Goal: Task Accomplishment & Management: Complete application form

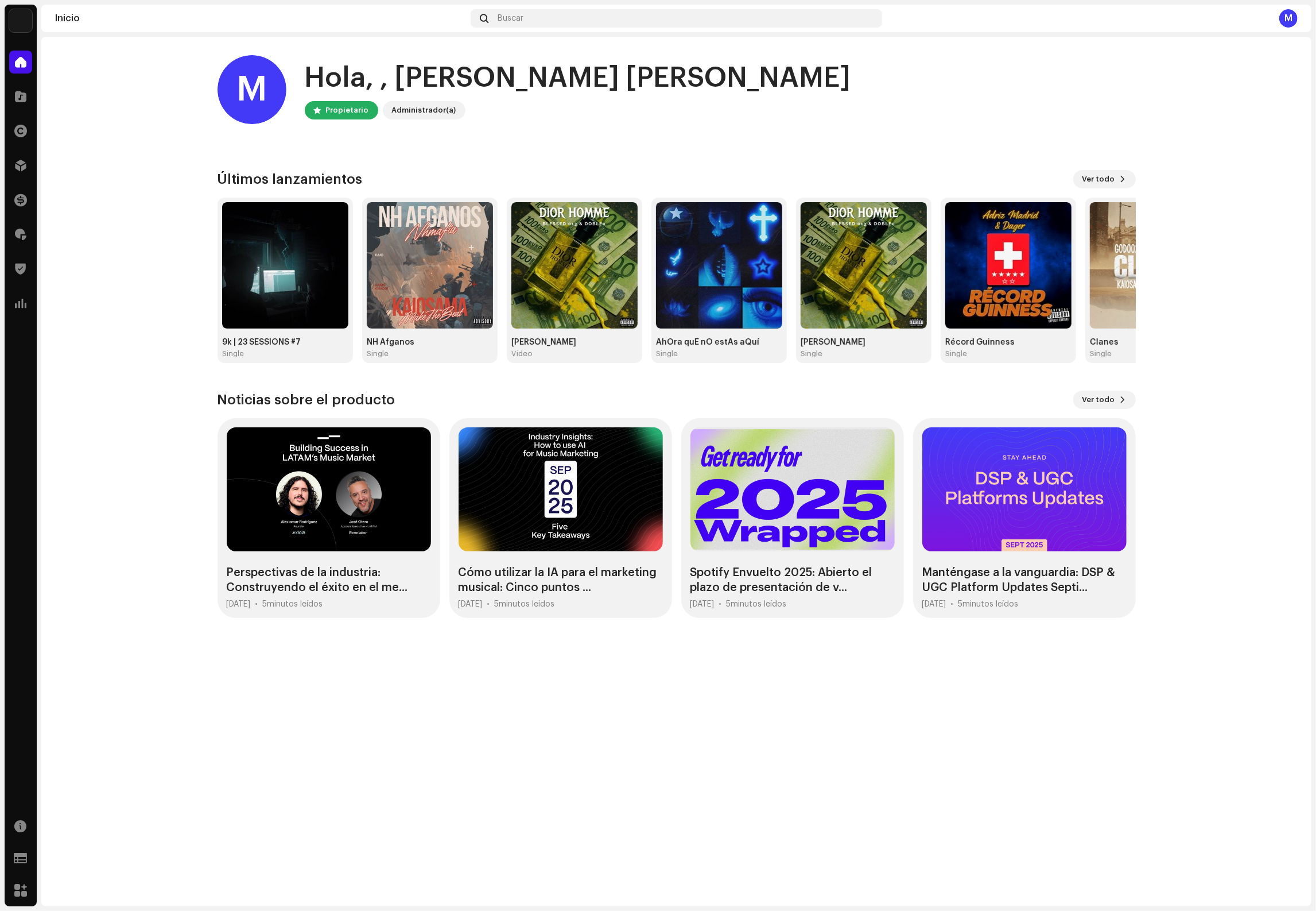
click at [949, 93] on div "M Hola, , Marcos Alejandro Marcelino Propietario Administrador(a)" at bounding box center [676, 90] width 918 height 69
click at [18, 101] on div at bounding box center [20, 96] width 23 height 23
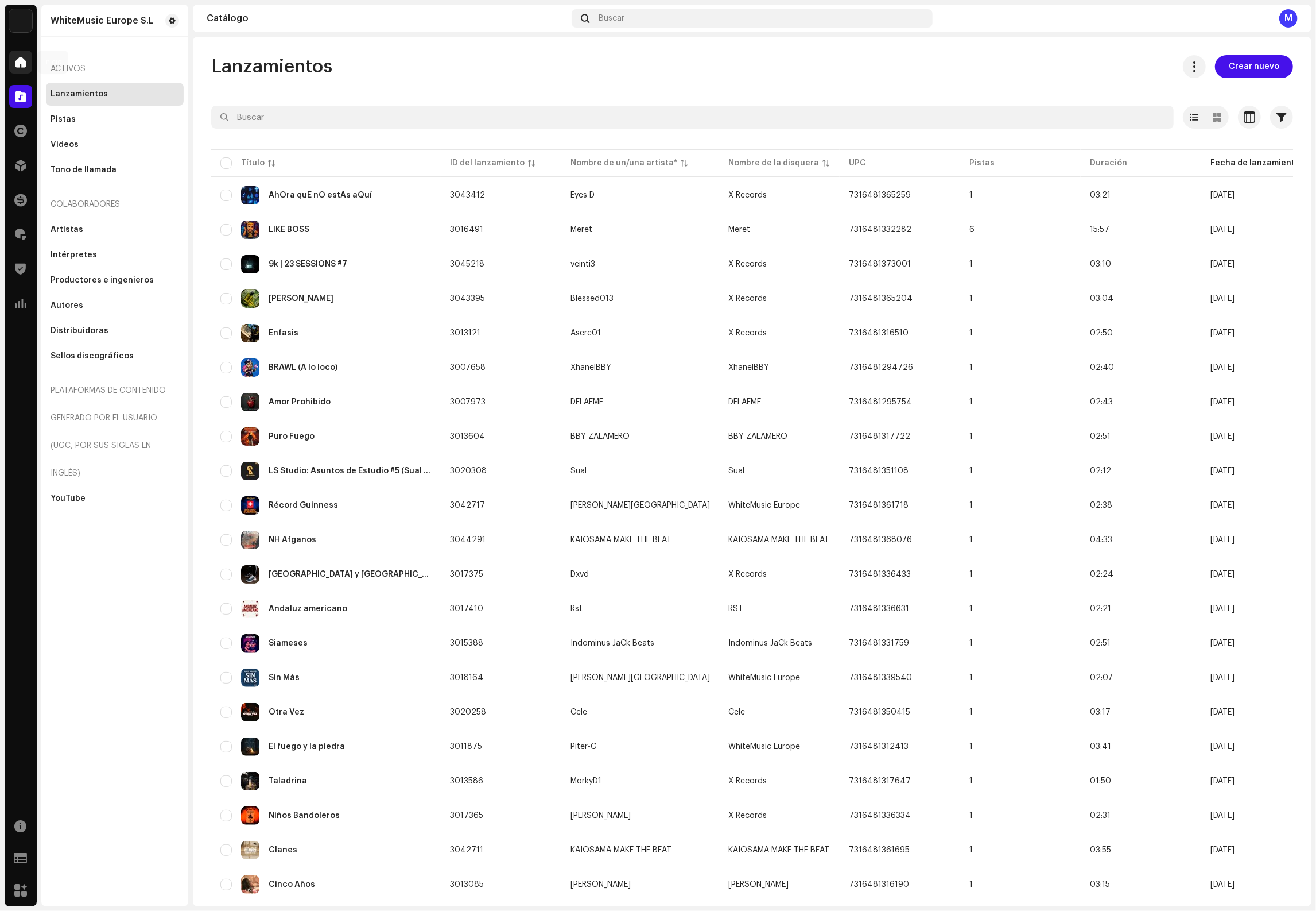
click at [24, 61] on span at bounding box center [20, 62] width 12 height 9
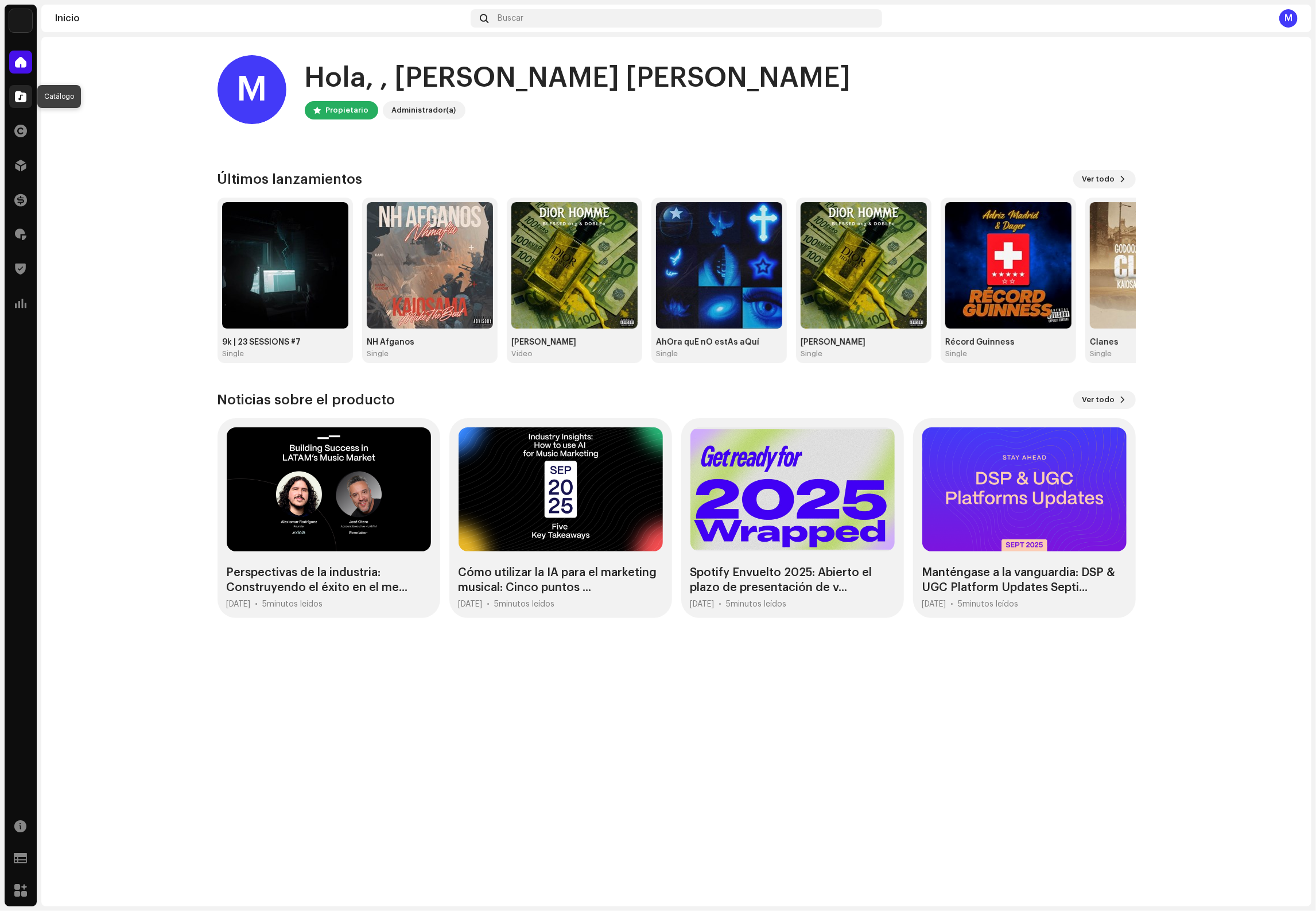
click at [17, 85] on div at bounding box center [20, 96] width 23 height 23
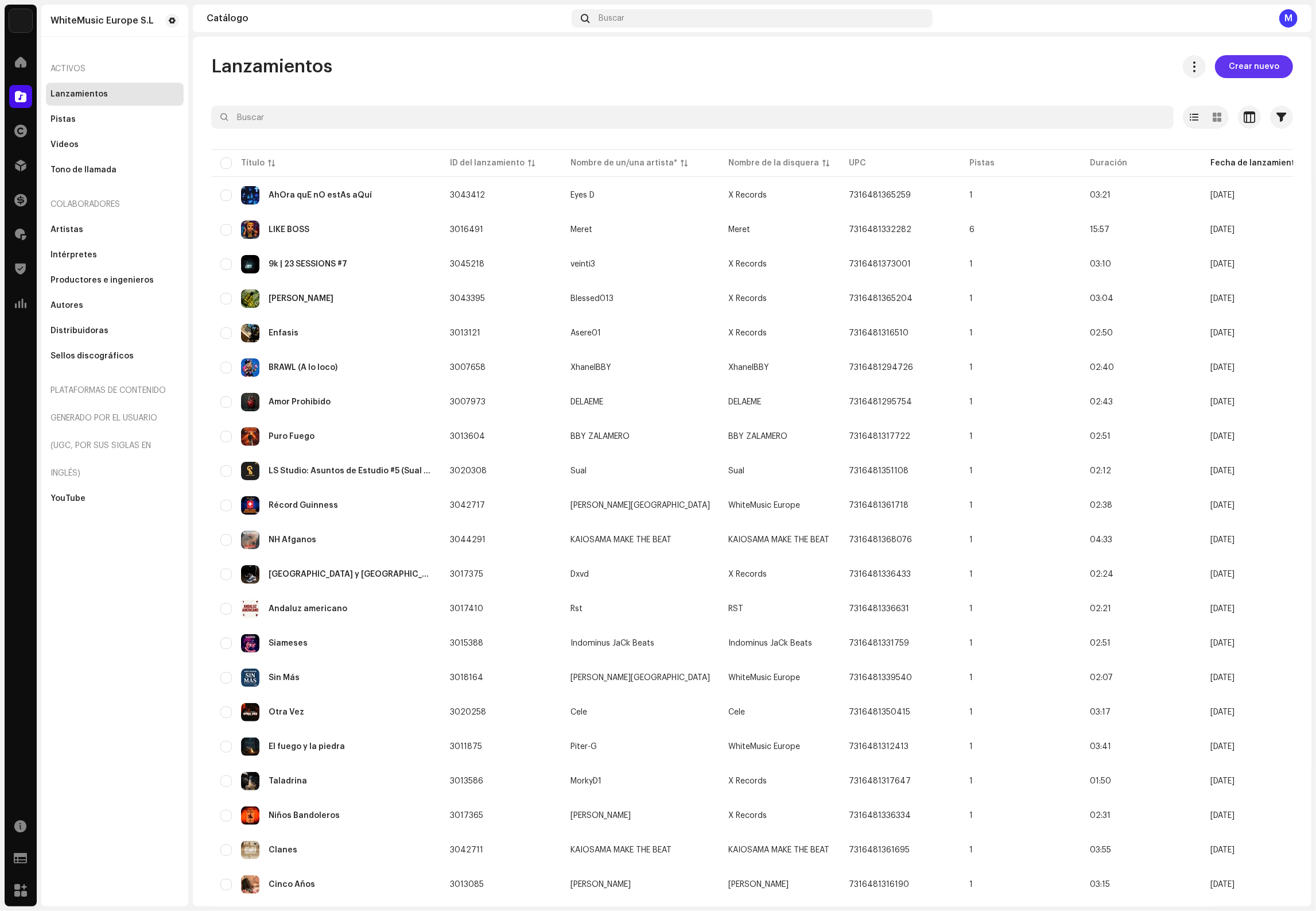
click at [1259, 68] on span "Crear nuevo" at bounding box center [1254, 66] width 51 height 23
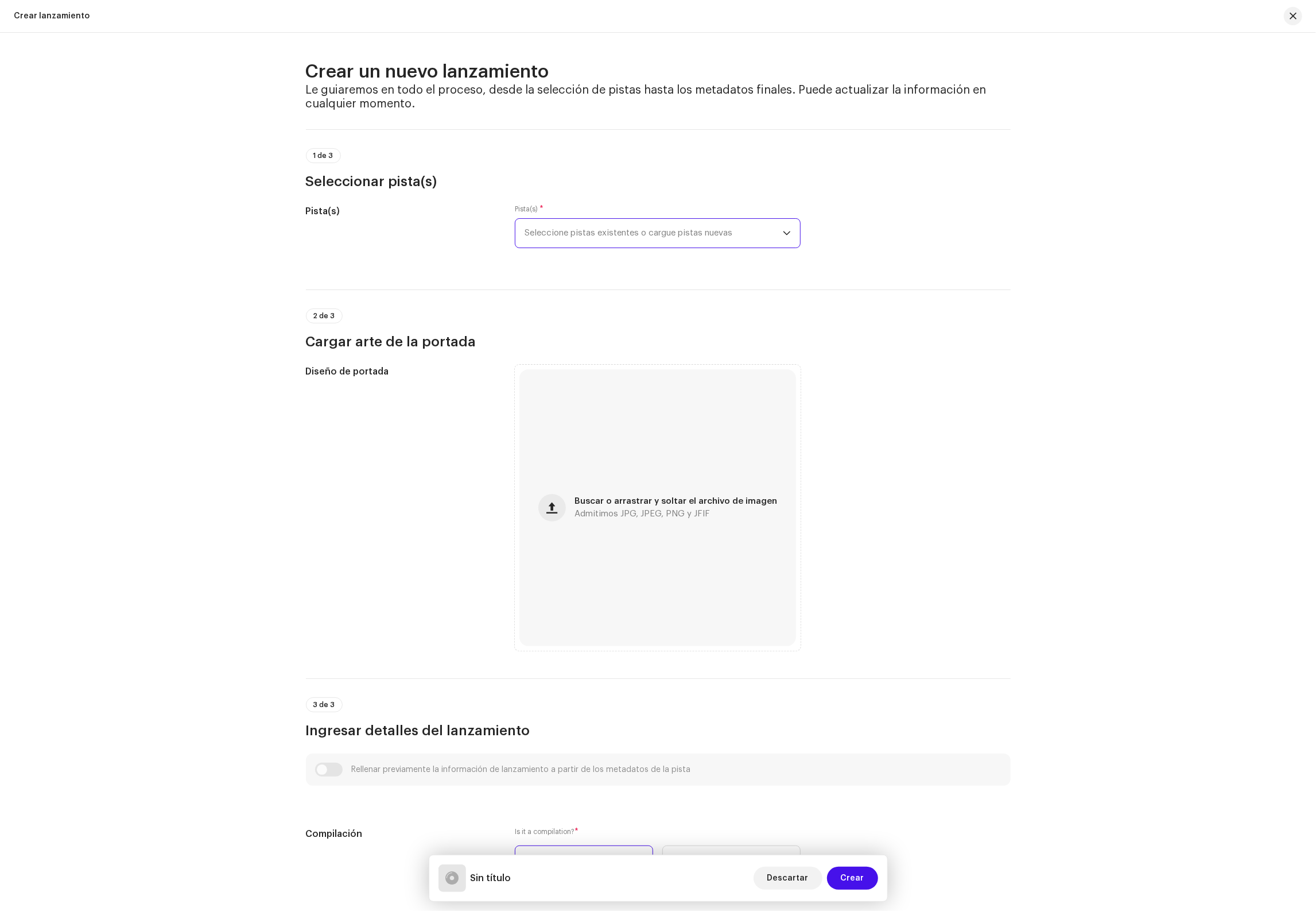
click at [617, 236] on span "Seleccione pistas existentes o cargue pistas nuevas" at bounding box center [653, 234] width 258 height 29
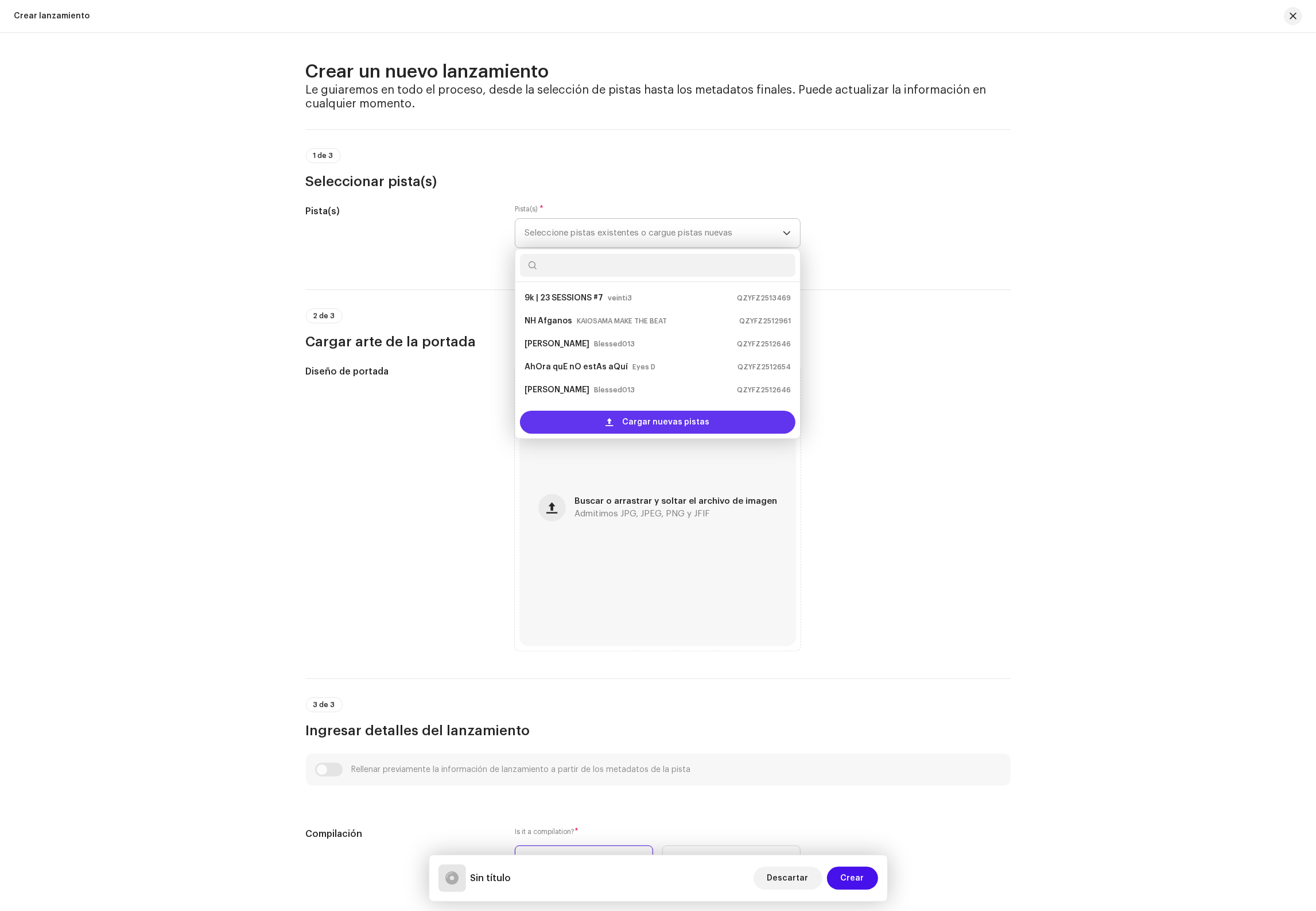
scroll to position [18, 0]
click at [642, 419] on span "Cargar nuevas pistas" at bounding box center [666, 421] width 87 height 23
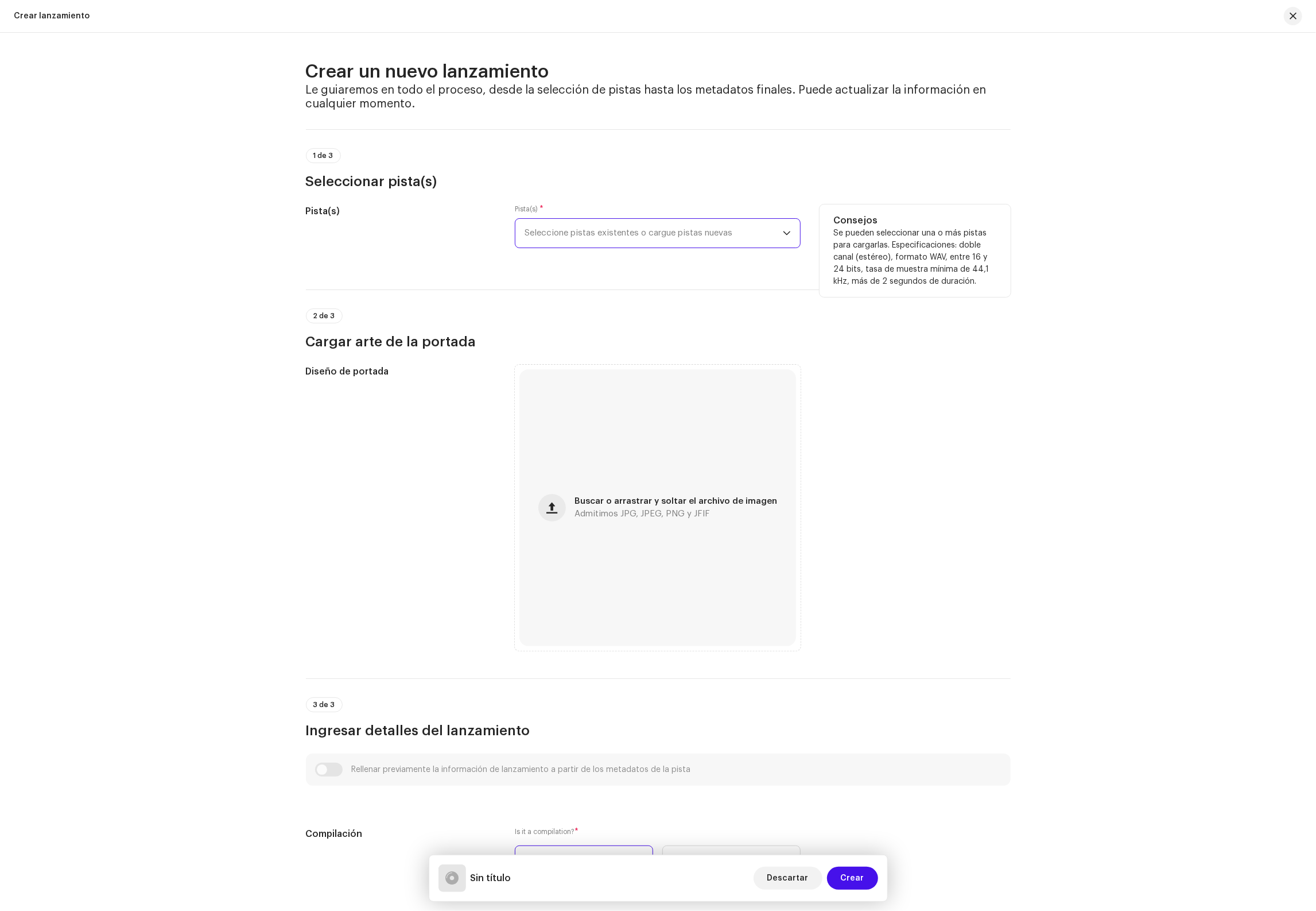
click at [653, 236] on span "Seleccione pistas existentes o cargue pistas nuevas" at bounding box center [653, 234] width 258 height 29
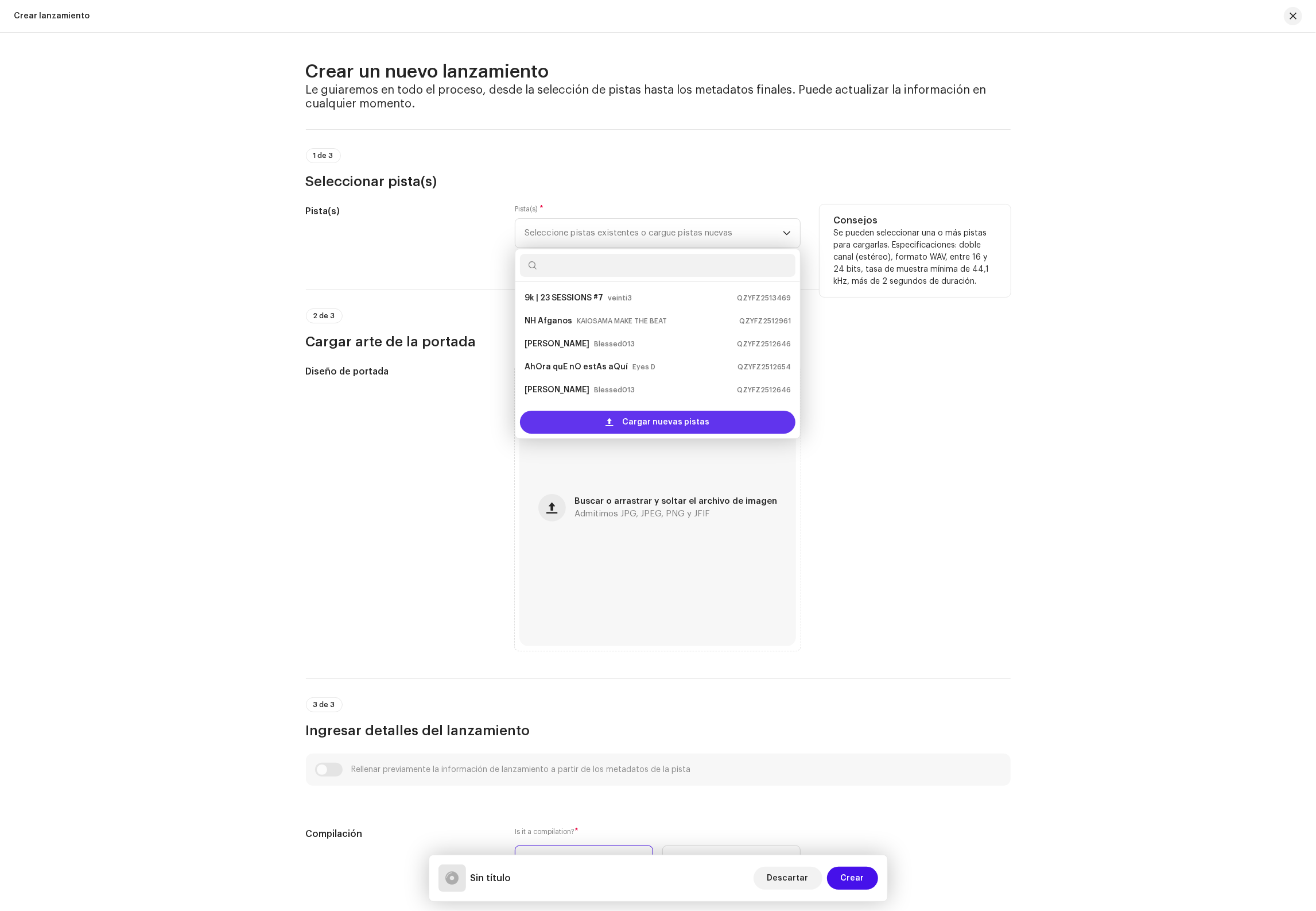
click at [618, 426] on div "Cargar nuevas pistas" at bounding box center [657, 421] width 275 height 23
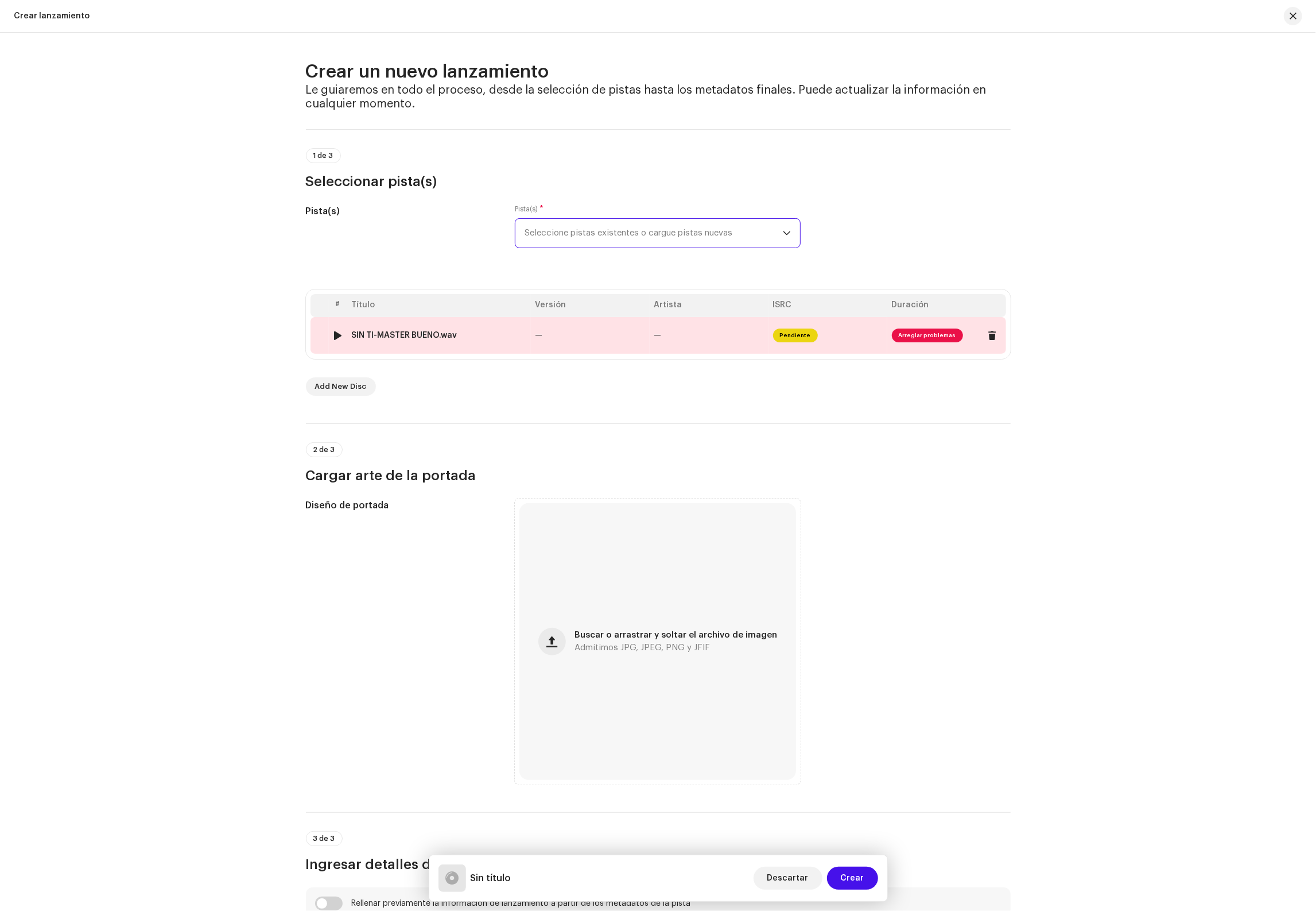
click at [471, 344] on td "SIN TI-MASTER BUENO.wav" at bounding box center [439, 335] width 184 height 37
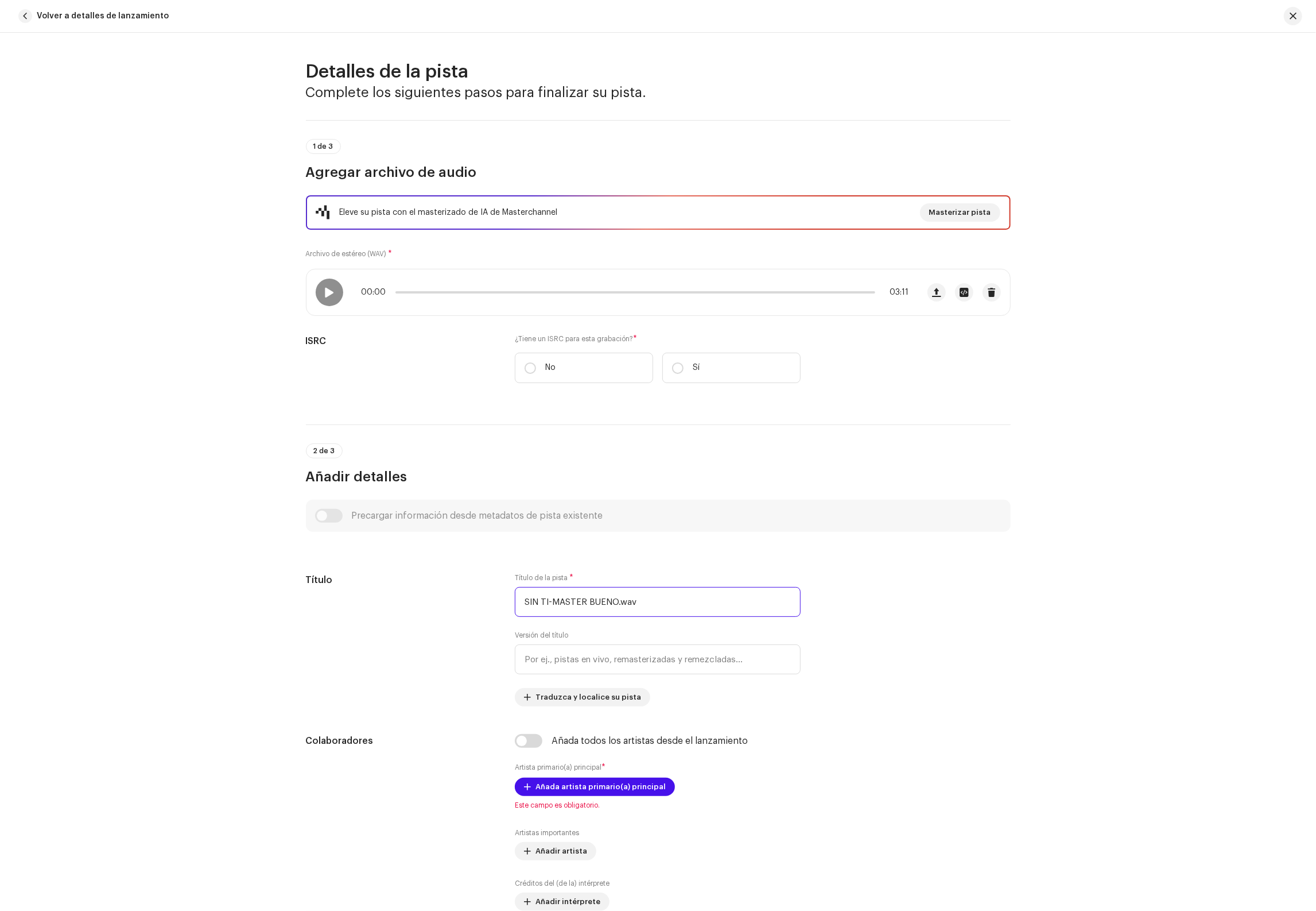
drag, startPoint x: 664, startPoint y: 607, endPoint x: 376, endPoint y: 571, distance: 290.2
click at [372, 578] on div "Título Título de la pista * SIN TI-MASTER BUENO.wav Versión del título Traduzca…" at bounding box center [658, 639] width 705 height 133
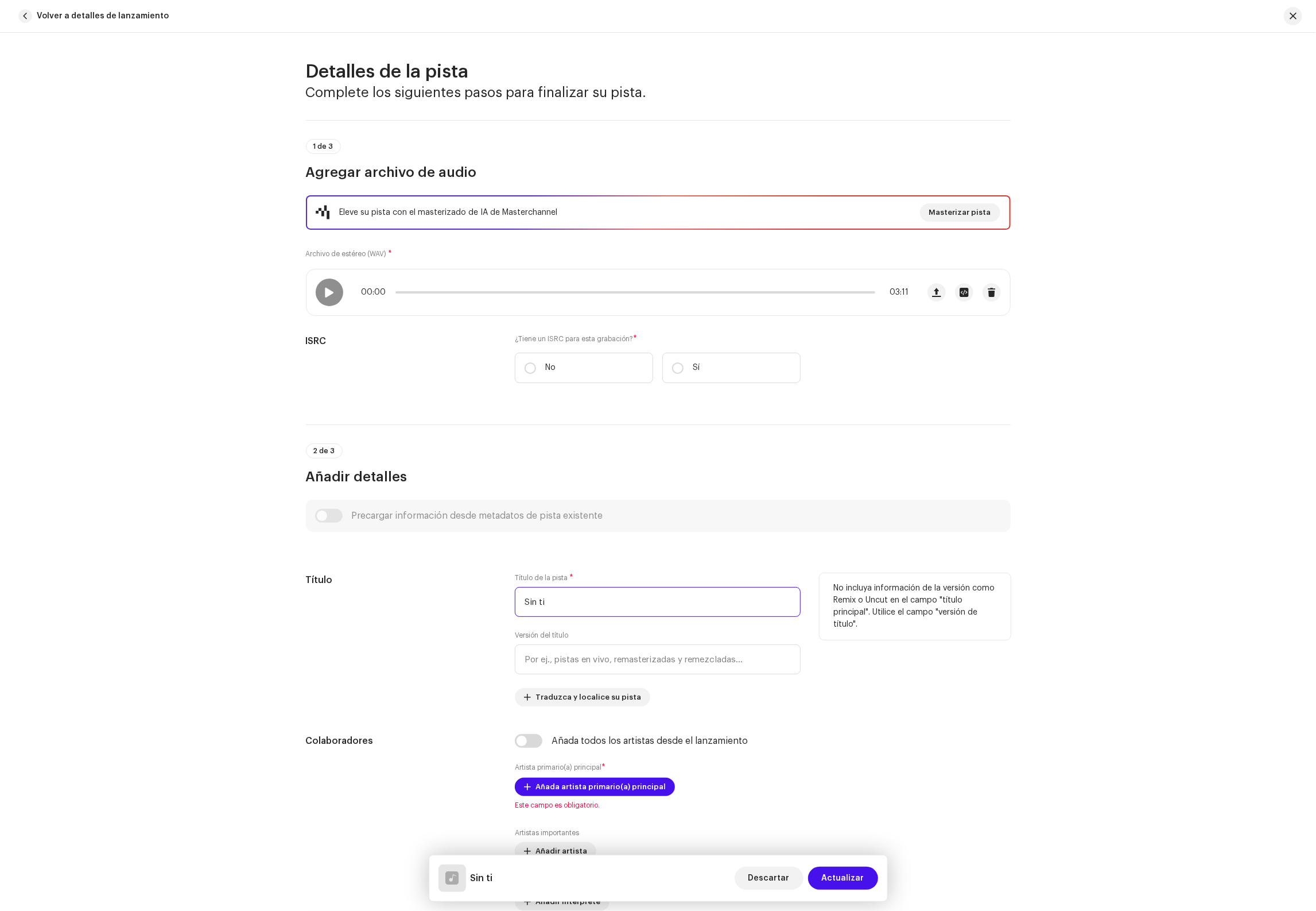
click at [578, 601] on input "Sin ti" at bounding box center [658, 601] width 286 height 30
type input "Sin Ti"
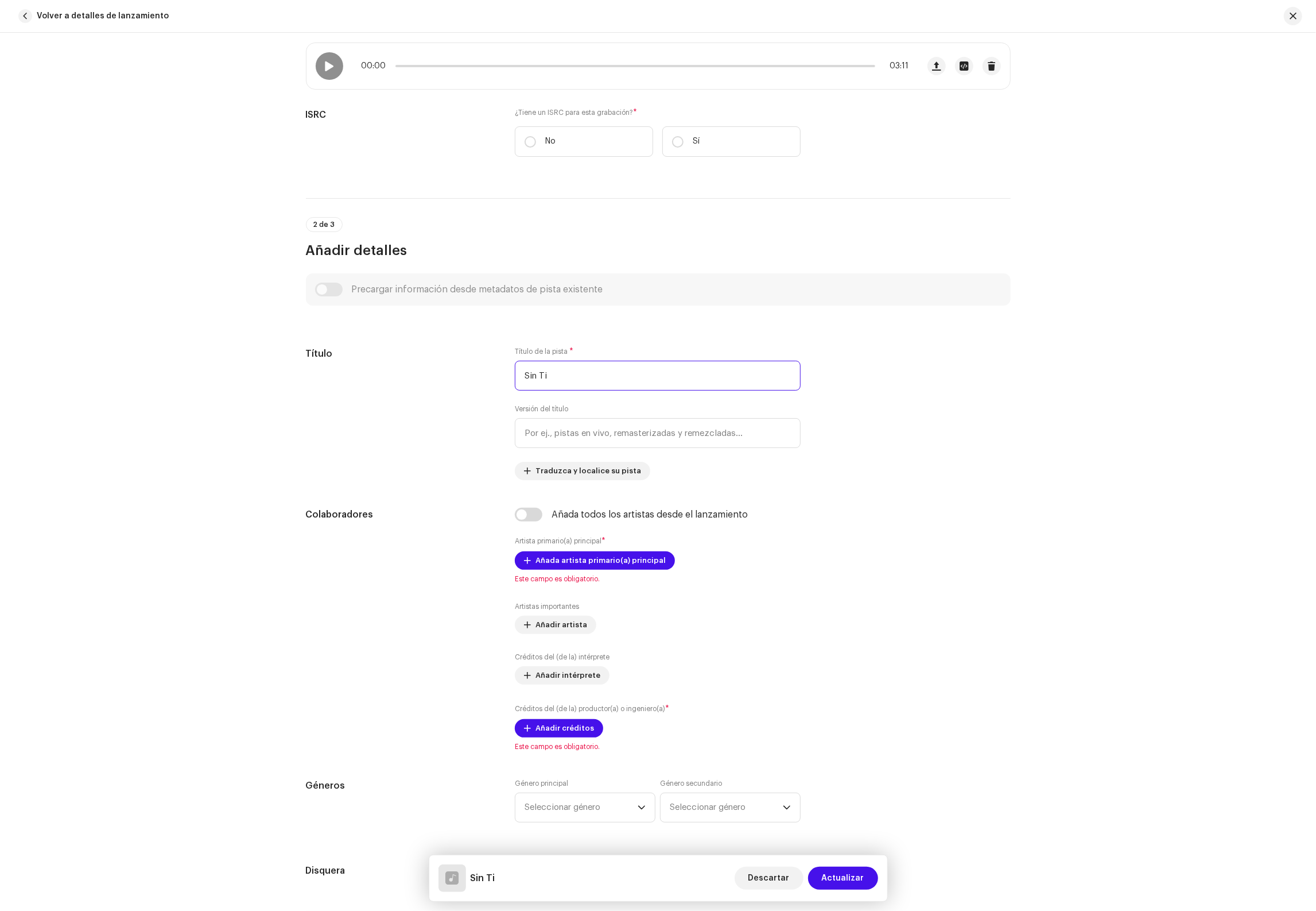
scroll to position [0, 0]
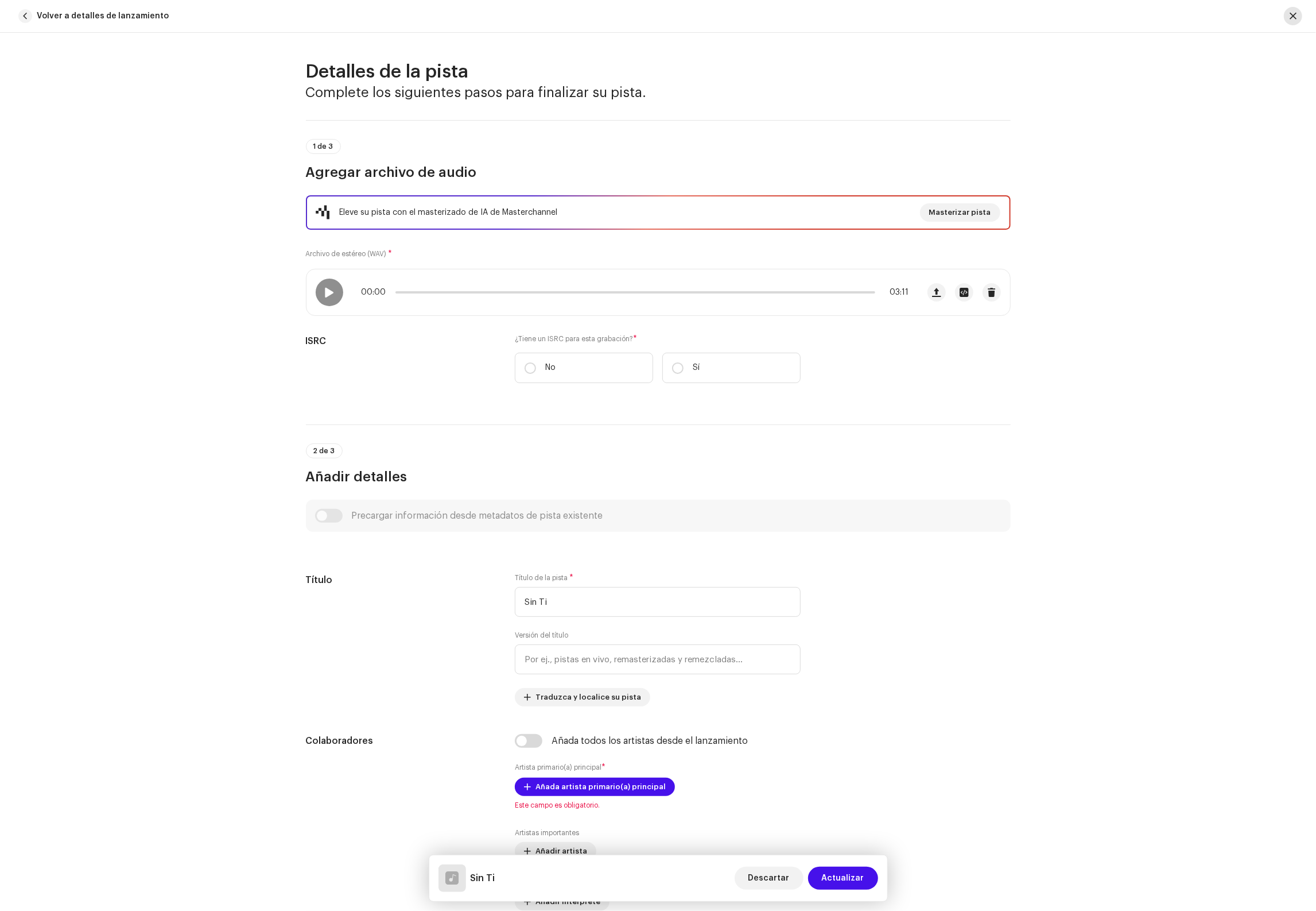
click at [1297, 9] on button "button" at bounding box center [1292, 16] width 18 height 18
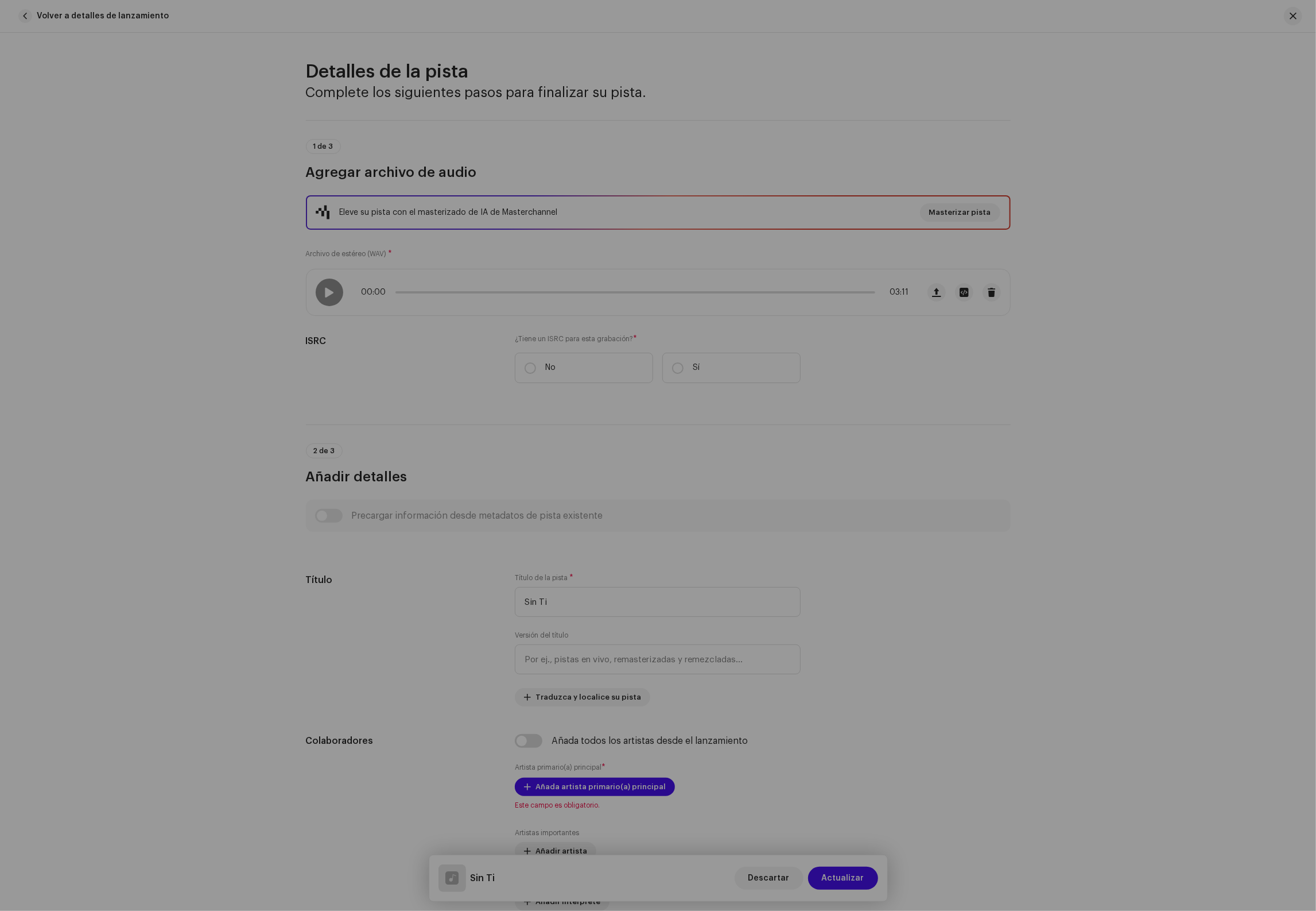
click at [1121, 543] on div "Confirmar Se modificaron los [PERSON_NAME] de metadatos de la pista ¿Agregar la…" at bounding box center [658, 456] width 1316 height 911
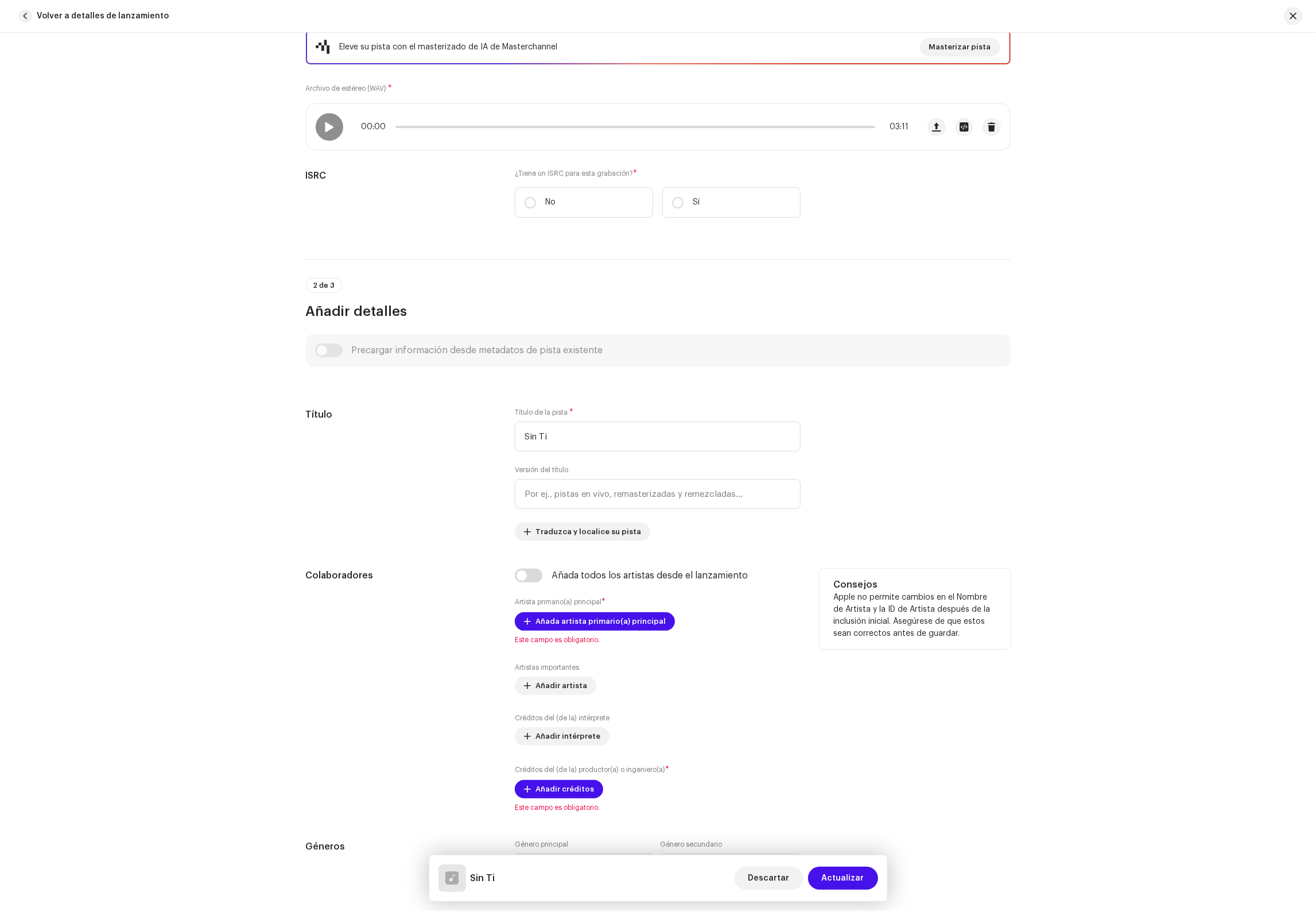
scroll to position [264, 0]
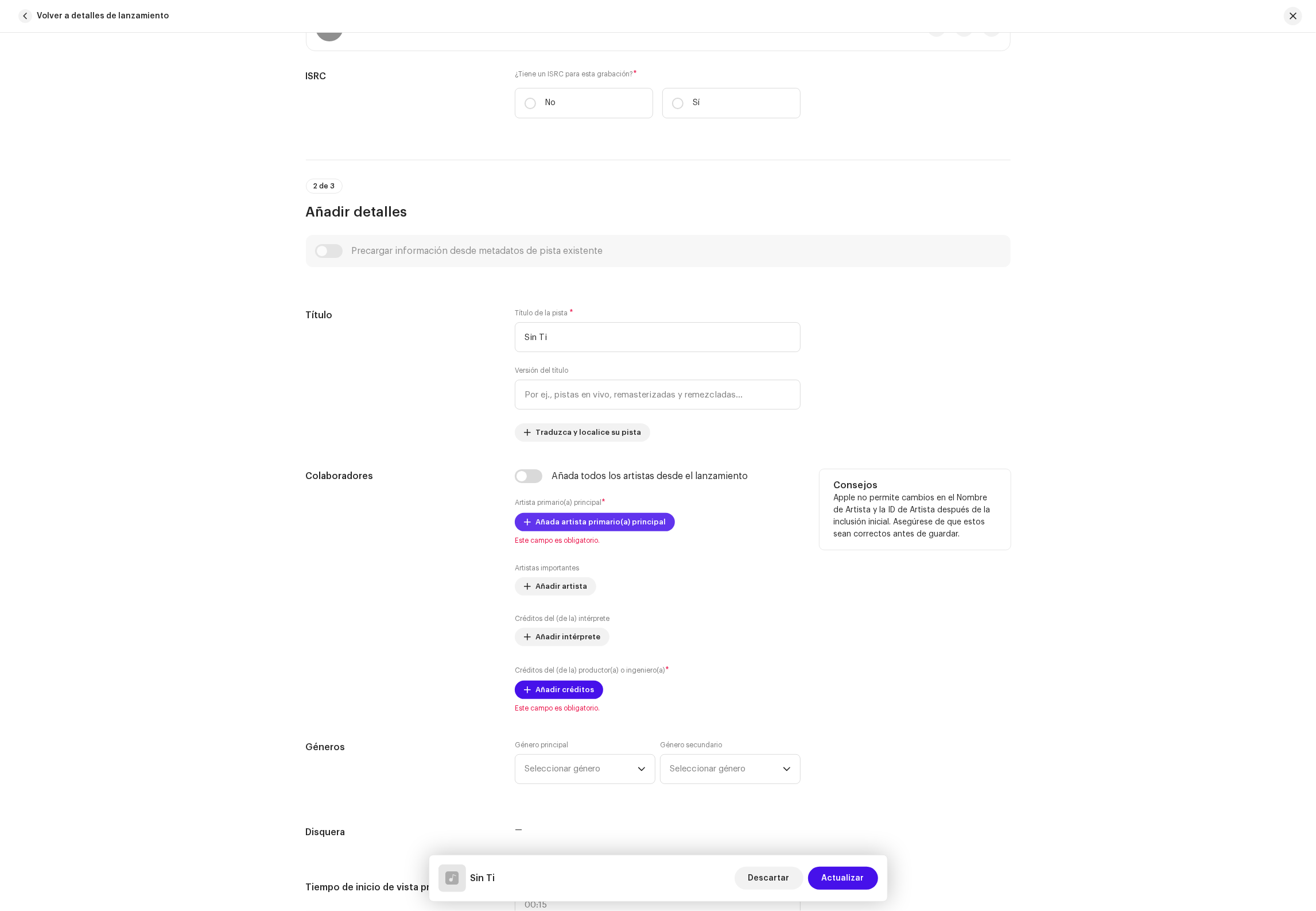
click at [607, 527] on span "Añada artista primario(a) principal" at bounding box center [601, 522] width 130 height 23
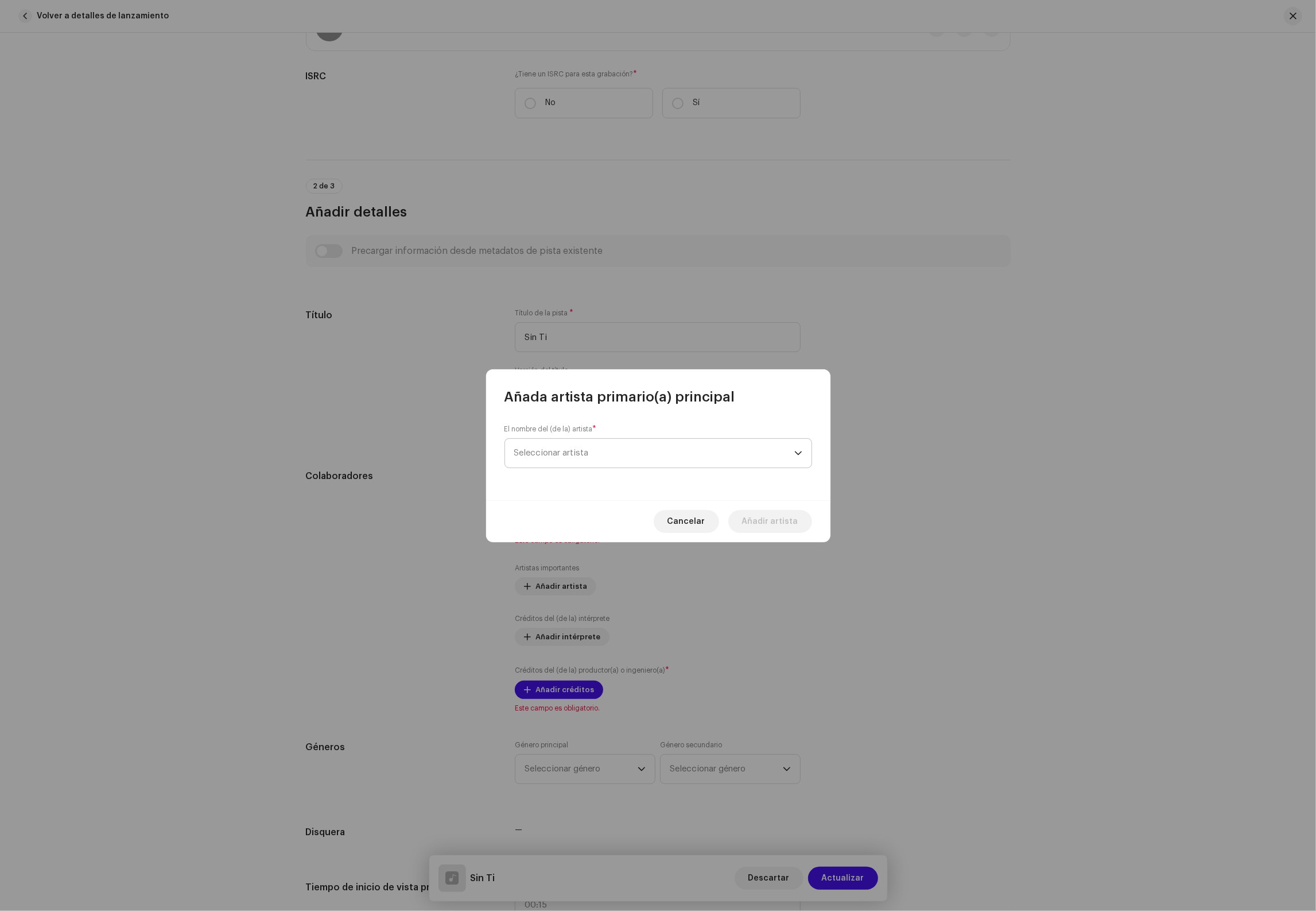
click at [605, 453] on span "Seleccionar artista" at bounding box center [653, 453] width 280 height 29
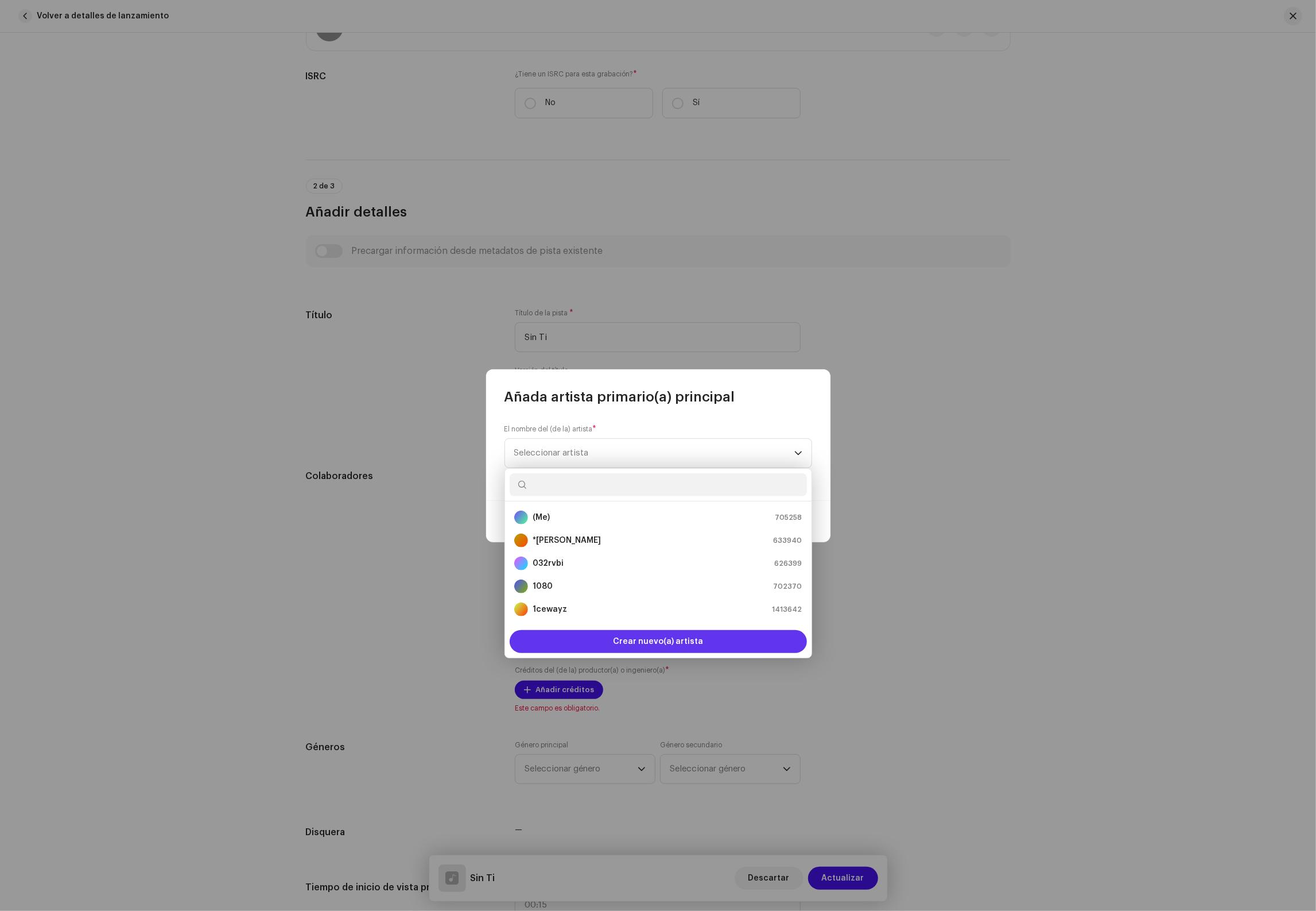
click at [655, 642] on span "Crear nuevo(a) artista" at bounding box center [658, 641] width 91 height 23
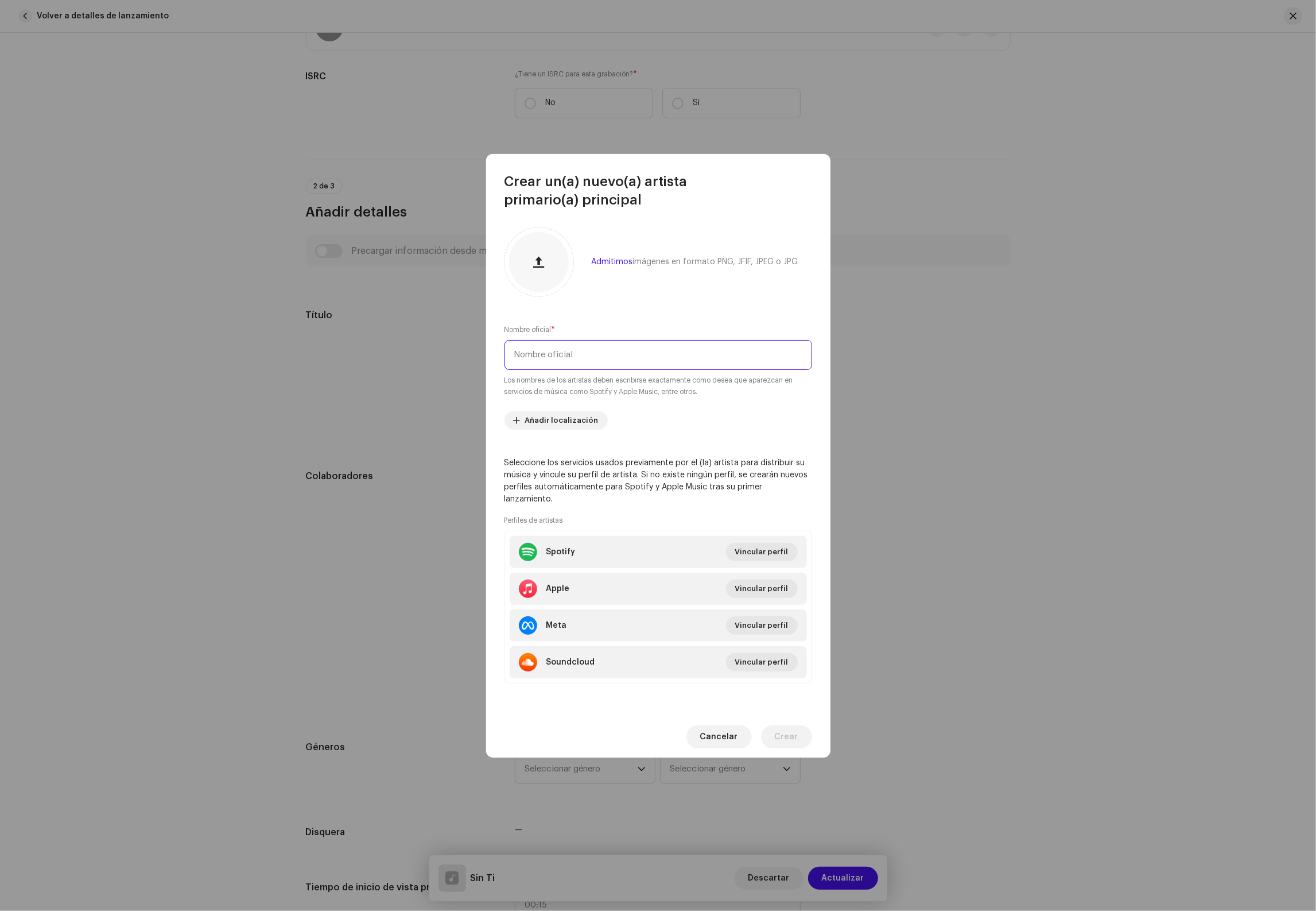
click at [574, 359] on input "text" at bounding box center [658, 354] width 308 height 30
type input "Las calicas"
click at [764, 549] on span "Vincular perfil" at bounding box center [761, 551] width 53 height 23
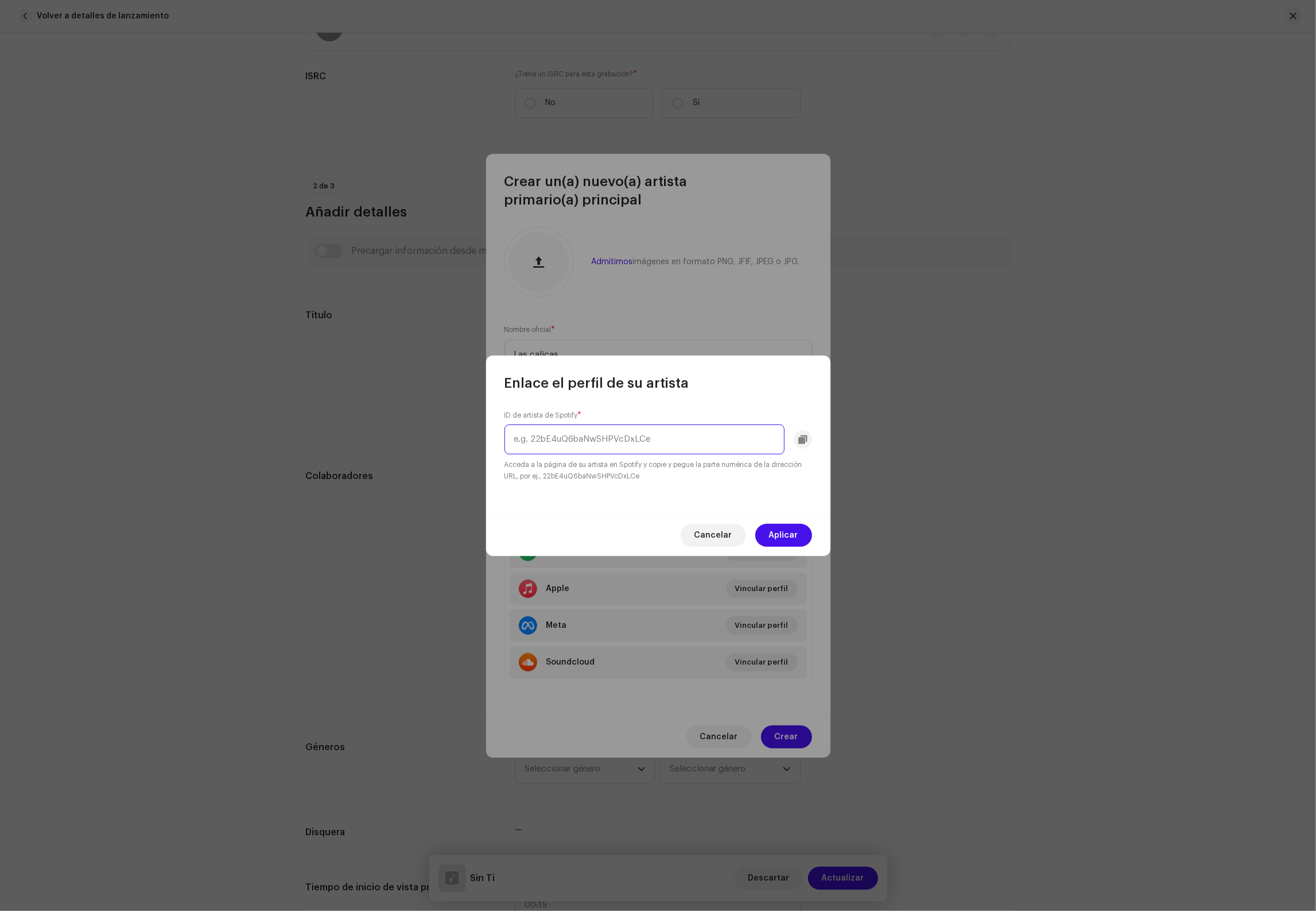
paste input "7cVRb1ajtGhGaxWukFl4aC"
type input "7cVRb1ajtGhGaxWukFl4aC"
click at [781, 531] on span "Aplicar" at bounding box center [784, 534] width 29 height 23
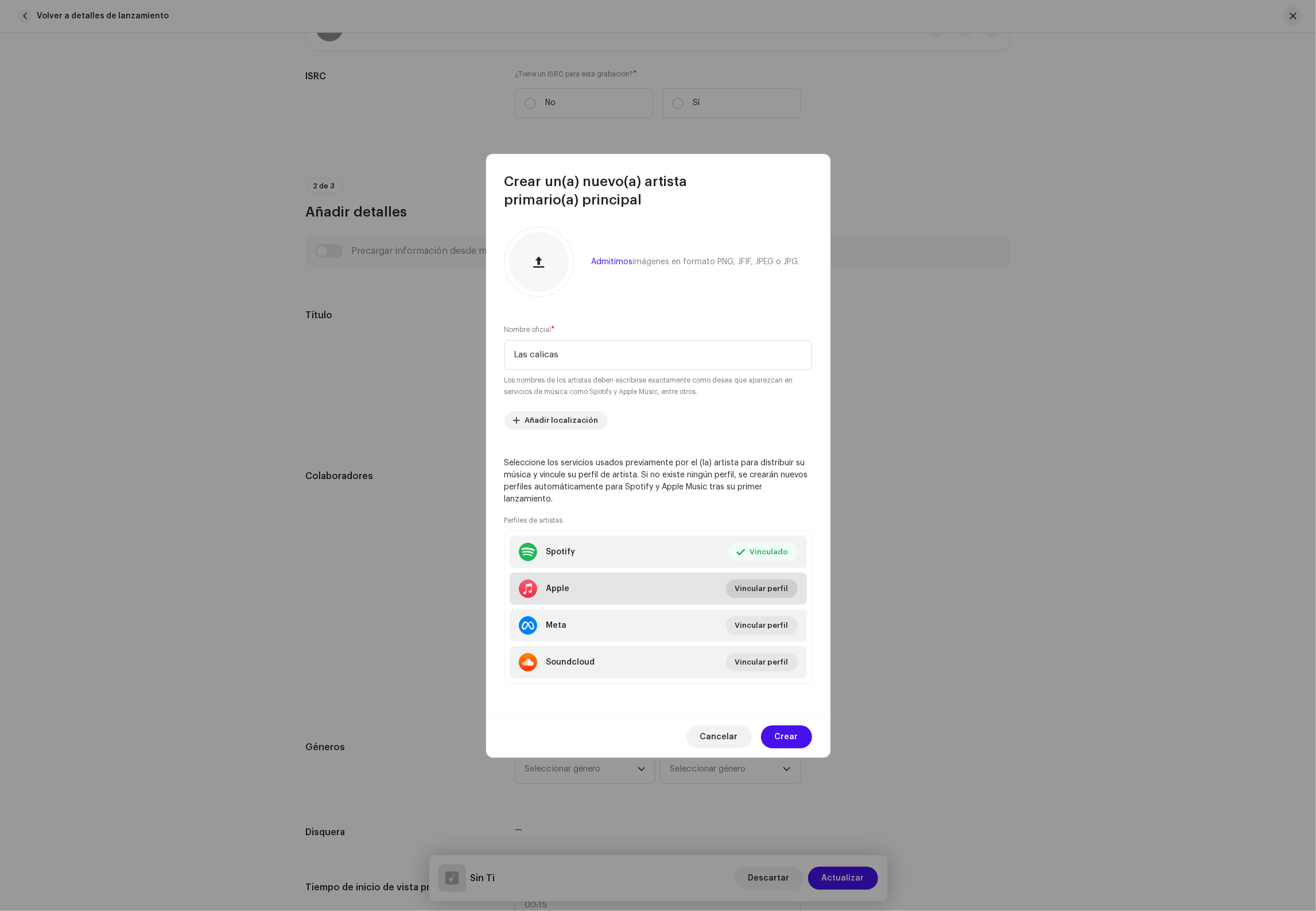
click at [779, 578] on span "Vincular perfil" at bounding box center [761, 588] width 53 height 23
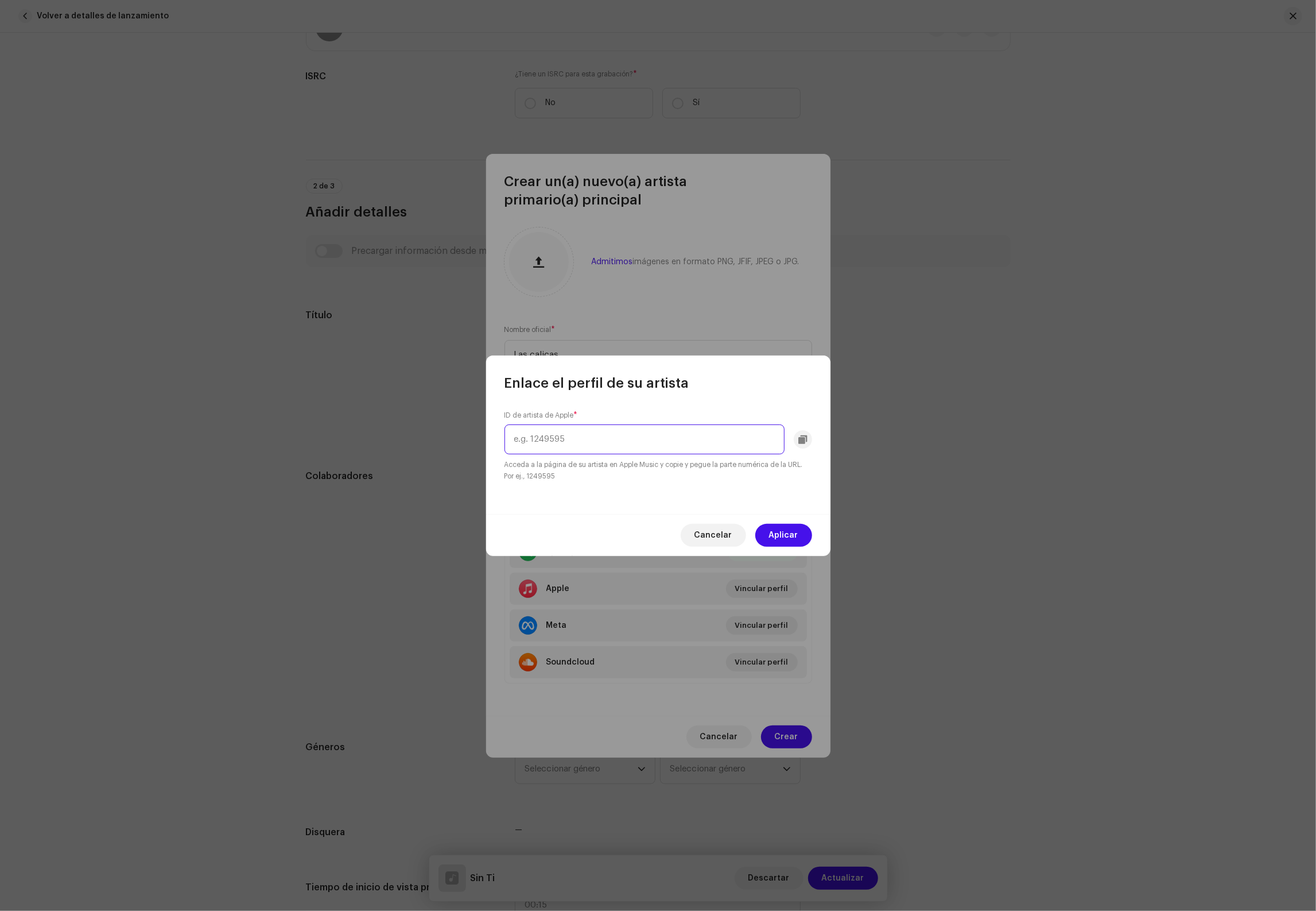
click at [663, 448] on input "text" at bounding box center [644, 439] width 280 height 30
paste input "1817768356"
type input "1817768356"
click at [782, 532] on span "Aplicar" at bounding box center [784, 534] width 29 height 23
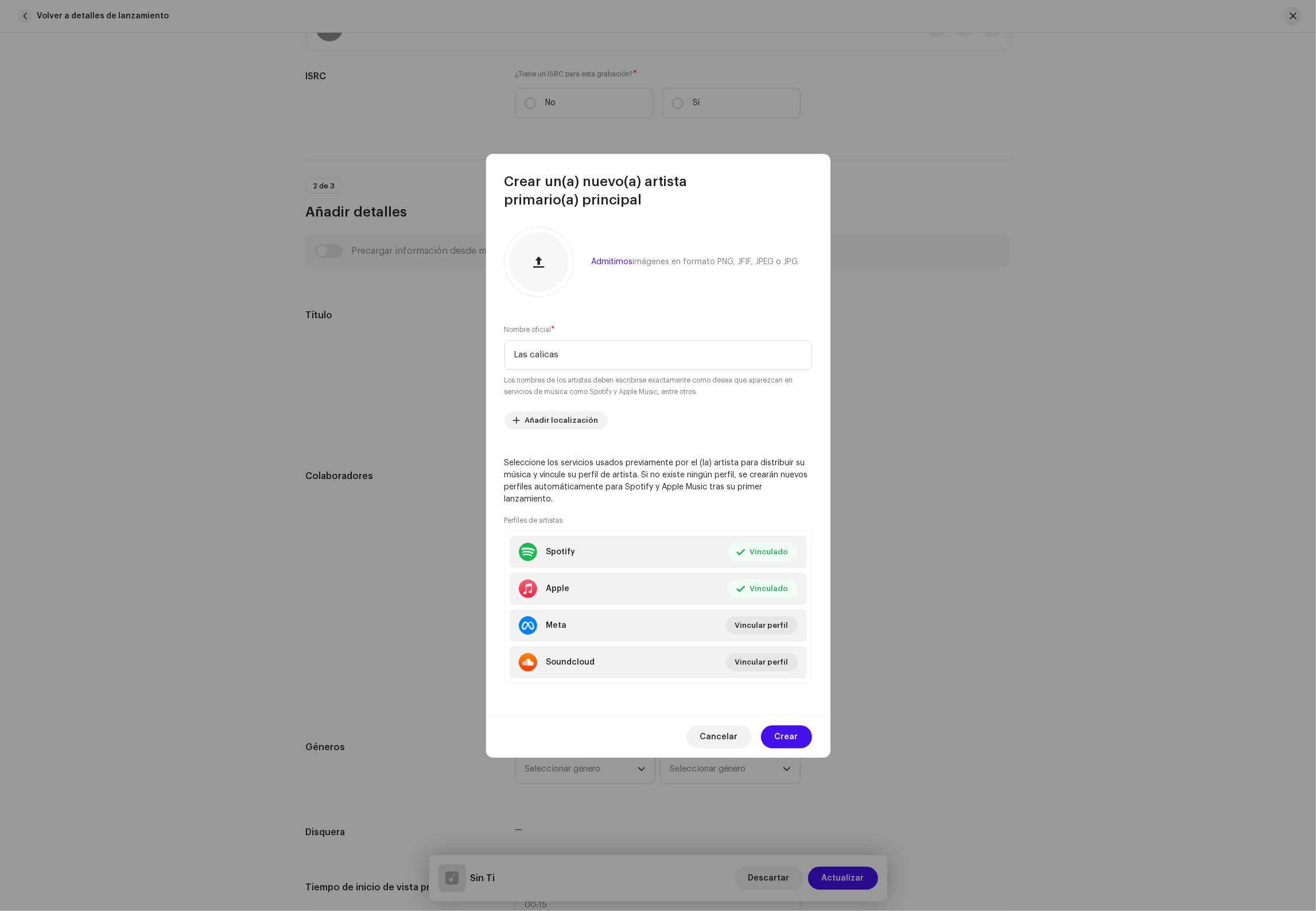
click at [806, 735] on button "Crear" at bounding box center [787, 736] width 51 height 23
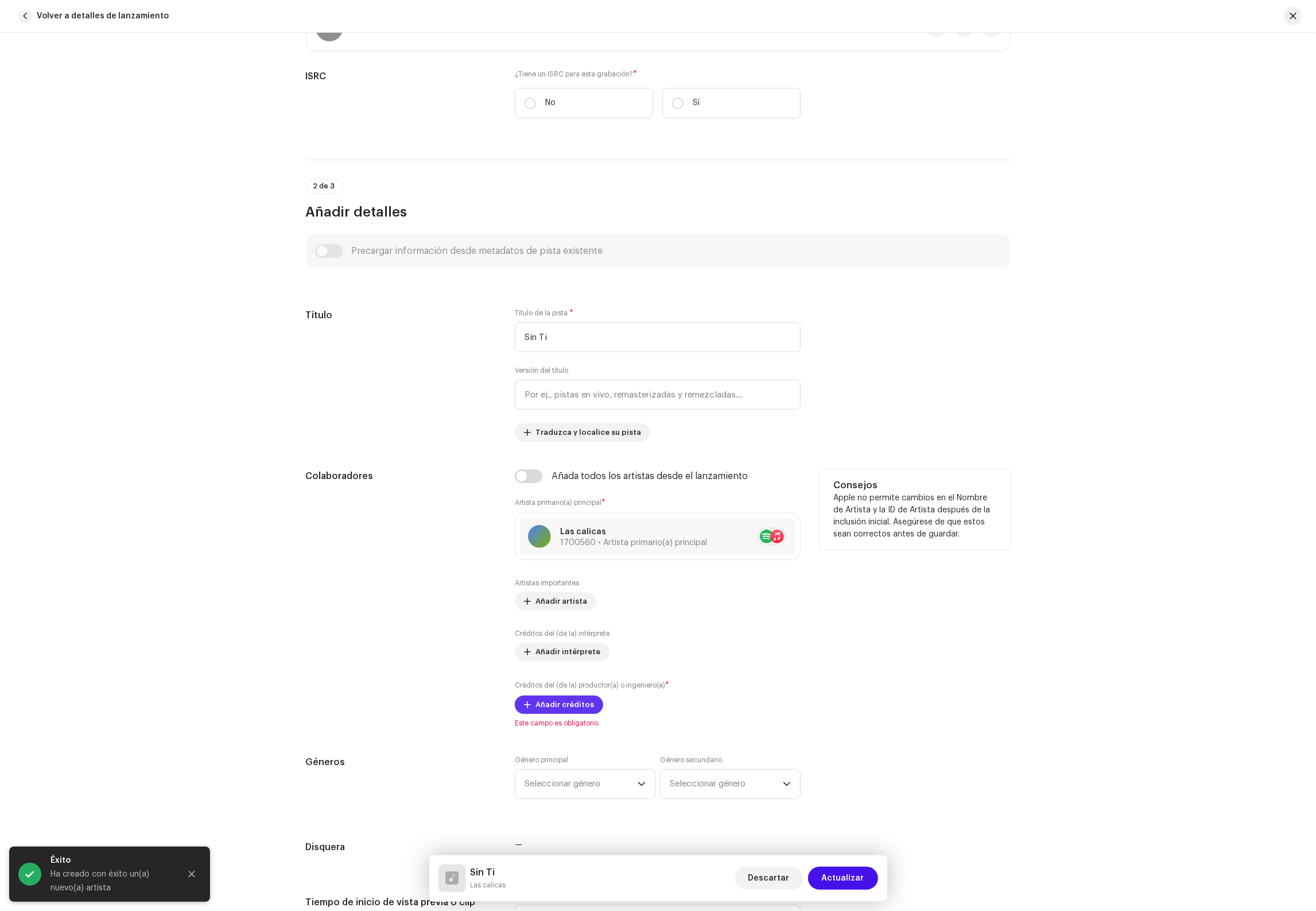
click at [549, 712] on span "Añadir créditos" at bounding box center [565, 704] width 59 height 23
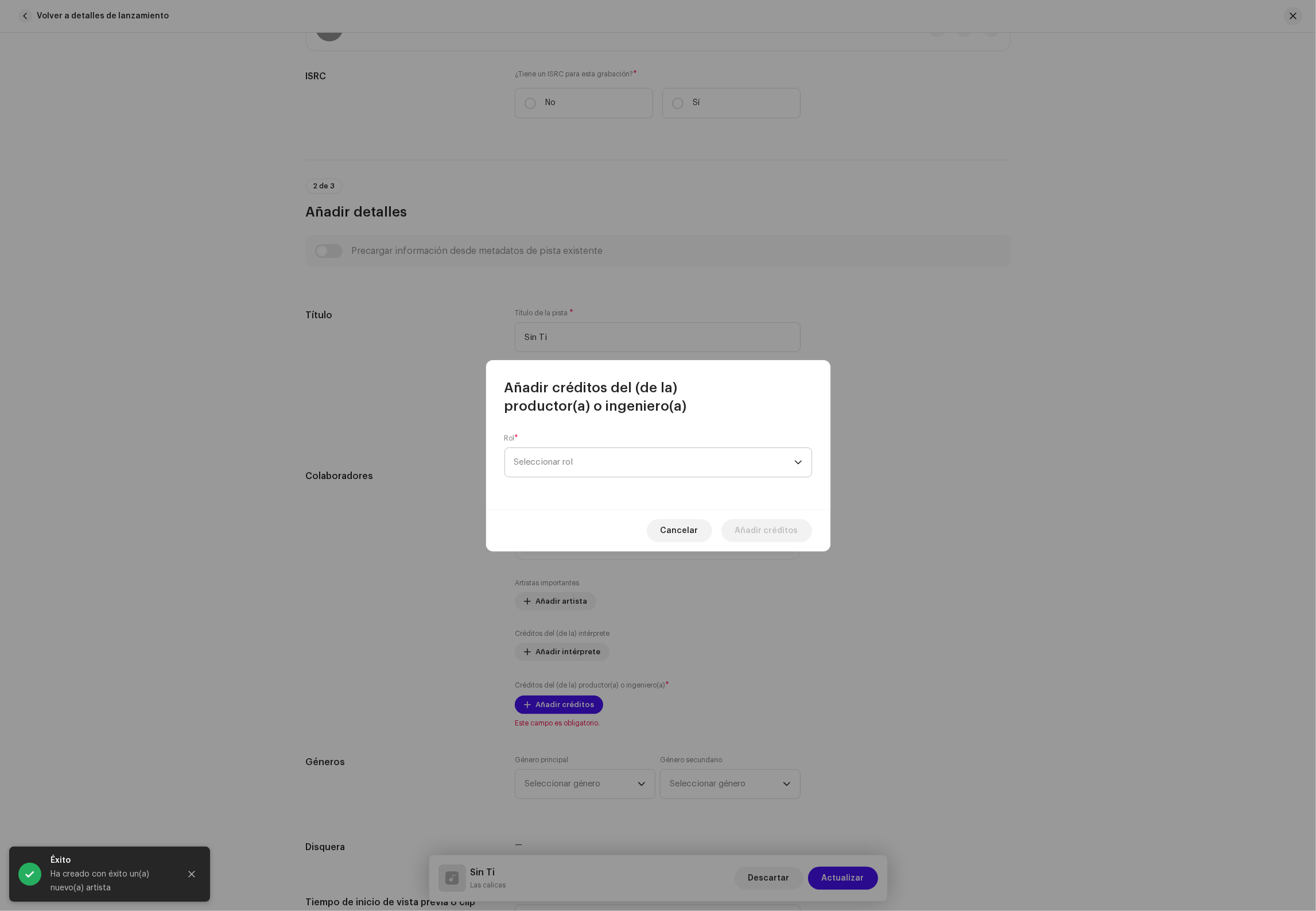
click at [568, 449] on span "Seleccionar rol" at bounding box center [653, 463] width 280 height 29
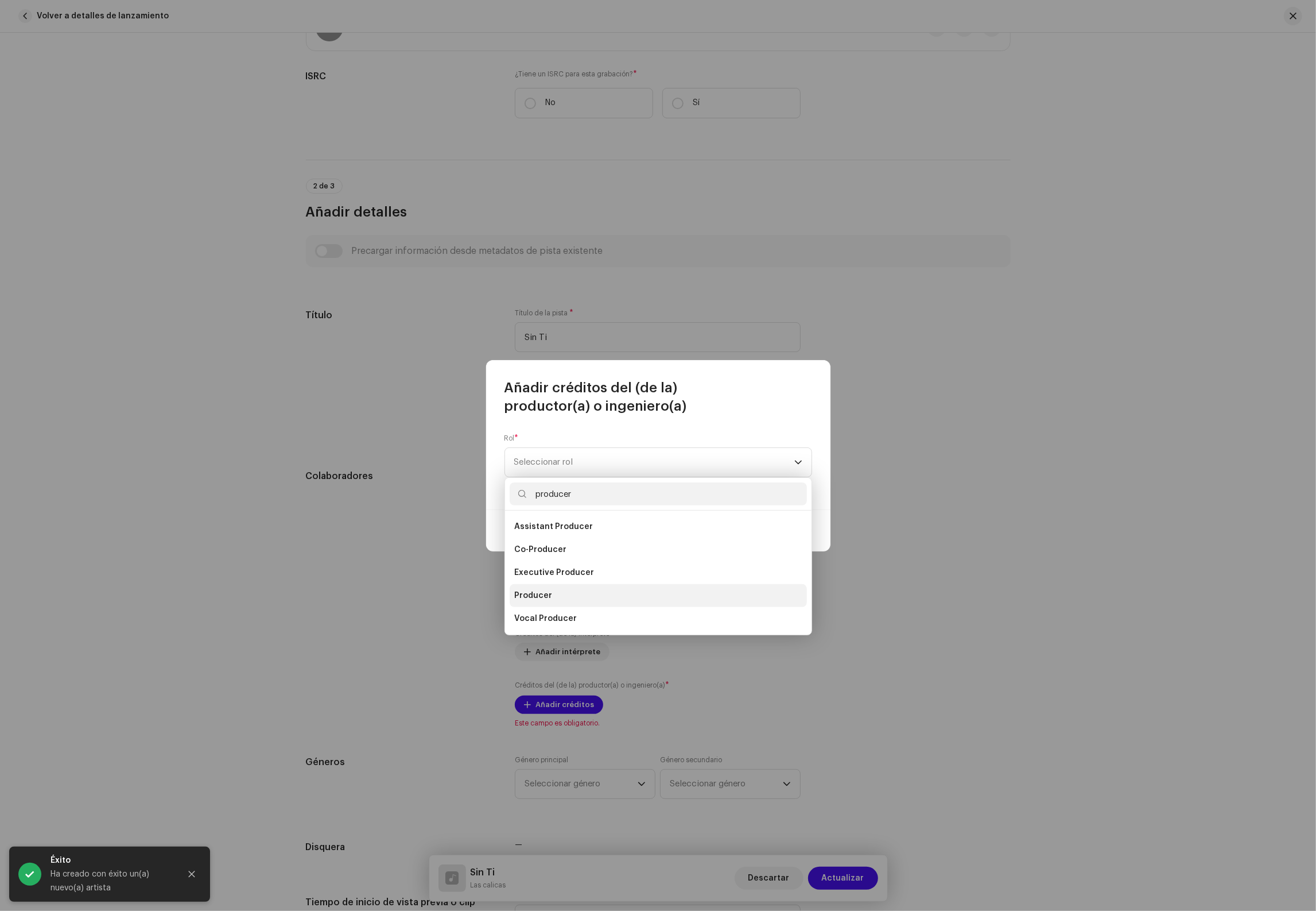
type input "producer"
click at [554, 590] on li "Producer" at bounding box center [658, 595] width 297 height 23
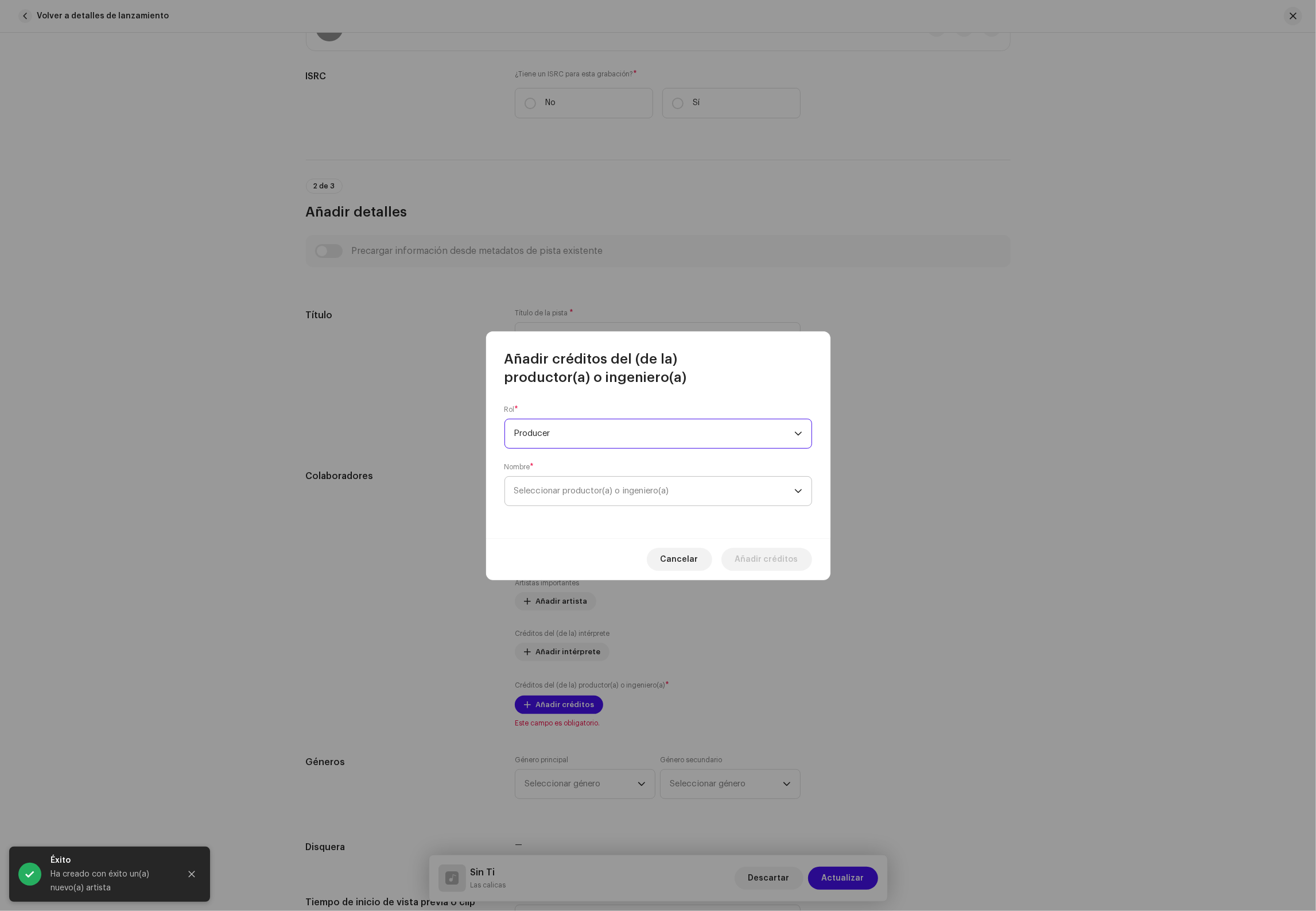
click at [579, 493] on span "Seleccionar productor(a) o ingeniero(a)" at bounding box center [591, 491] width 155 height 9
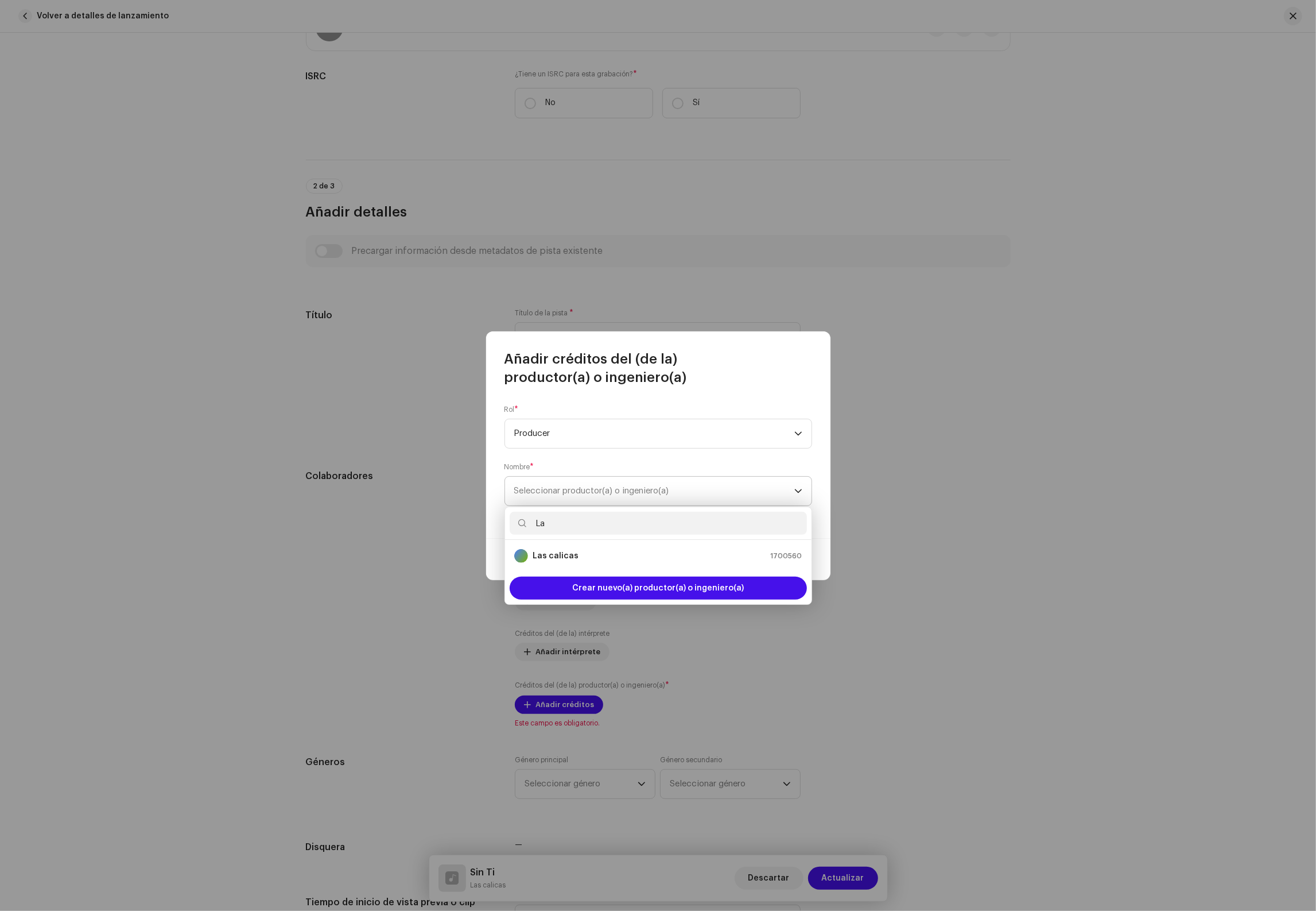
type input "L"
type input "[PERSON_NAME] [PERSON_NAME]"
click at [577, 556] on strong "[PERSON_NAME] [PERSON_NAME]" at bounding box center [597, 555] width 131 height 12
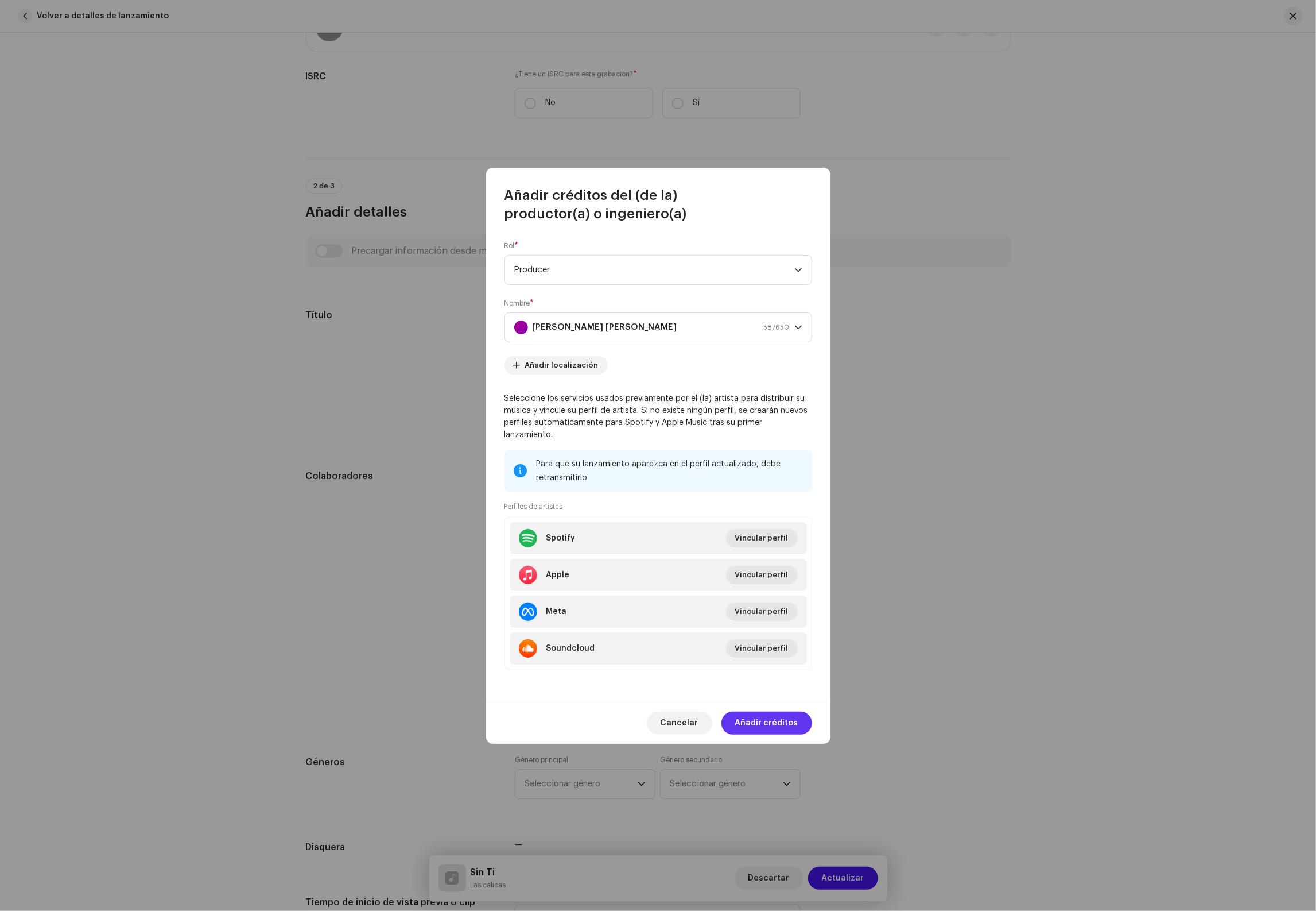
click at [756, 716] on span "Añadir créditos" at bounding box center [767, 723] width 63 height 23
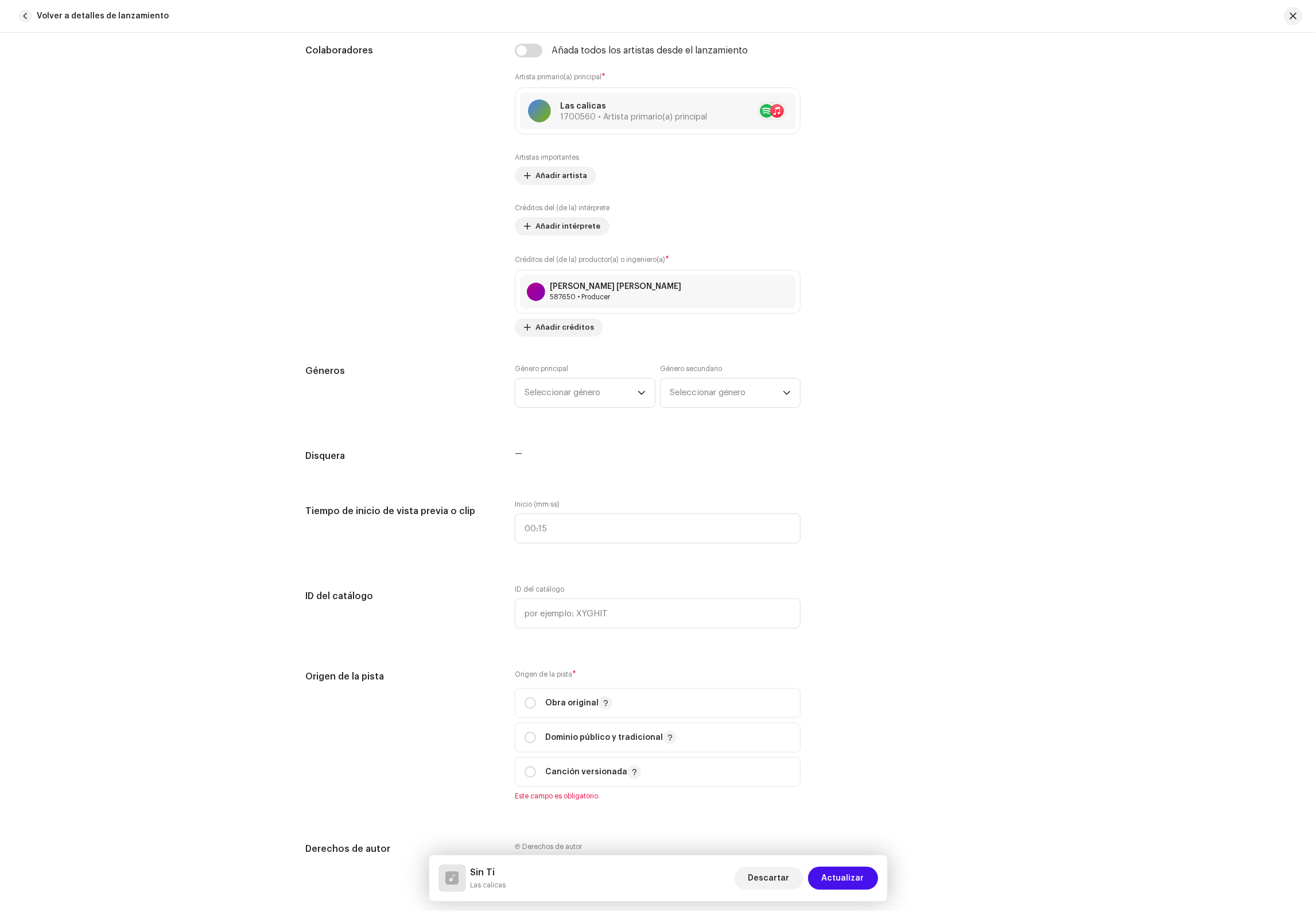
scroll to position [691, 0]
click at [556, 394] on span "Seleccionar género" at bounding box center [580, 392] width 113 height 29
type input "Flamenco"
click at [546, 485] on span "Flamenco" at bounding box center [544, 479] width 40 height 12
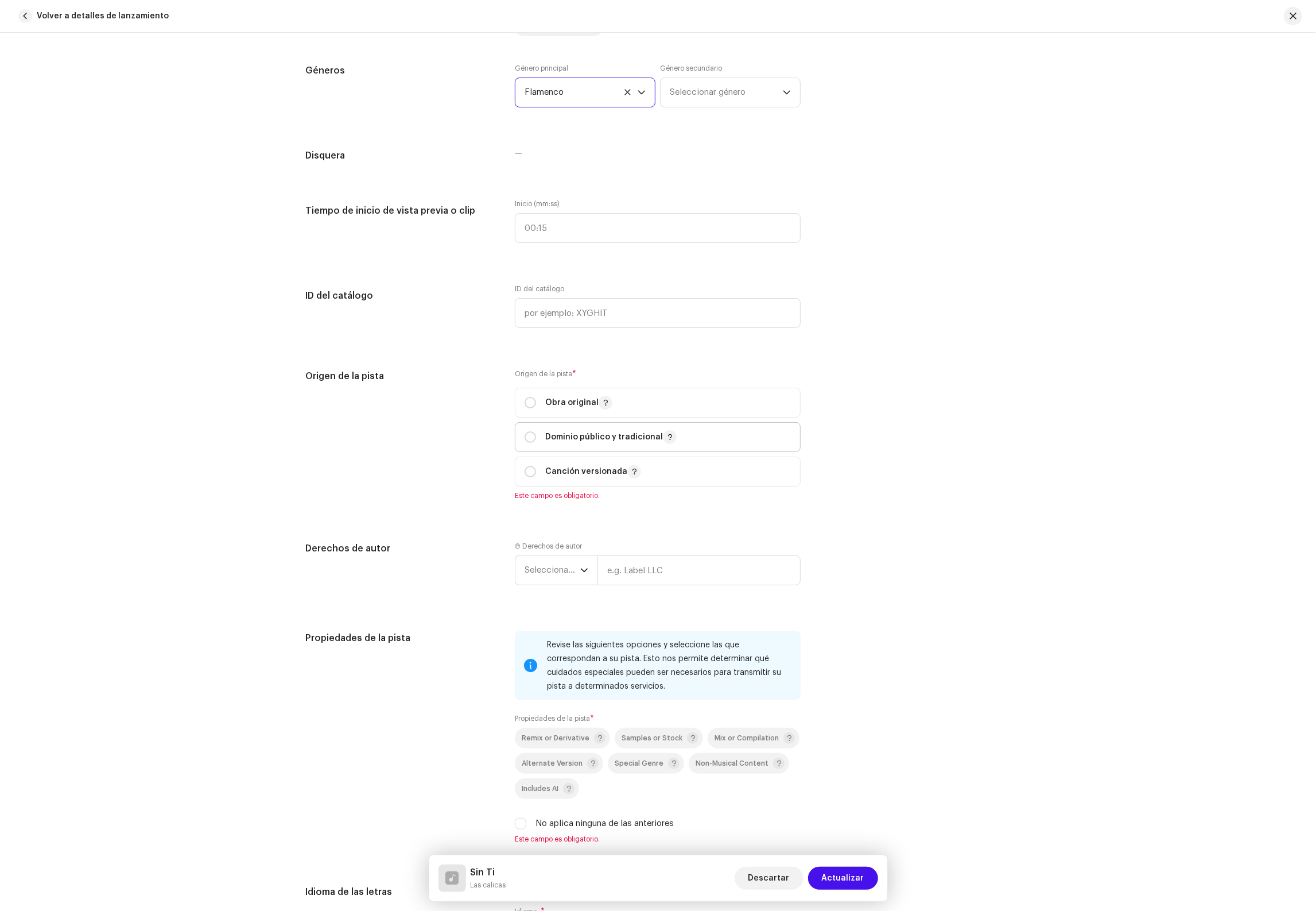
drag, startPoint x: 579, startPoint y: 408, endPoint x: 582, endPoint y: 427, distance: 19.2
click at [579, 408] on p "Obra original" at bounding box center [578, 402] width 67 height 14
radio input "true"
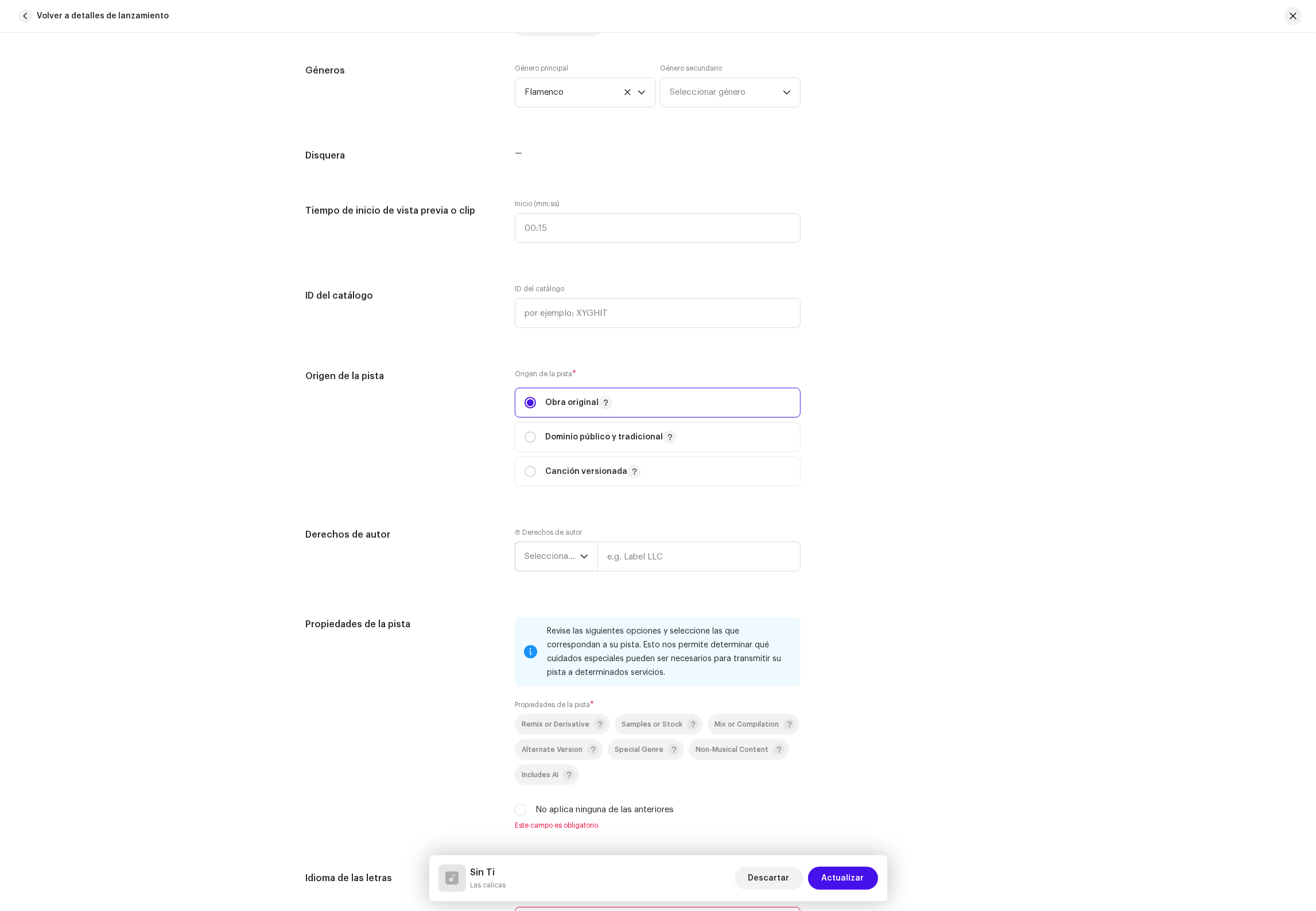
drag, startPoint x: 570, startPoint y: 561, endPoint x: 567, endPoint y: 577, distance: 16.3
click at [570, 561] on span "Seleccionar año" at bounding box center [551, 557] width 55 height 29
drag, startPoint x: 549, startPoint y: 652, endPoint x: 558, endPoint y: 647, distance: 10.3
click at [549, 652] on li "2025" at bounding box center [560, 644] width 81 height 23
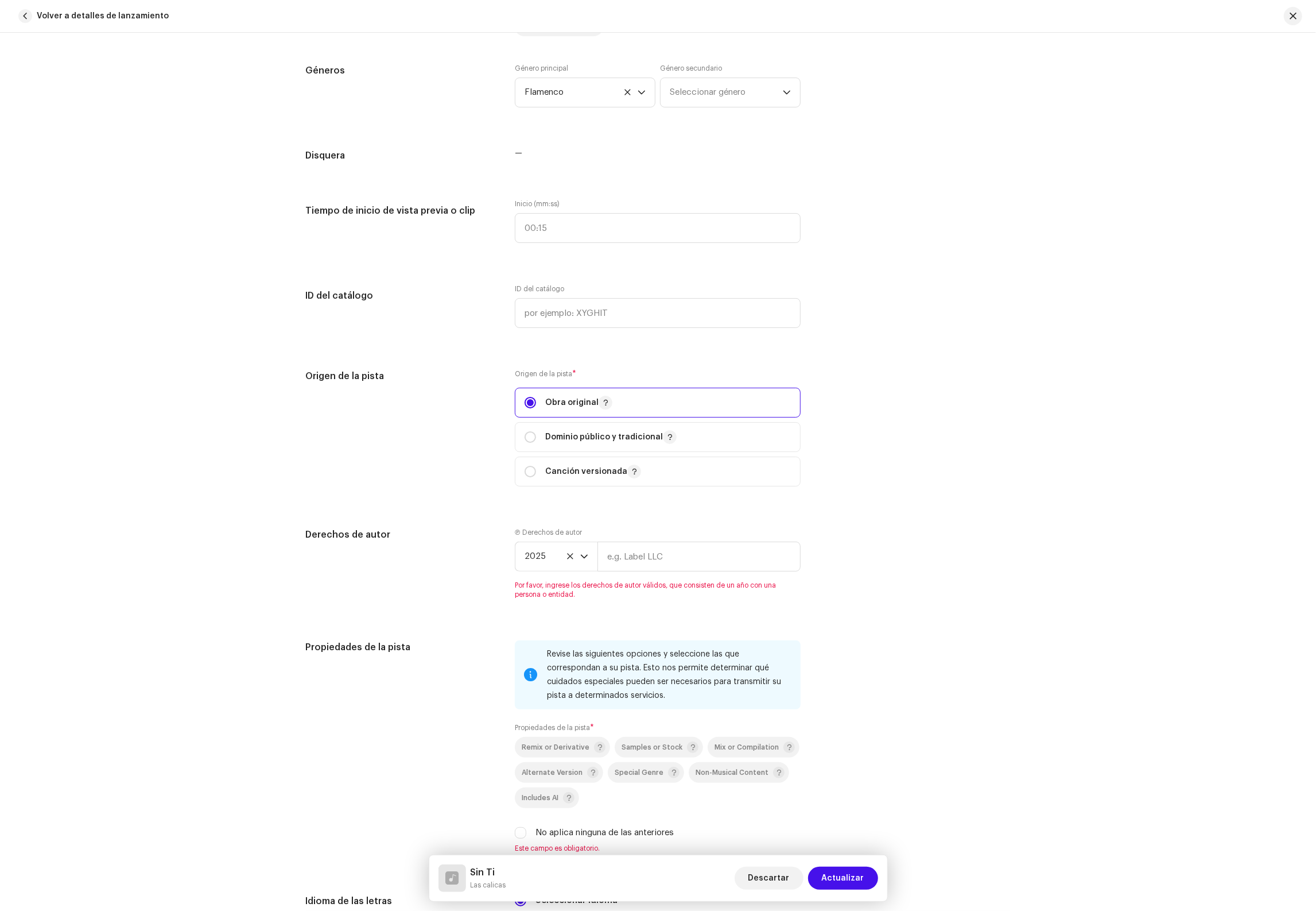
click at [673, 540] on div "Ⓟ Derechos de autor 2025 Por favor, ingrese los derechos de autor válidos, que …" at bounding box center [658, 563] width 286 height 72
click at [672, 560] on input "text" at bounding box center [699, 556] width 203 height 30
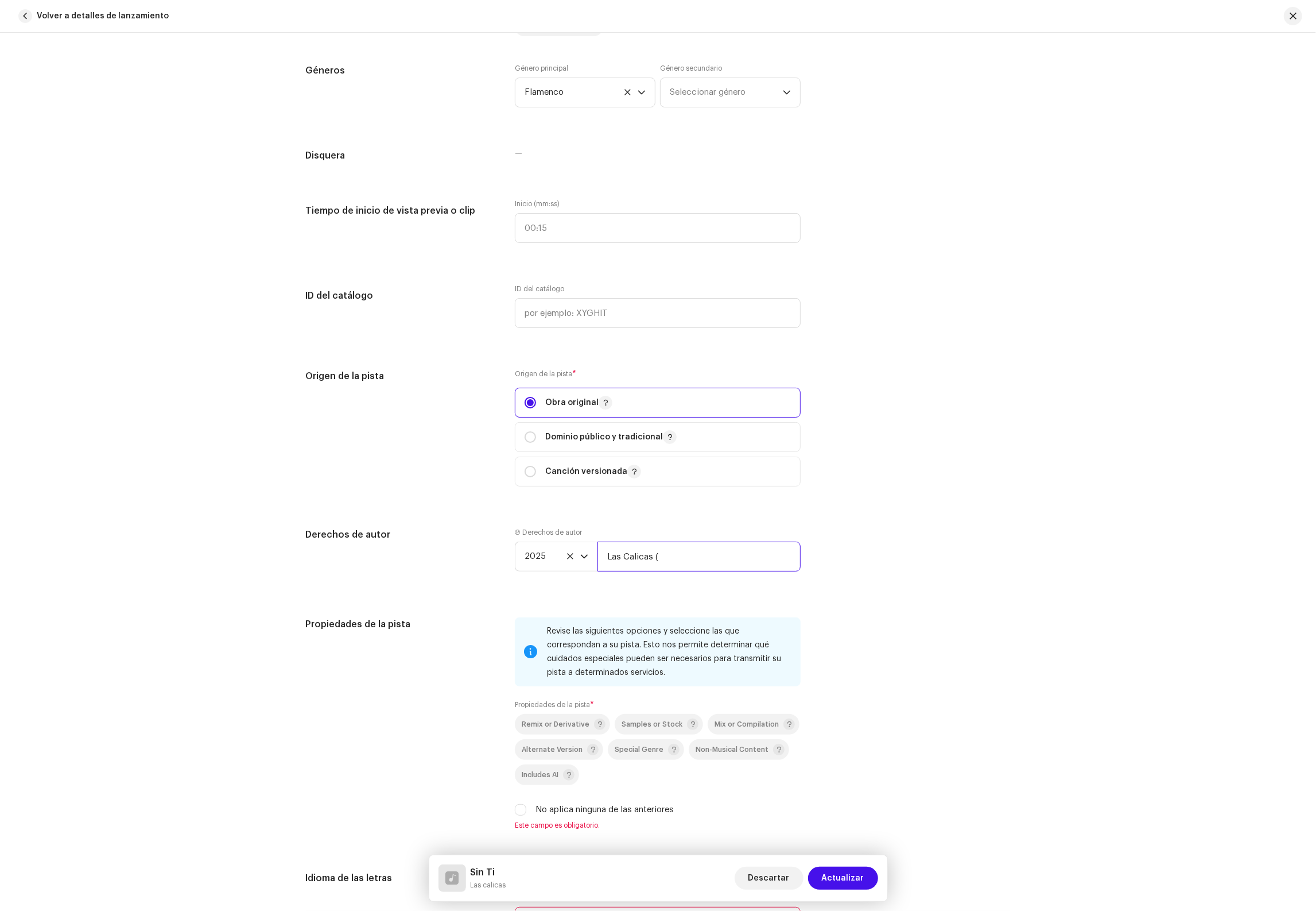
click at [718, 559] on input "Las Calicas (" at bounding box center [699, 556] width 203 height 30
type input "Las Calicas I Distribuido por WhiteMusic Europe S.L/WDistribution"
click at [930, 494] on div "Origen de la pista Origen de la pista * Obra original Dominio público y tradici…" at bounding box center [658, 435] width 705 height 131
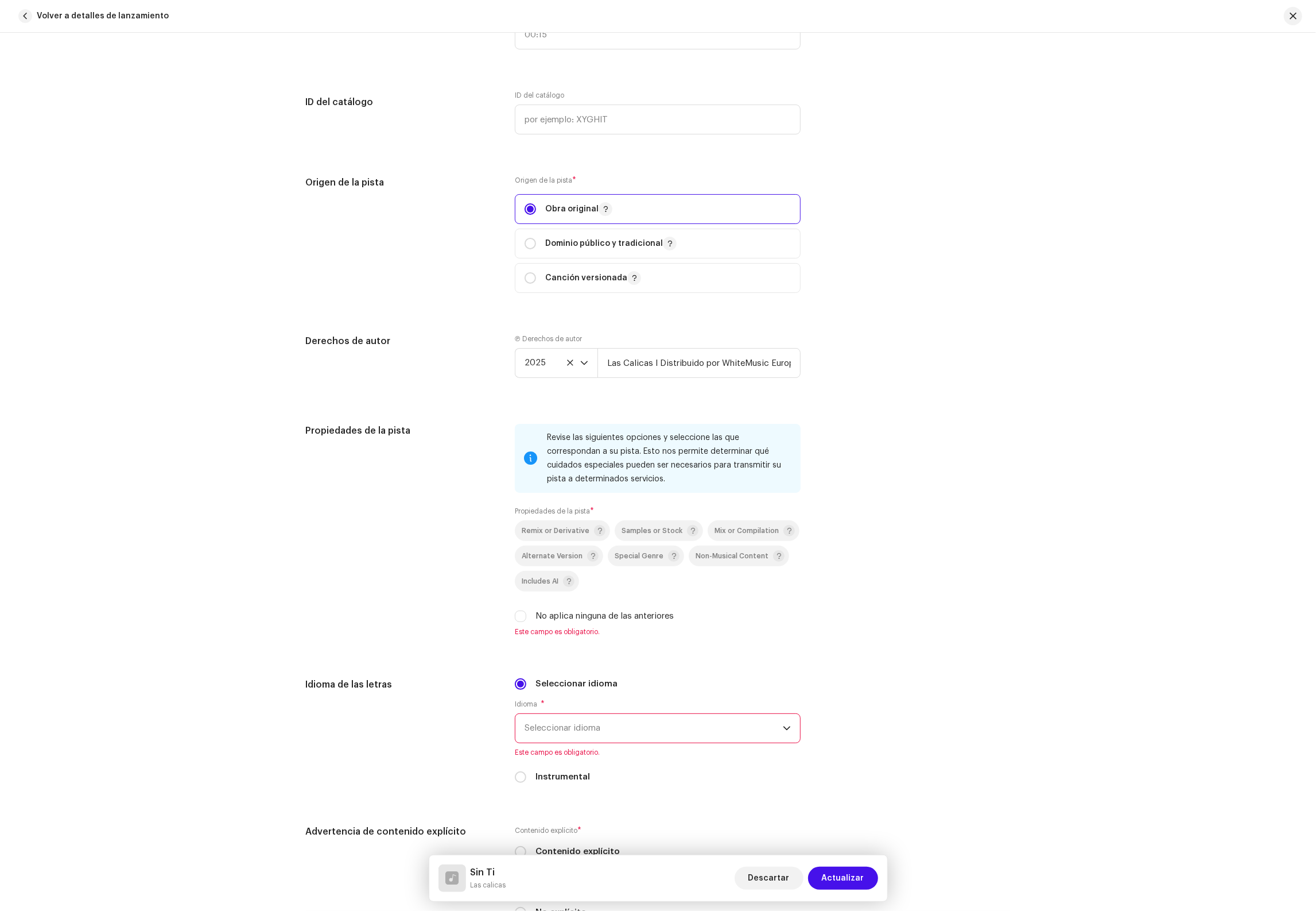
scroll to position [1491, 0]
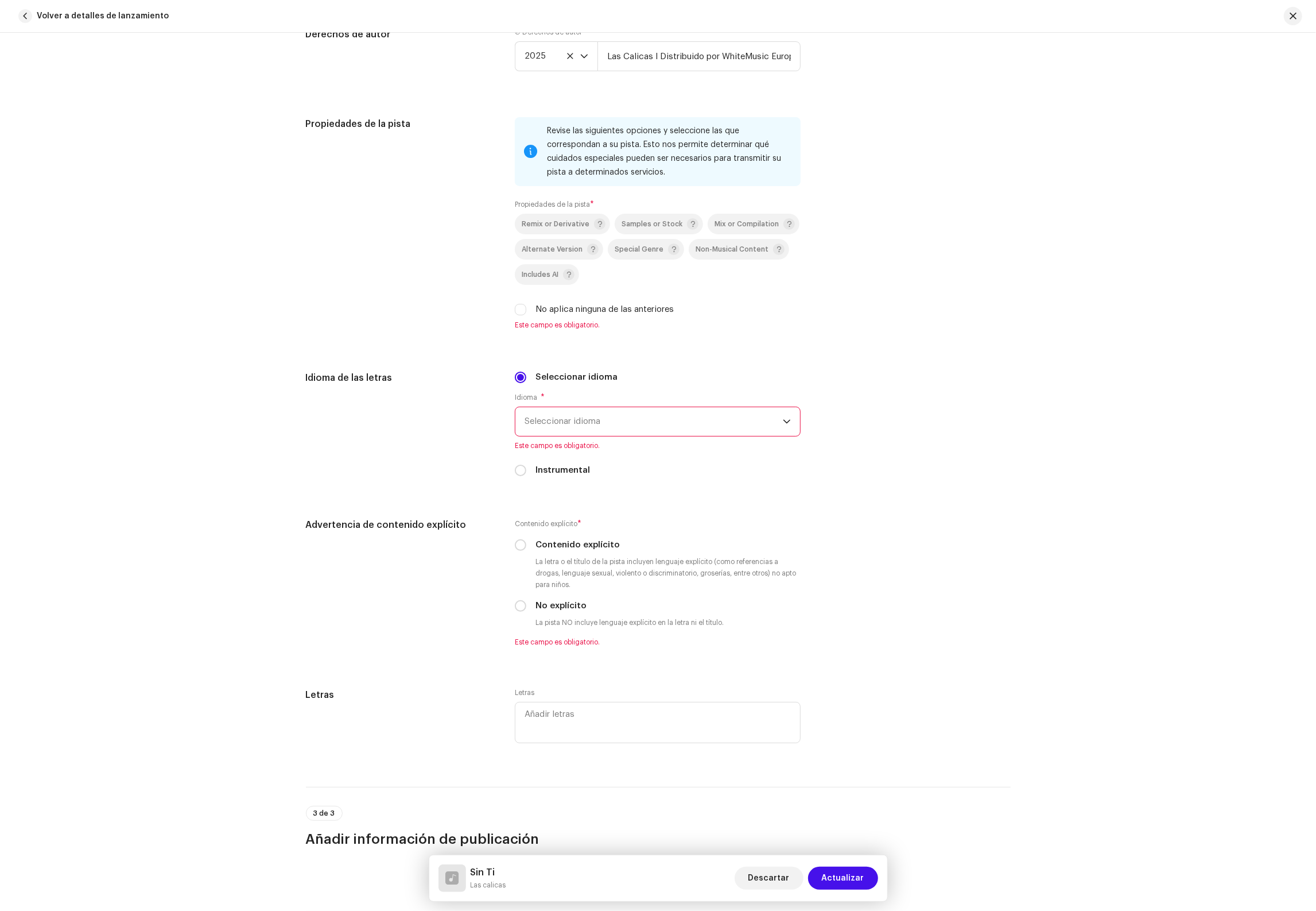
click at [624, 316] on label "No aplica ninguna de las anteriores" at bounding box center [605, 310] width 138 height 13
click at [526, 315] on input "No aplica ninguna de las anteriores" at bounding box center [520, 309] width 12 height 12
checkbox input "true"
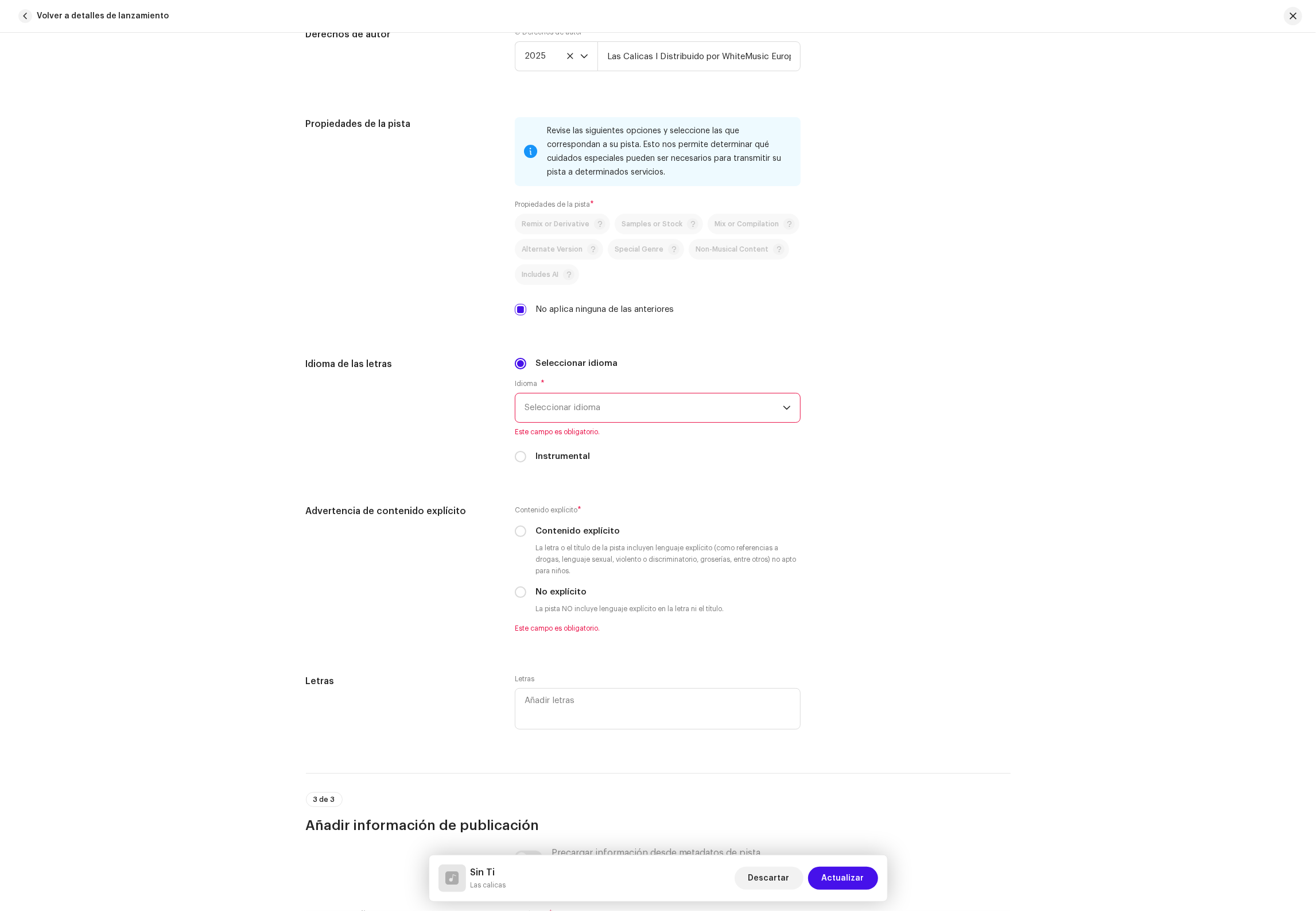
click at [588, 422] on span "Seleccionar idioma" at bounding box center [653, 408] width 258 height 29
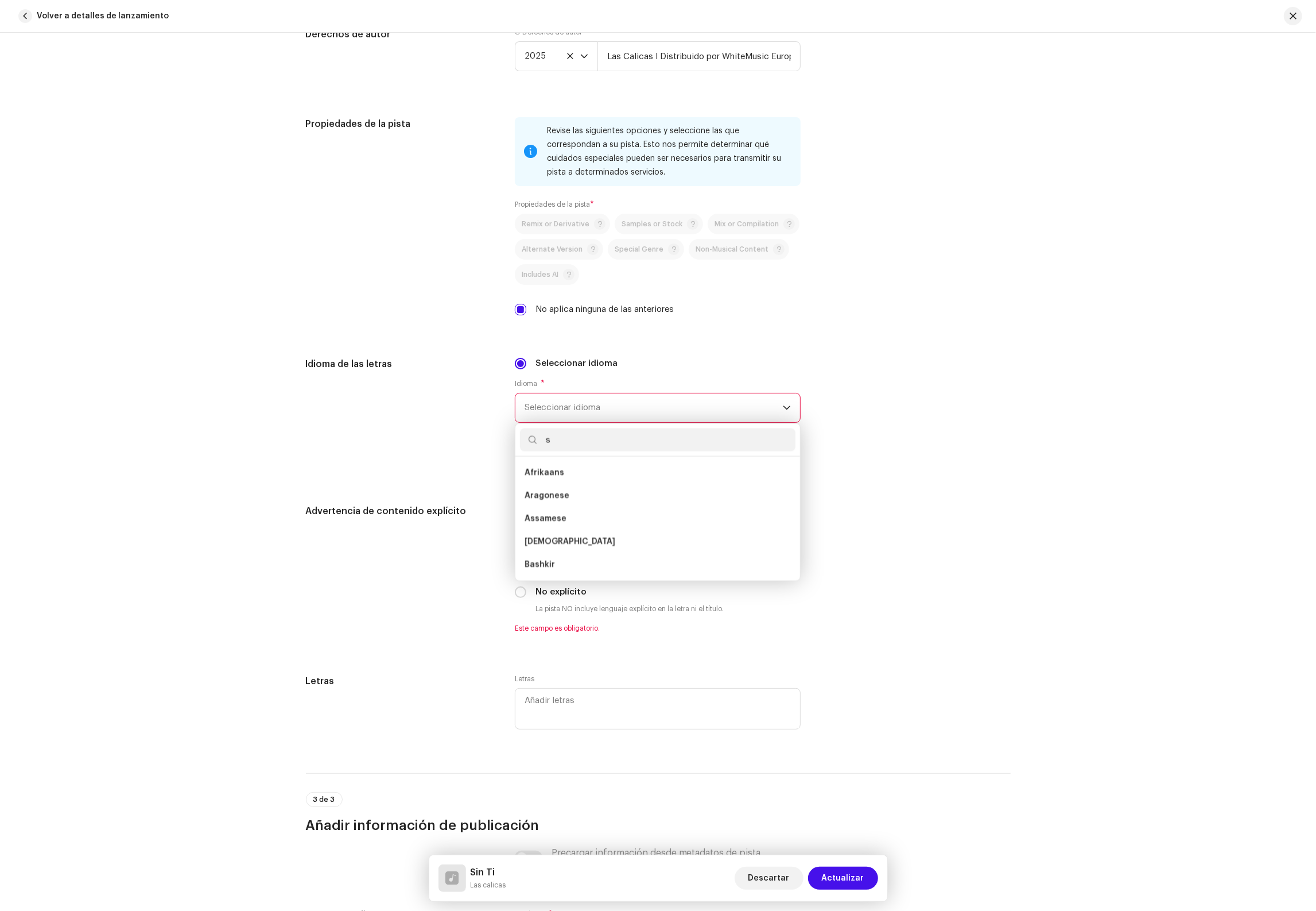
scroll to position [0, 0]
type input "spa"
click at [580, 480] on li "Spanish" at bounding box center [657, 472] width 275 height 23
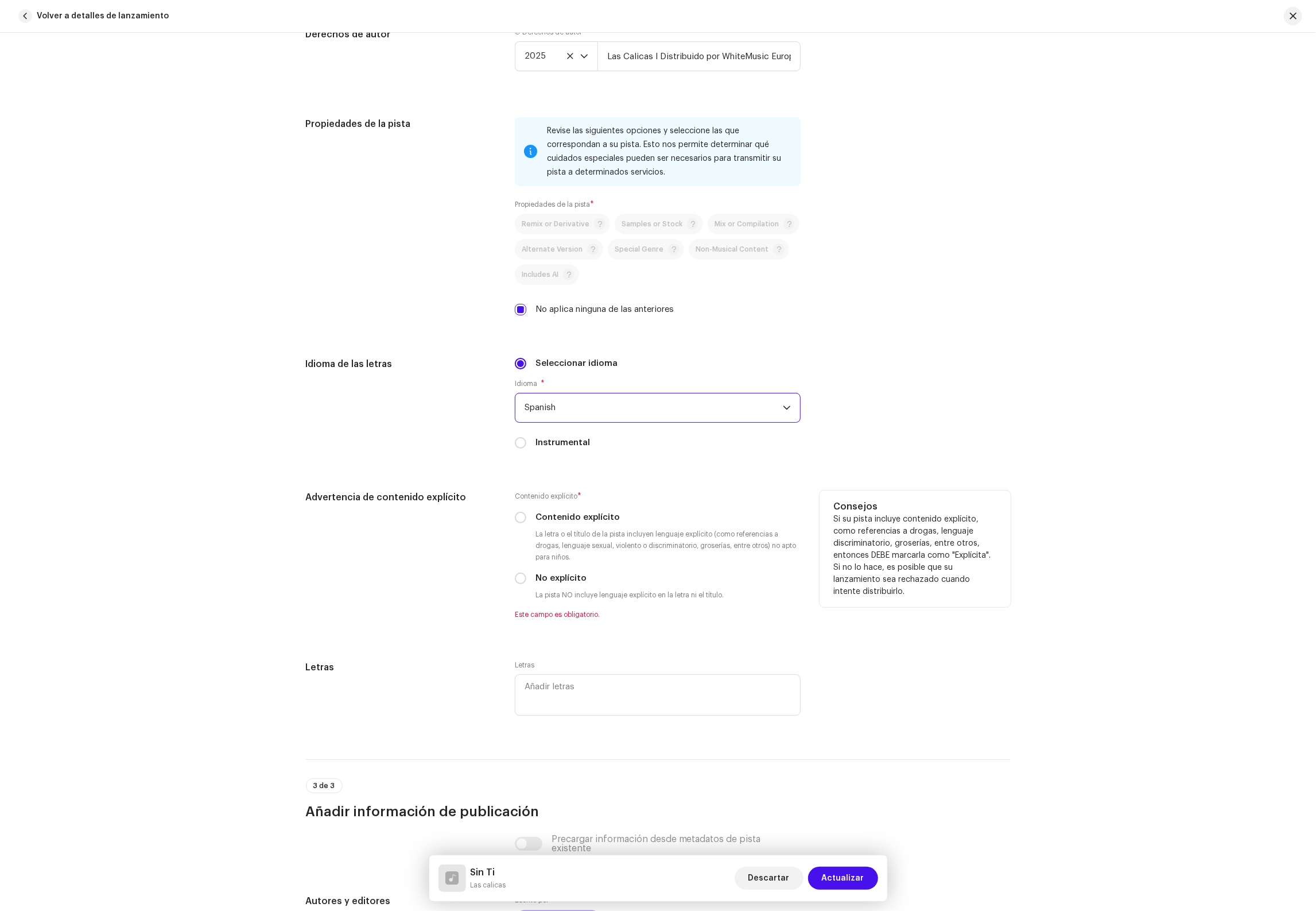
click at [581, 523] on label "Contenido explícito" at bounding box center [577, 517] width 84 height 13
click at [526, 523] on input "Contenido explícito" at bounding box center [520, 517] width 12 height 12
radio input "true"
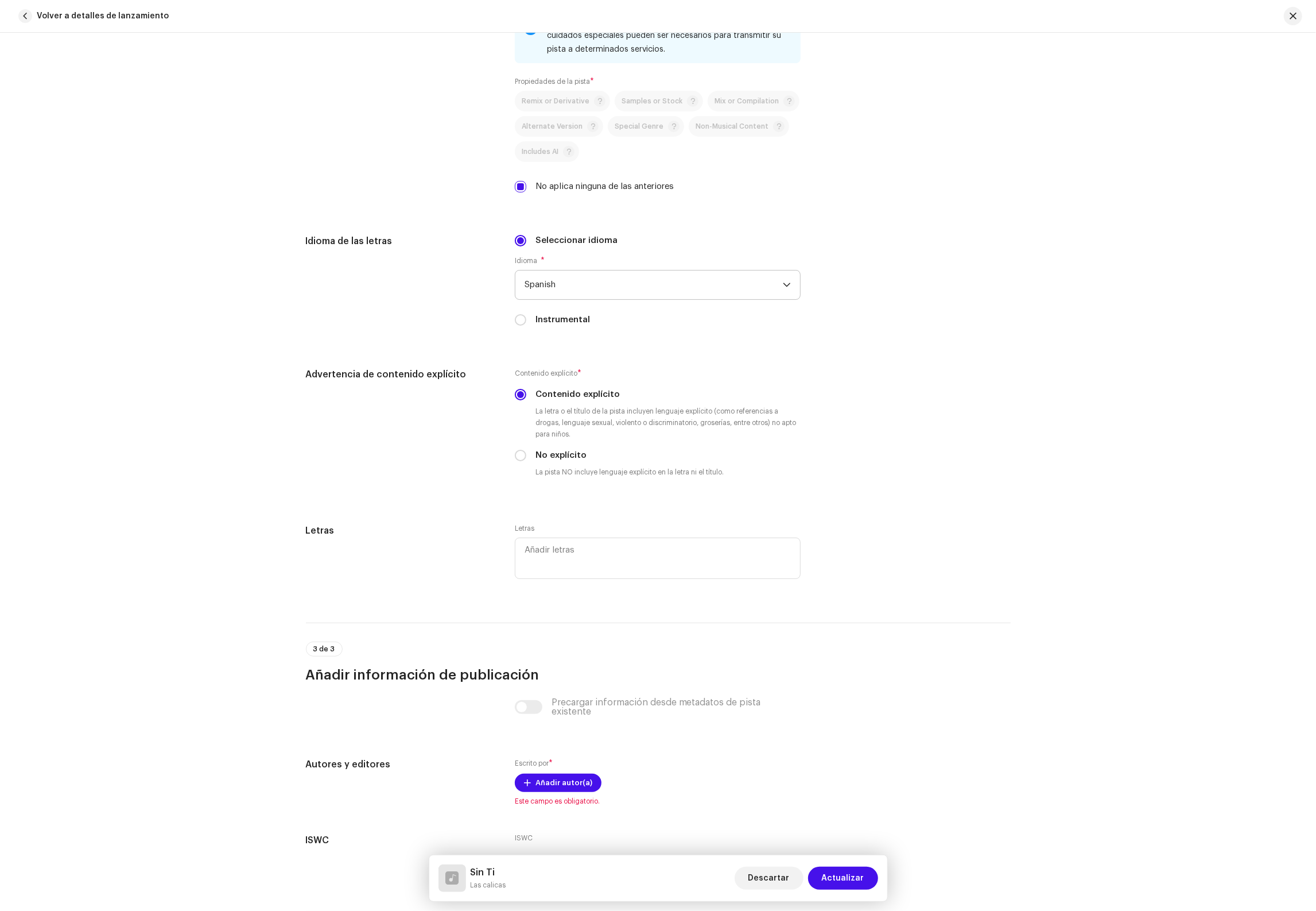
scroll to position [1616, 0]
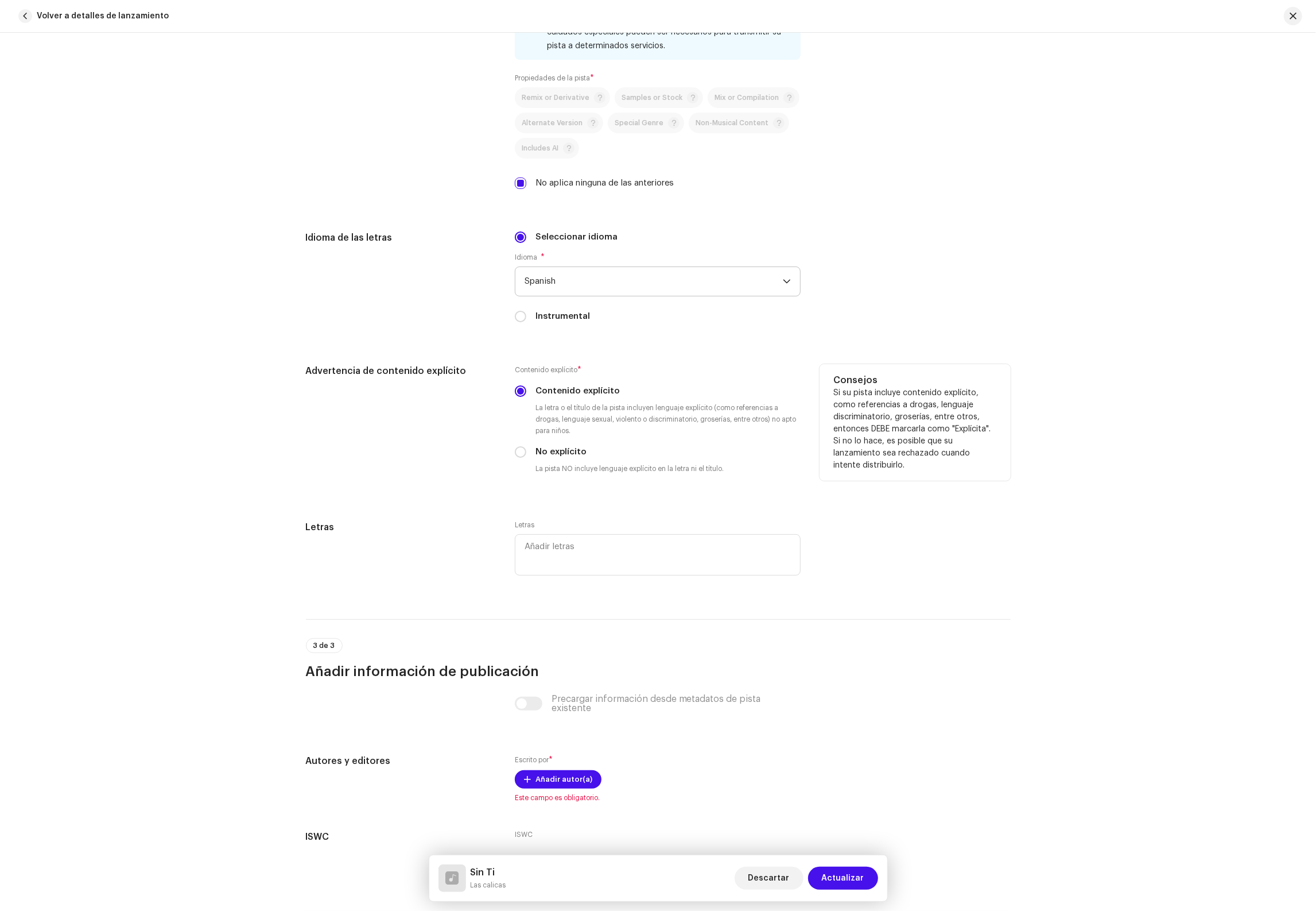
click at [547, 458] on label "No explícito" at bounding box center [561, 452] width 51 height 13
click at [526, 457] on input "No explícito" at bounding box center [520, 452] width 12 height 12
radio input "true"
click at [549, 799] on div "Escrito por * Añadir autor(a) Este campo es obligatorio." at bounding box center [658, 777] width 286 height 48
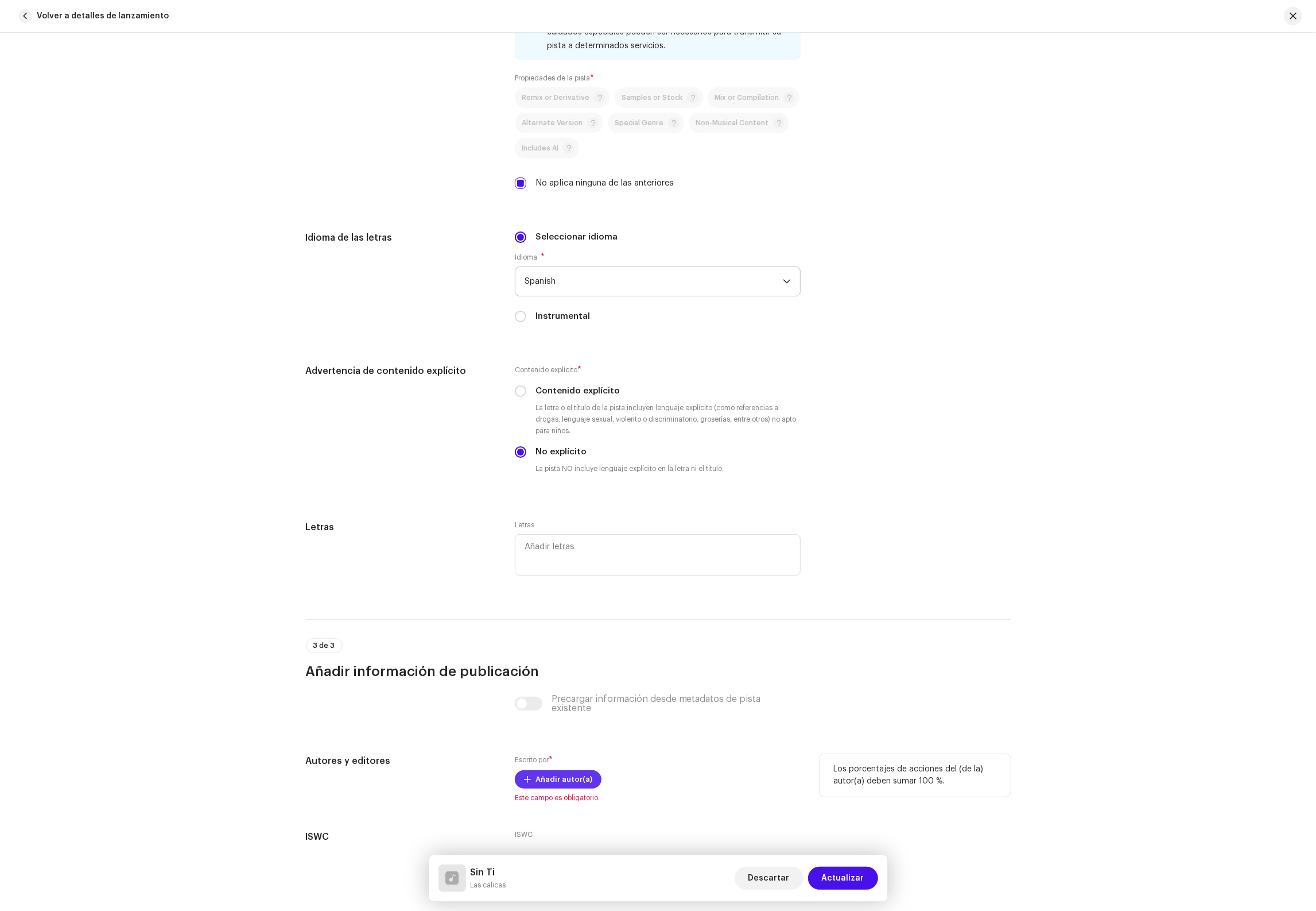
click at [557, 789] on span "Añadir autor(a)" at bounding box center [564, 779] width 57 height 23
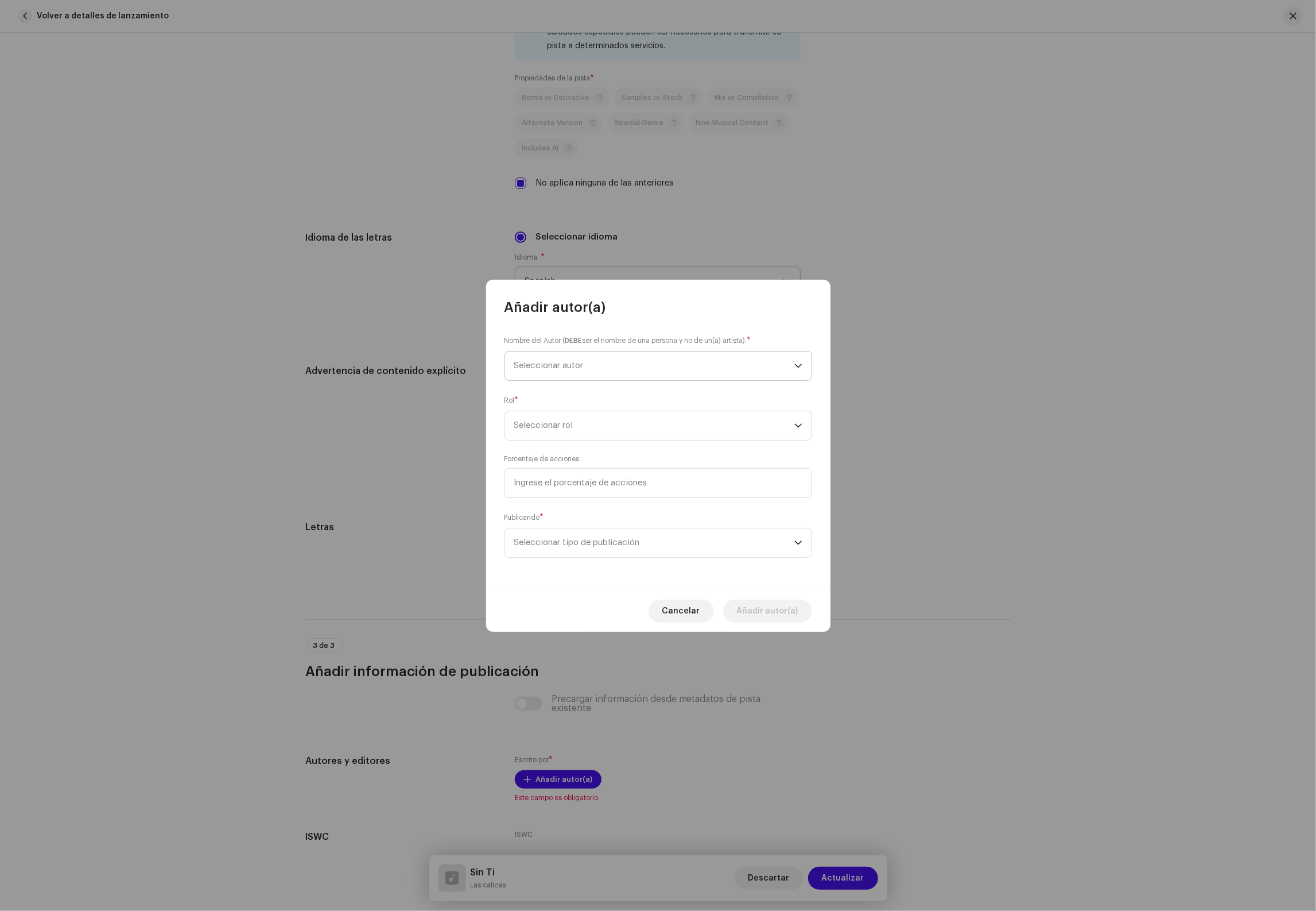
drag, startPoint x: 589, startPoint y: 368, endPoint x: 598, endPoint y: 372, distance: 9.8
click at [589, 368] on span "Seleccionar autor" at bounding box center [653, 366] width 280 height 29
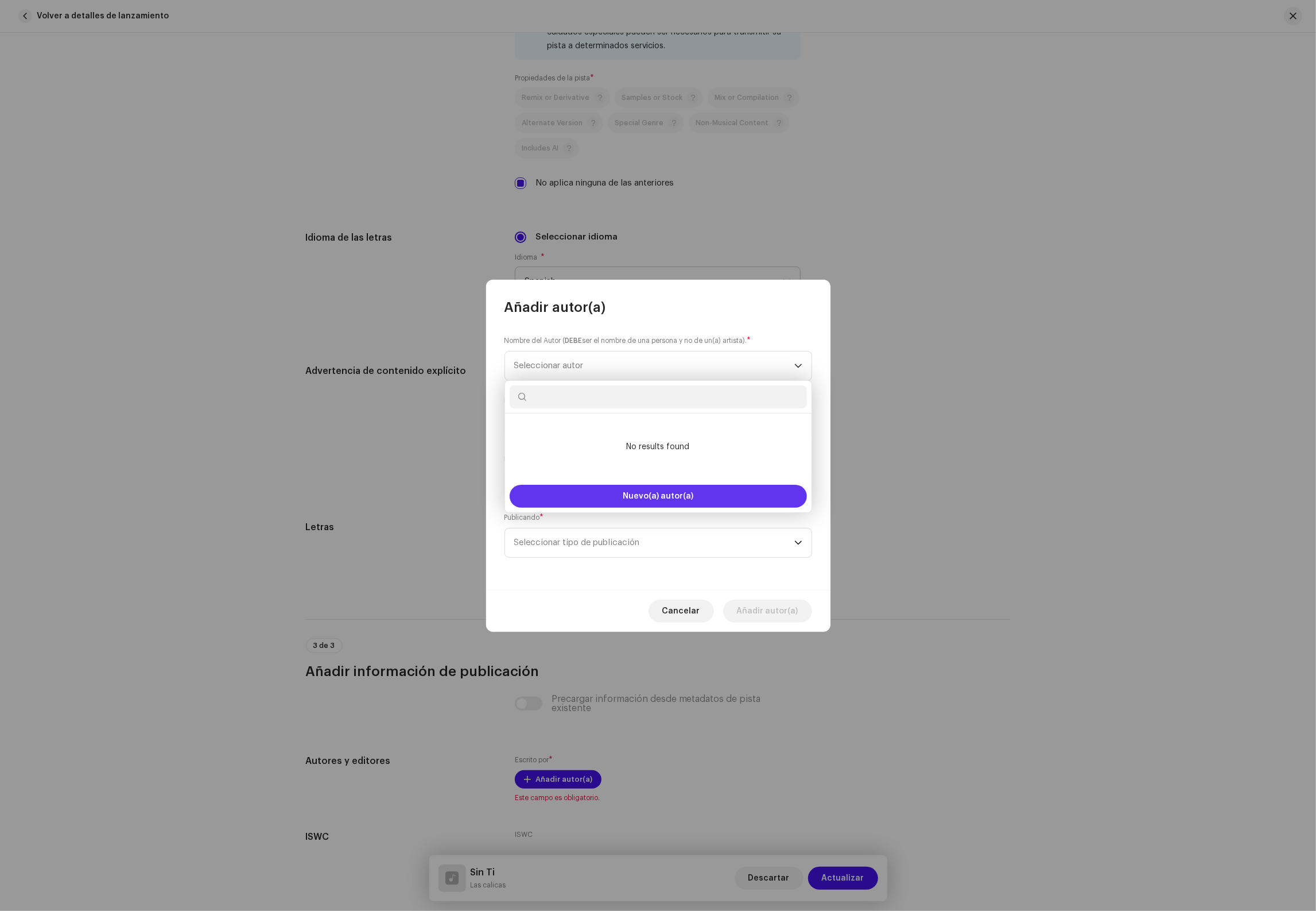
click at [682, 490] on button "Nuevo(a) autor(a)" at bounding box center [658, 495] width 297 height 23
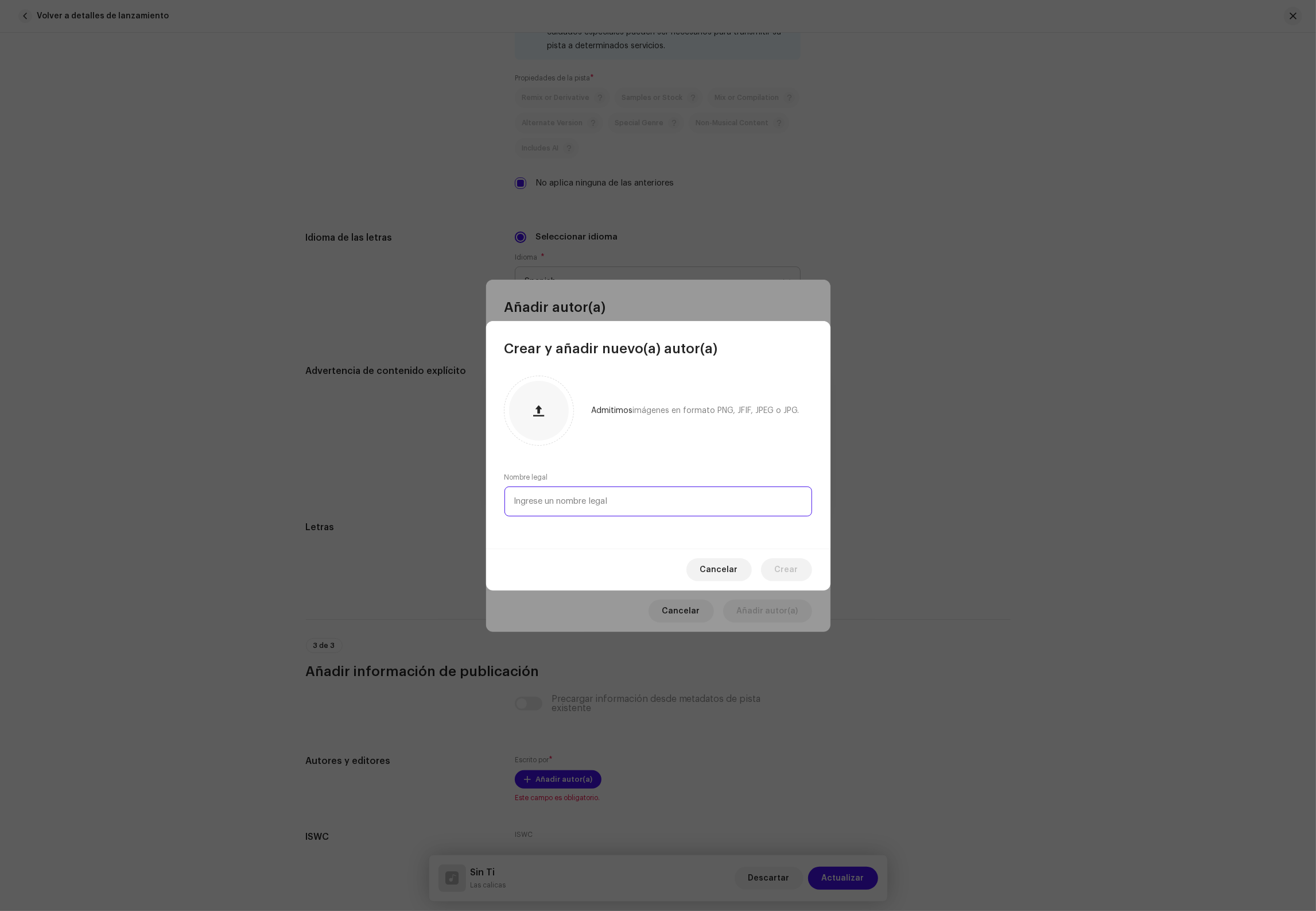
click at [598, 496] on input "text" at bounding box center [658, 501] width 308 height 30
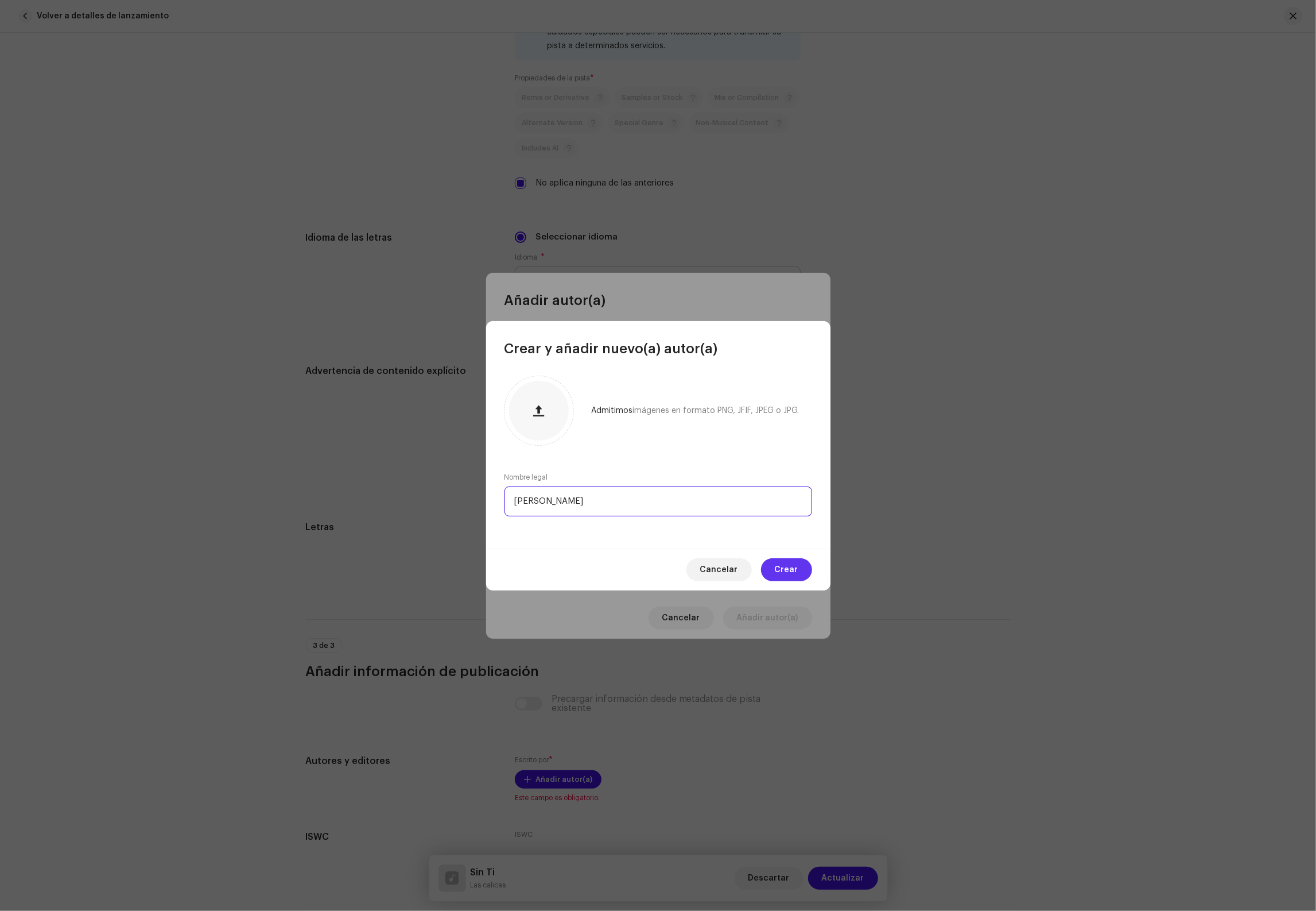
type input "[PERSON_NAME]"
click at [777, 567] on span "Crear" at bounding box center [787, 569] width 24 height 23
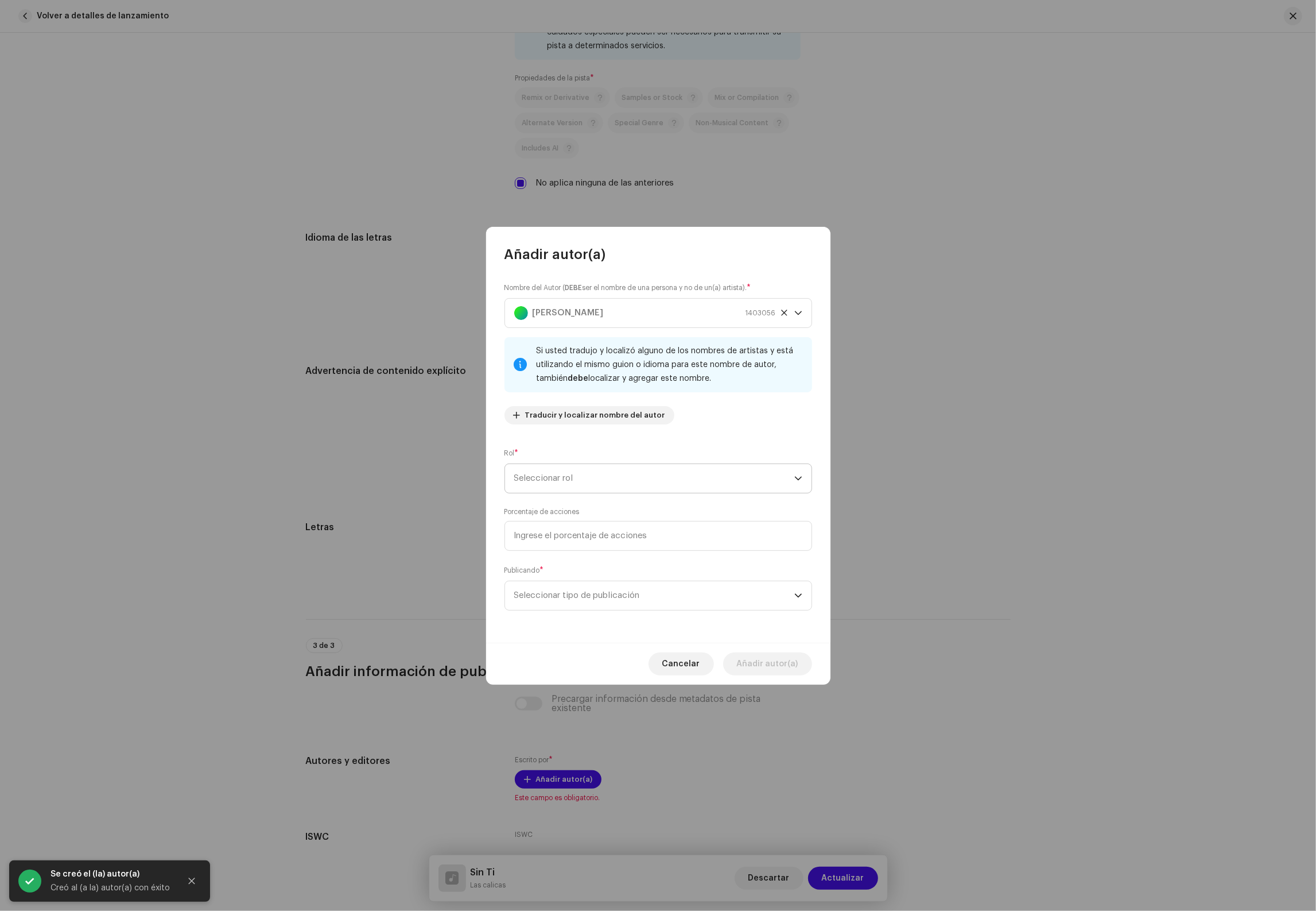
click at [596, 469] on span "Seleccionar rol" at bounding box center [653, 478] width 280 height 29
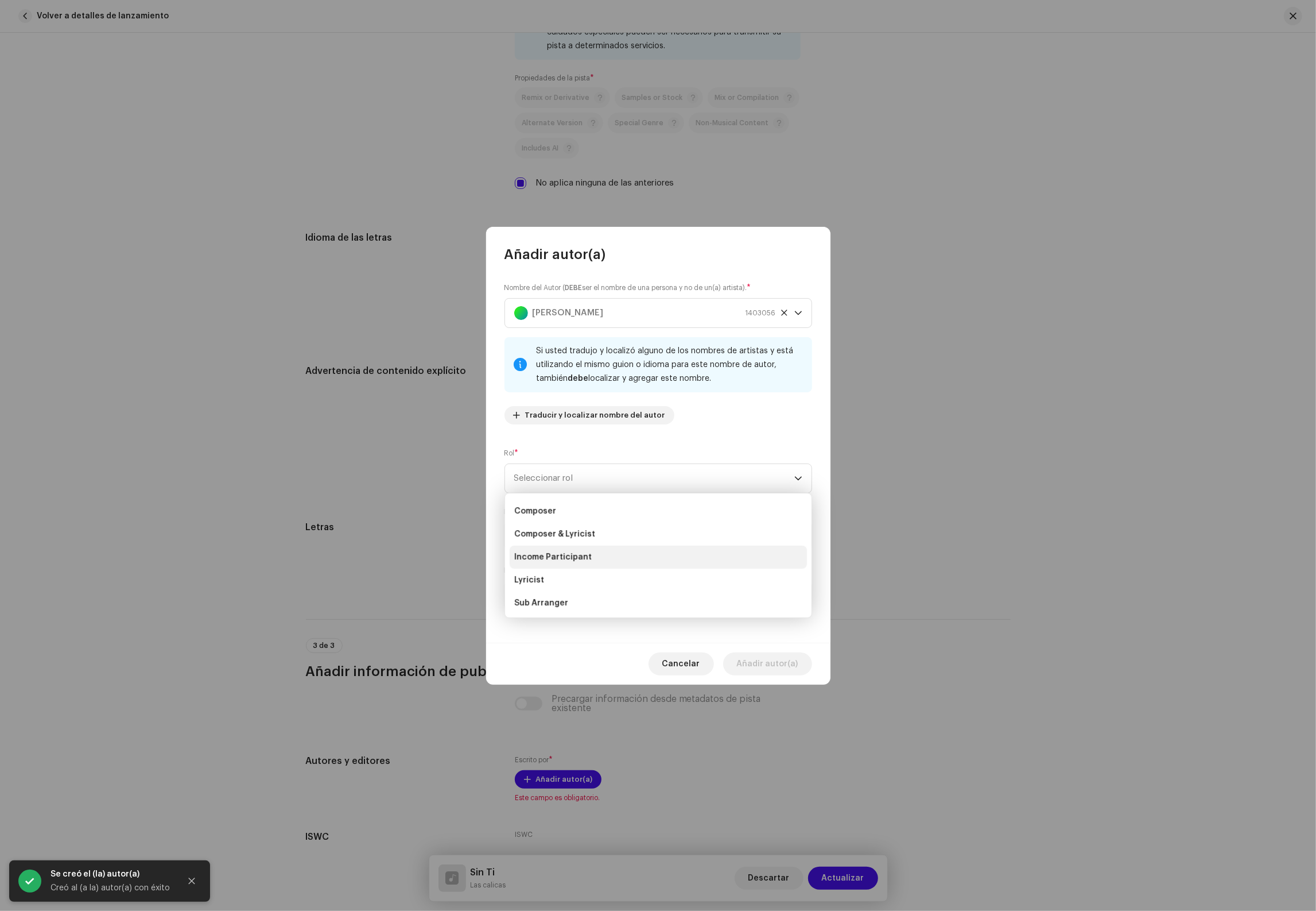
scroll to position [44, 0]
click at [547, 573] on li "Lyricist" at bounding box center [658, 579] width 297 height 23
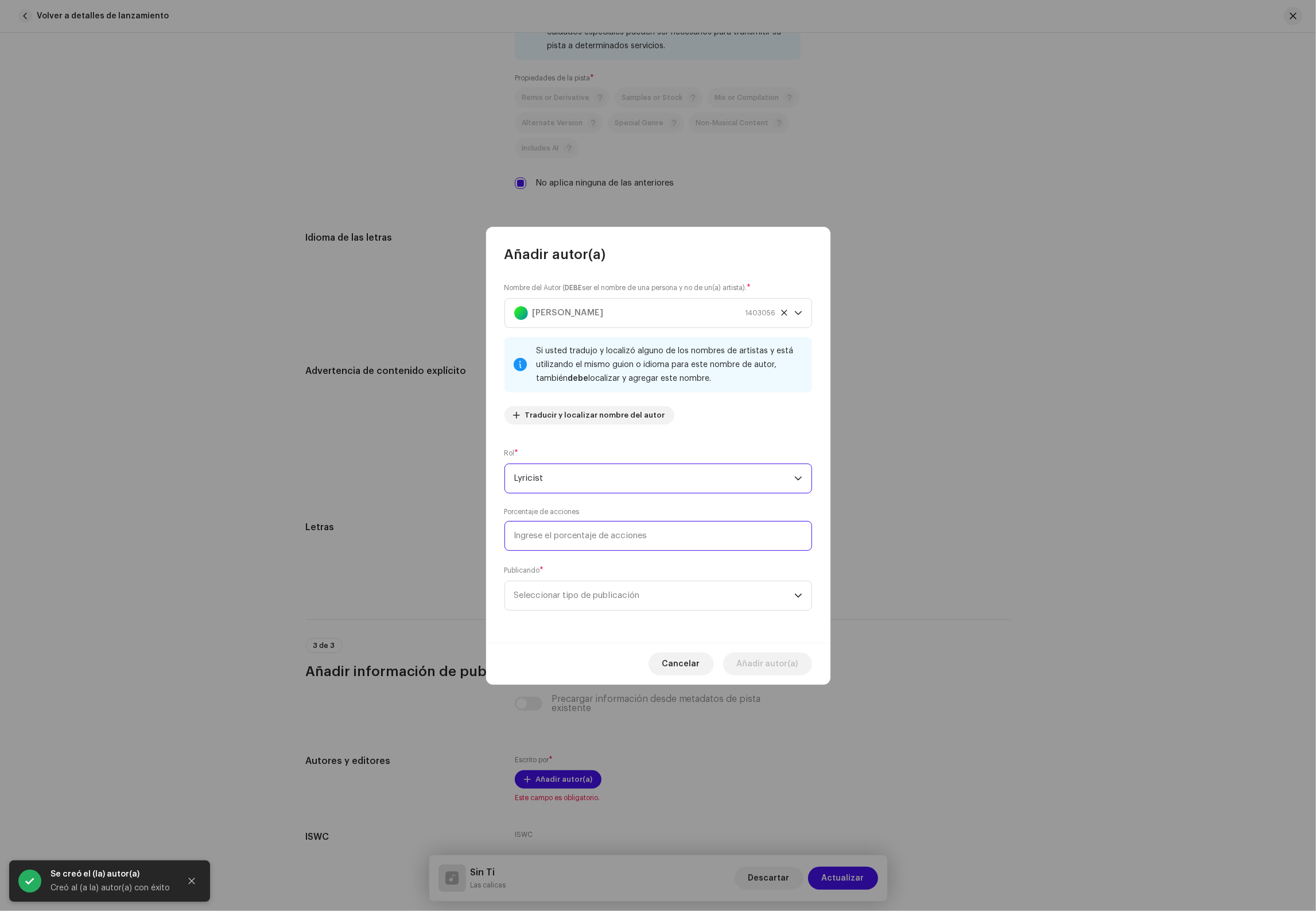
click at [575, 525] on input at bounding box center [658, 535] width 308 height 30
type input "40,00"
drag, startPoint x: 559, startPoint y: 585, endPoint x: 562, endPoint y: 607, distance: 22.2
click at [559, 585] on span "Seleccionar tipo de publicación" at bounding box center [653, 596] width 280 height 29
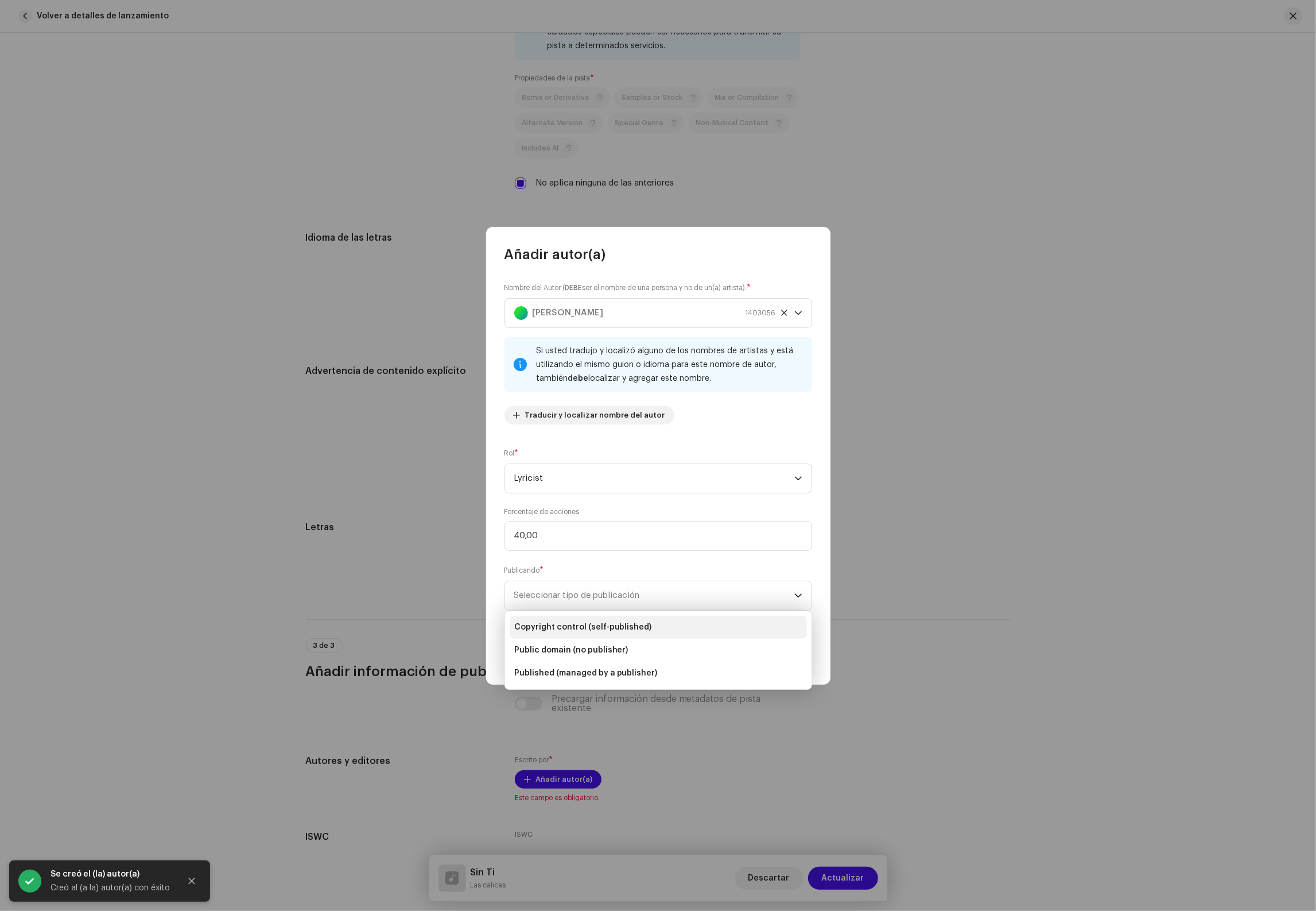
click at [567, 630] on span "Copyright control (self-published)" at bounding box center [583, 627] width 138 height 12
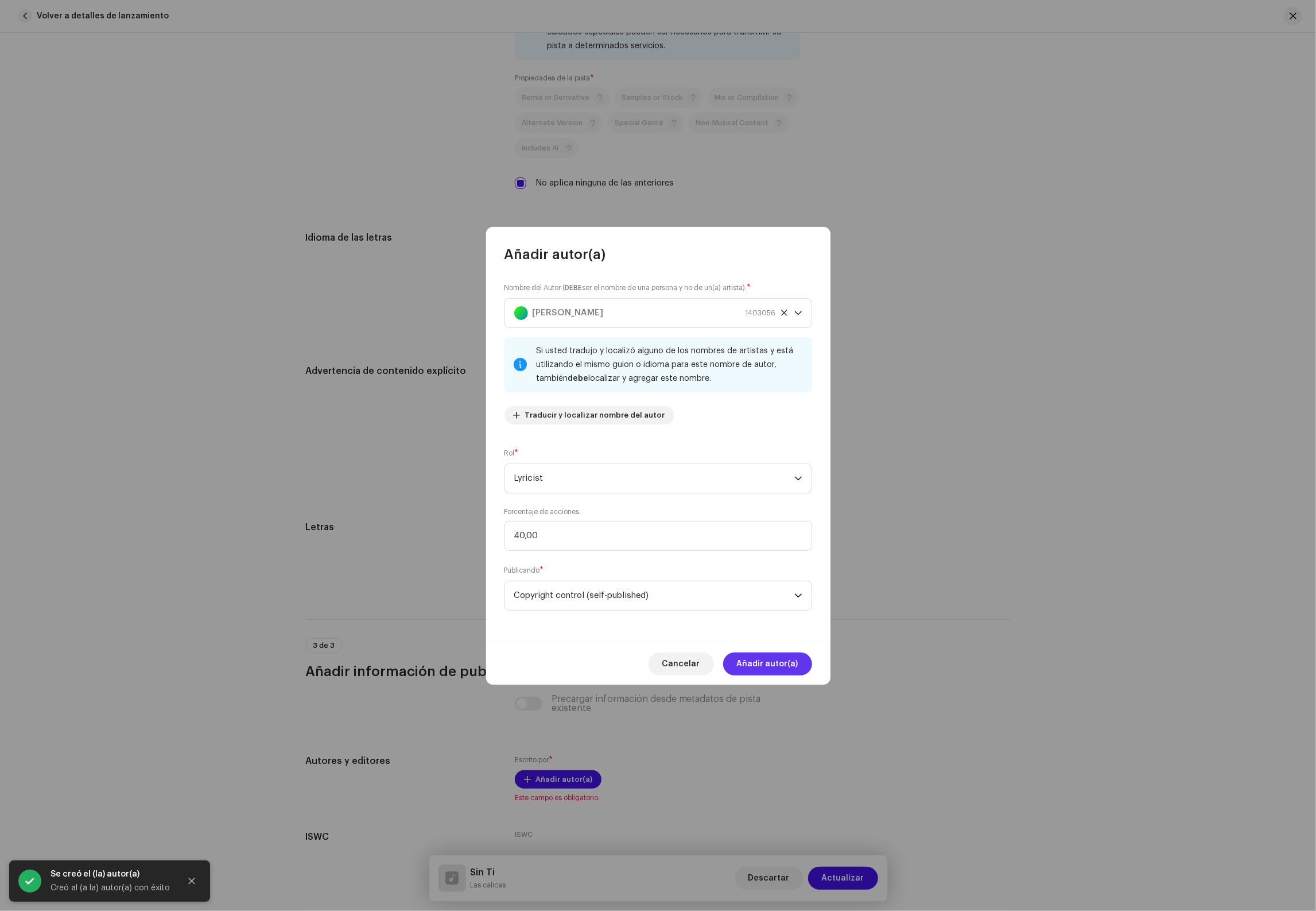
click at [781, 653] on span "Añadir autor(a)" at bounding box center [768, 663] width 62 height 23
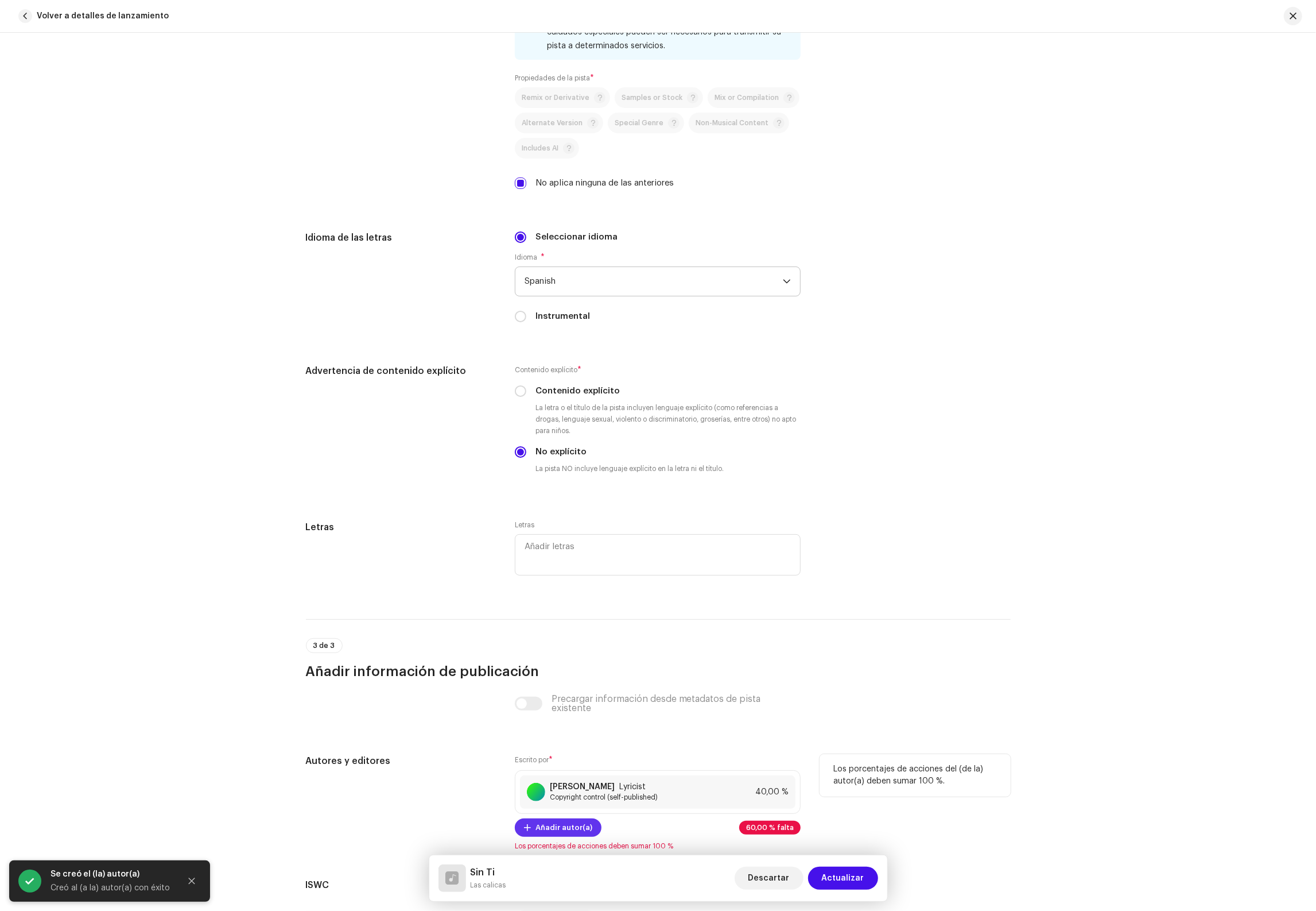
click at [539, 832] on span "Añadir autor(a)" at bounding box center [564, 827] width 57 height 23
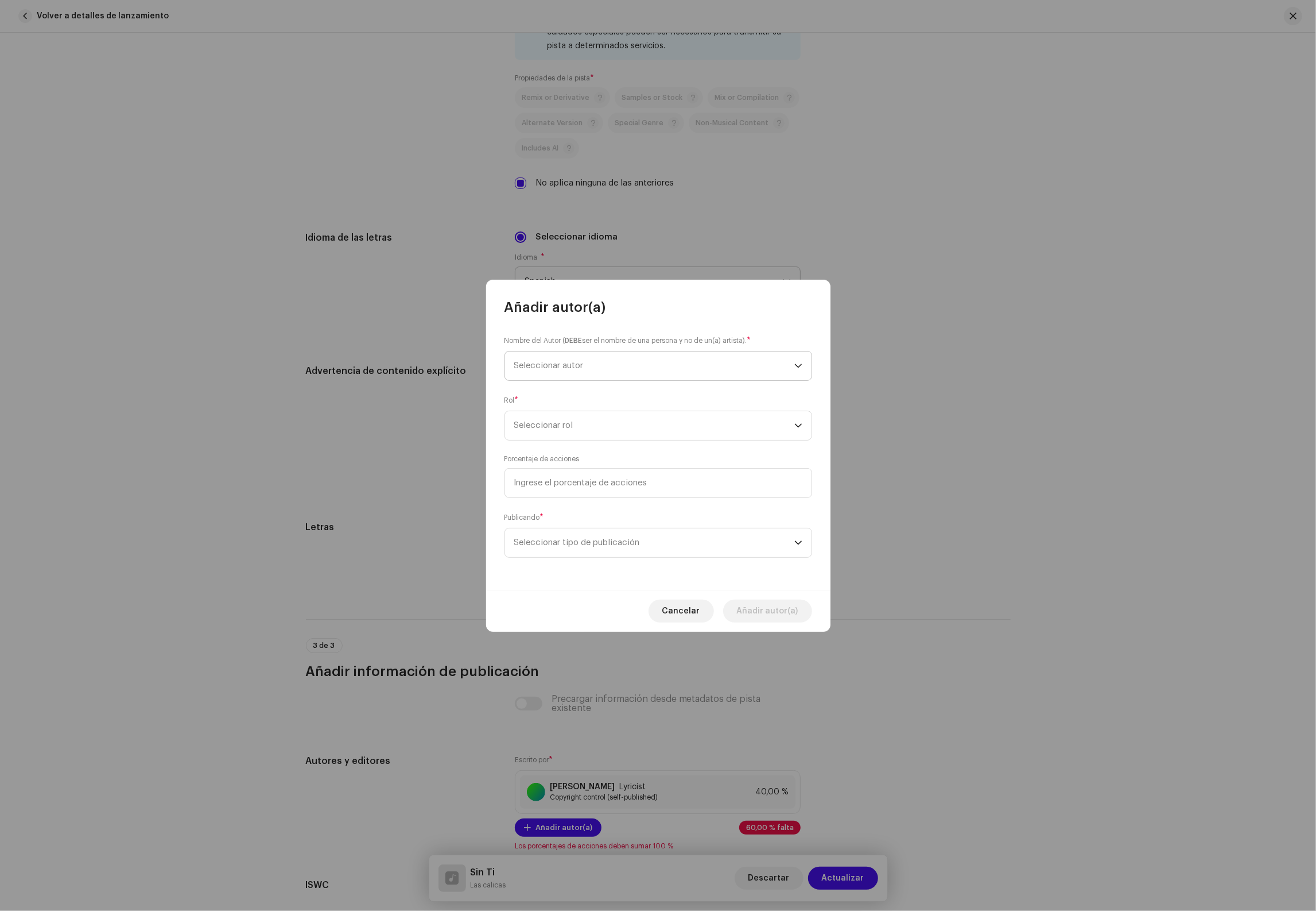
click at [578, 376] on span "Seleccionar autor" at bounding box center [653, 366] width 280 height 29
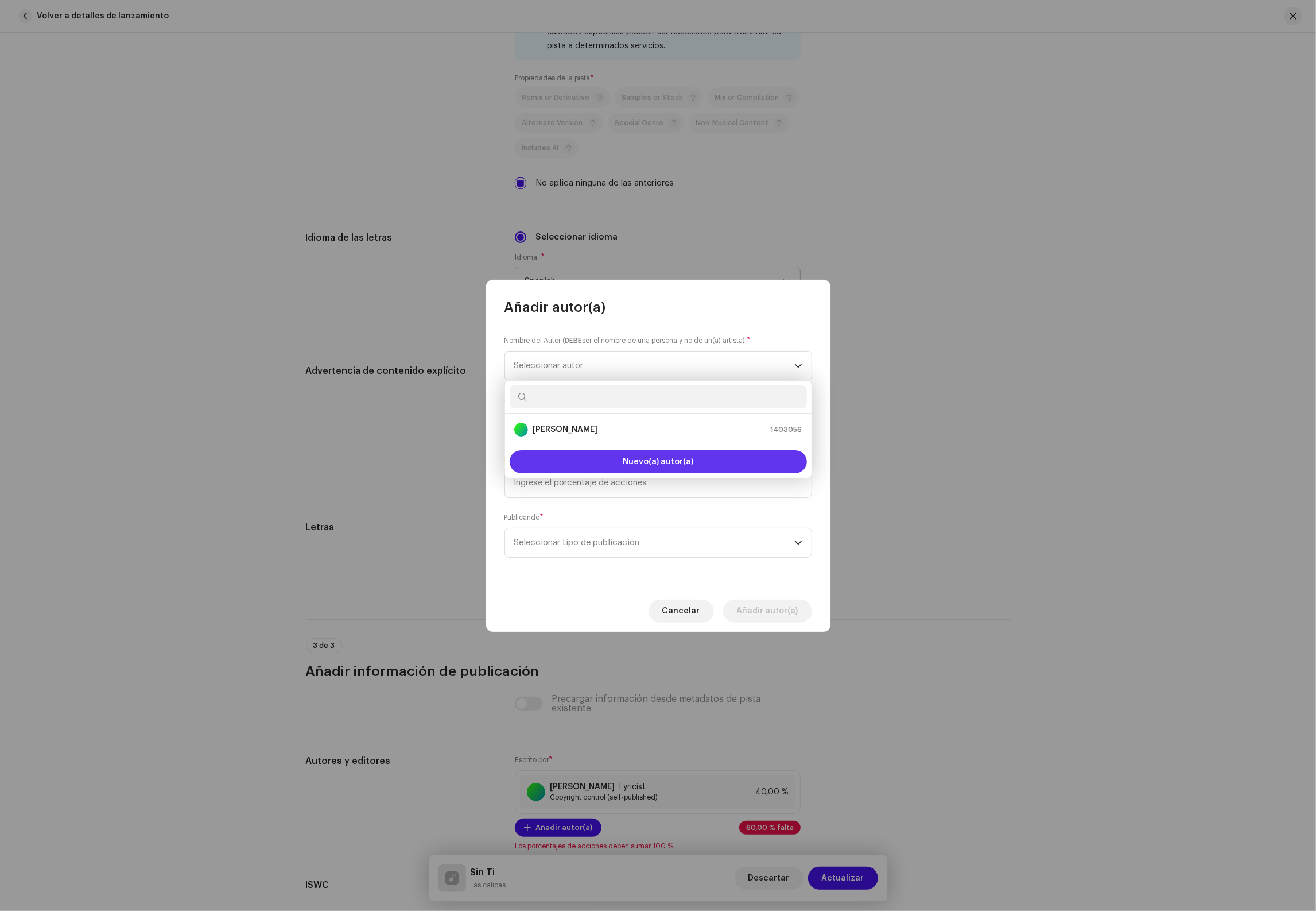
click at [622, 465] on button "Nuevo(a) autor(a)" at bounding box center [658, 461] width 297 height 23
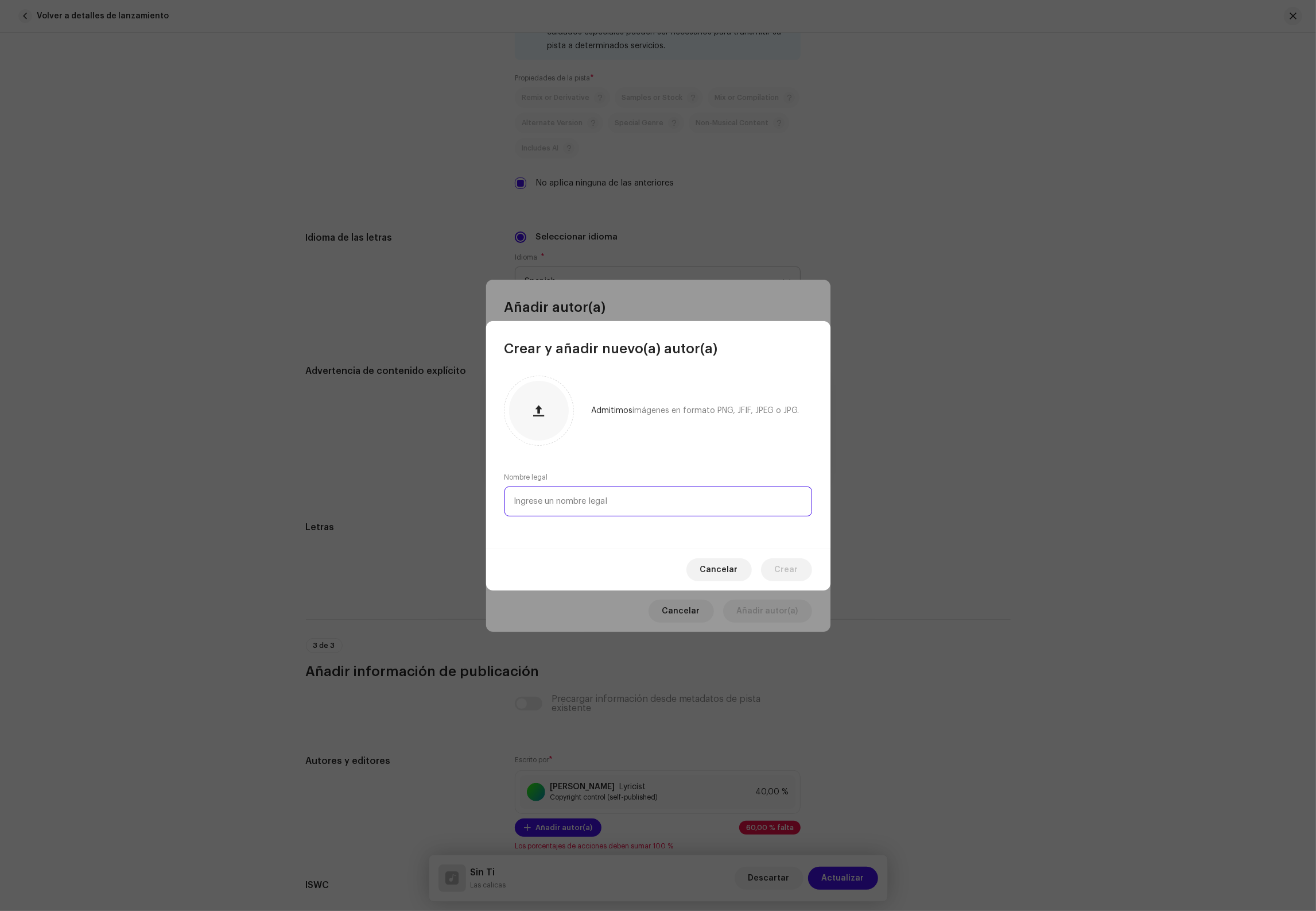
click at [614, 500] on input "text" at bounding box center [658, 501] width 308 height 30
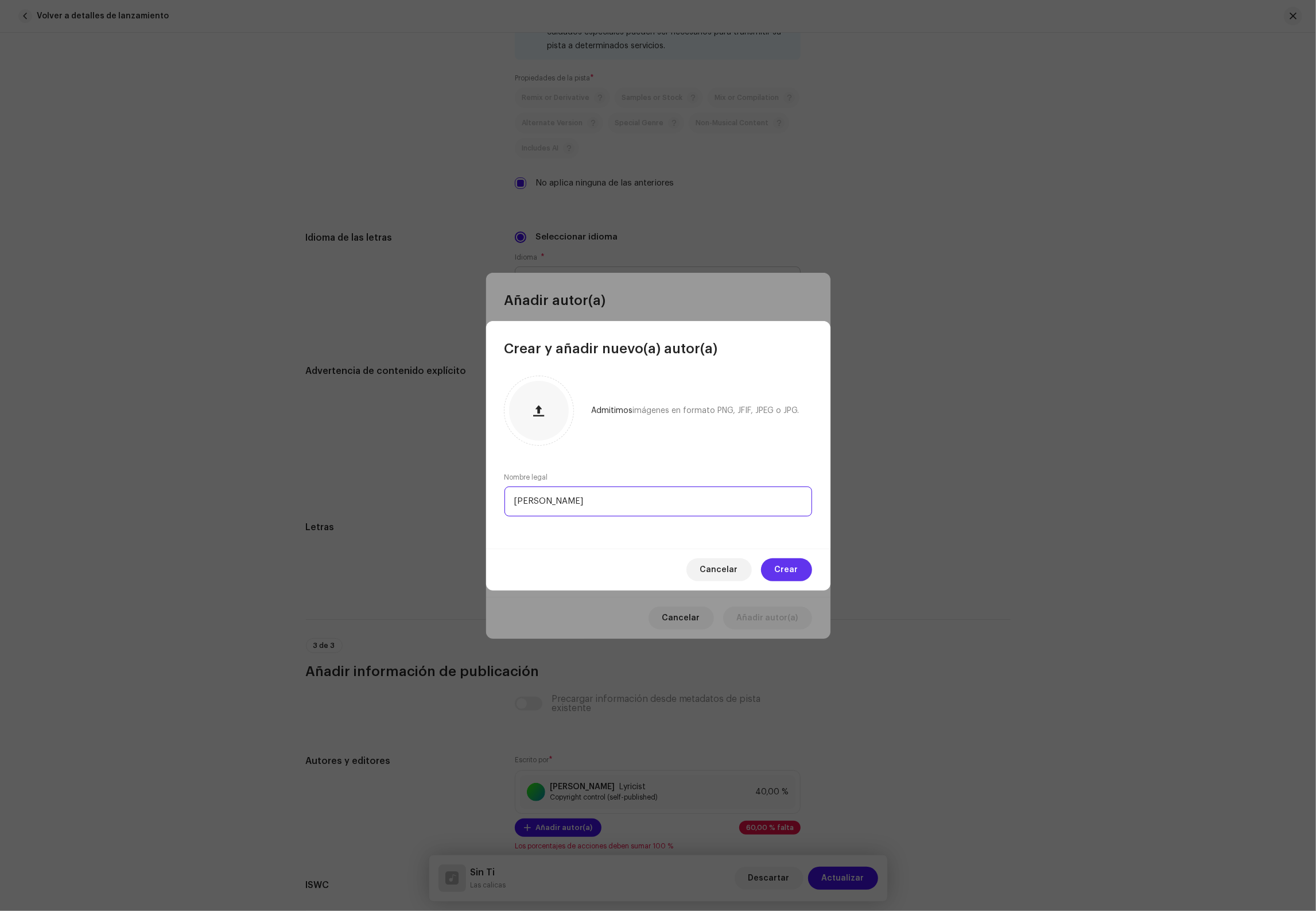
type input "[PERSON_NAME]"
click at [796, 565] on span "Crear" at bounding box center [787, 569] width 24 height 23
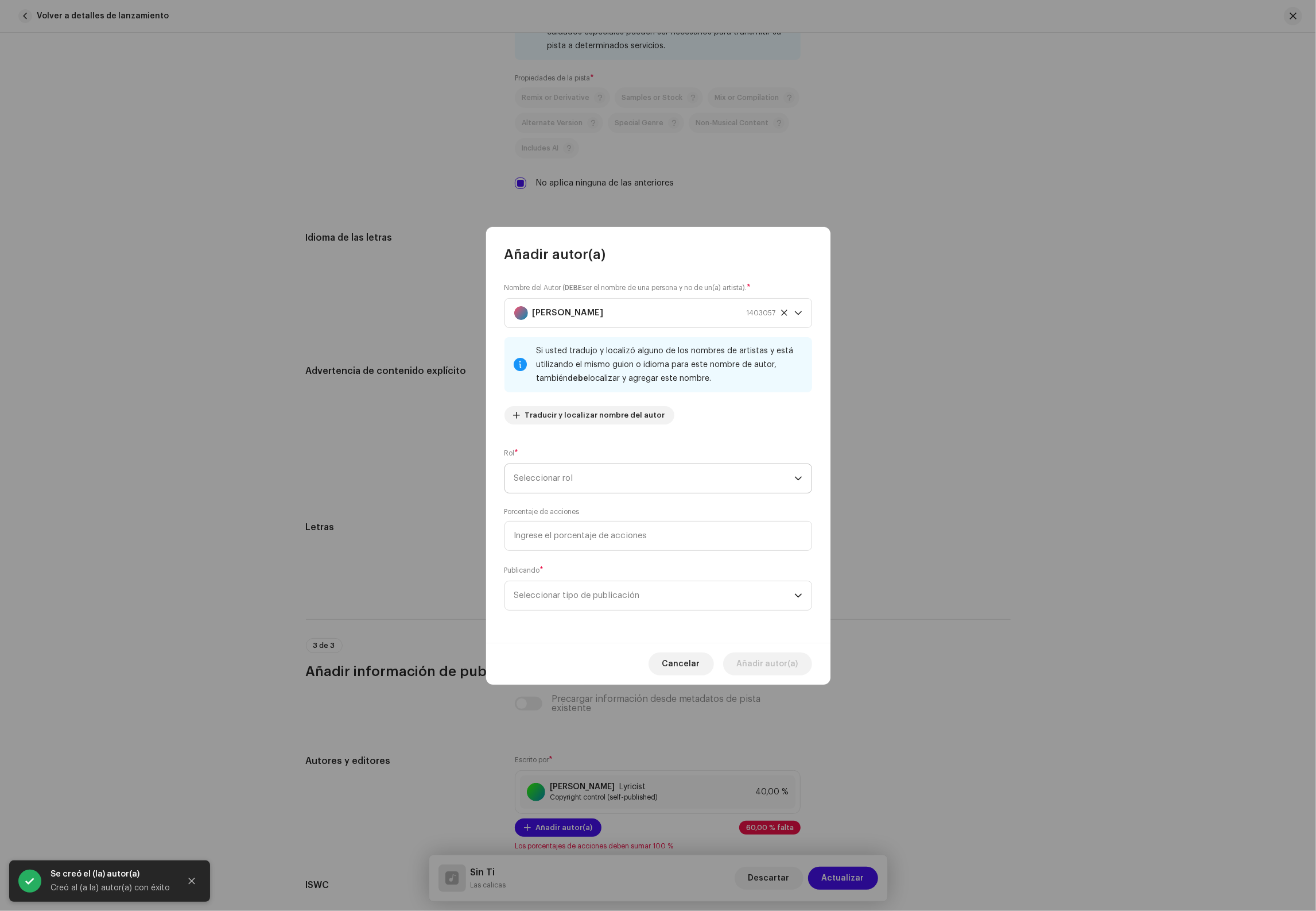
click at [565, 477] on span "Seleccionar rol" at bounding box center [653, 478] width 280 height 29
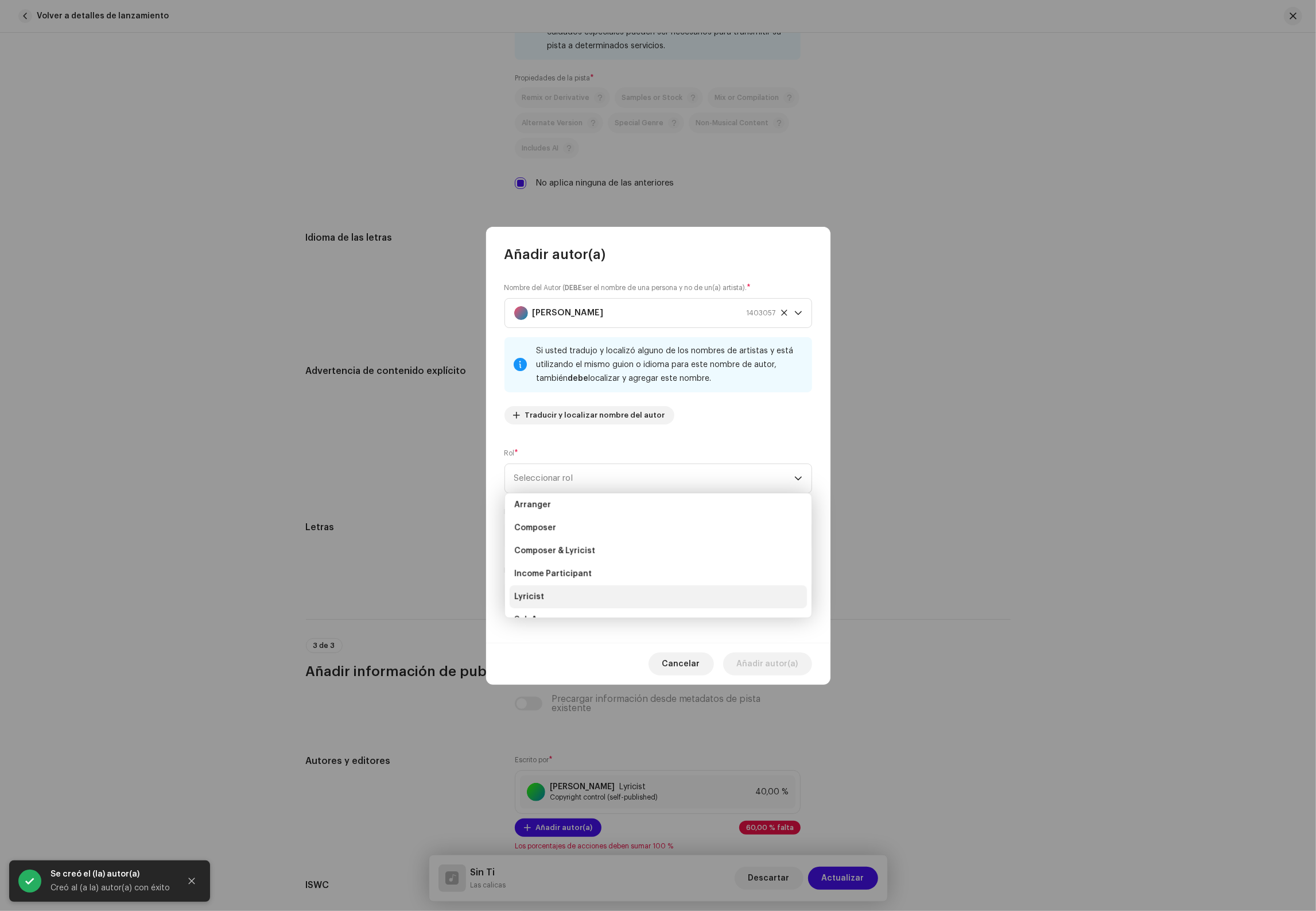
scroll to position [28, 0]
click at [556, 597] on li "Lyricist" at bounding box center [658, 595] width 297 height 23
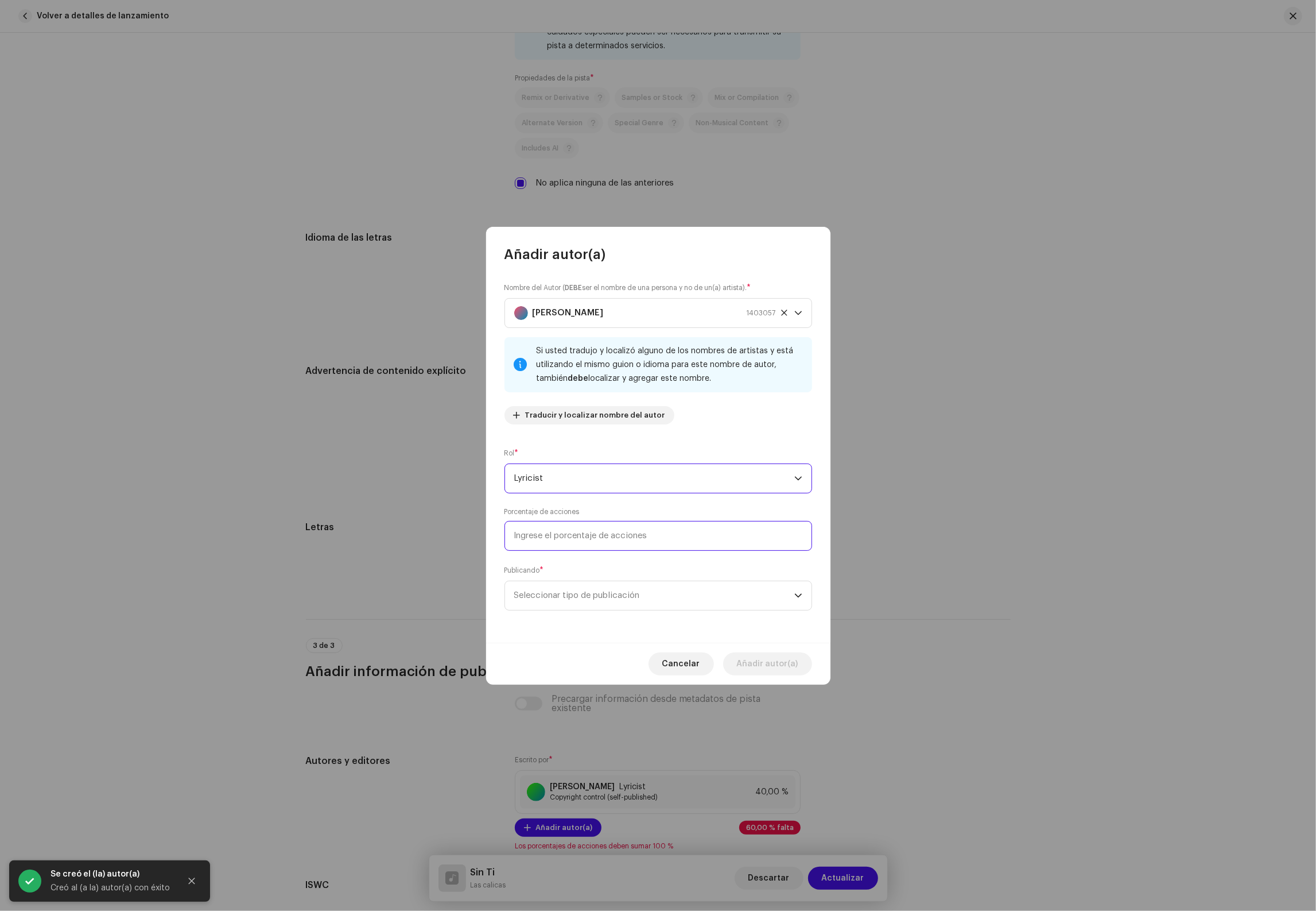
click at [583, 537] on input at bounding box center [658, 535] width 308 height 30
type input "40,00"
drag, startPoint x: 565, startPoint y: 593, endPoint x: 559, endPoint y: 609, distance: 17.1
click at [563, 594] on span "Seleccionar tipo de publicación" at bounding box center [653, 596] width 280 height 29
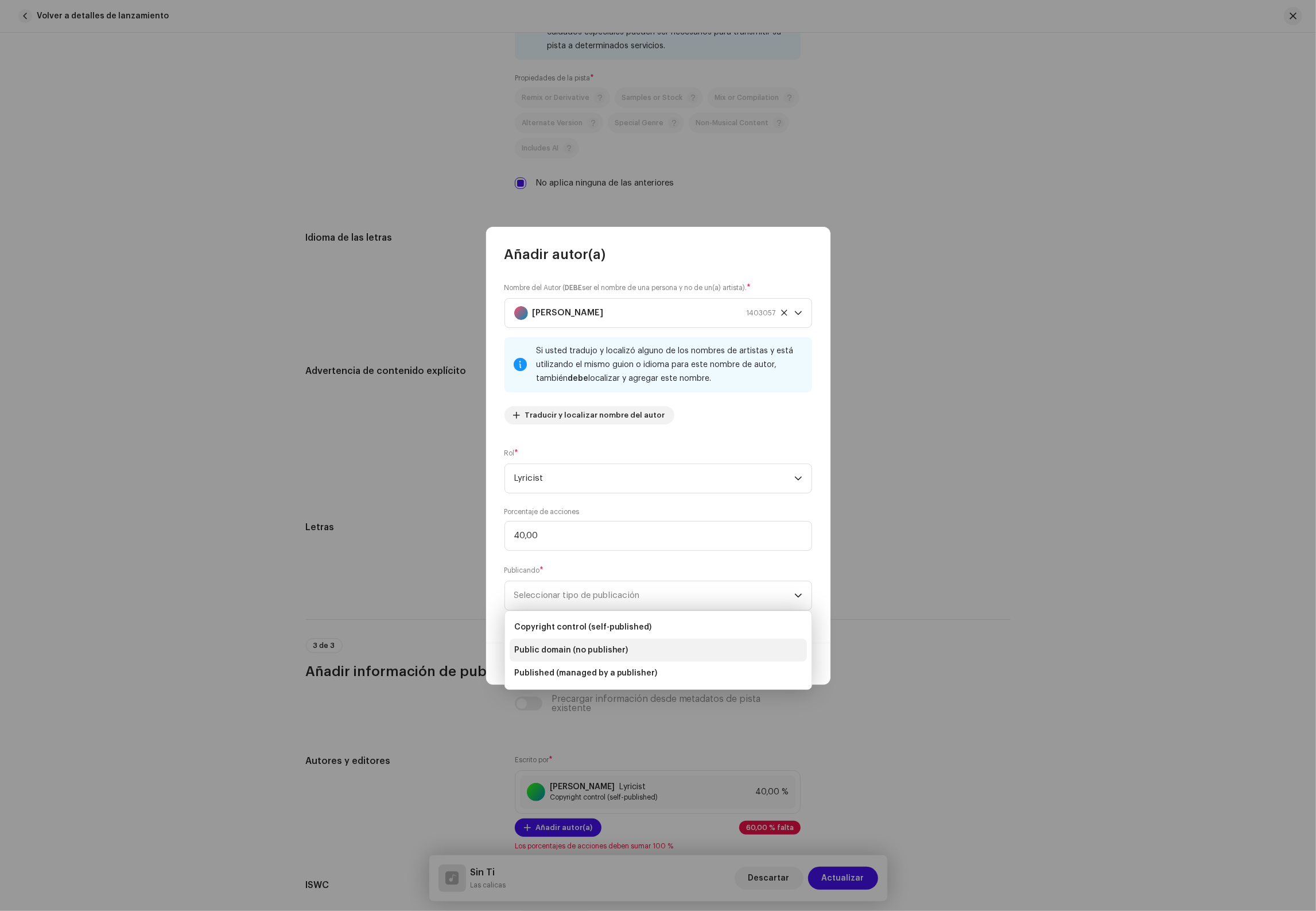
drag, startPoint x: 558, startPoint y: 625, endPoint x: 659, endPoint y: 645, distance: 103.0
click at [559, 625] on span "Copyright control (self-published)" at bounding box center [583, 627] width 138 height 12
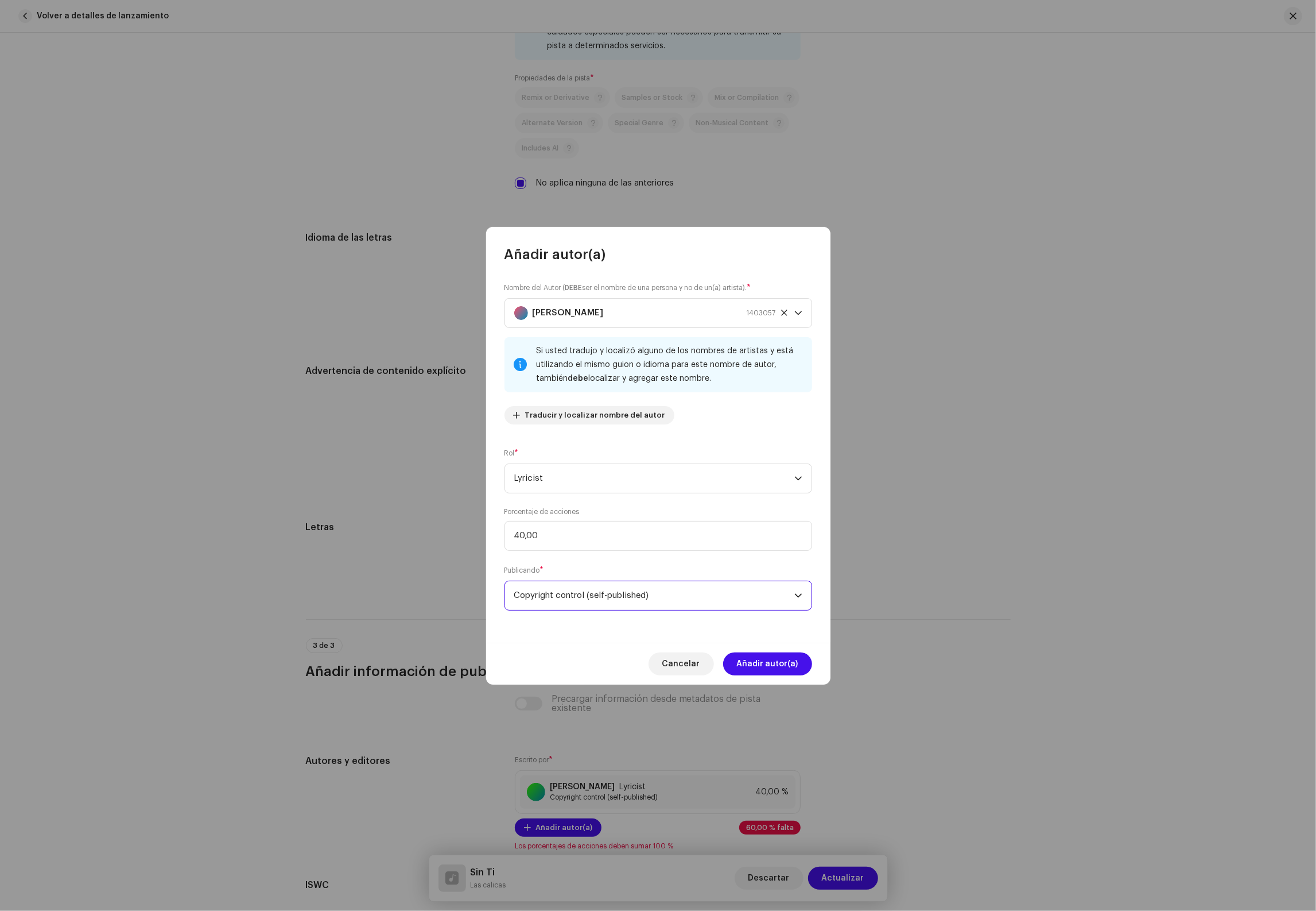
click at [801, 669] on button "Añadir autor(a)" at bounding box center [768, 663] width 89 height 23
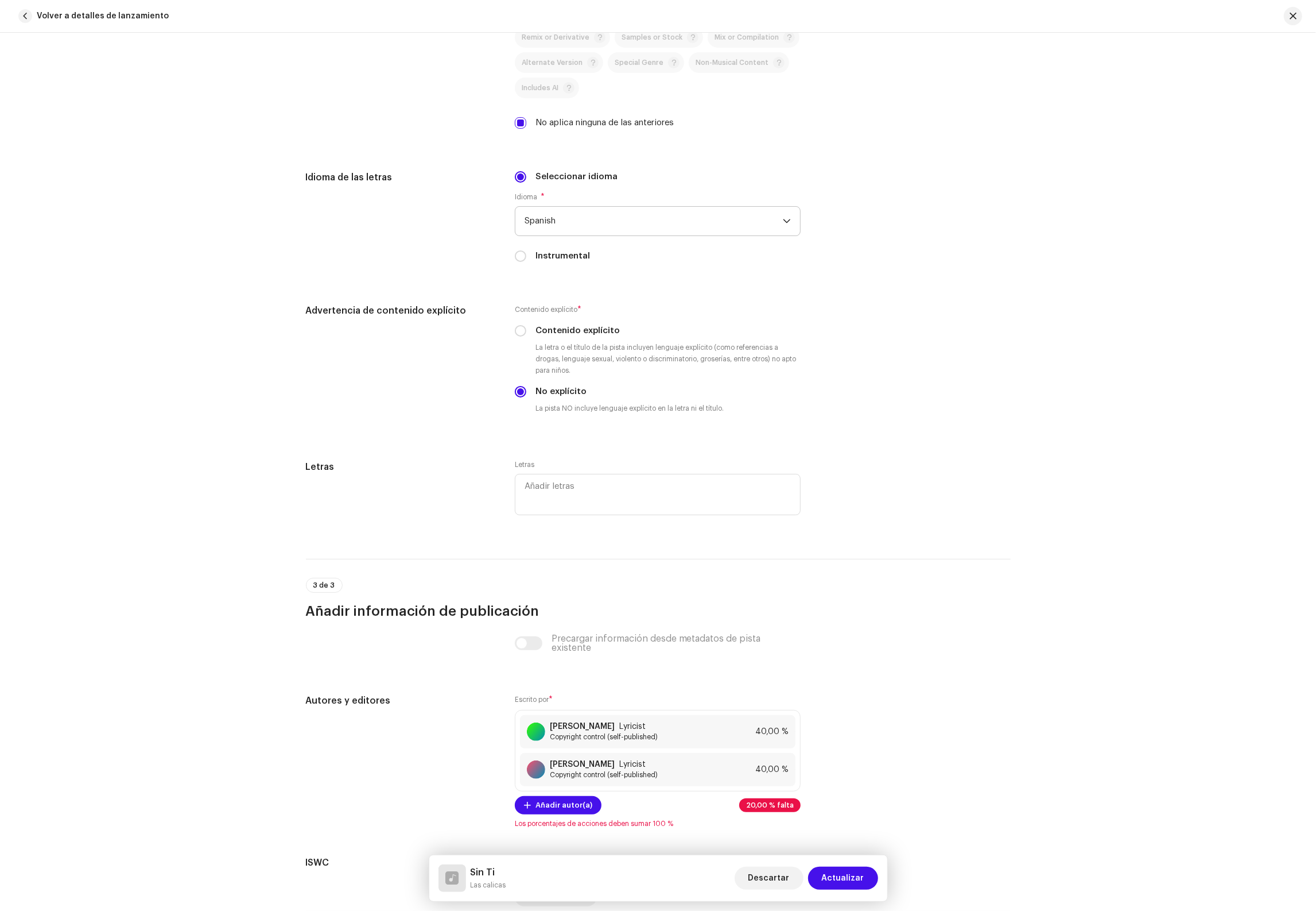
scroll to position [1792, 0]
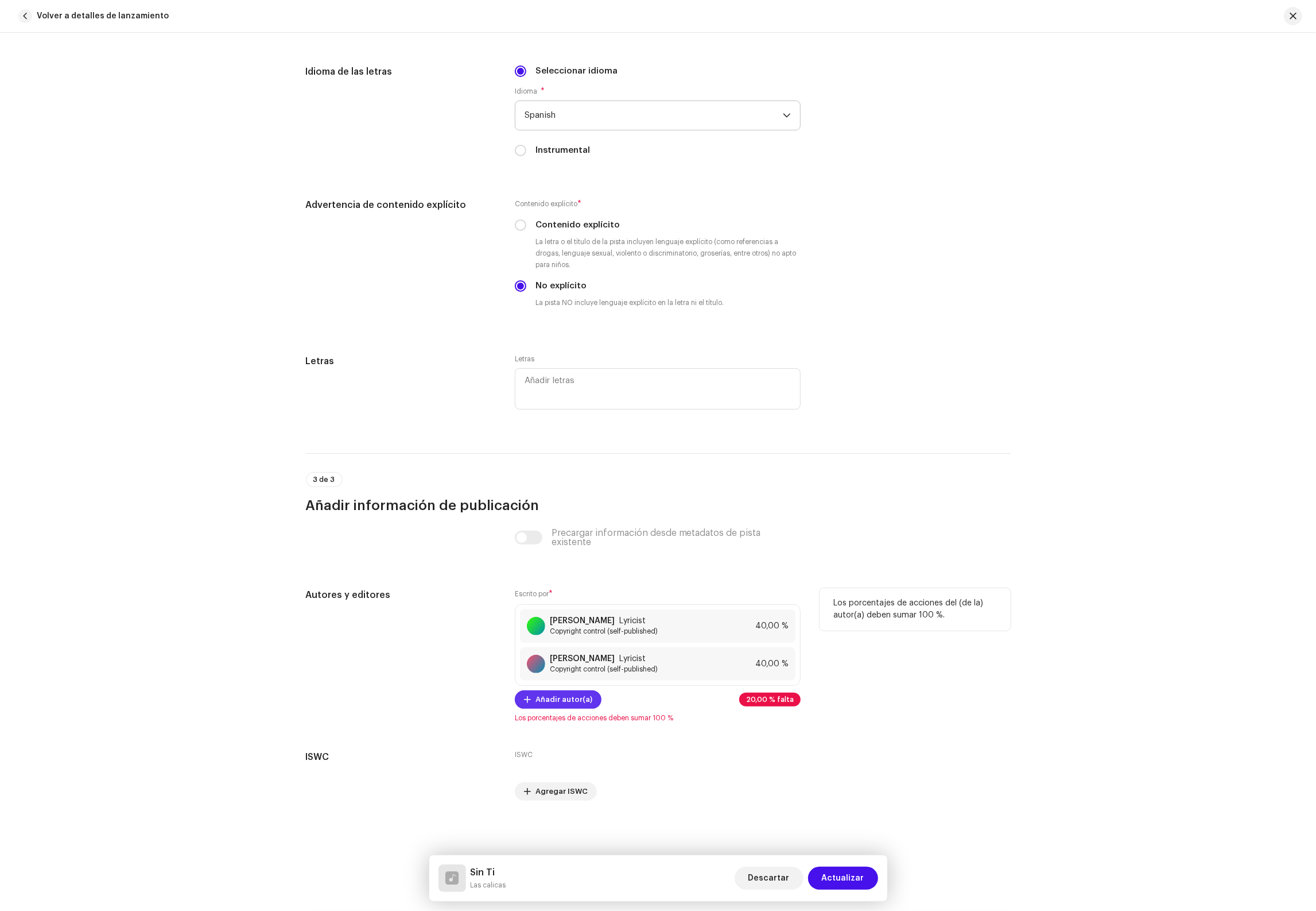
click at [581, 698] on span "Añadir autor(a)" at bounding box center [564, 699] width 57 height 23
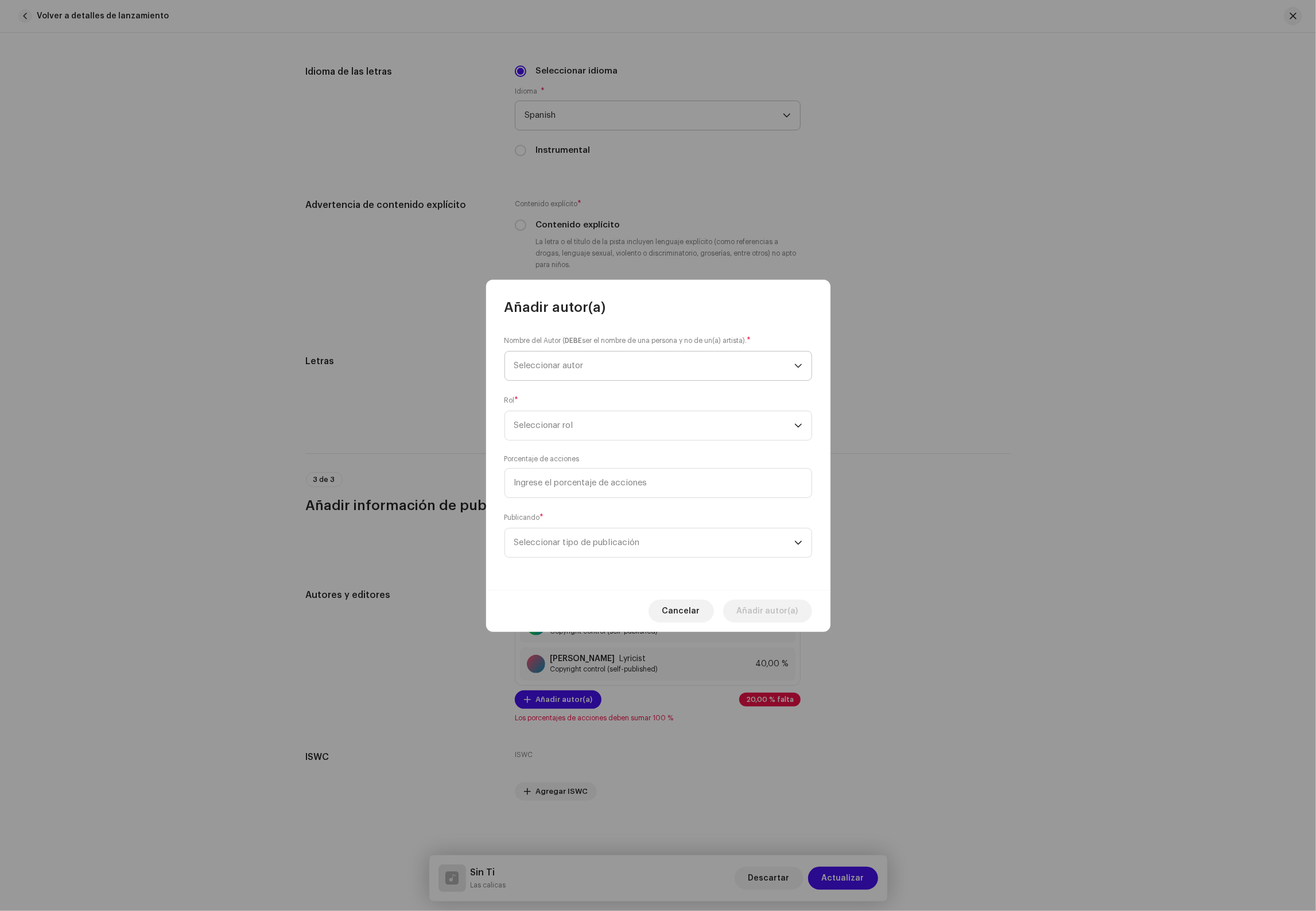
click at [615, 360] on span "Seleccionar autor" at bounding box center [653, 366] width 280 height 29
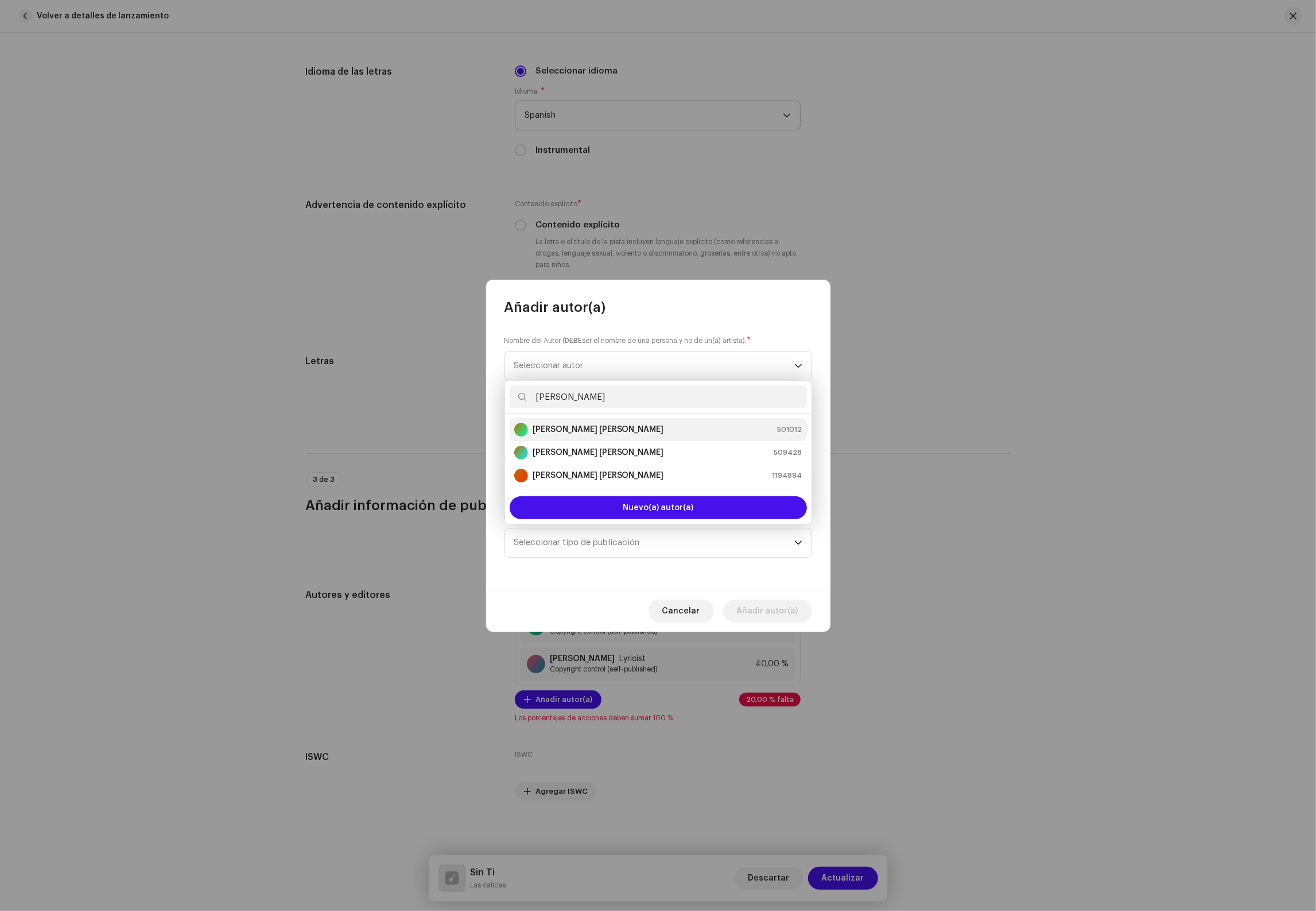
type input "[PERSON_NAME]"
click at [640, 430] on div "[PERSON_NAME] [PERSON_NAME] 501012" at bounding box center [658, 429] width 288 height 14
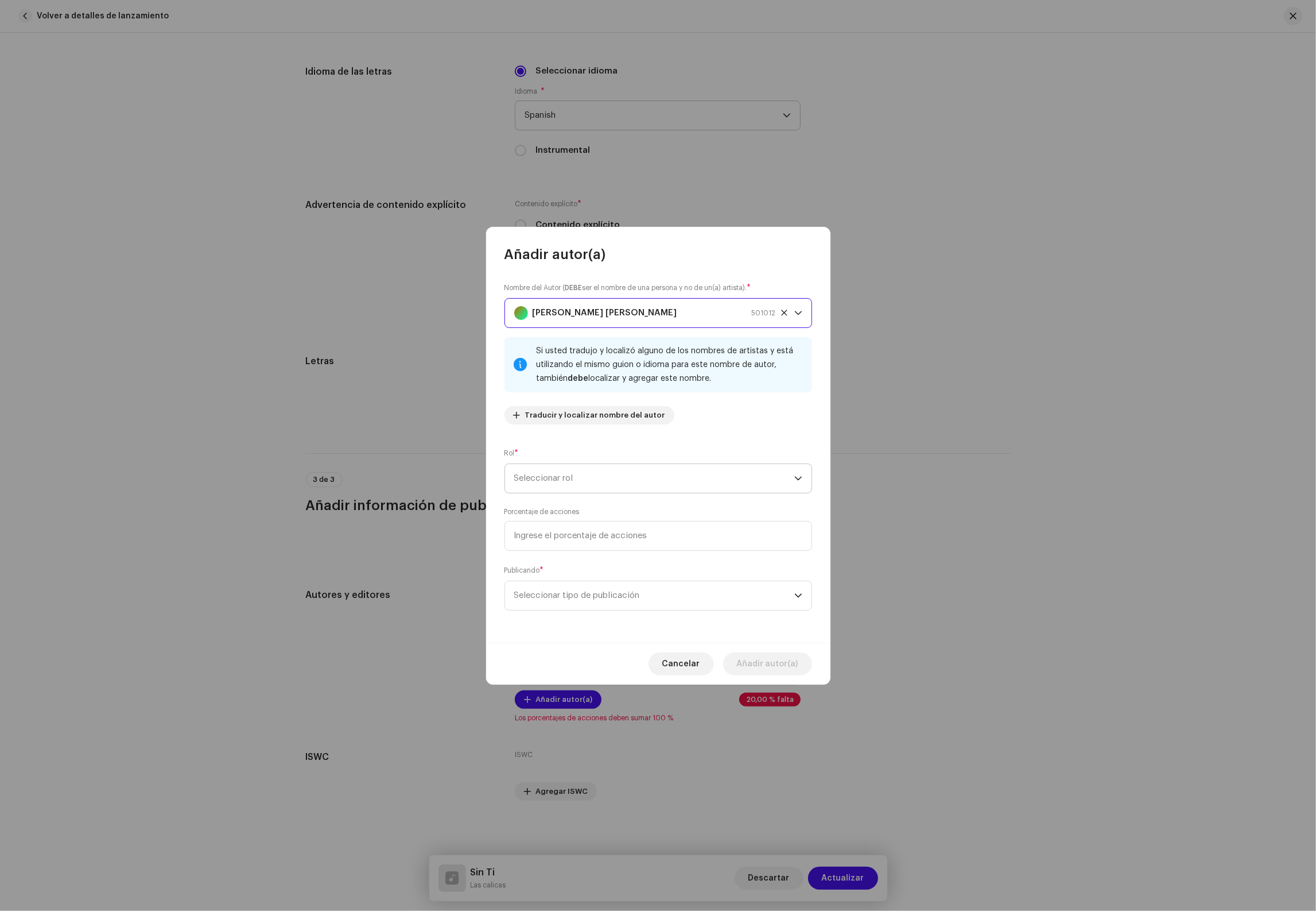
click at [609, 477] on span "Seleccionar rol" at bounding box center [653, 478] width 280 height 29
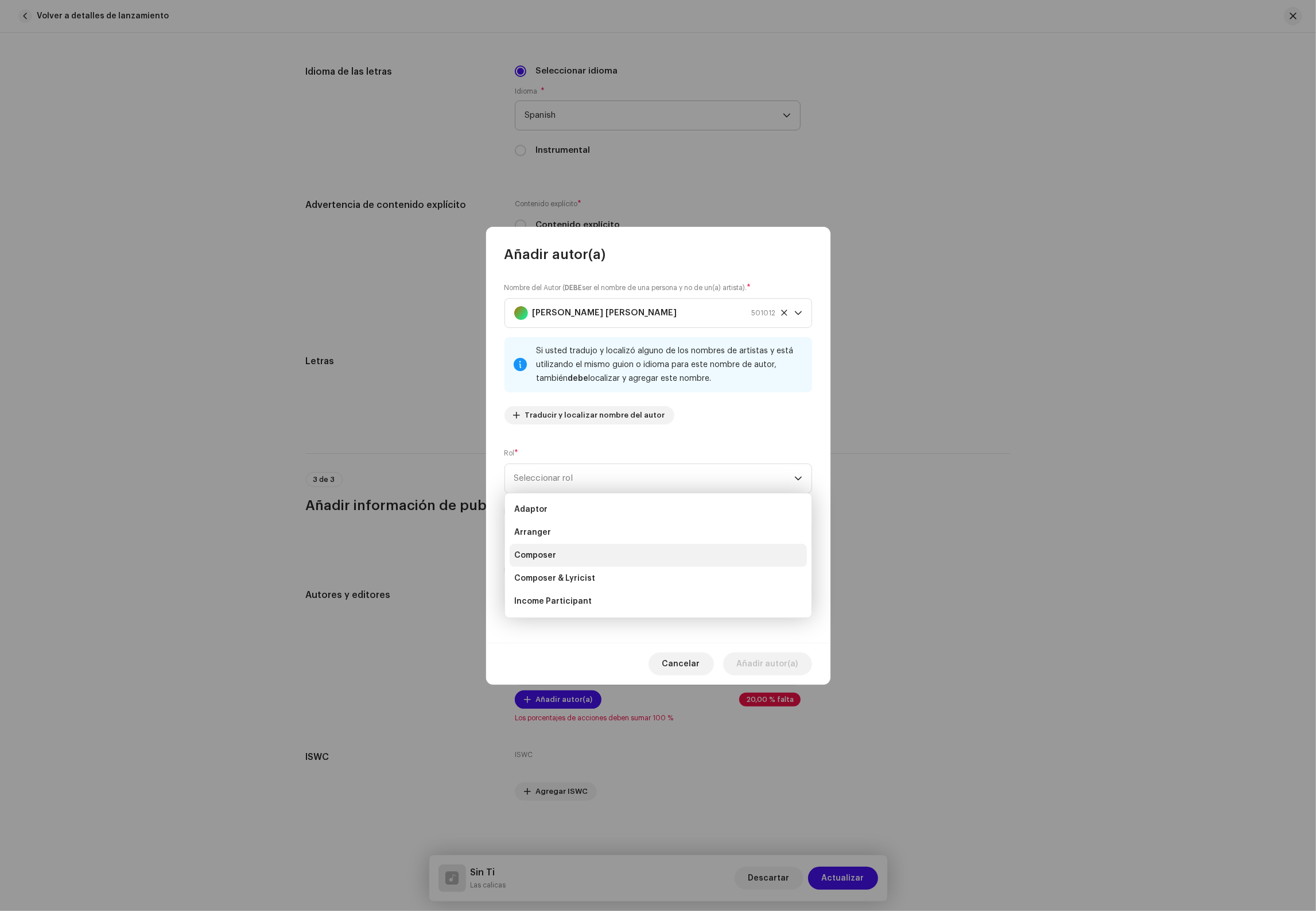
click at [577, 556] on li "Composer" at bounding box center [658, 554] width 297 height 23
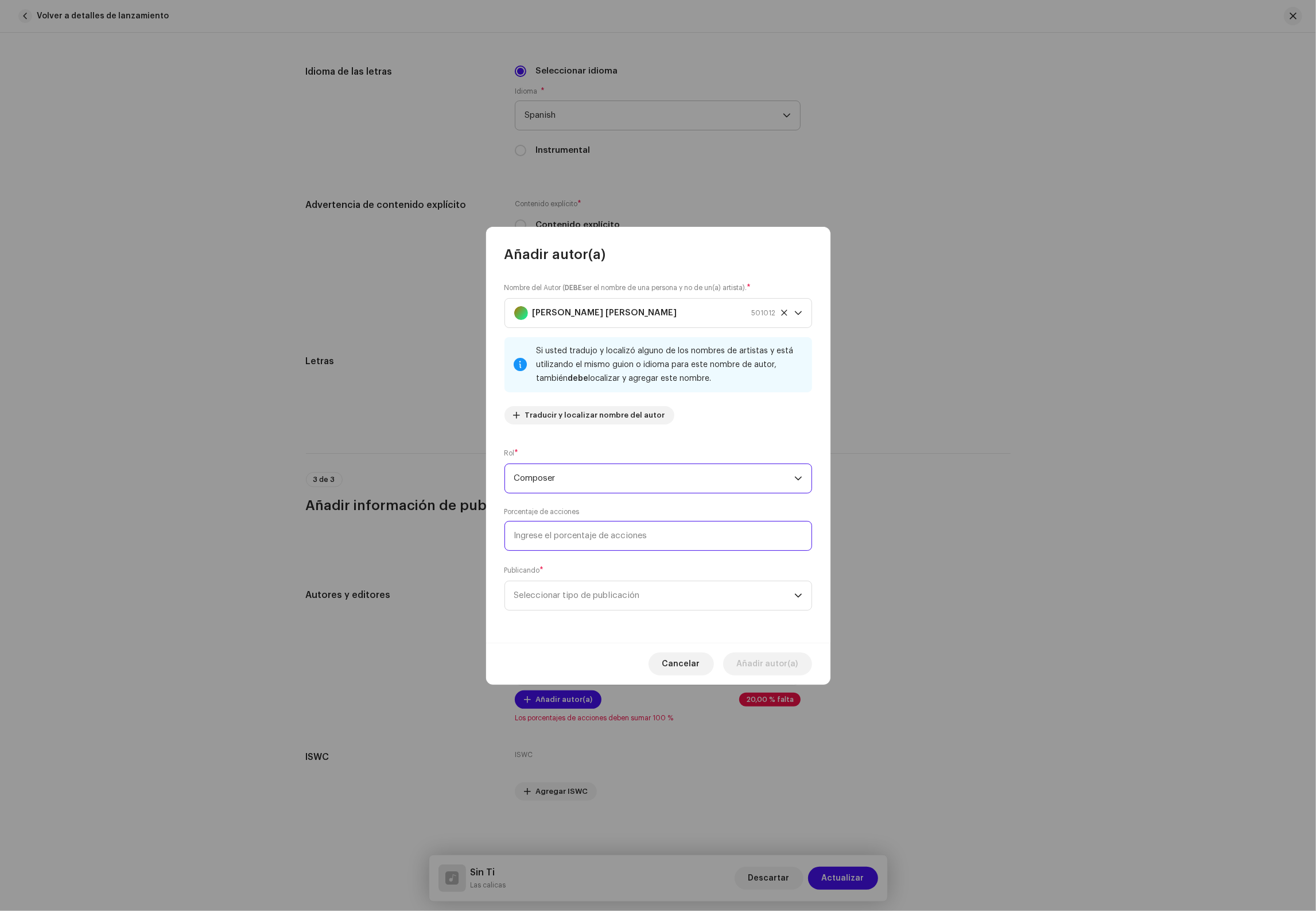
click at [595, 547] on input at bounding box center [658, 535] width 308 height 30
type input "20,00"
click at [586, 593] on span "Seleccionar tipo de publicación" at bounding box center [653, 596] width 280 height 29
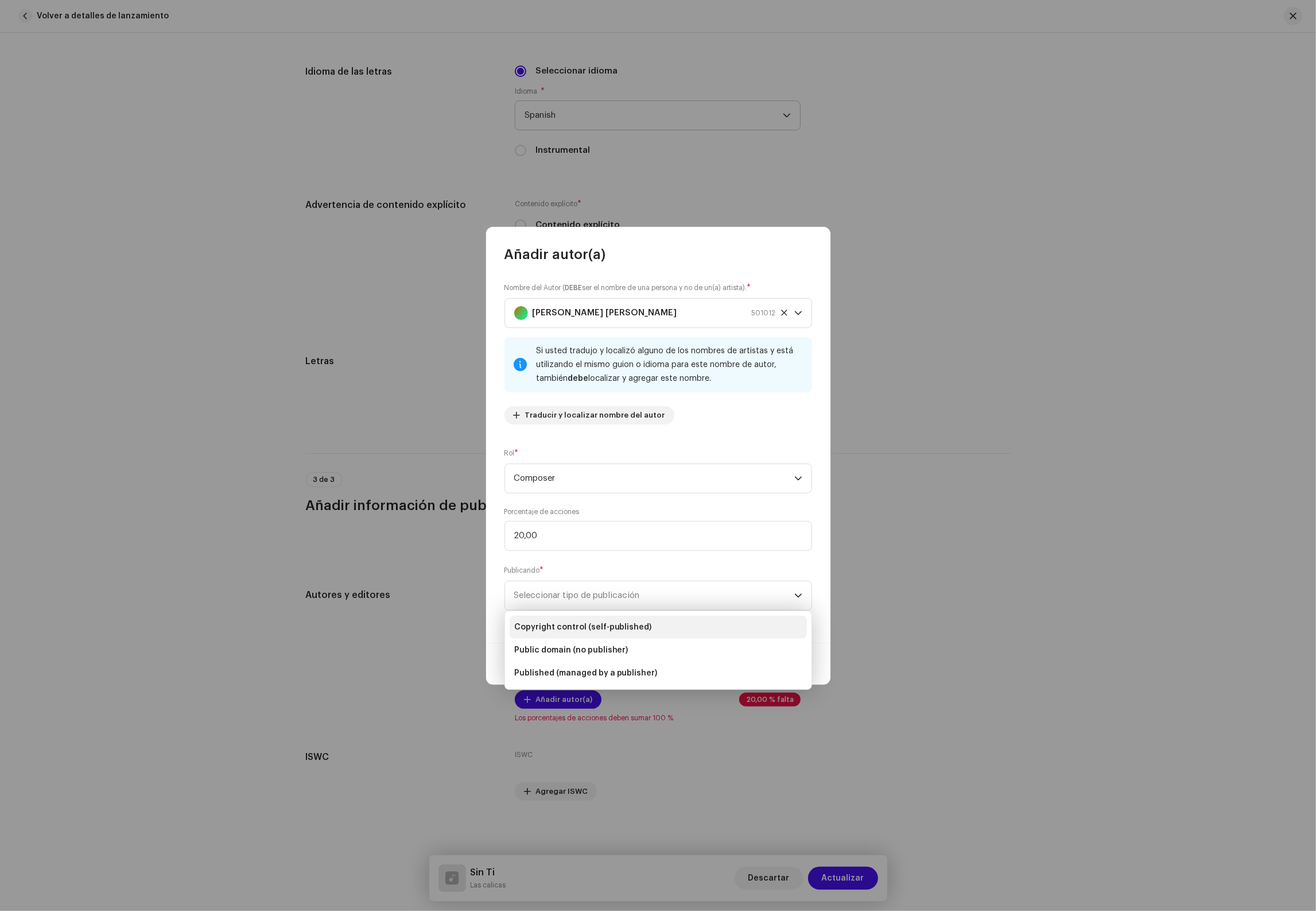
click at [585, 628] on span "Copyright control (self-published)" at bounding box center [583, 627] width 138 height 12
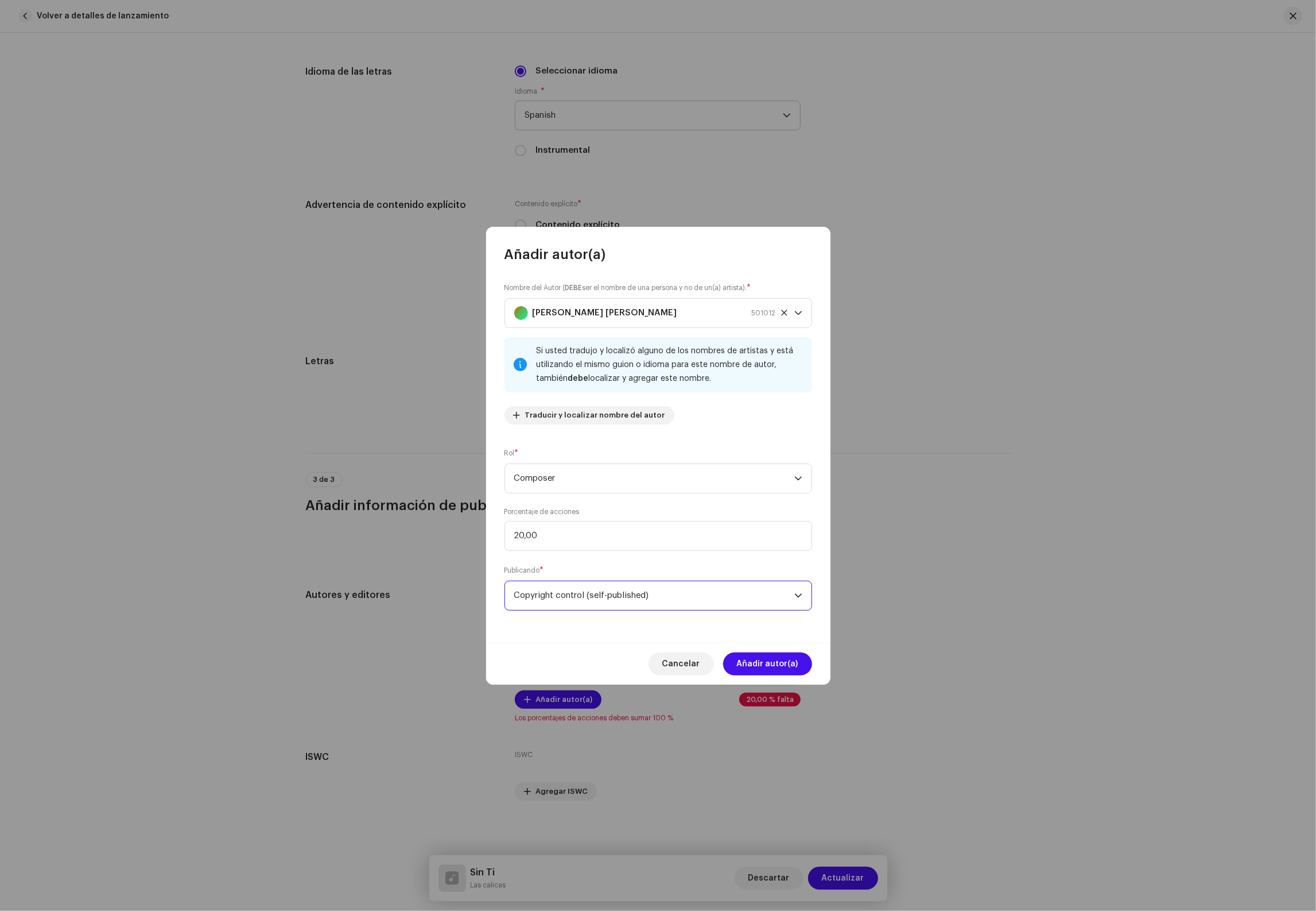
click at [757, 651] on div "Cancelar Añadir autor(a)" at bounding box center [658, 663] width 344 height 42
click at [759, 659] on span "Añadir autor(a)" at bounding box center [768, 663] width 62 height 23
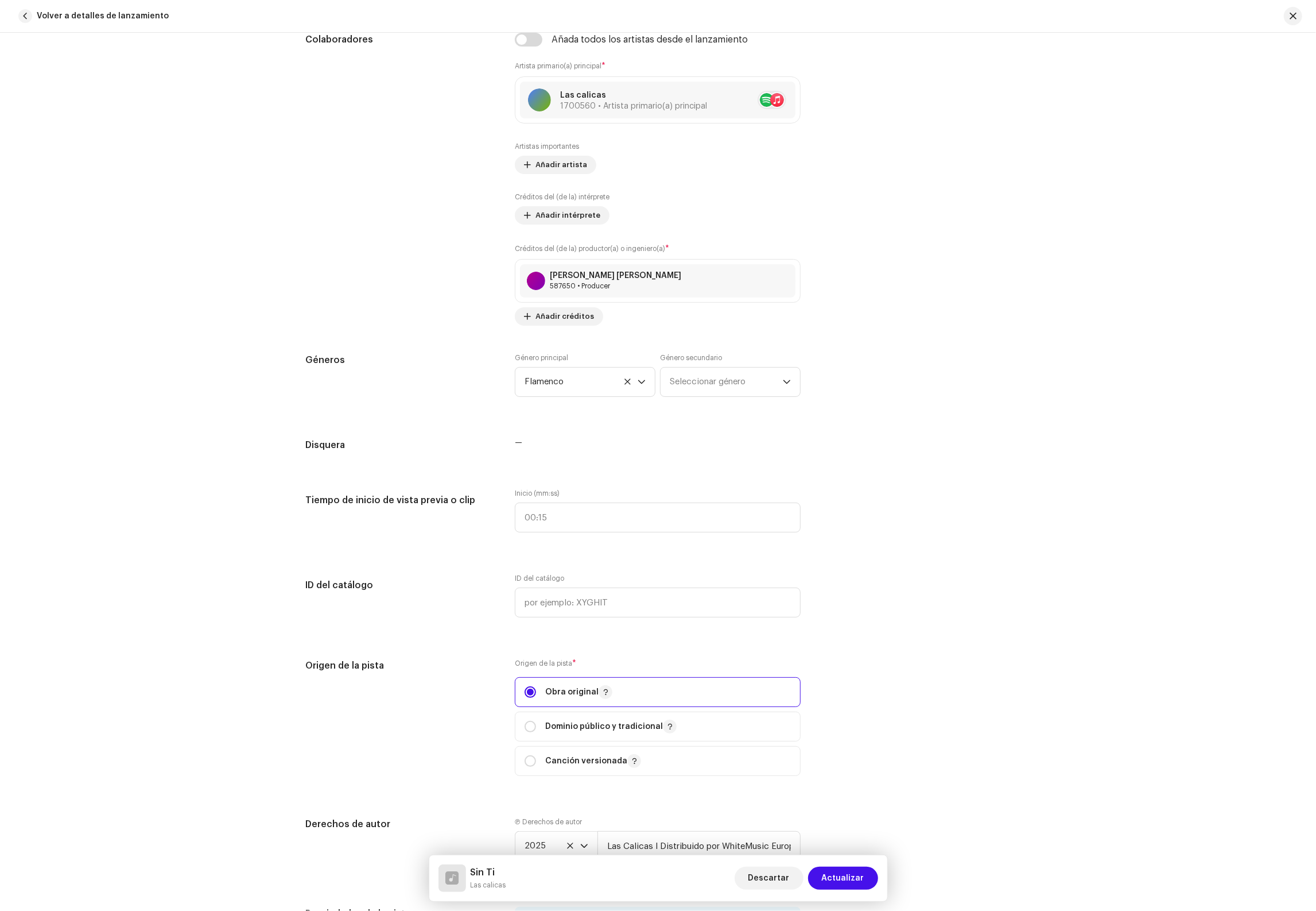
scroll to position [0, 0]
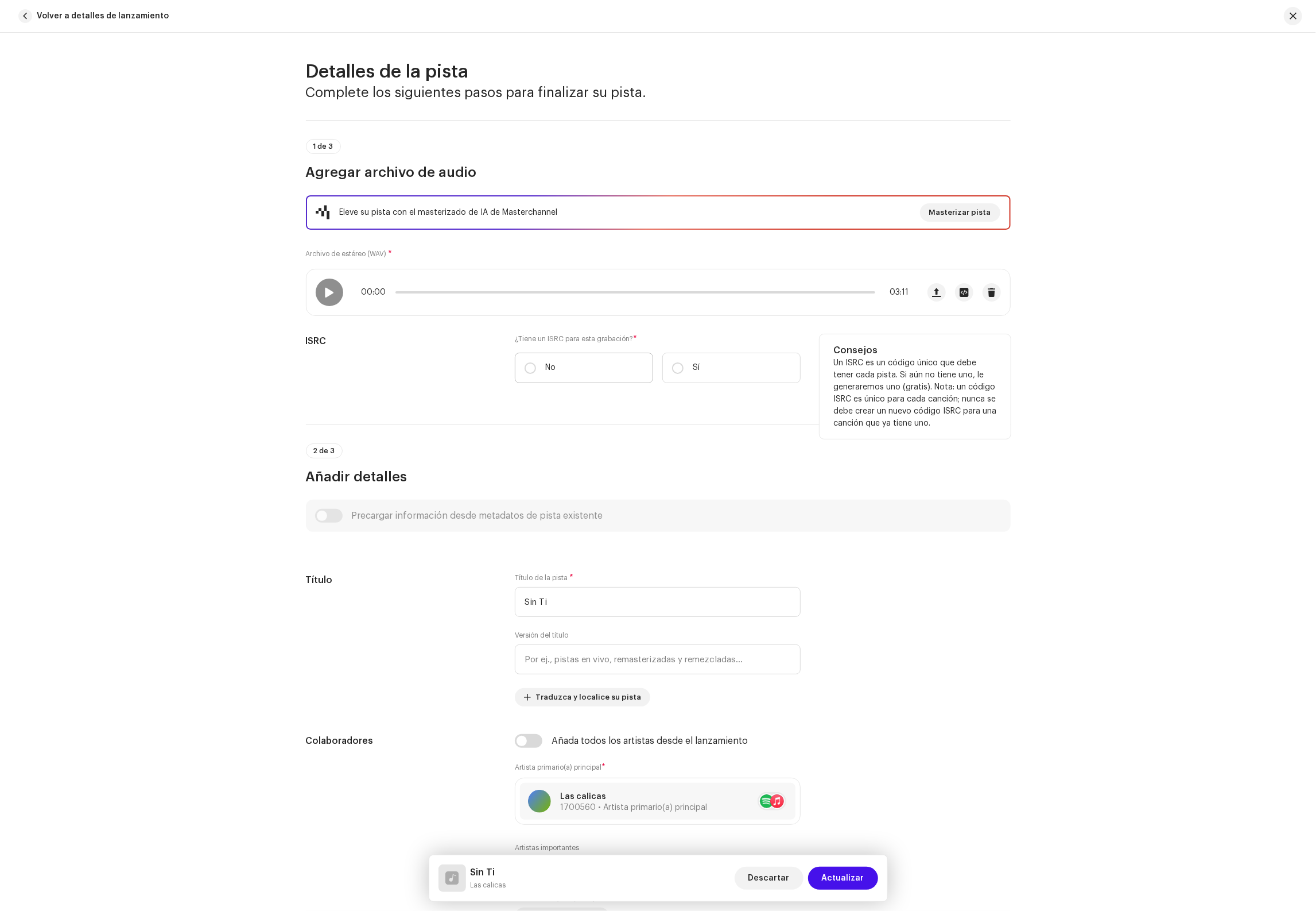
click at [548, 368] on p "No" at bounding box center [549, 367] width 10 height 12
click at [536, 368] on input "No" at bounding box center [529, 368] width 12 height 12
radio input "true"
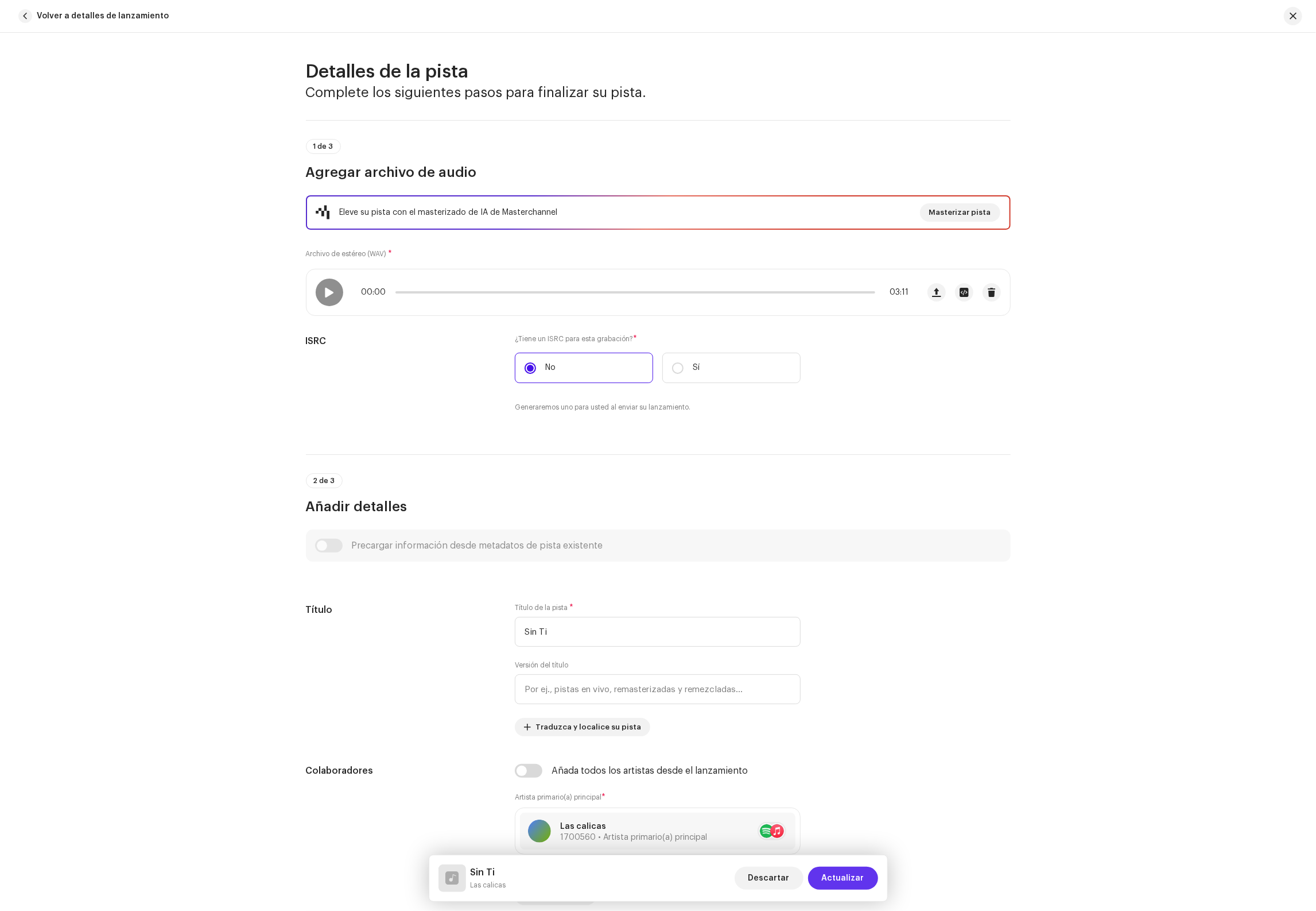
click at [834, 873] on span "Actualizar" at bounding box center [843, 877] width 43 height 23
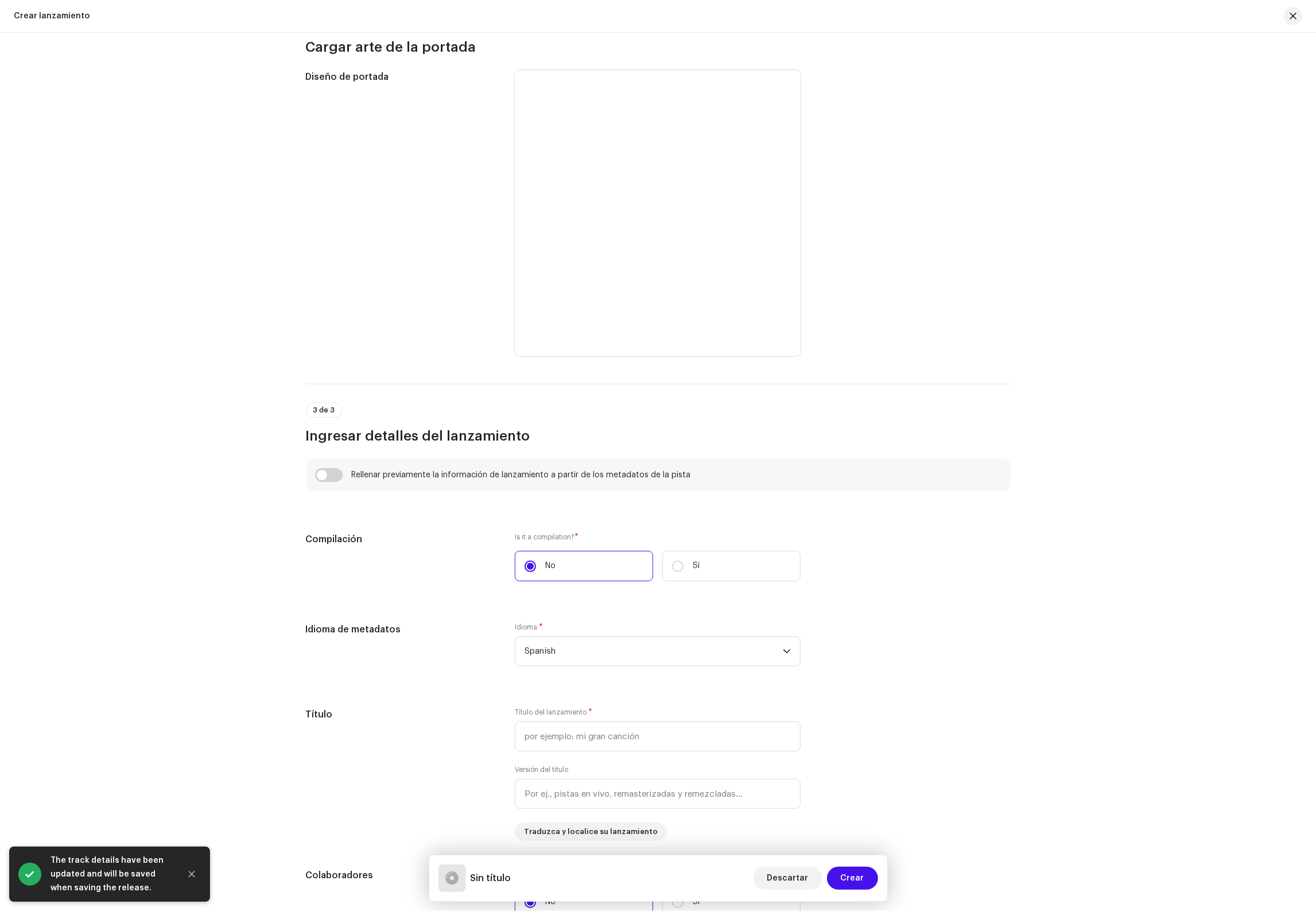
scroll to position [436, 0]
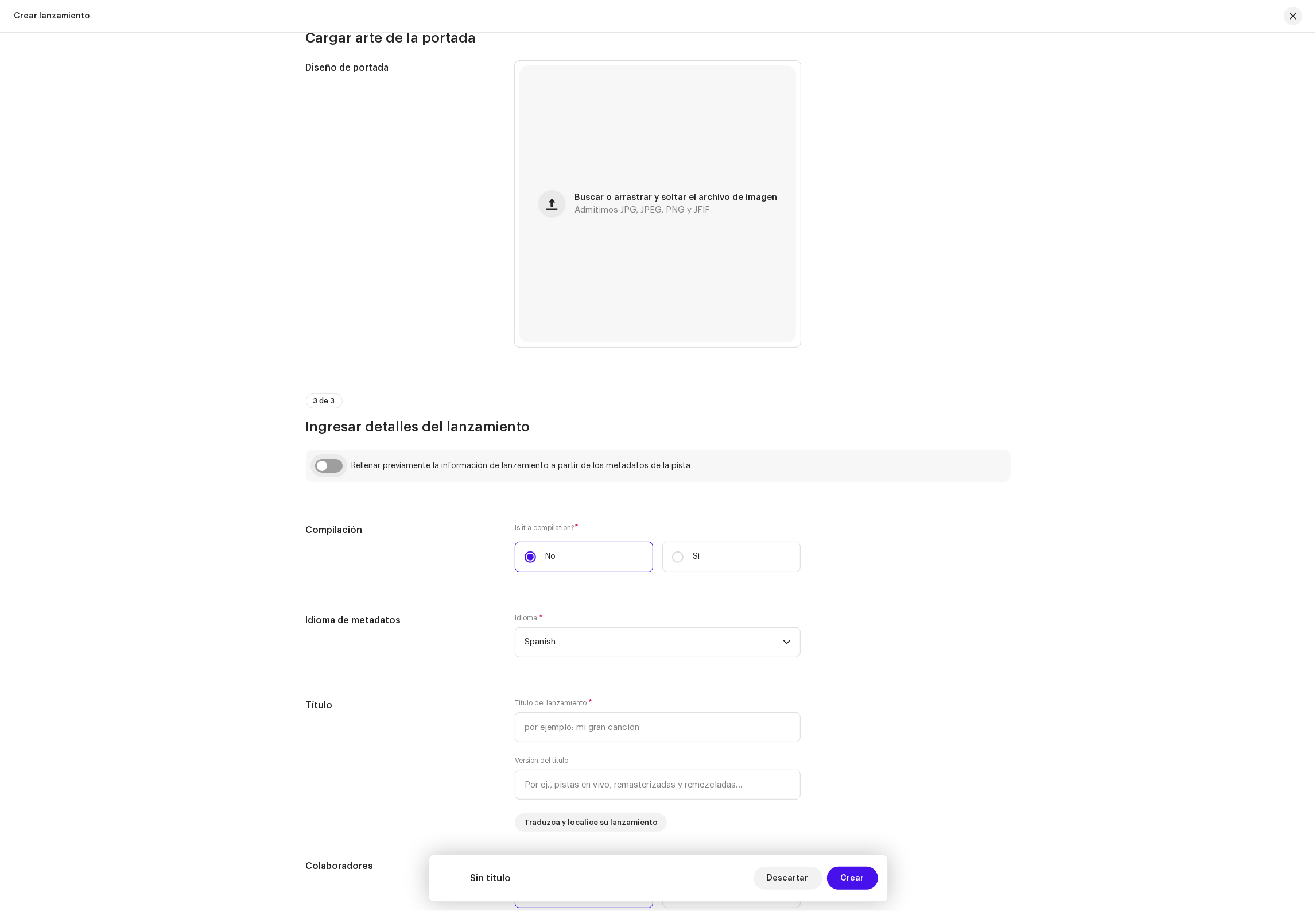
click at [322, 466] on input "checkbox" at bounding box center [329, 465] width 27 height 14
checkbox input "true"
type input "Sin Ti"
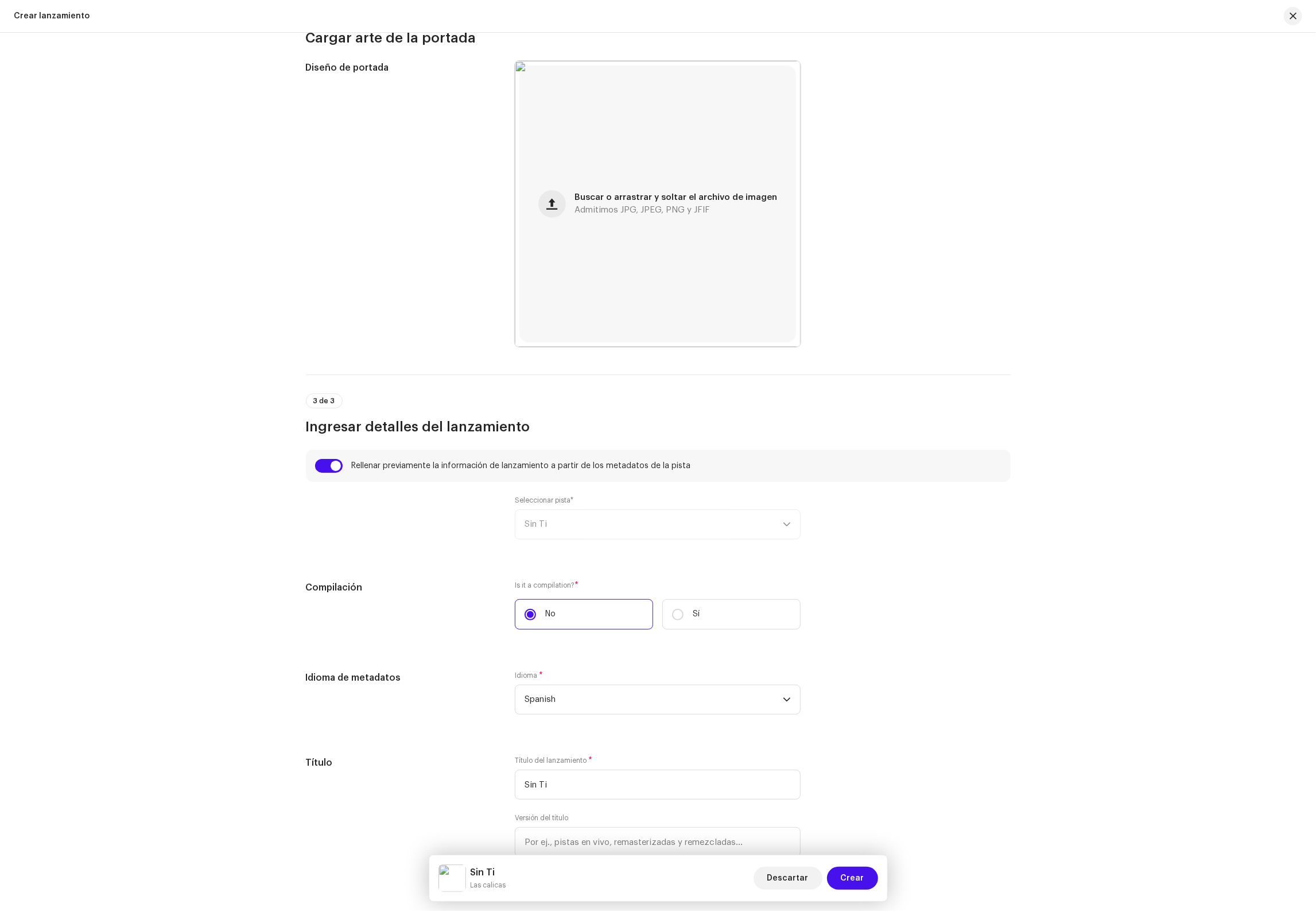
click at [604, 535] on div "Seleccionar pista* Sin Ti" at bounding box center [658, 517] width 286 height 43
click at [701, 616] on label "Sí" at bounding box center [731, 614] width 138 height 31
click at [683, 616] on input "Sí" at bounding box center [677, 614] width 12 height 12
radio input "true"
click at [571, 620] on label "No" at bounding box center [584, 614] width 138 height 31
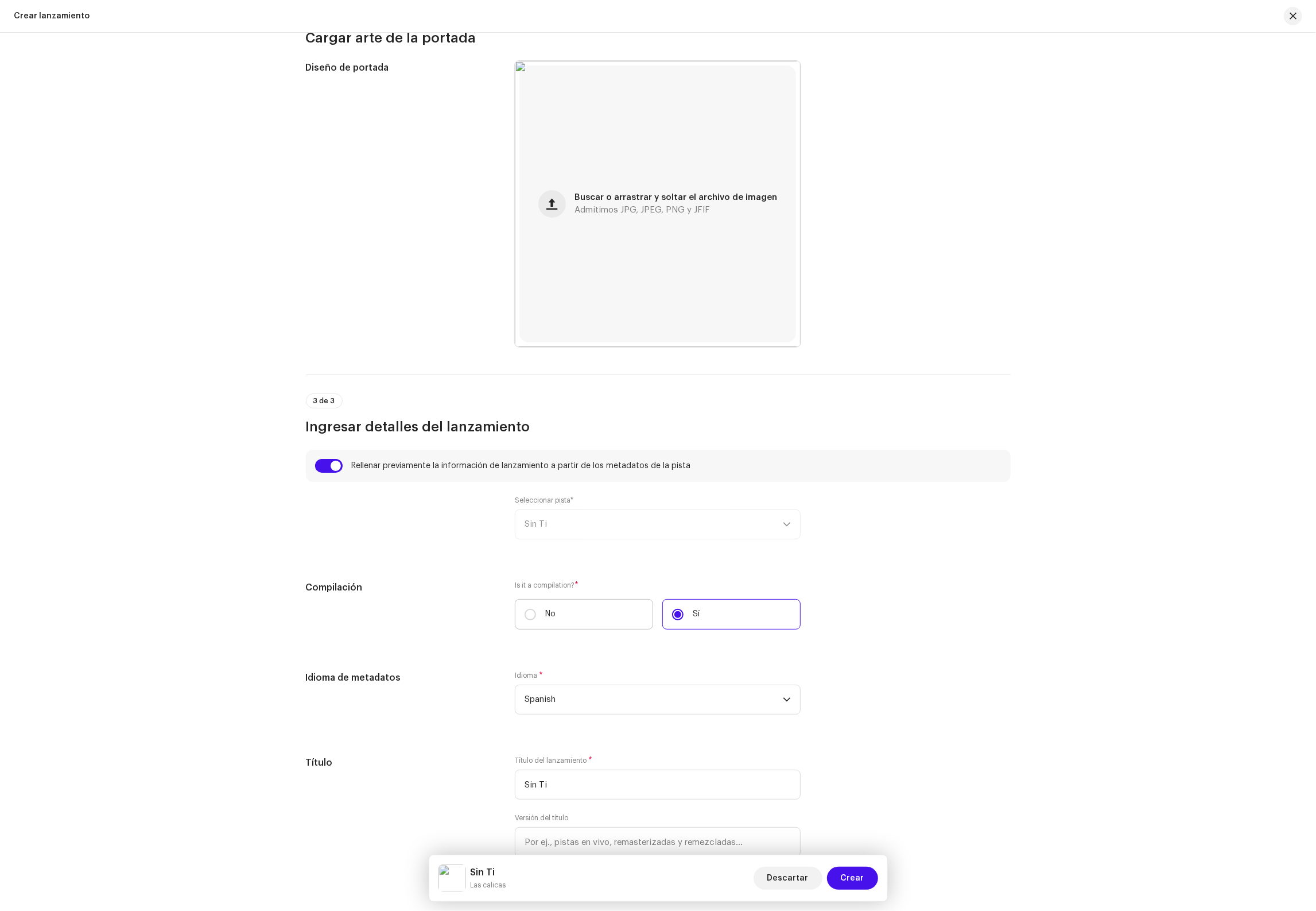
click at [536, 620] on input "No" at bounding box center [529, 614] width 12 height 12
radio input "true"
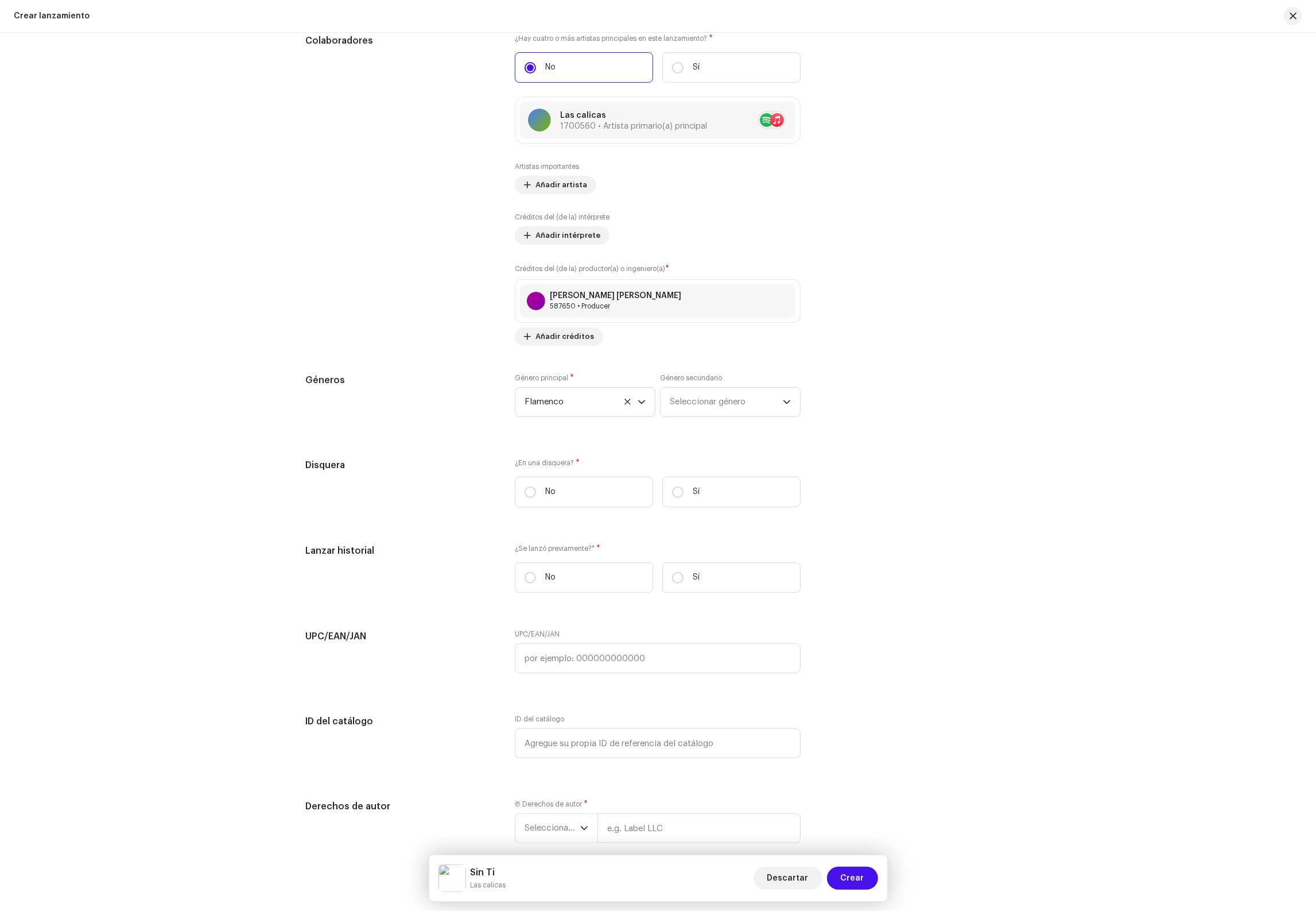
scroll to position [1320, 0]
click at [695, 496] on p "Sí" at bounding box center [696, 490] width 7 height 12
click at [683, 496] on input "Sí" at bounding box center [677, 491] width 12 height 12
radio input "true"
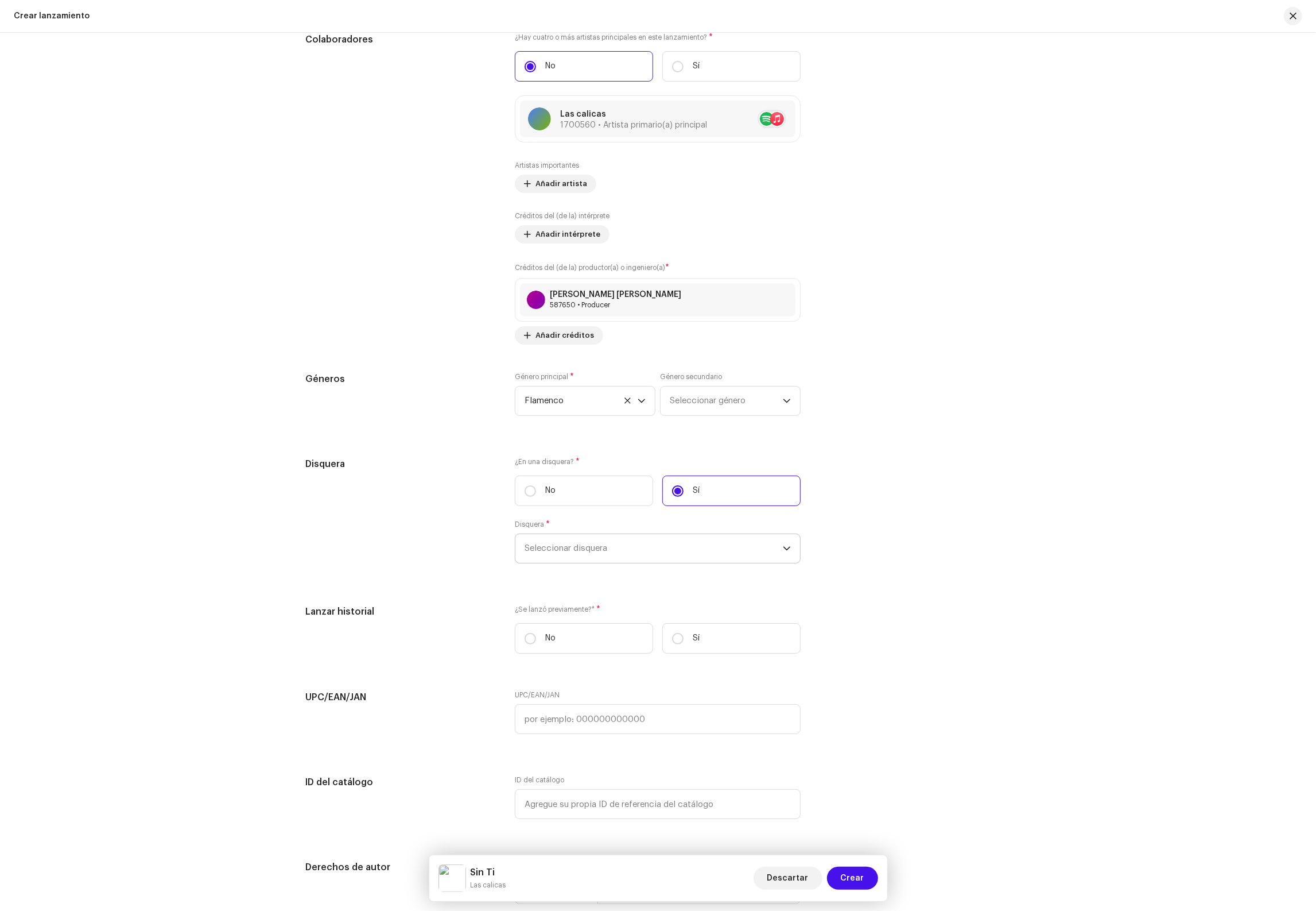
click at [641, 562] on span "Seleccionar disquera" at bounding box center [653, 549] width 258 height 29
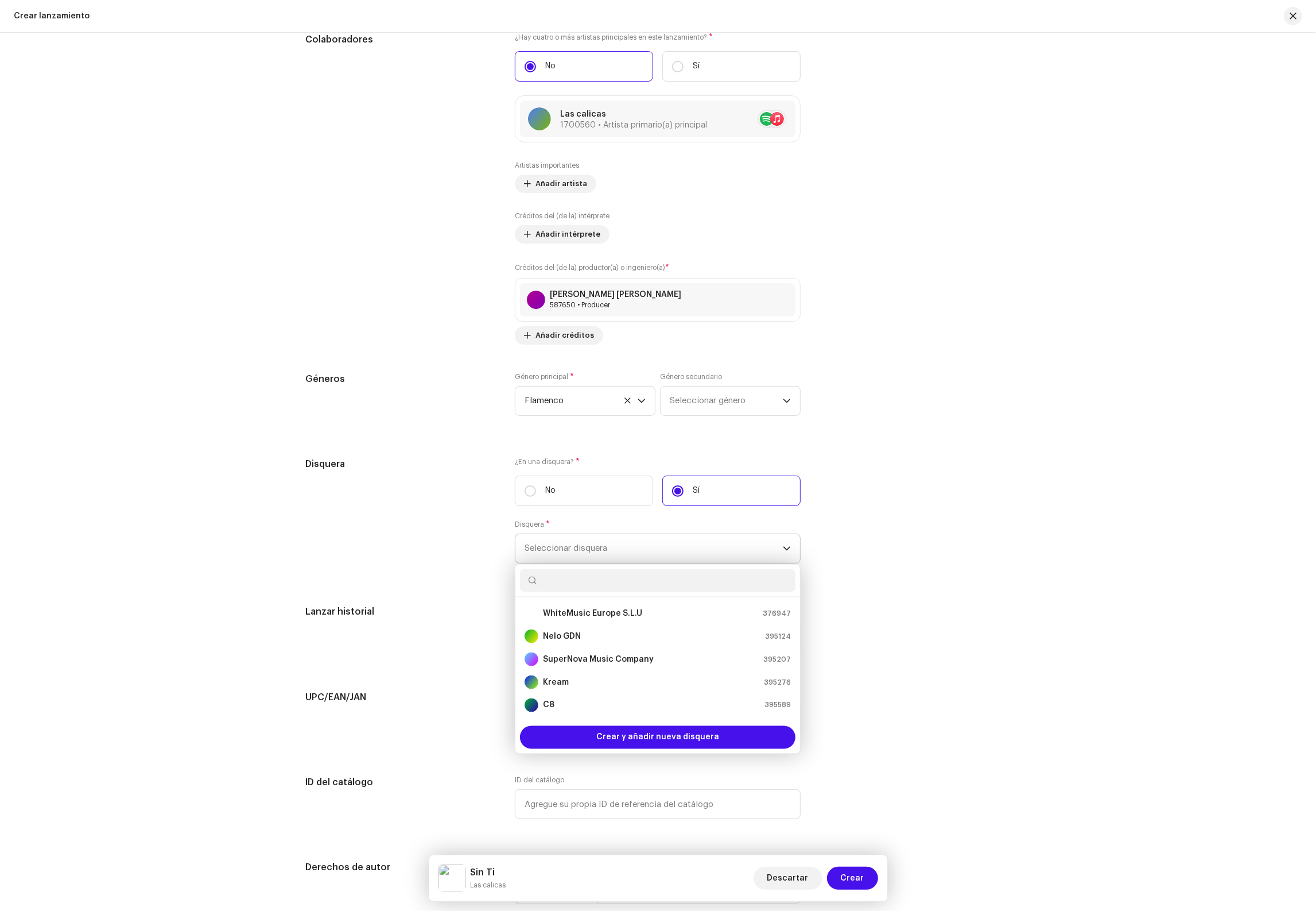
scroll to position [18, 0]
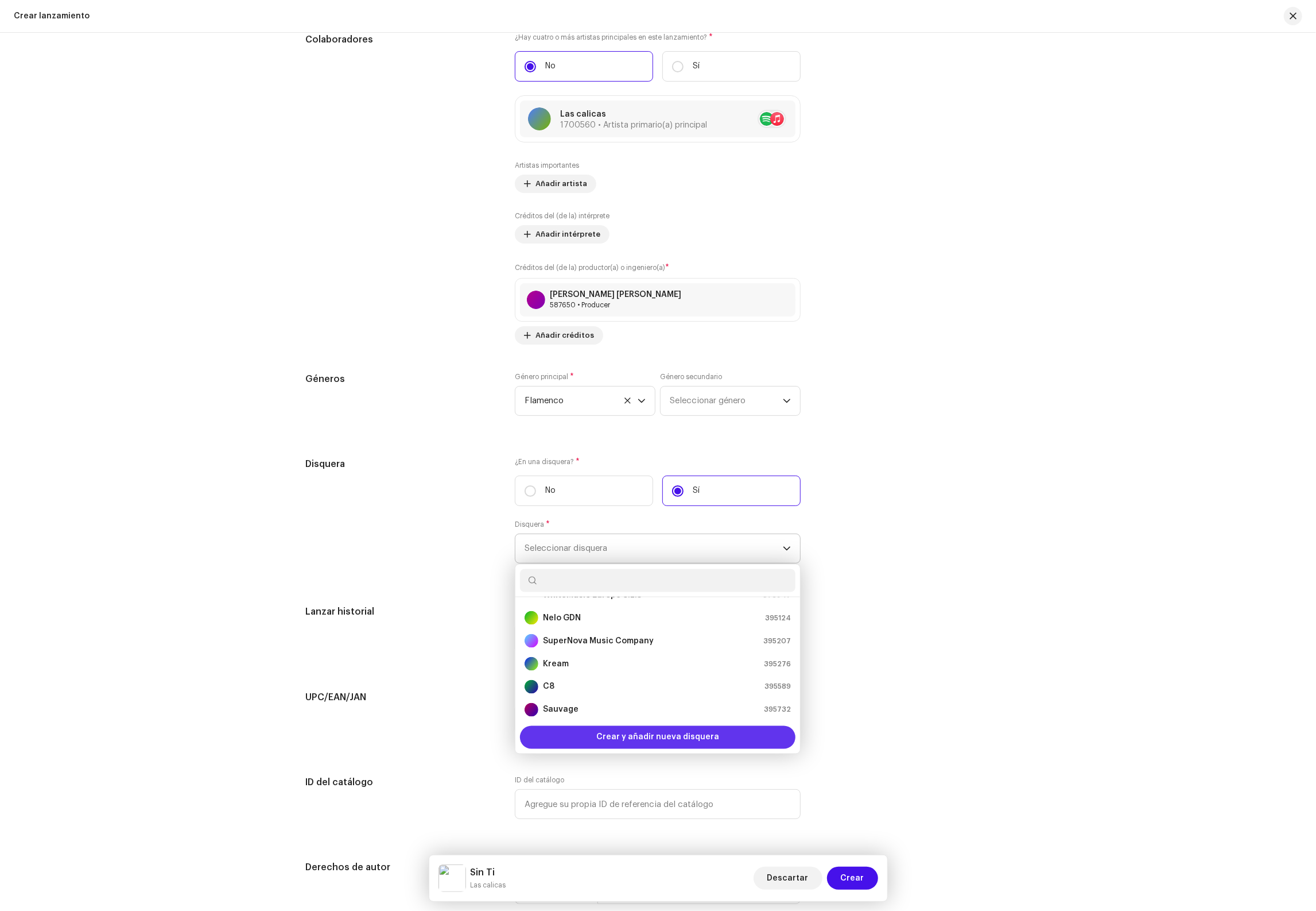
click at [627, 749] on span "Crear y añadir nueva disquera" at bounding box center [658, 736] width 123 height 23
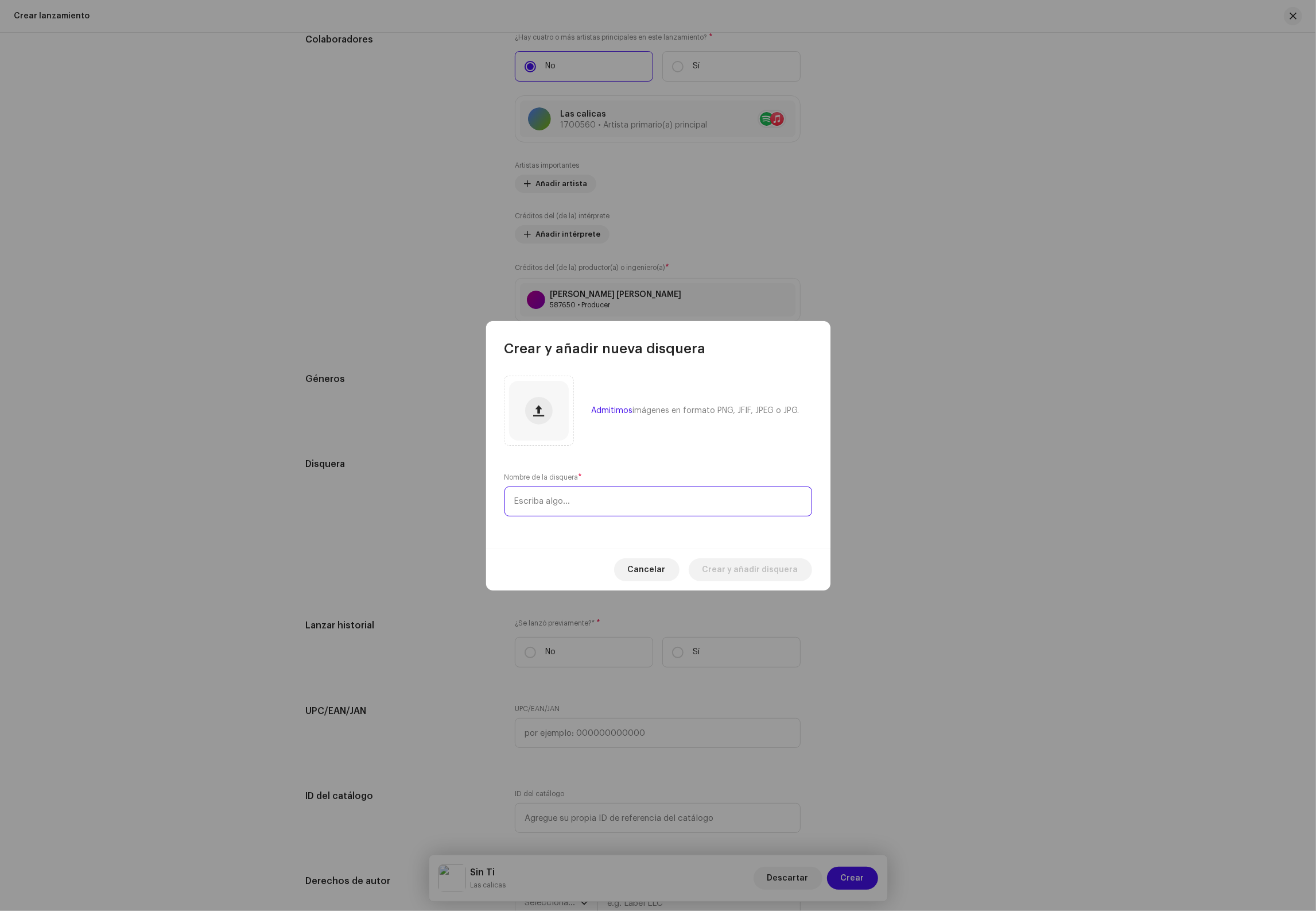
click at [567, 490] on input "text" at bounding box center [658, 501] width 308 height 30
type input "Las Calicas"
click at [730, 562] on span "Crear y añadir disquera" at bounding box center [750, 569] width 96 height 23
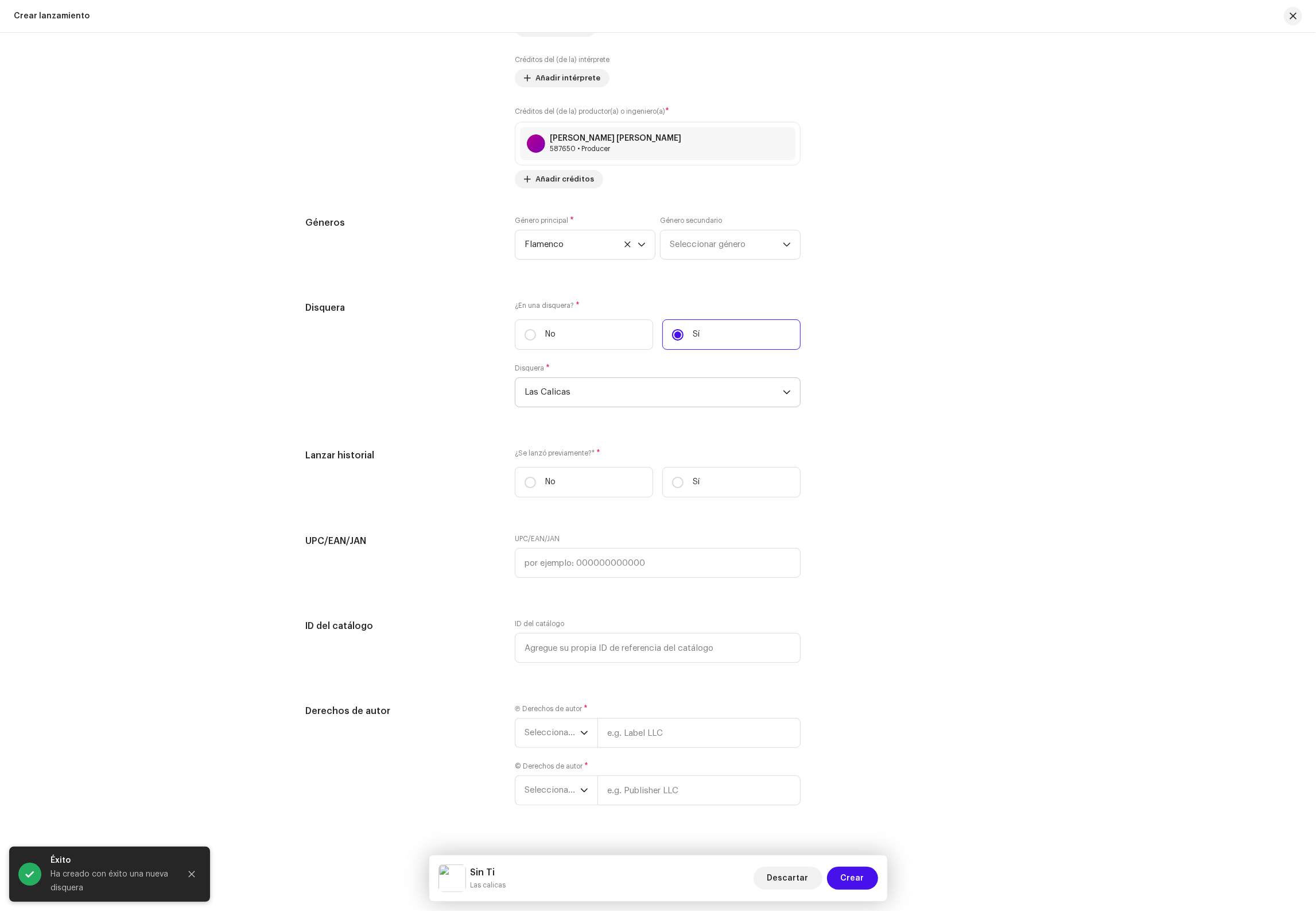
scroll to position [1510, 0]
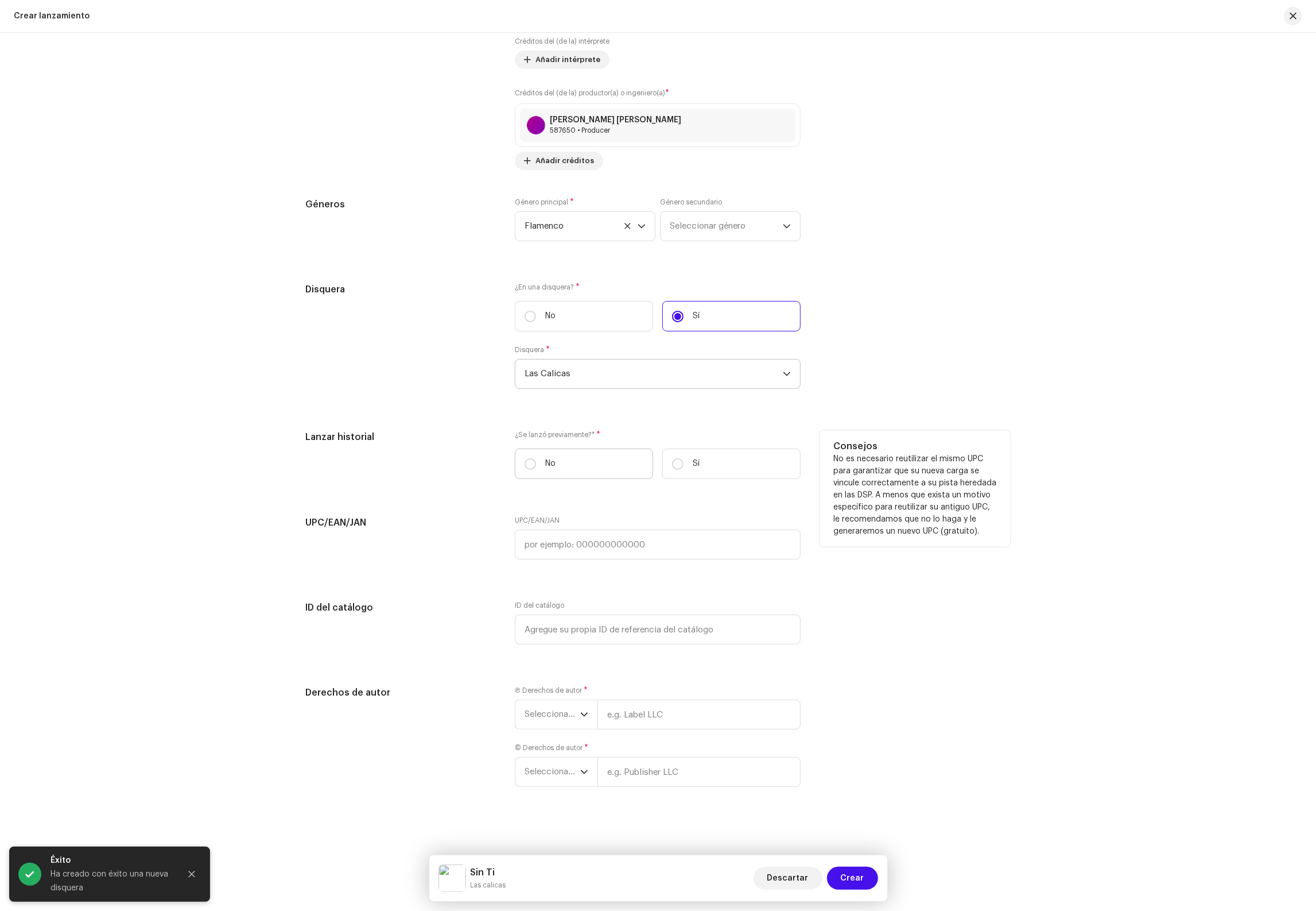
click at [567, 457] on label "No" at bounding box center [584, 464] width 138 height 31
click at [536, 458] on input "No" at bounding box center [529, 464] width 12 height 12
radio input "true"
click at [552, 710] on span "Seleccionar año" at bounding box center [551, 714] width 55 height 29
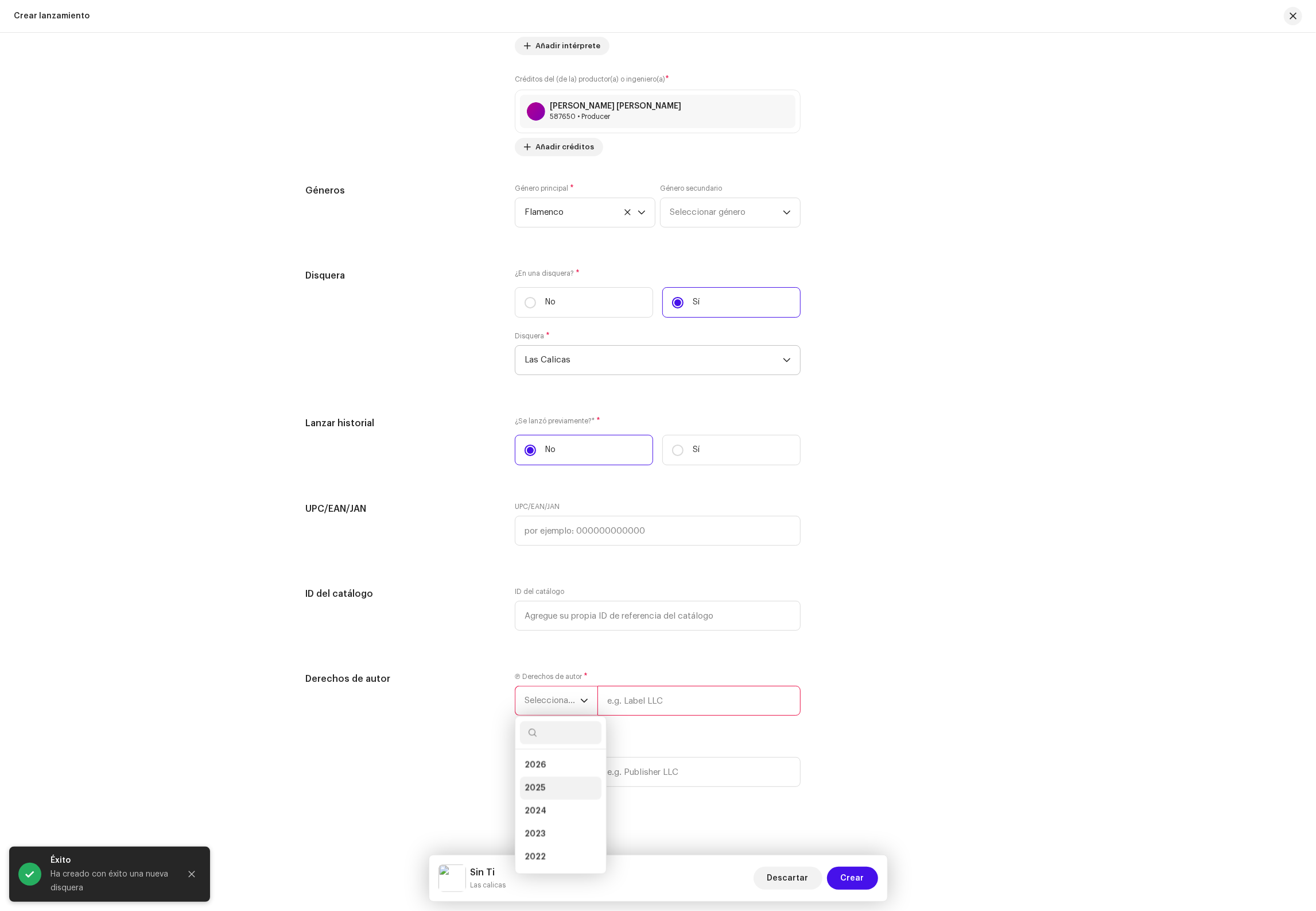
click at [536, 794] on span "2025" at bounding box center [534, 788] width 21 height 12
click at [548, 783] on span "Seleccionar año" at bounding box center [551, 781] width 55 height 29
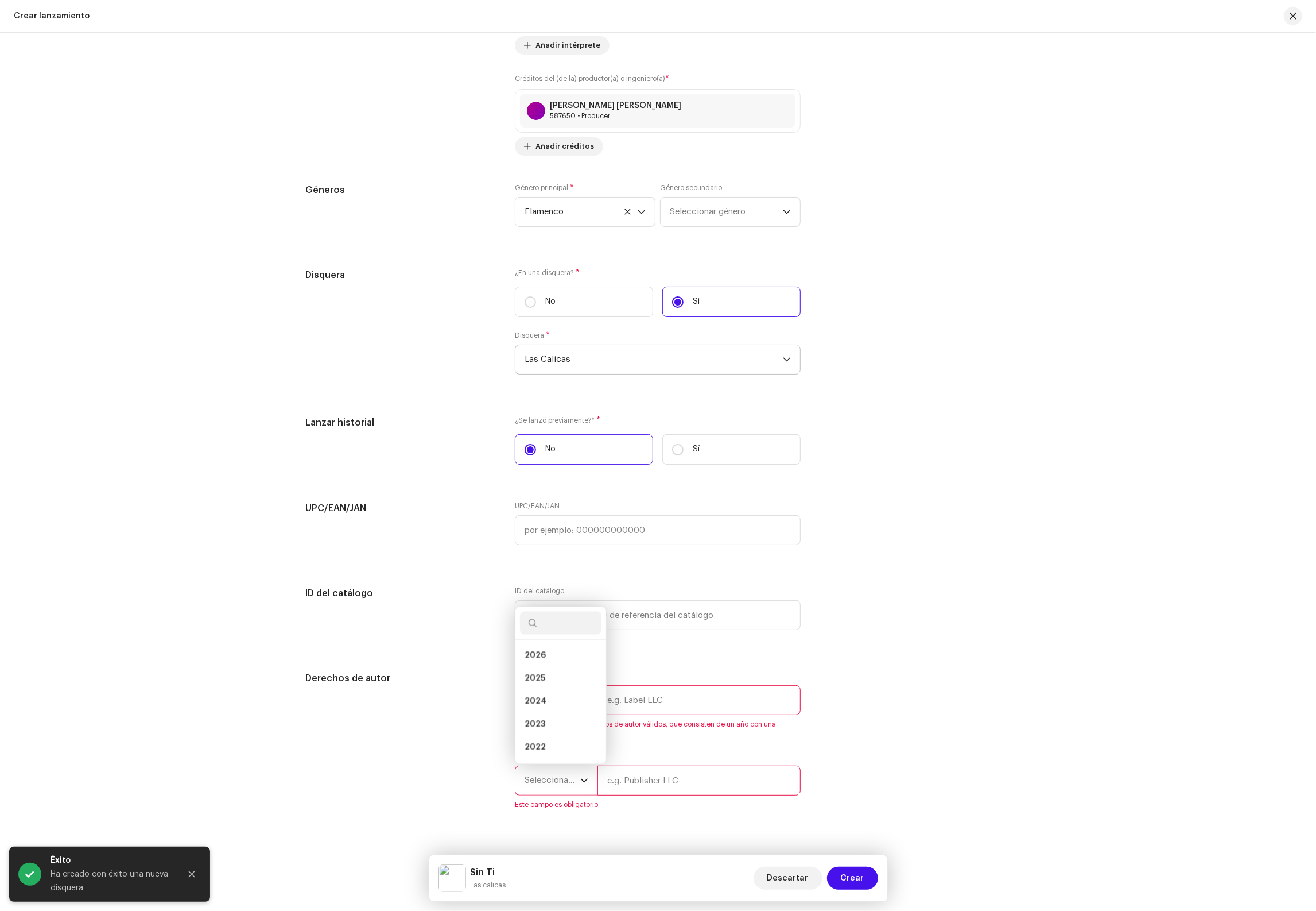
scroll to position [18, 0]
click at [542, 672] on li "2025" at bounding box center [560, 659] width 81 height 23
click at [692, 714] on input "text" at bounding box center [699, 699] width 203 height 30
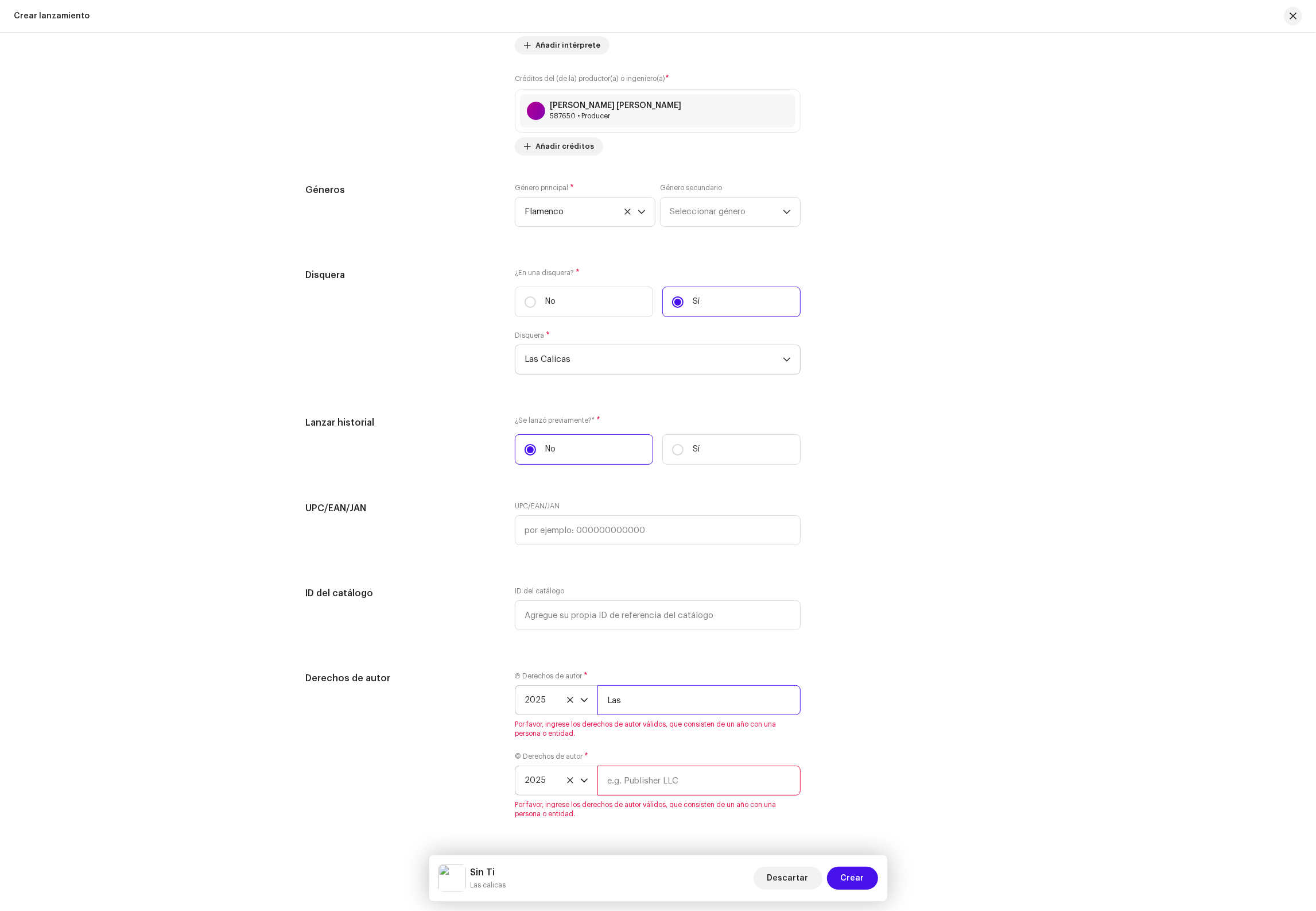
type input "Las Calicas I Distribuido por WhiteMusic Europe S.L/WDistribution"
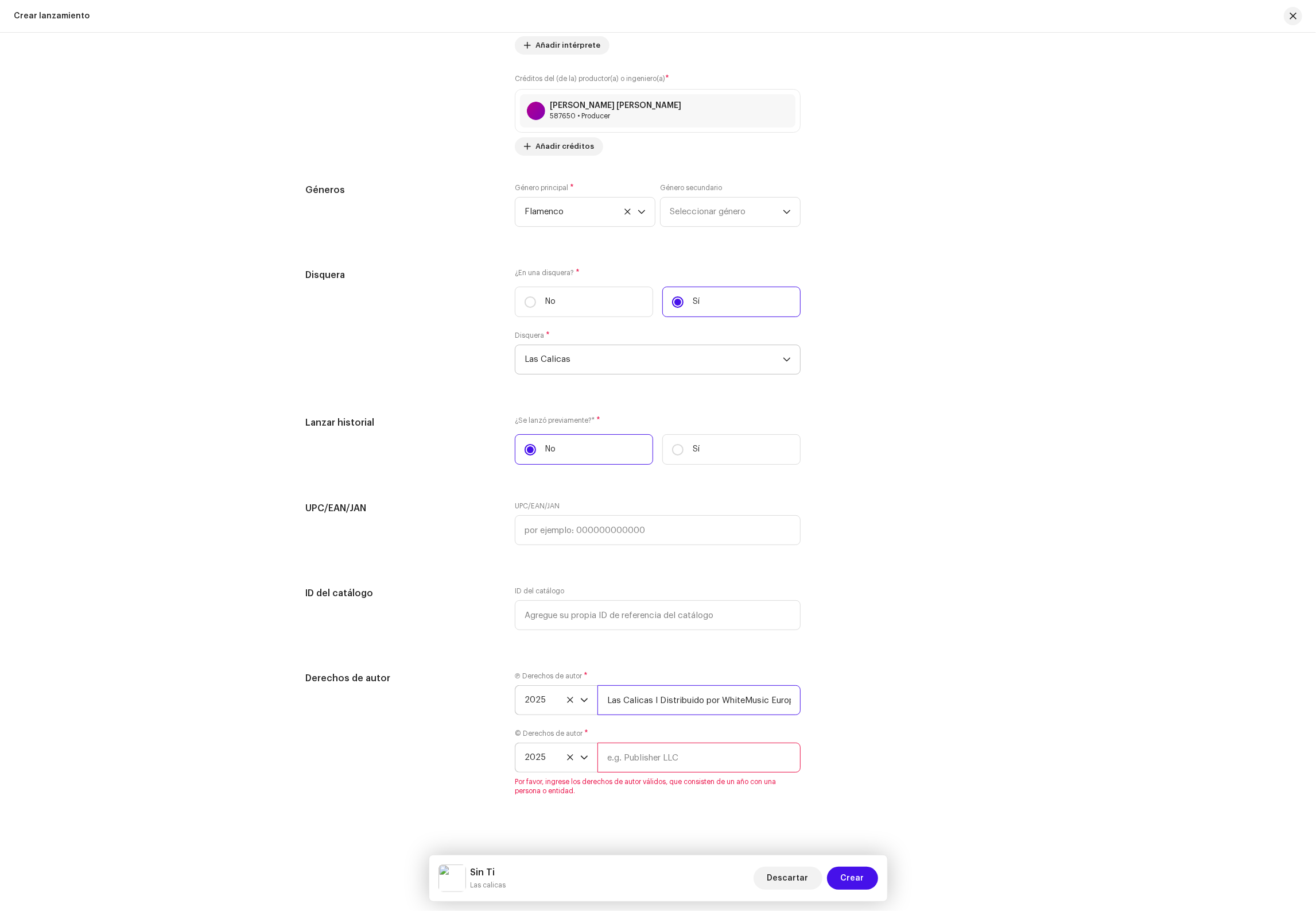
drag, startPoint x: 650, startPoint y: 712, endPoint x: 599, endPoint y: 713, distance: 51.0
click at [599, 713] on input "Las Calicas I Distribuido por WhiteMusic Europe S.L/WDistribution" at bounding box center [699, 699] width 203 height 30
drag, startPoint x: 701, startPoint y: 787, endPoint x: 697, endPoint y: 782, distance: 6.4
click at [701, 772] on input "text" at bounding box center [699, 757] width 203 height 30
paste input "Las Calicas"
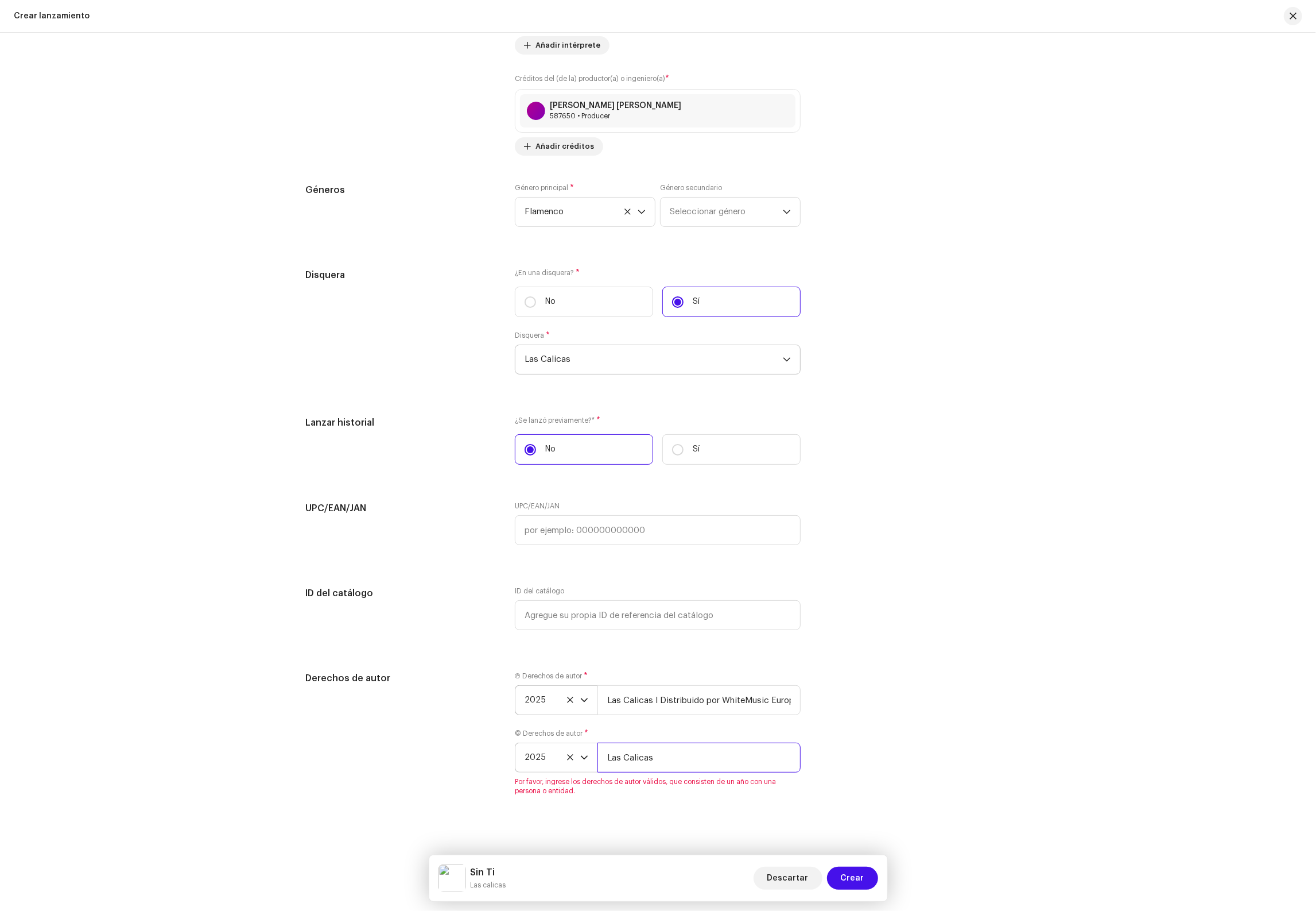
type input "Las Calicas"
click at [1053, 710] on div "Crear un nuevo lanzamiento Le guiaremos en todo el proceso, desde la selección …" at bounding box center [658, 471] width 1316 height 877
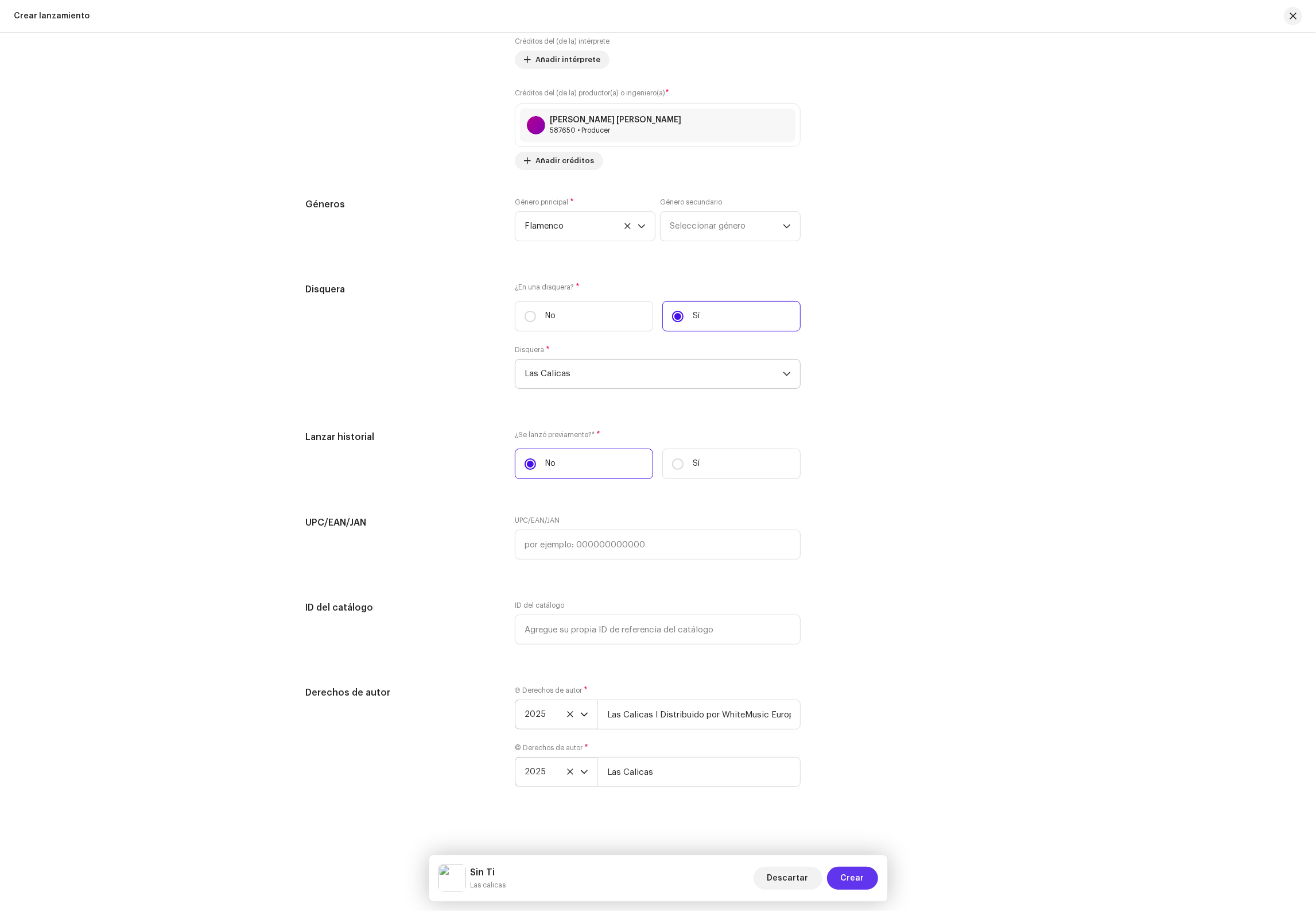
click at [843, 867] on span "Crear" at bounding box center [853, 877] width 24 height 23
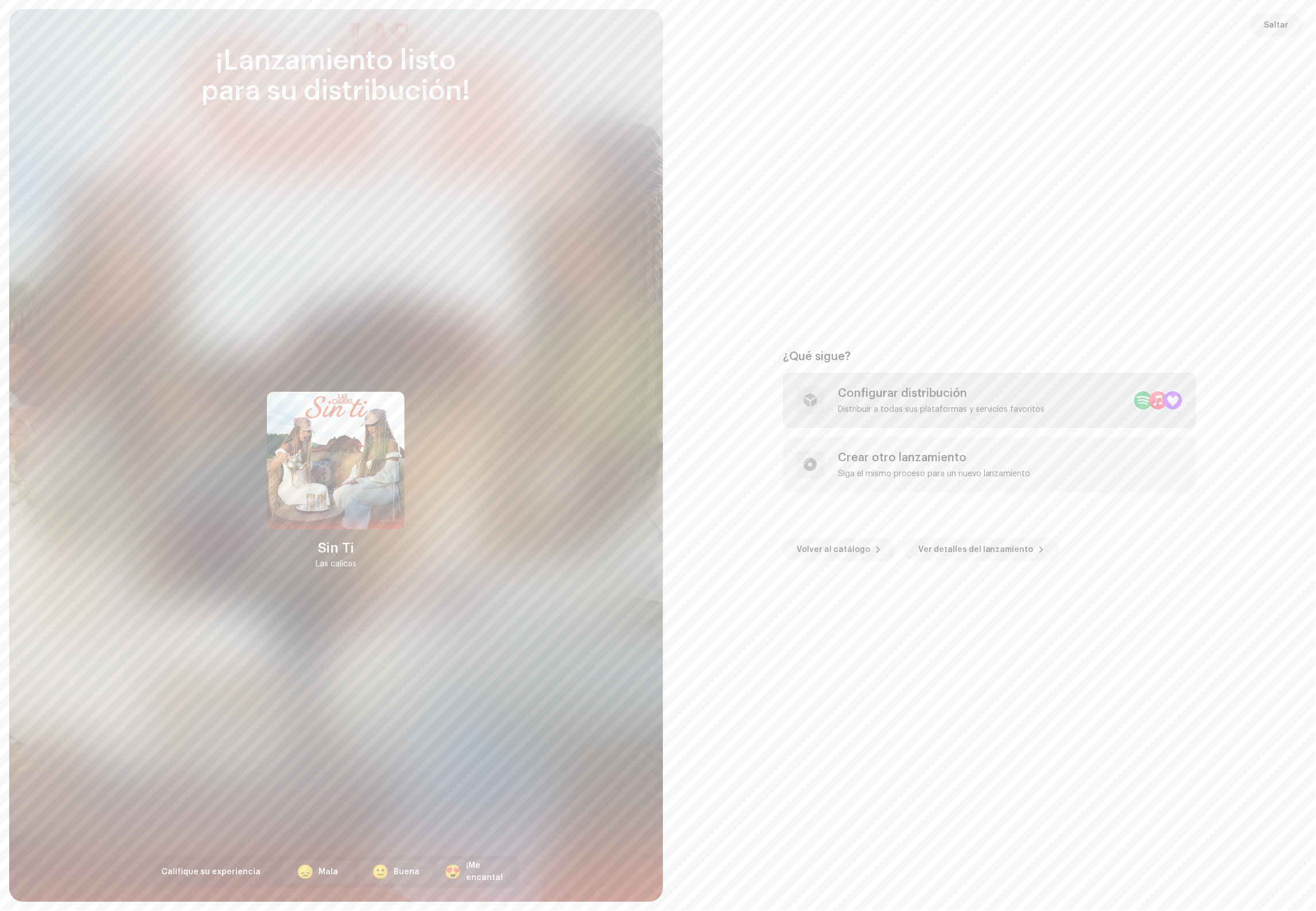
click at [954, 414] on div "Configurar distribución Distribuir a todas sus plataformas y servicios favoritos" at bounding box center [989, 399] width 413 height 55
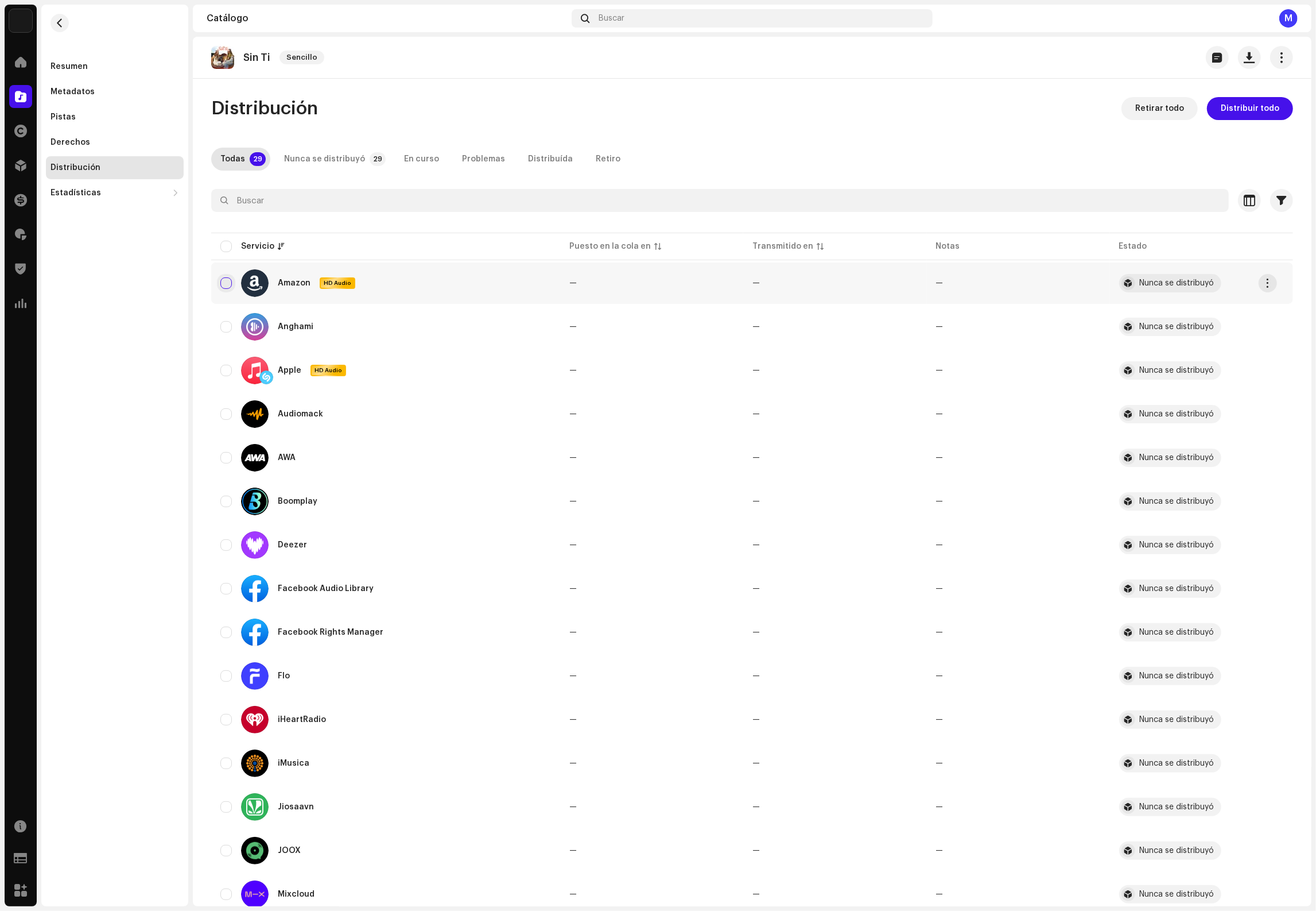
click at [228, 283] on input "checkbox" at bounding box center [225, 283] width 12 height 12
checkbox input "true"
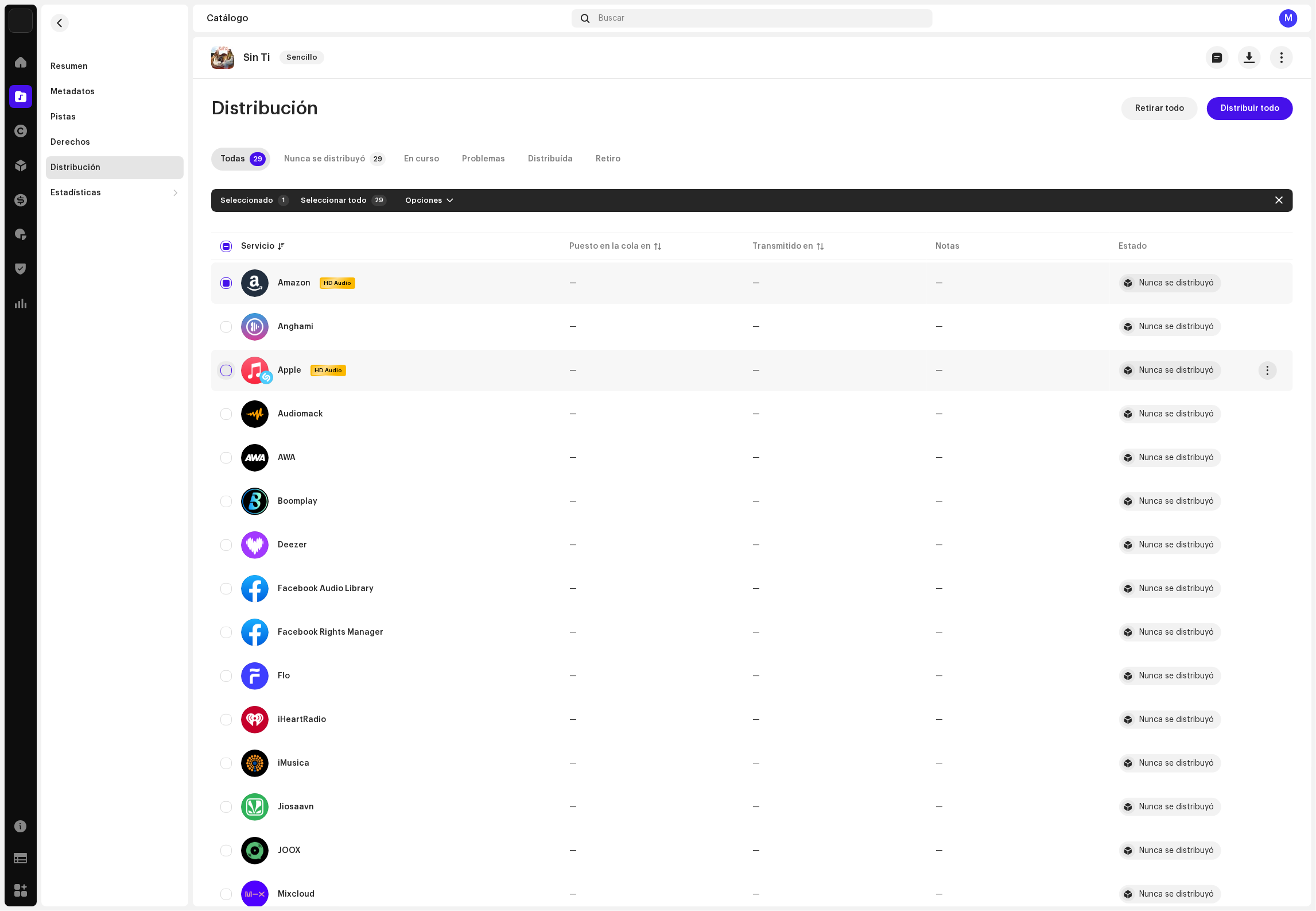
click at [226, 371] on input "Row Unselected" at bounding box center [225, 370] width 12 height 12
checkbox input "true"
click at [224, 417] on input "Row Unselected" at bounding box center [225, 414] width 12 height 12
checkbox input "true"
click at [228, 541] on input "Row Unselected" at bounding box center [225, 544] width 12 height 12
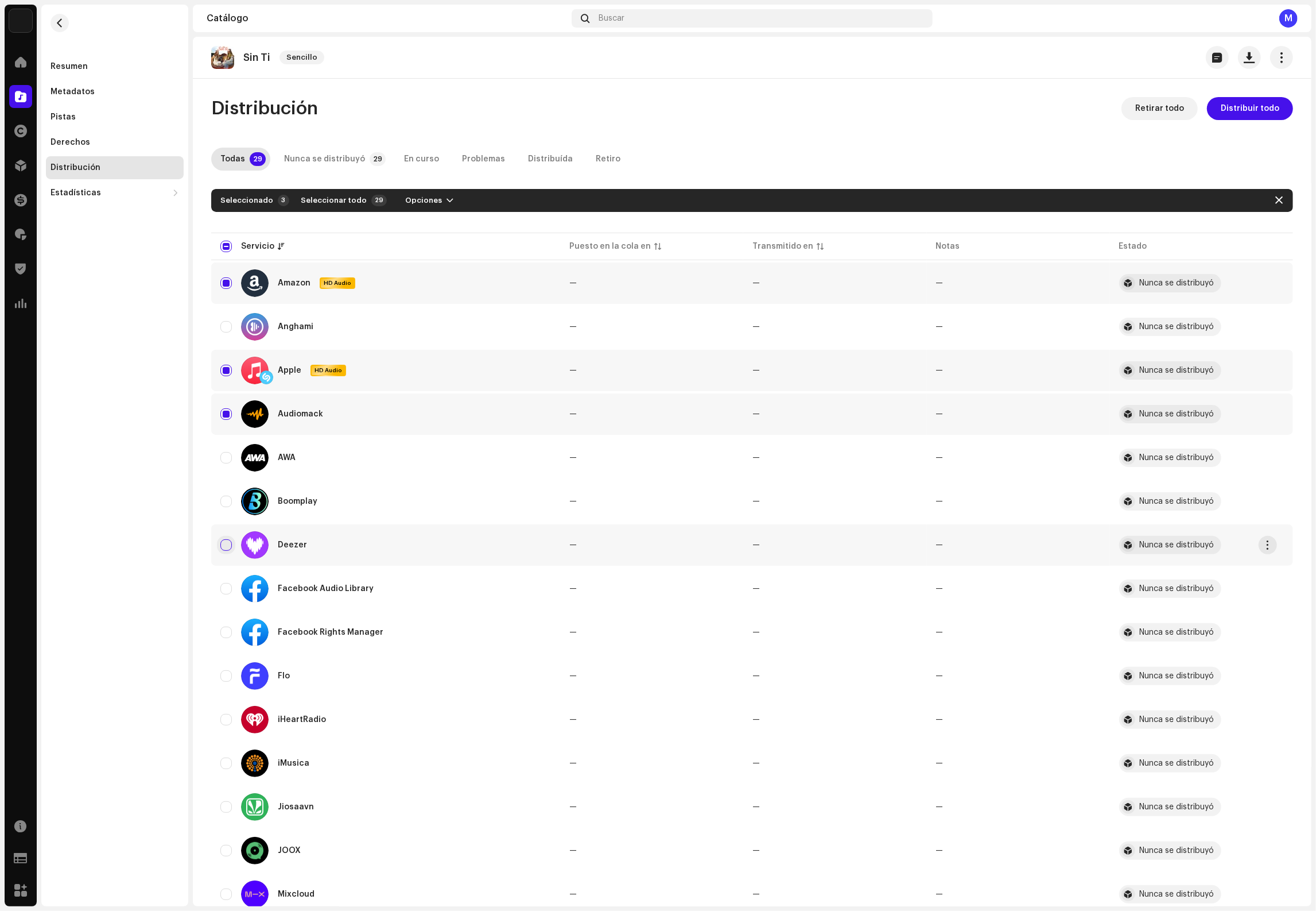
checkbox input "true"
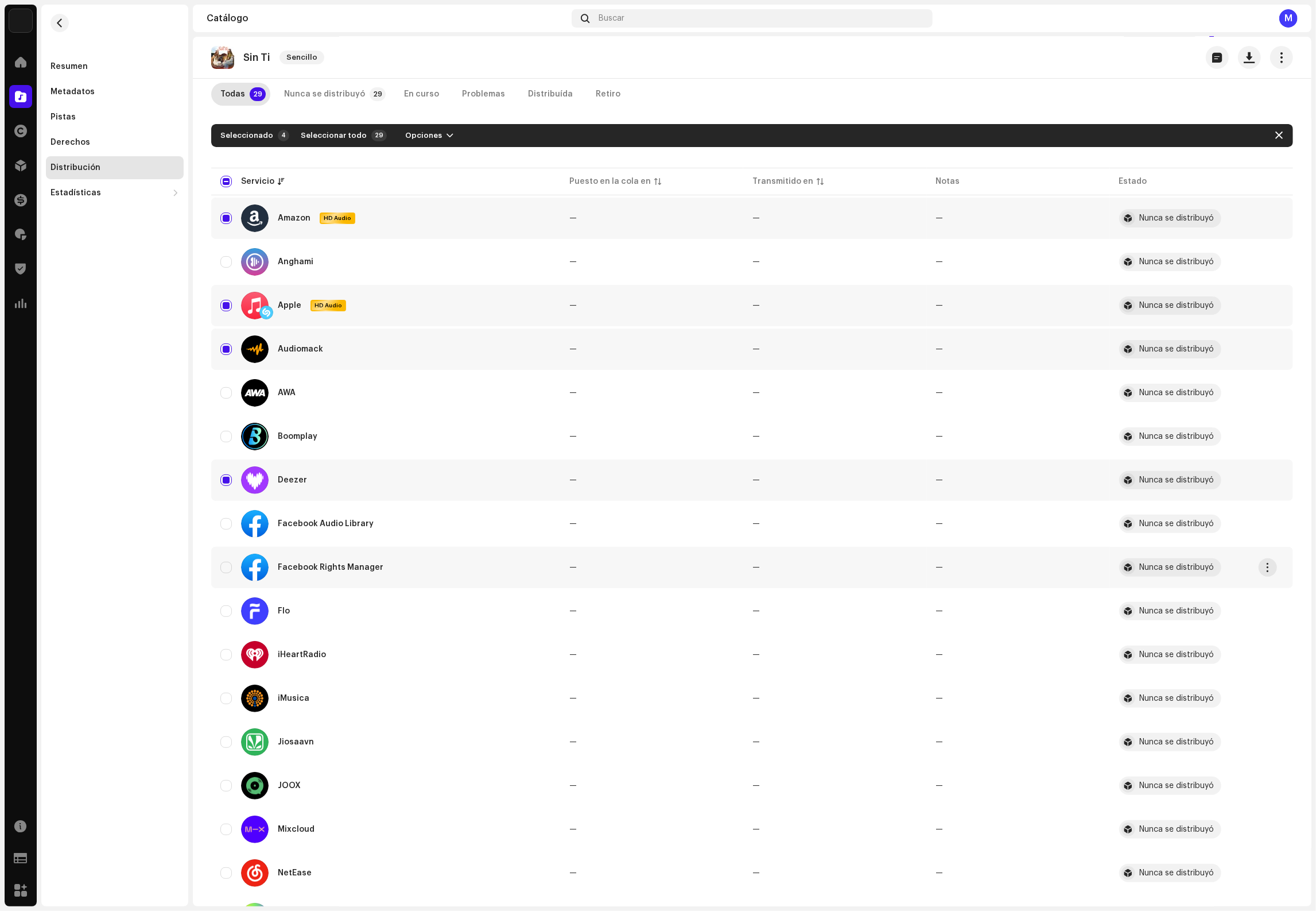
scroll to position [68, 0]
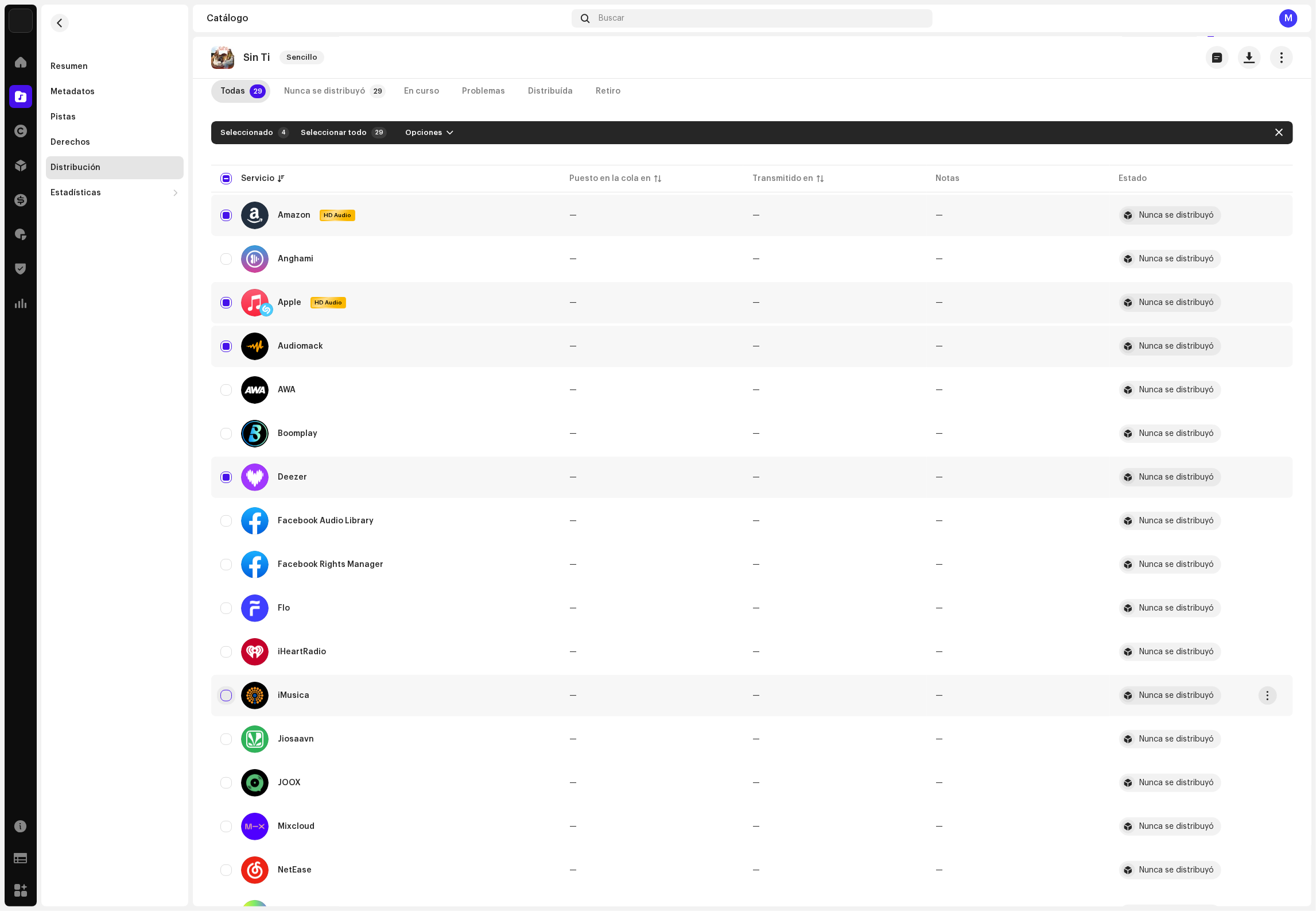
click at [224, 693] on input "Row Unselected" at bounding box center [225, 695] width 12 height 12
checkbox input "true"
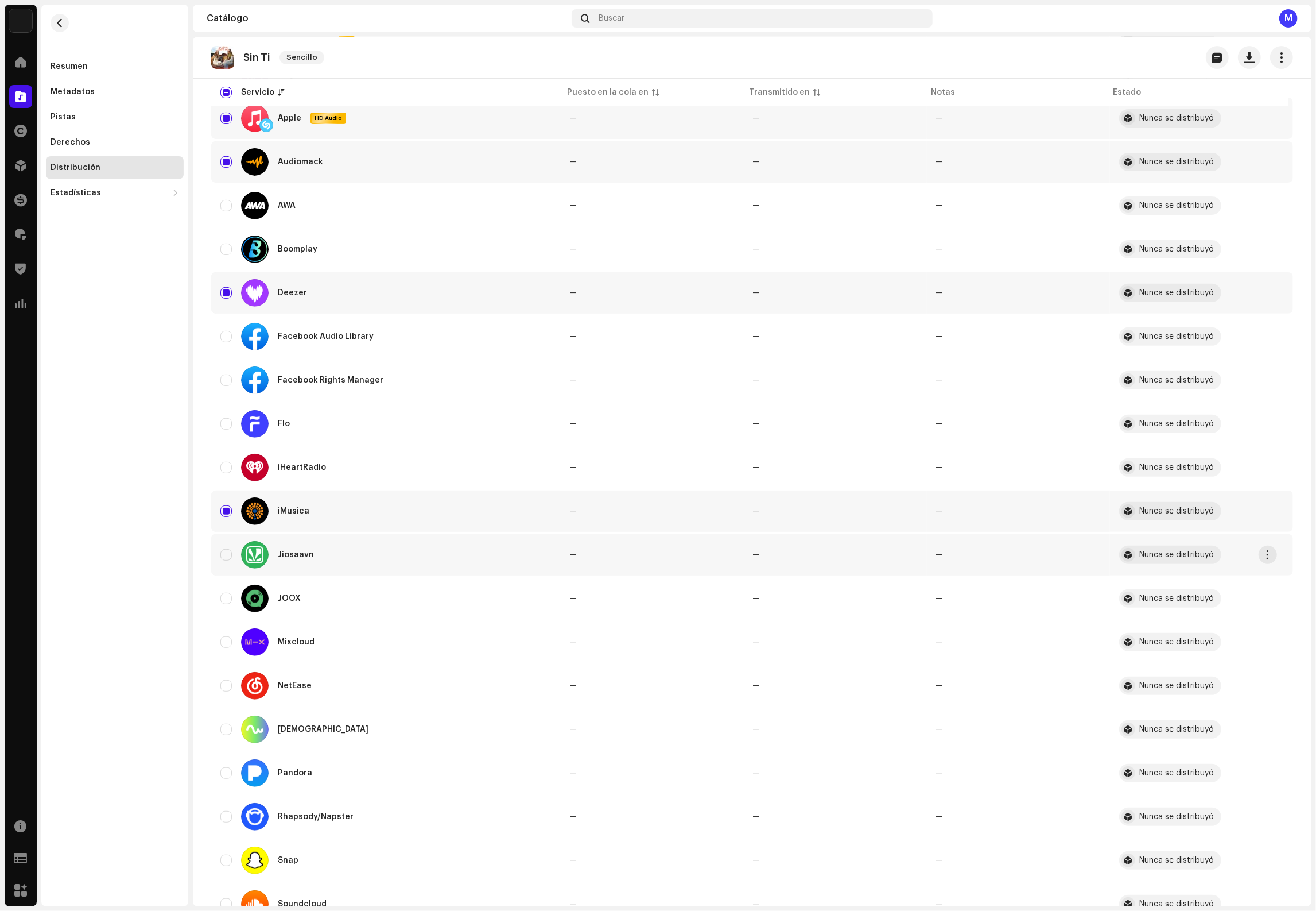
scroll to position [271, 0]
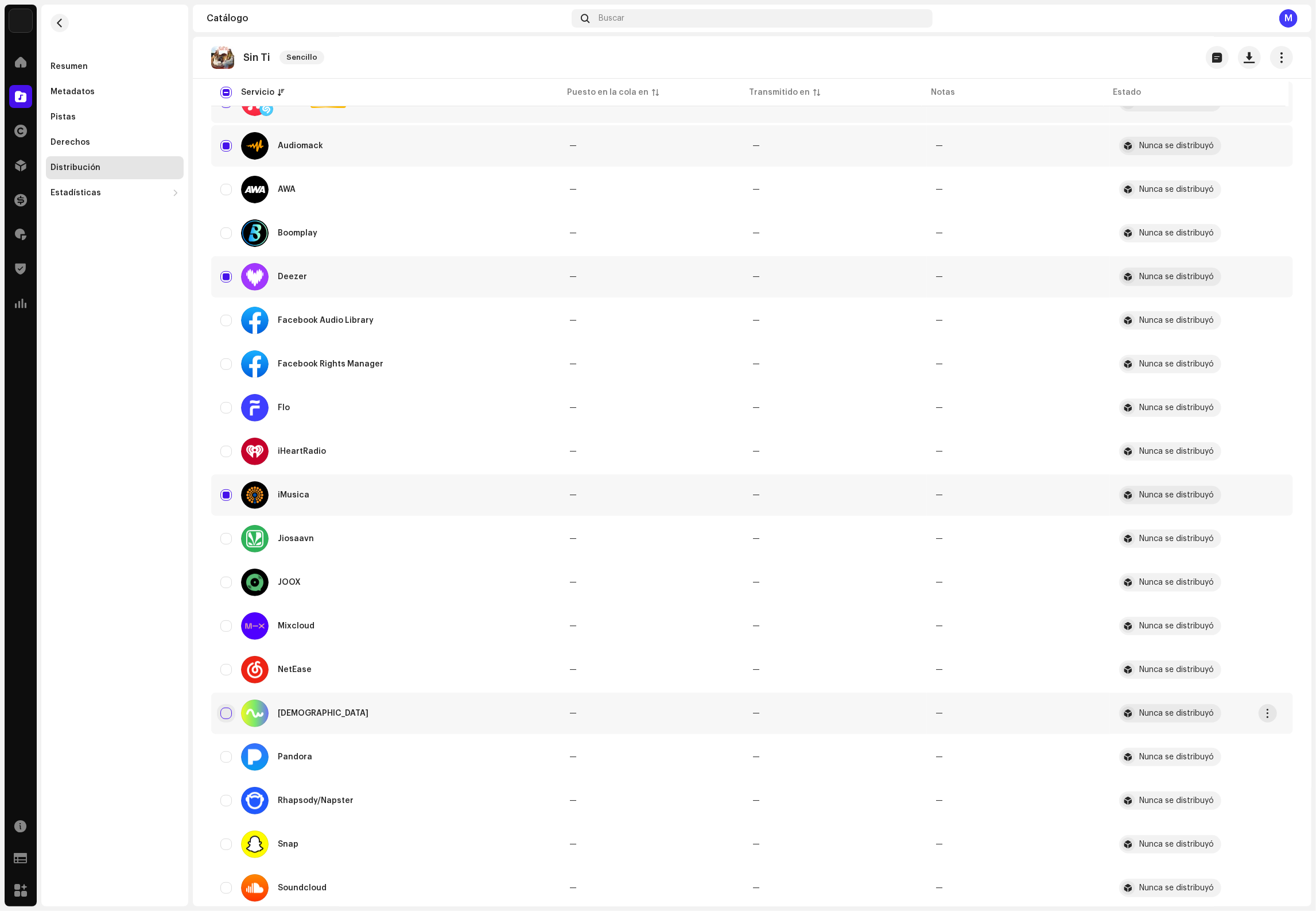
click at [223, 713] on input "Row Unselected" at bounding box center [225, 713] width 12 height 12
checkbox input "true"
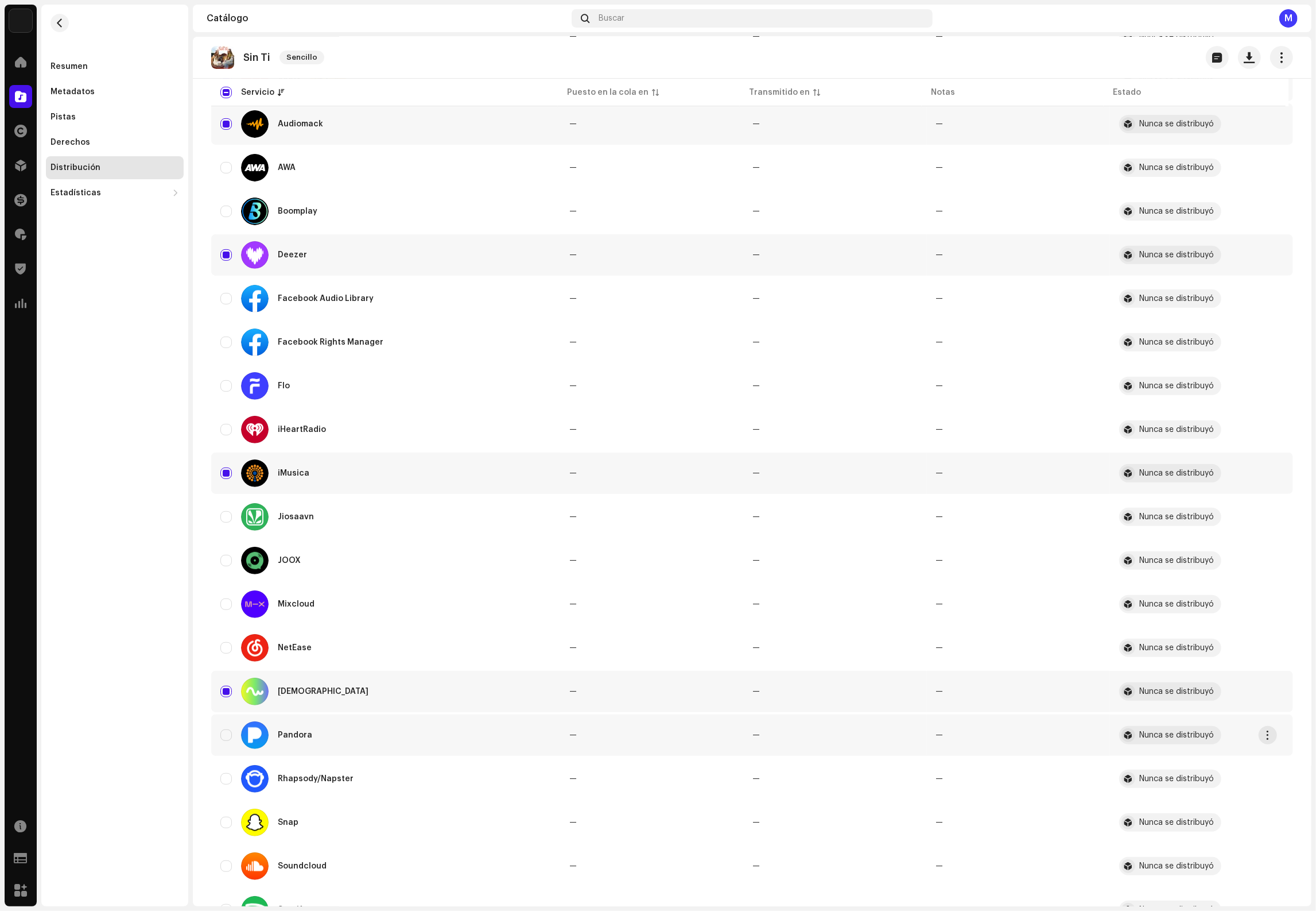
scroll to position [294, 0]
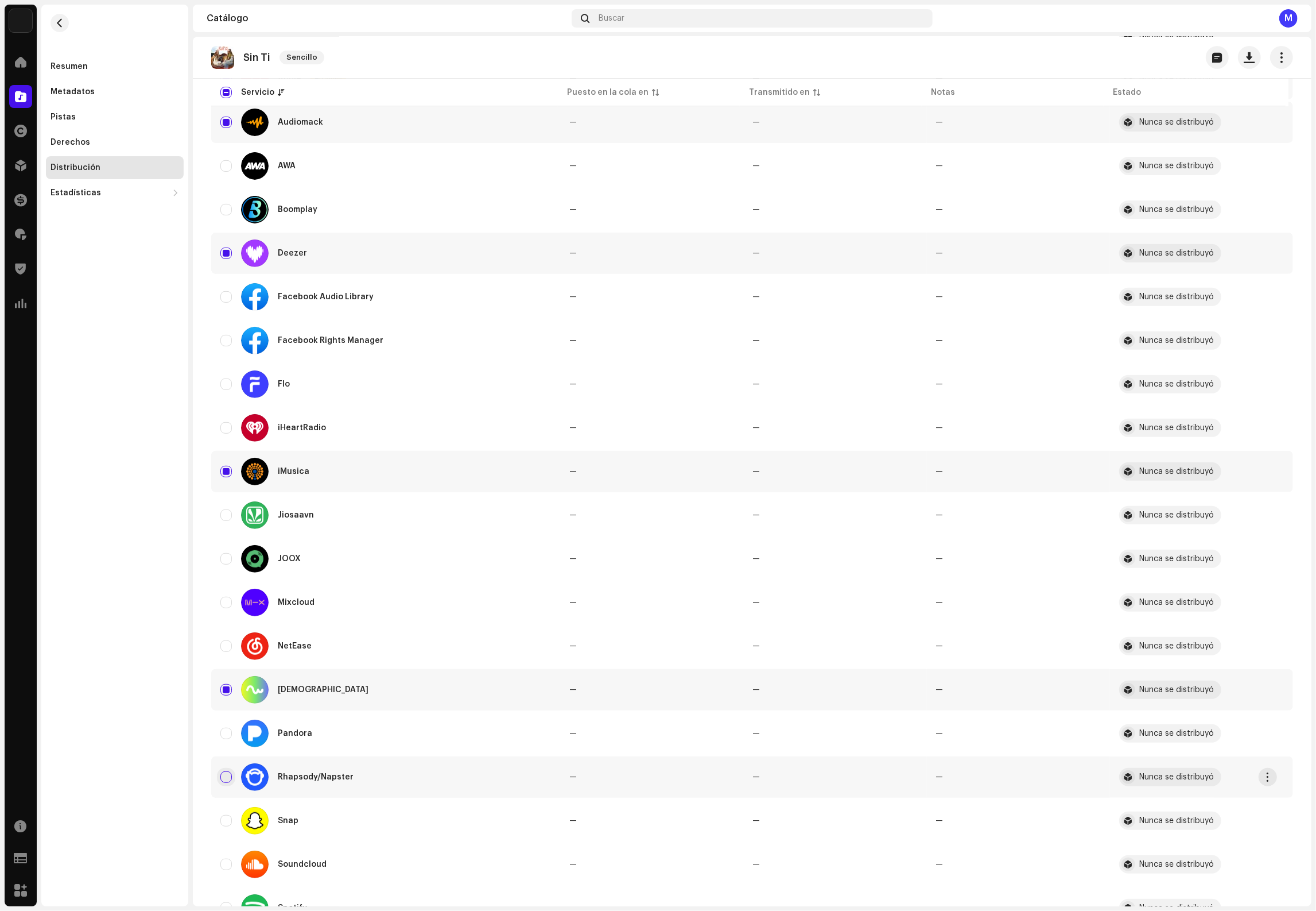
click at [225, 777] on input "Row Unselected" at bounding box center [225, 776] width 12 height 12
checkbox input "true"
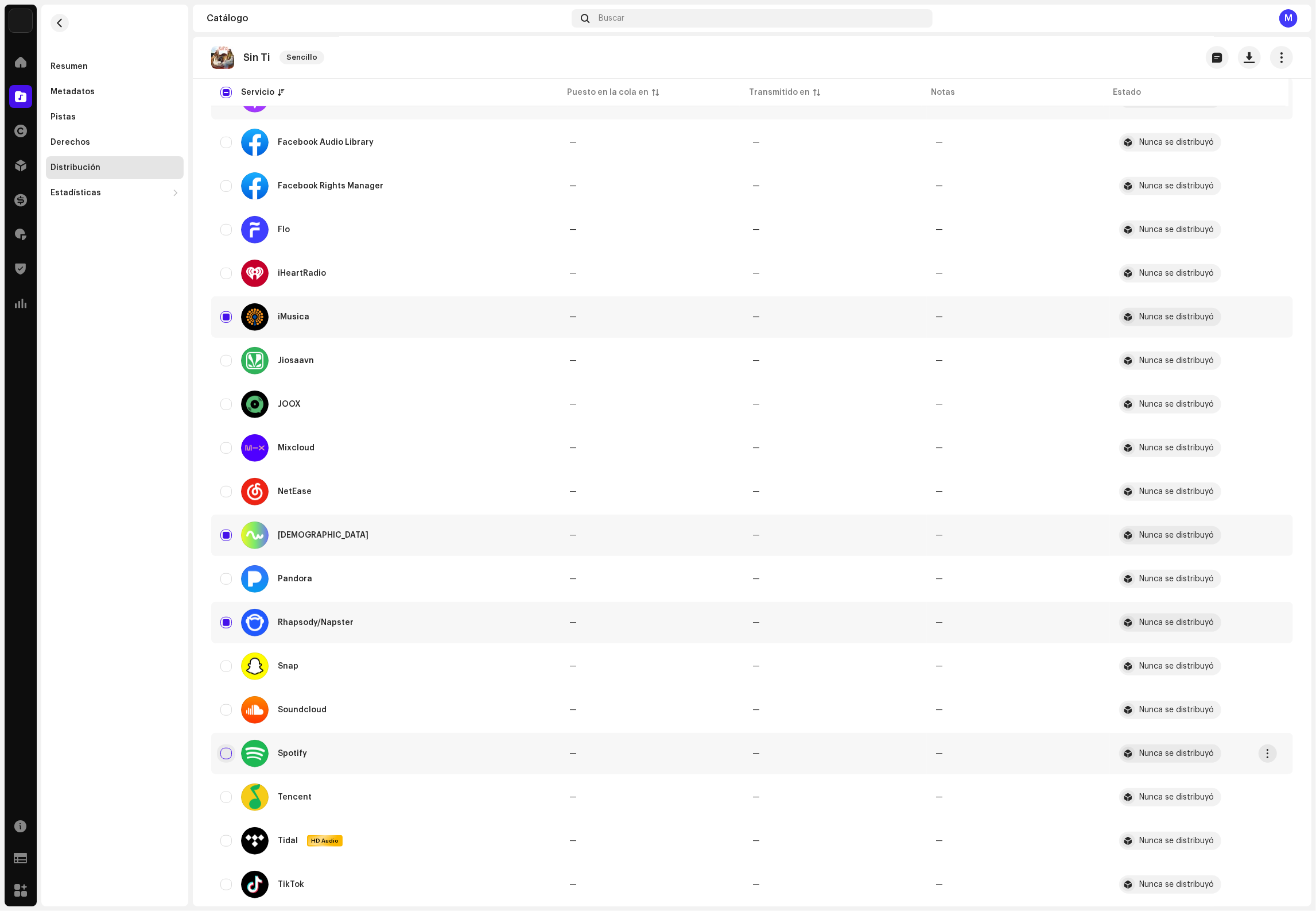
click at [229, 752] on input "Row Unselected" at bounding box center [225, 753] width 12 height 12
checkbox input "true"
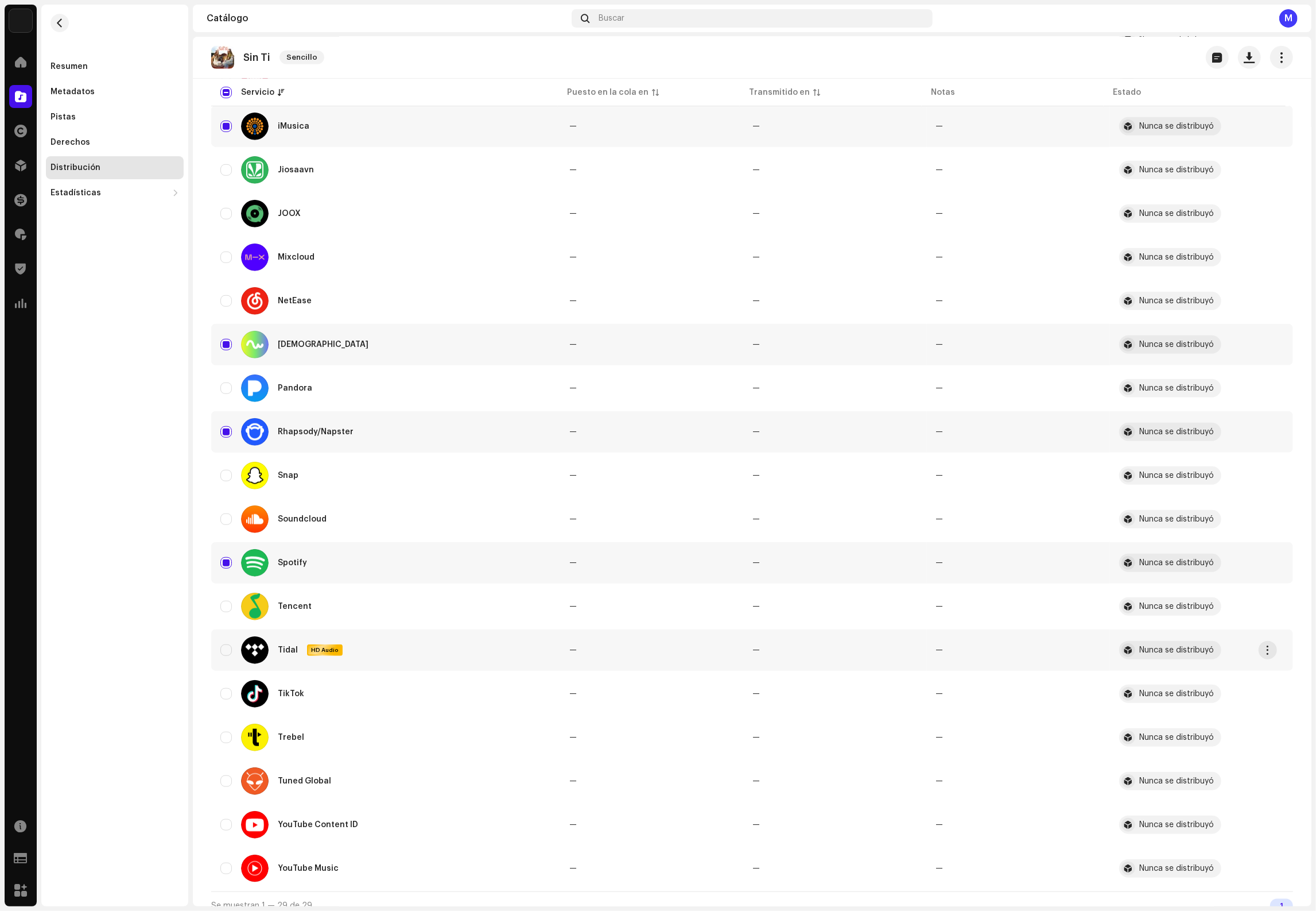
scroll to position [652, 0]
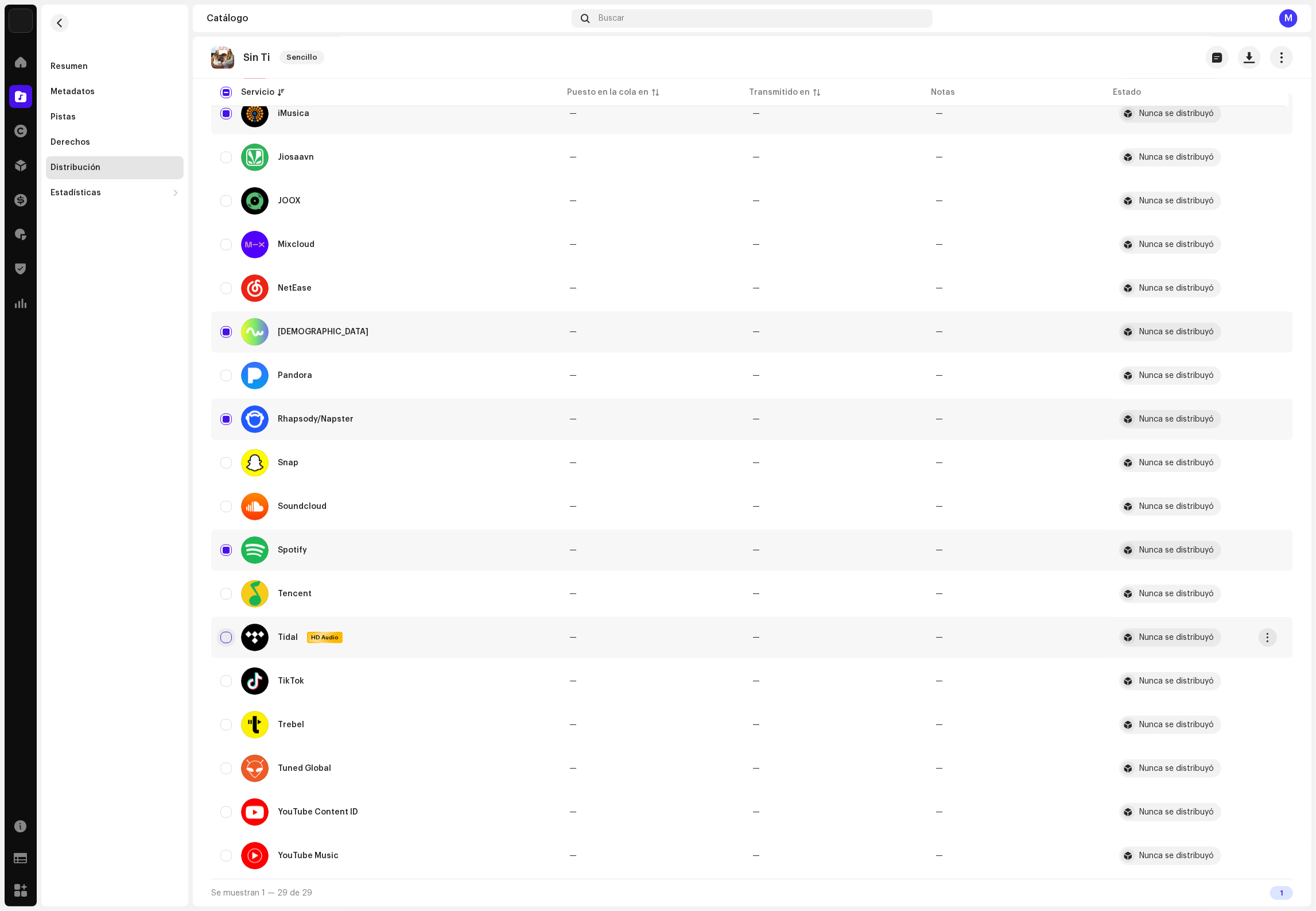
click at [224, 638] on input "Row Unselected" at bounding box center [225, 637] width 12 height 12
checkbox input "true"
drag, startPoint x: 220, startPoint y: 810, endPoint x: 222, endPoint y: 816, distance: 6.3
click at [220, 810] on input "Row Unselected" at bounding box center [225, 811] width 12 height 12
checkbox input "true"
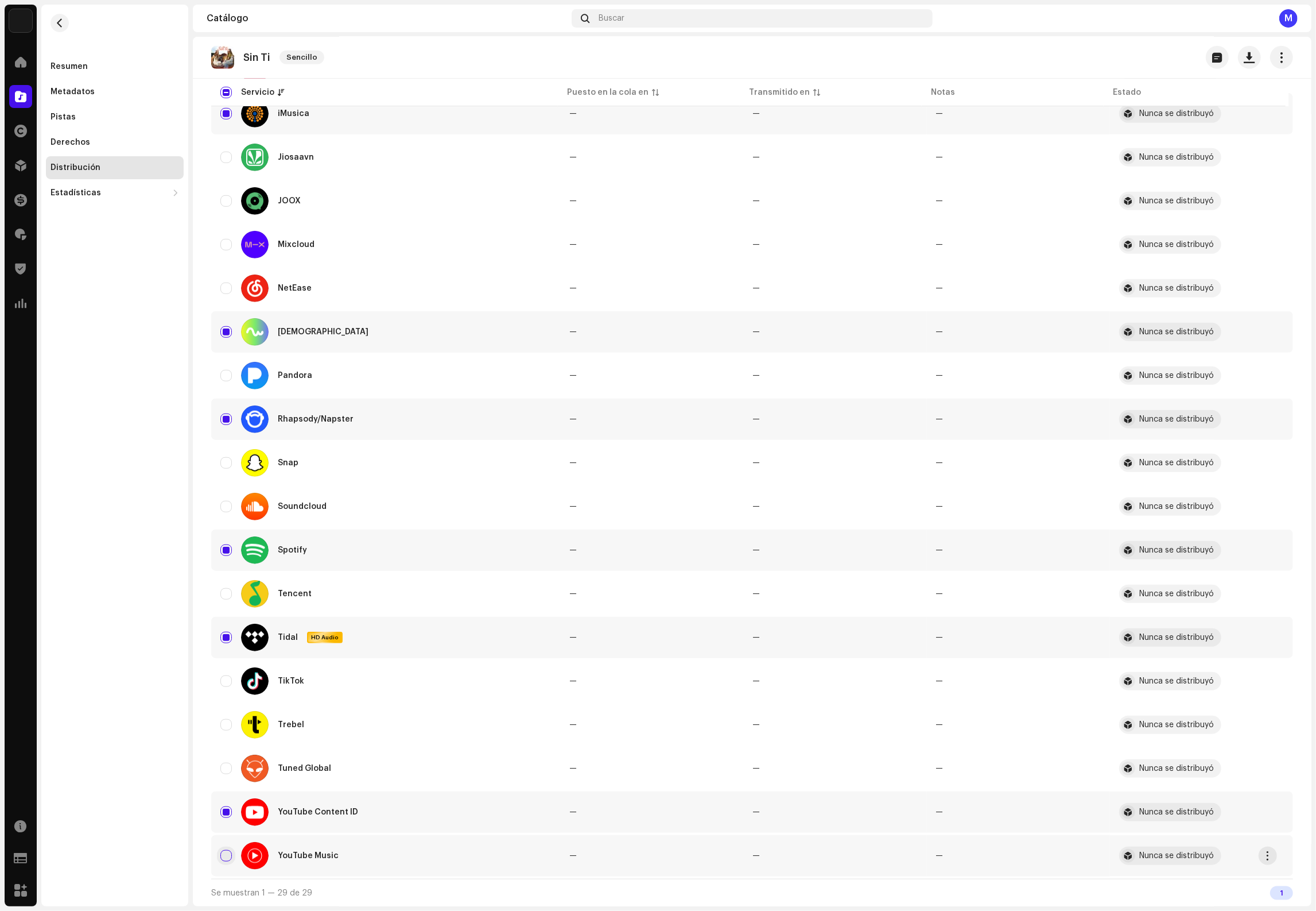
click at [220, 854] on input "Row Unselected" at bounding box center [225, 855] width 12 height 12
checkbox input "true"
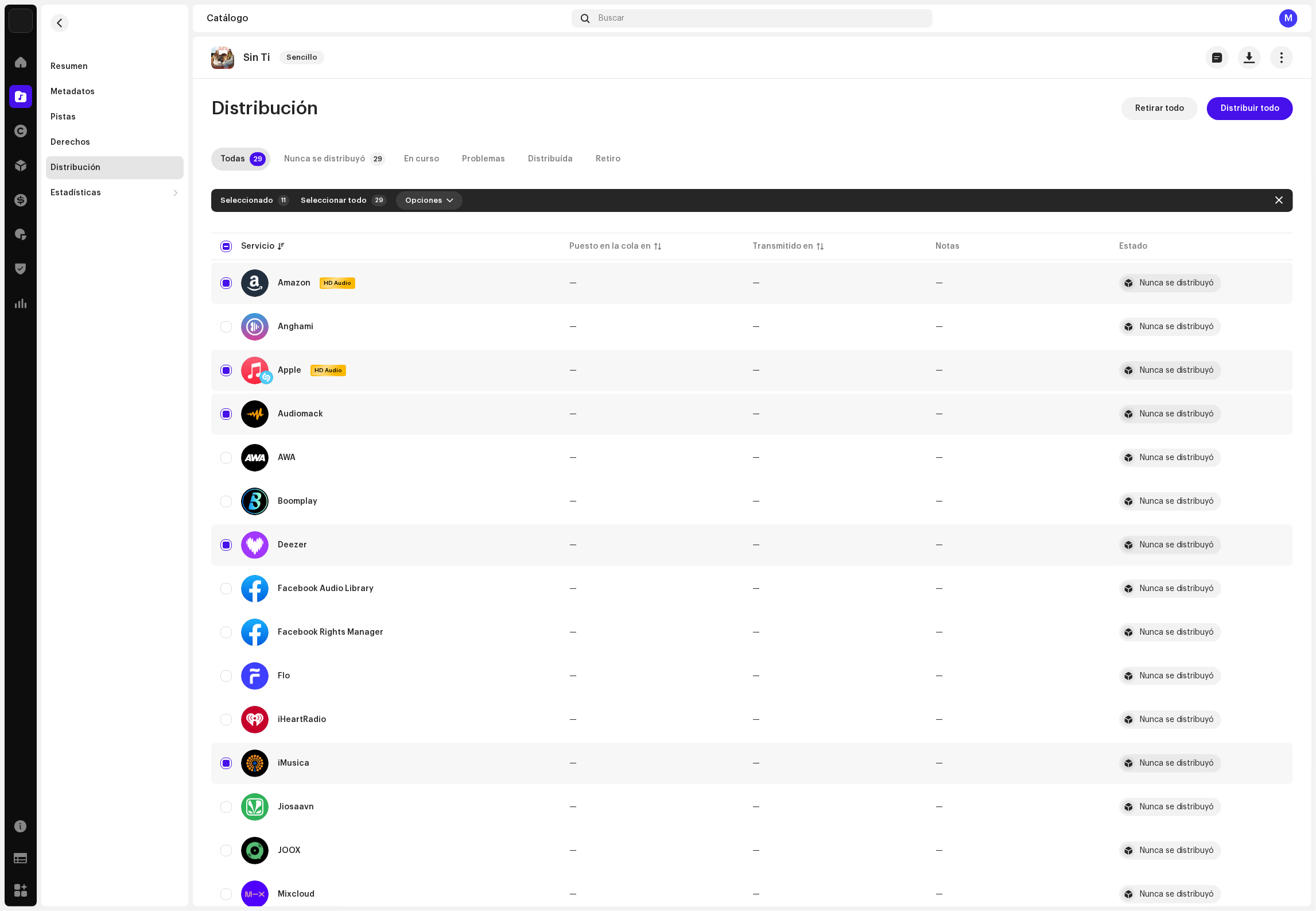
drag, startPoint x: 428, startPoint y: 192, endPoint x: 431, endPoint y: 203, distance: 11.4
click at [427, 192] on span "Opciones" at bounding box center [424, 200] width 37 height 23
click at [435, 222] on div "Distribuir" at bounding box center [449, 226] width 107 height 9
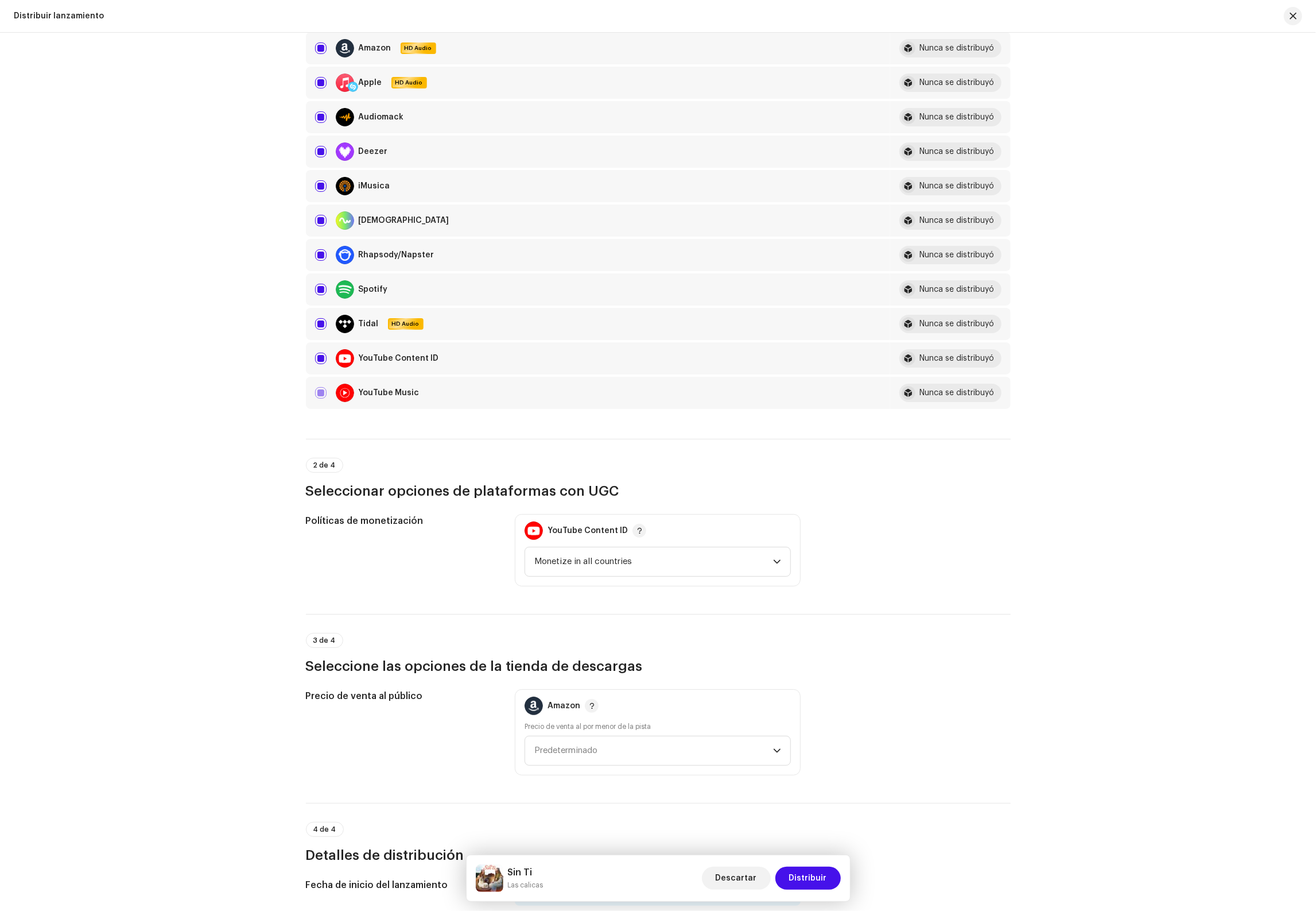
scroll to position [481, 0]
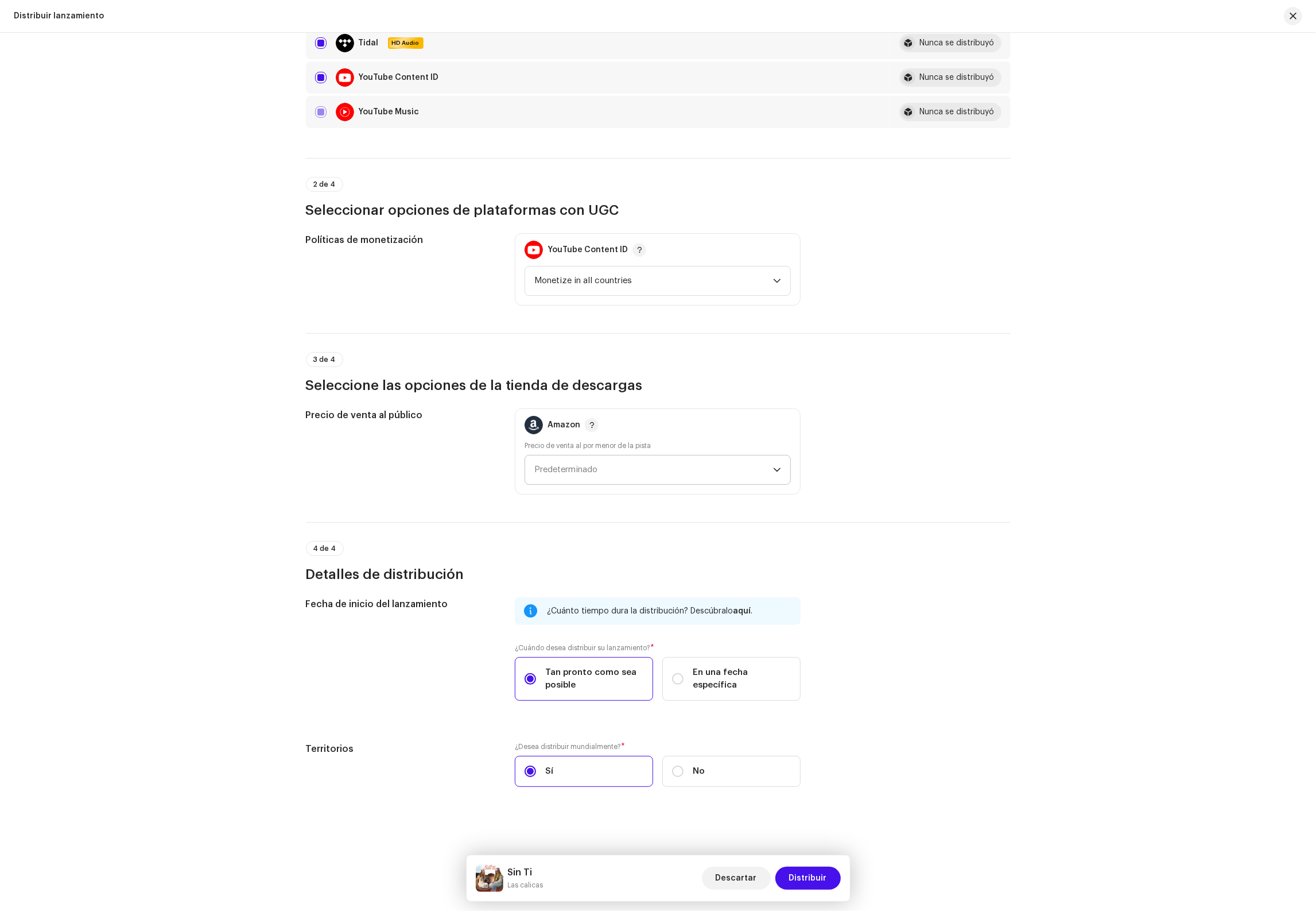
click at [611, 459] on span "Predeterminado" at bounding box center [653, 470] width 239 height 29
drag, startPoint x: 597, startPoint y: 542, endPoint x: 619, endPoint y: 581, distance: 44.8
click at [597, 542] on div "1,29 US$ Front" at bounding box center [657, 548] width 247 height 12
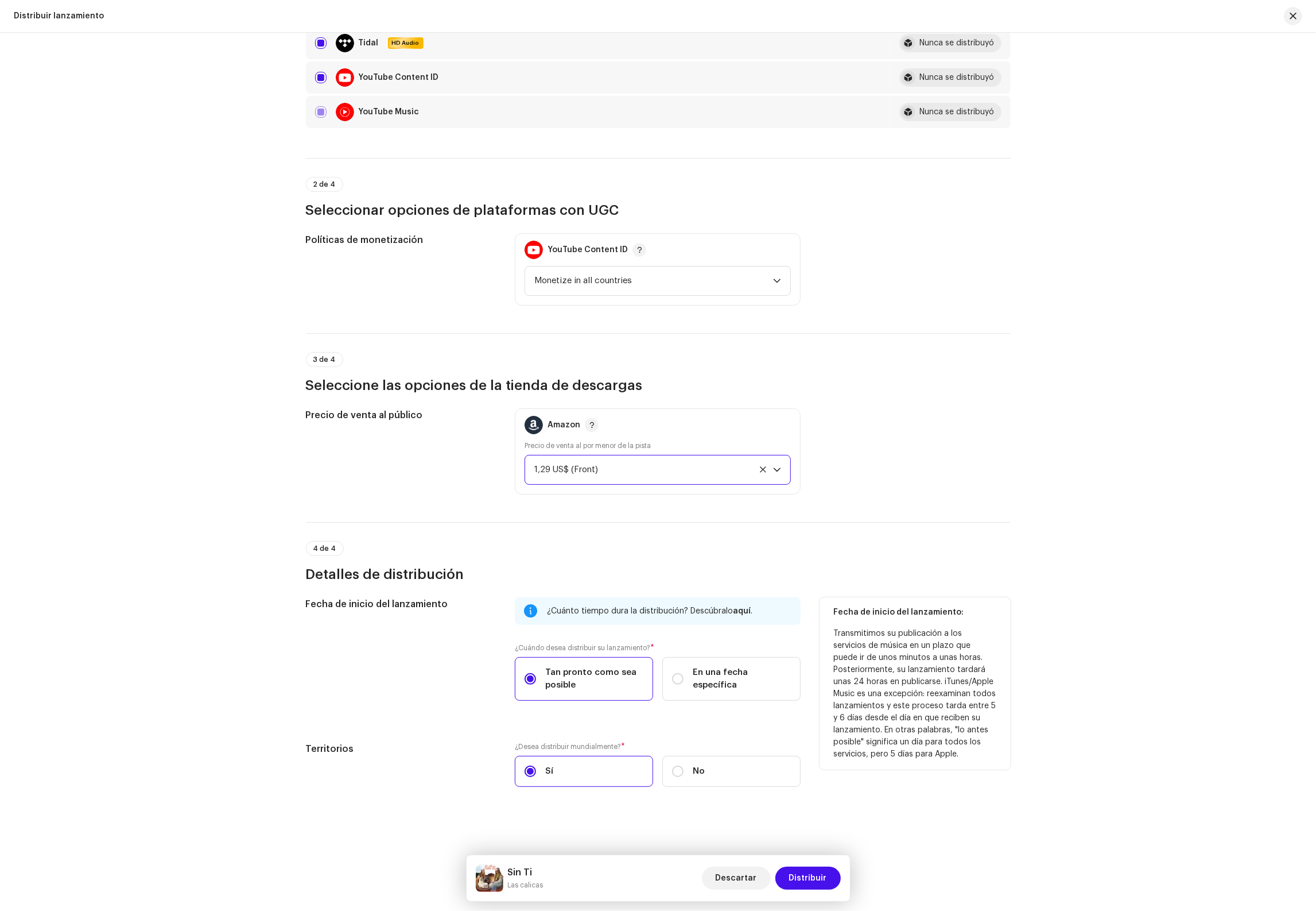
drag, startPoint x: 697, startPoint y: 669, endPoint x: 700, endPoint y: 709, distance: 40.1
click at [697, 669] on label "En una fecha específica" at bounding box center [731, 678] width 138 height 43
click at [683, 673] on input "En una fecha específica" at bounding box center [677, 678] width 12 height 12
radio input "true"
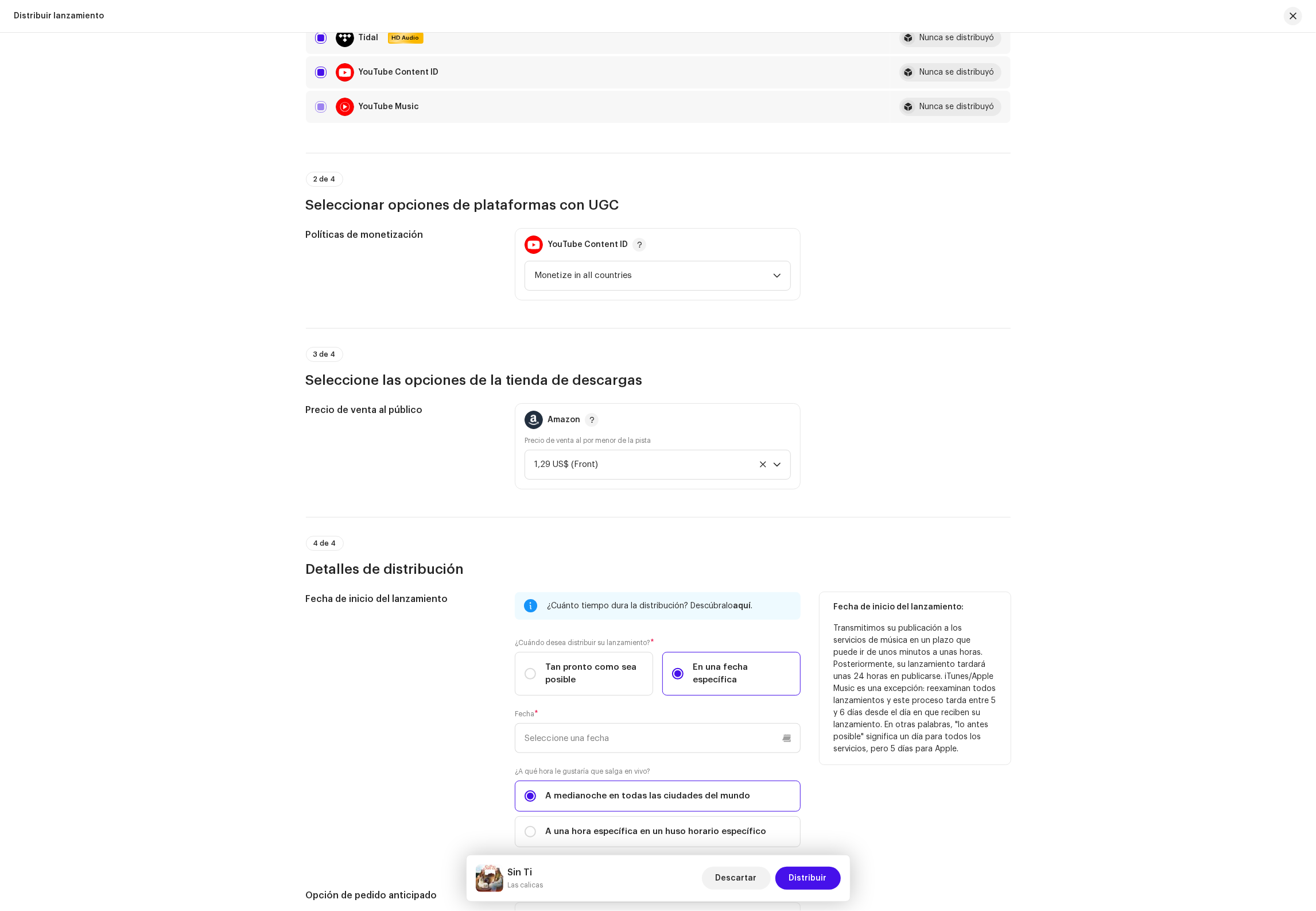
click at [687, 724] on div "Fecha *" at bounding box center [658, 731] width 286 height 43
click at [680, 736] on input "text" at bounding box center [658, 737] width 286 height 30
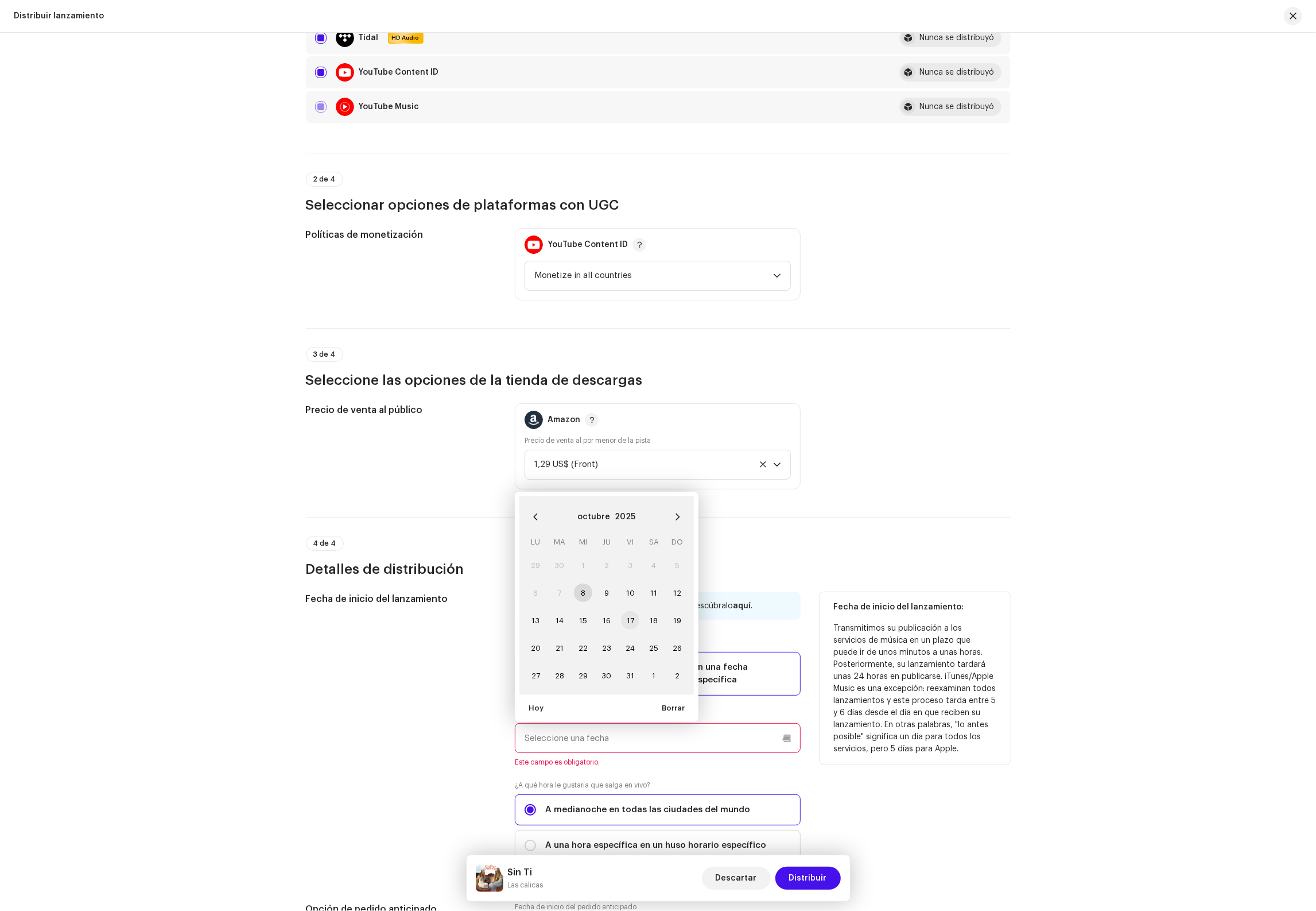
click at [628, 620] on span "17" at bounding box center [630, 620] width 18 height 18
type input "[DATE]"
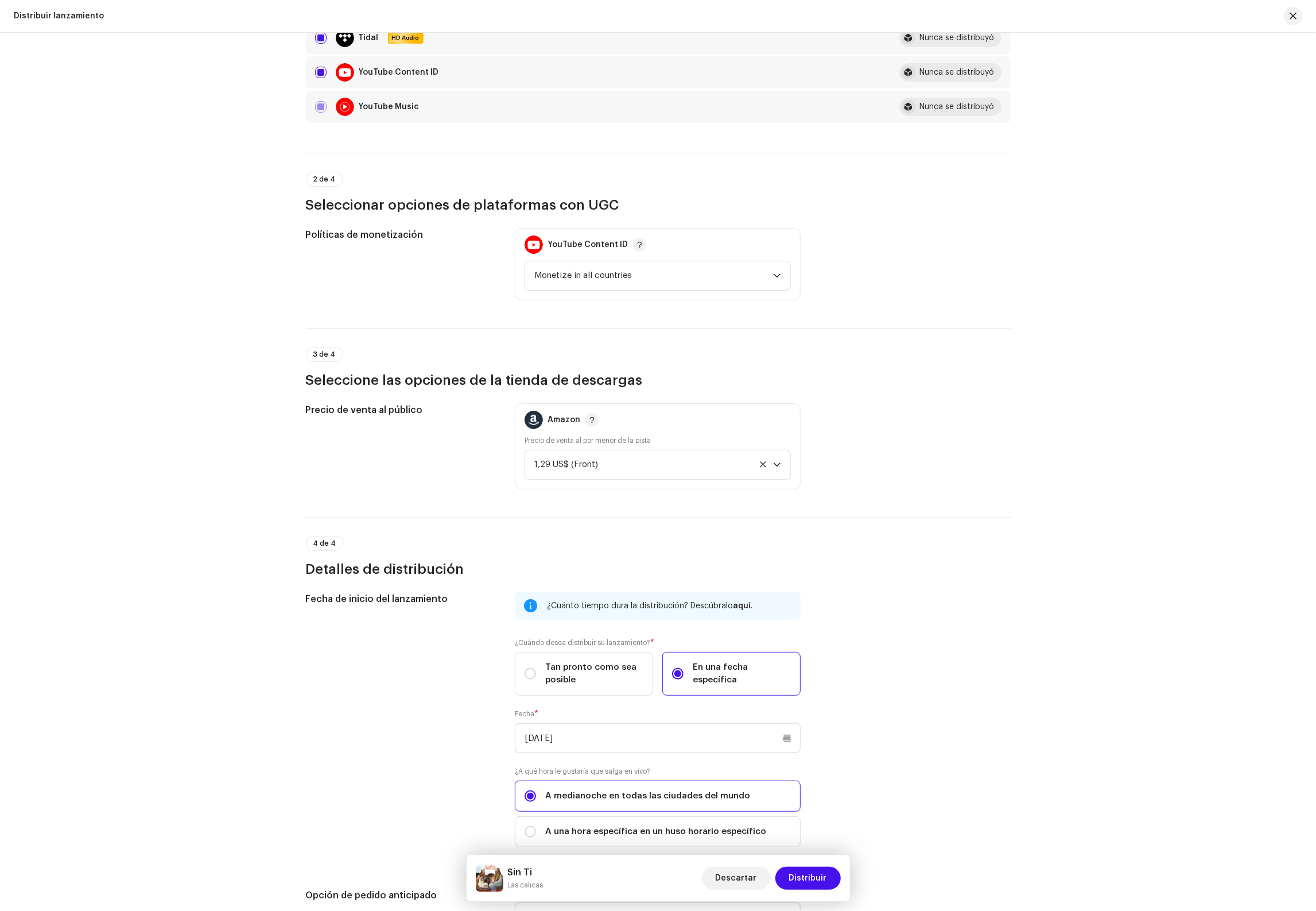
click at [1085, 472] on div "Distribuir lanzamiento Complete los siguientes pasos para distribuir su lanzami…" at bounding box center [658, 471] width 1316 height 877
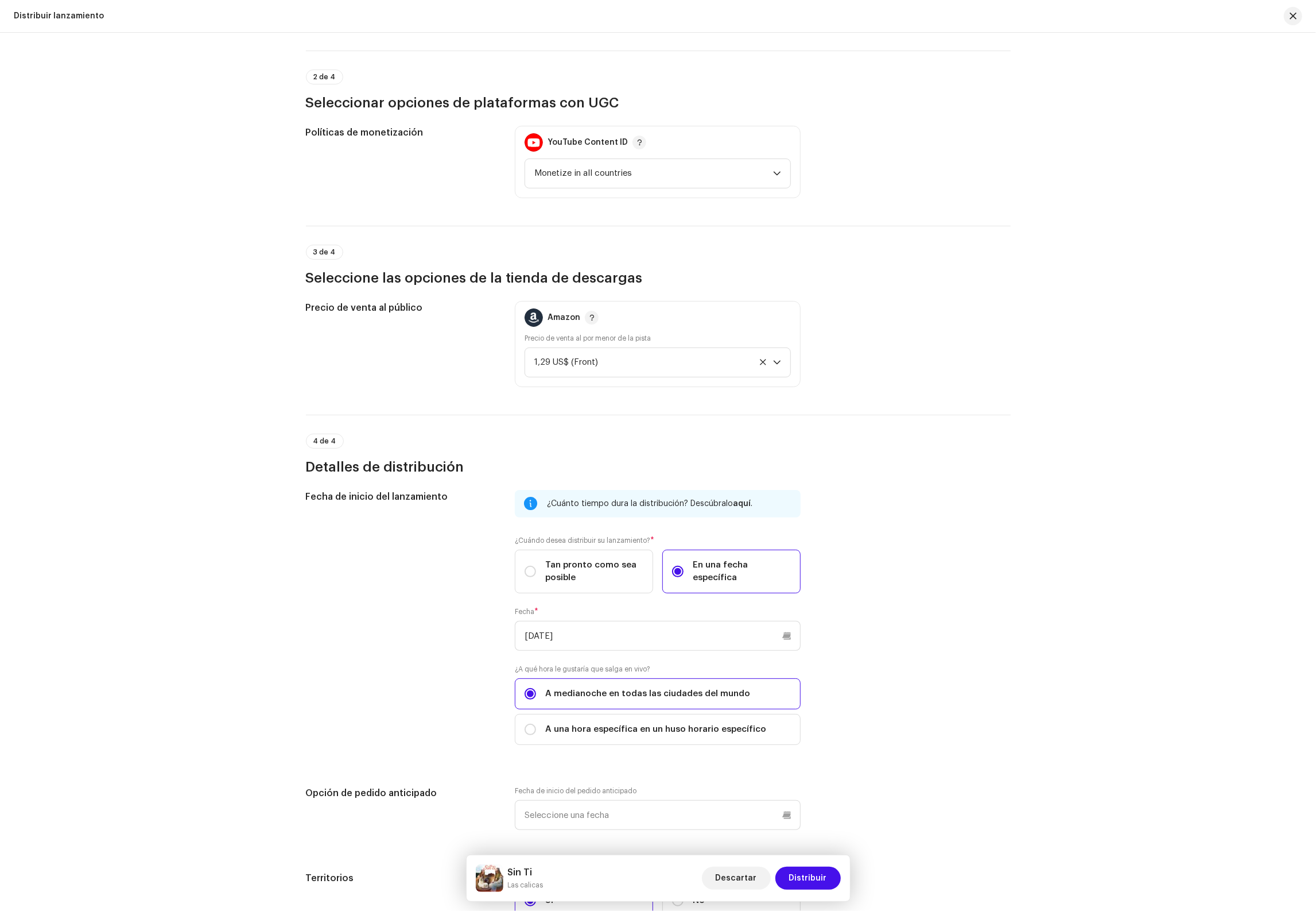
scroll to position [720, 0]
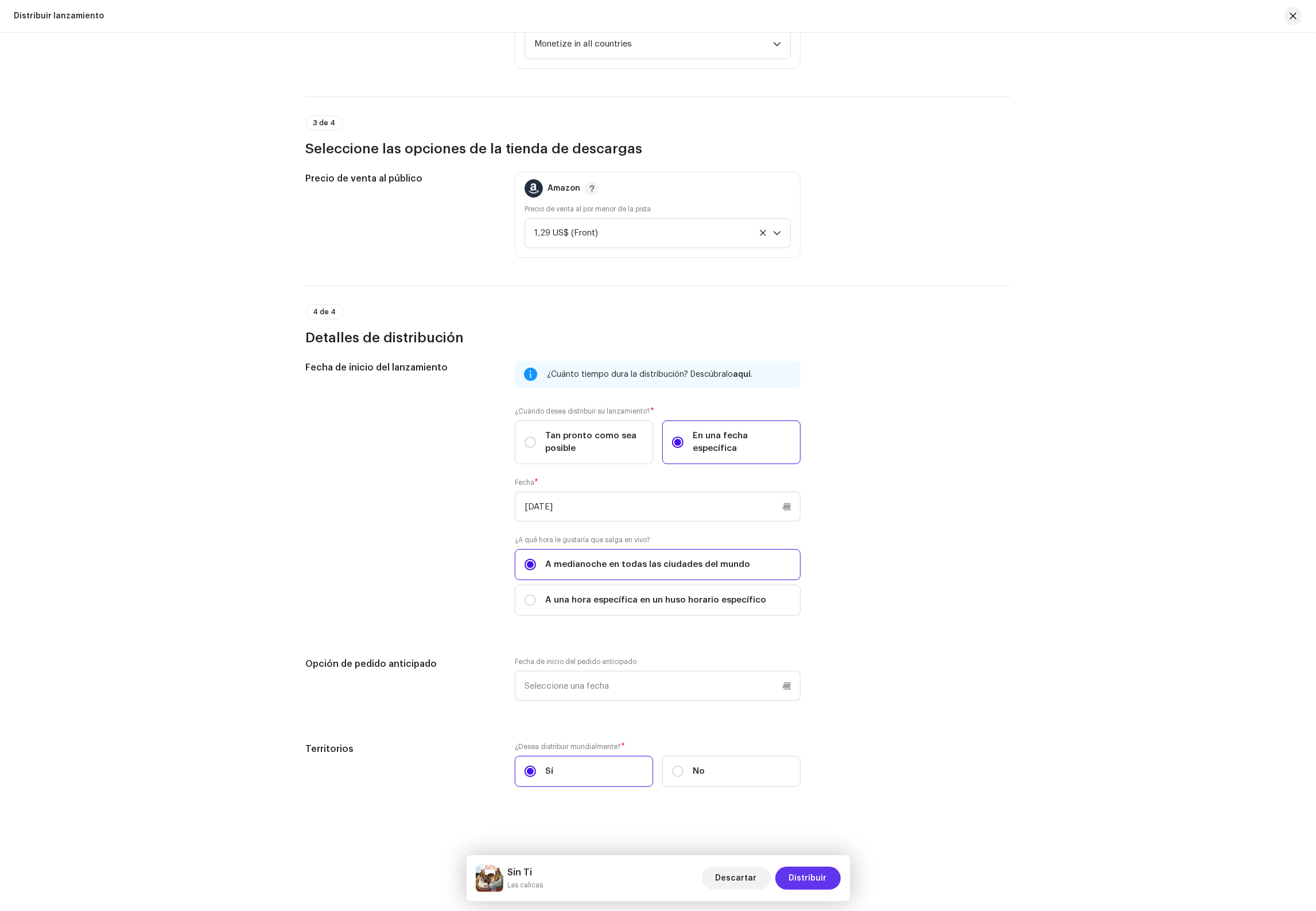
click at [815, 874] on span "Distribuir" at bounding box center [808, 877] width 38 height 23
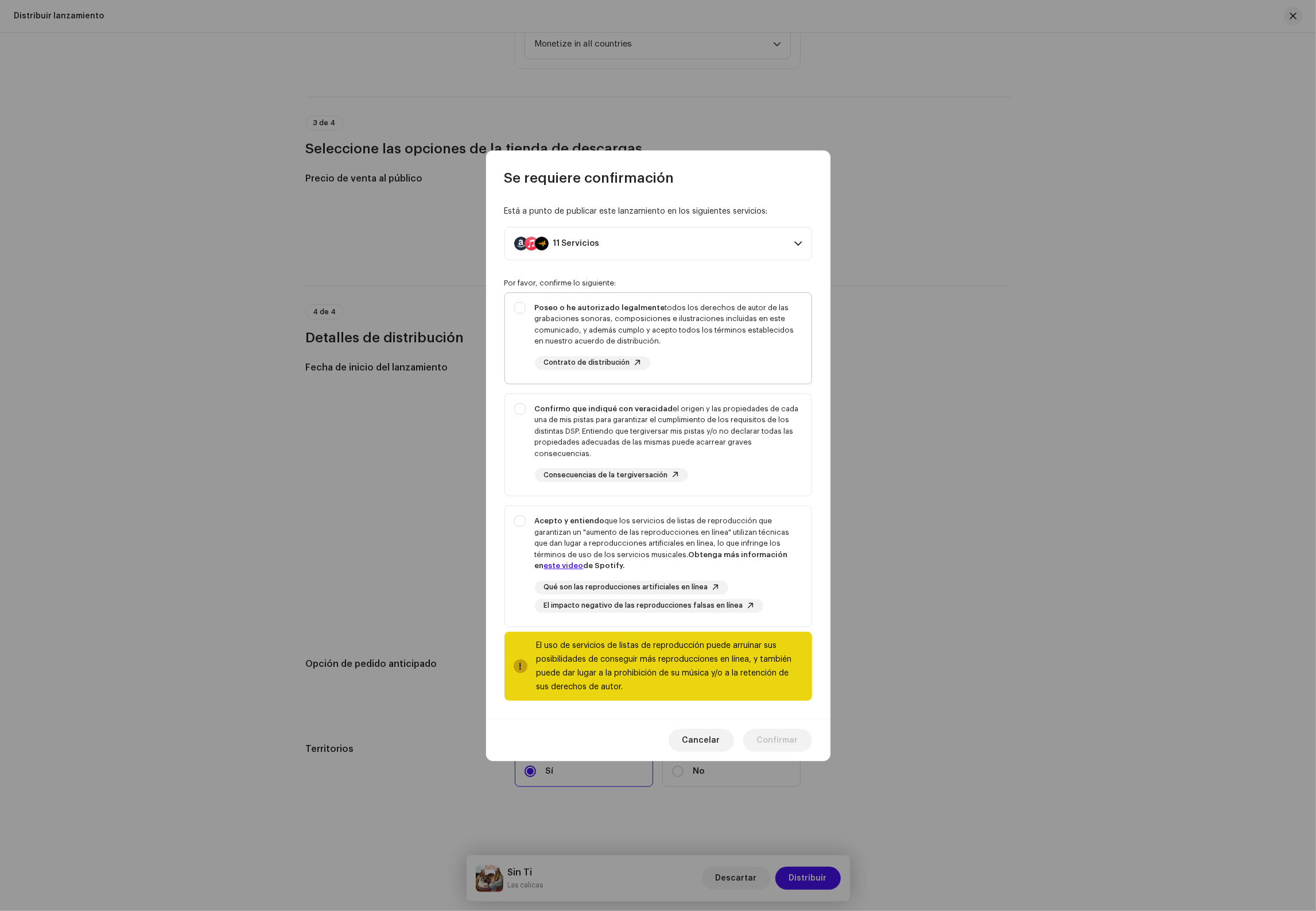
click at [584, 335] on div "Poseo o he autorizado legalmente todos los derechos de autor de las grabaciones…" at bounding box center [668, 323] width 267 height 44
checkbox input "true"
click at [579, 432] on div "Confirmo que indiqué con veracidad el origen y las propiedades de cada una de m…" at bounding box center [668, 431] width 267 height 56
checkbox input "true"
click at [615, 556] on div "Acepto y entiendo que los servicios de listas de reproducción que garantizan un…" at bounding box center [668, 543] width 267 height 56
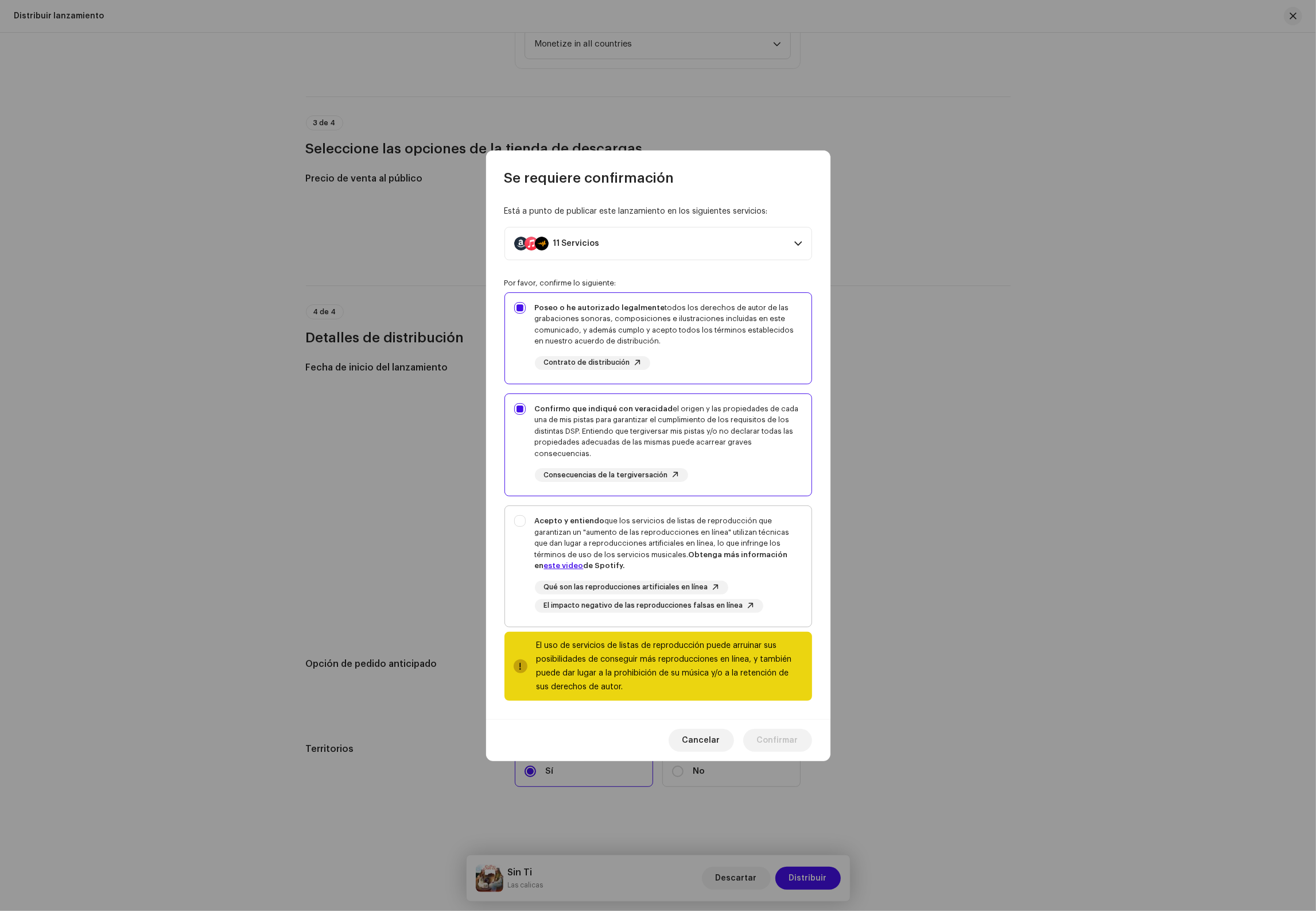
checkbox input "true"
click at [791, 739] on span "Confirmar" at bounding box center [777, 740] width 42 height 23
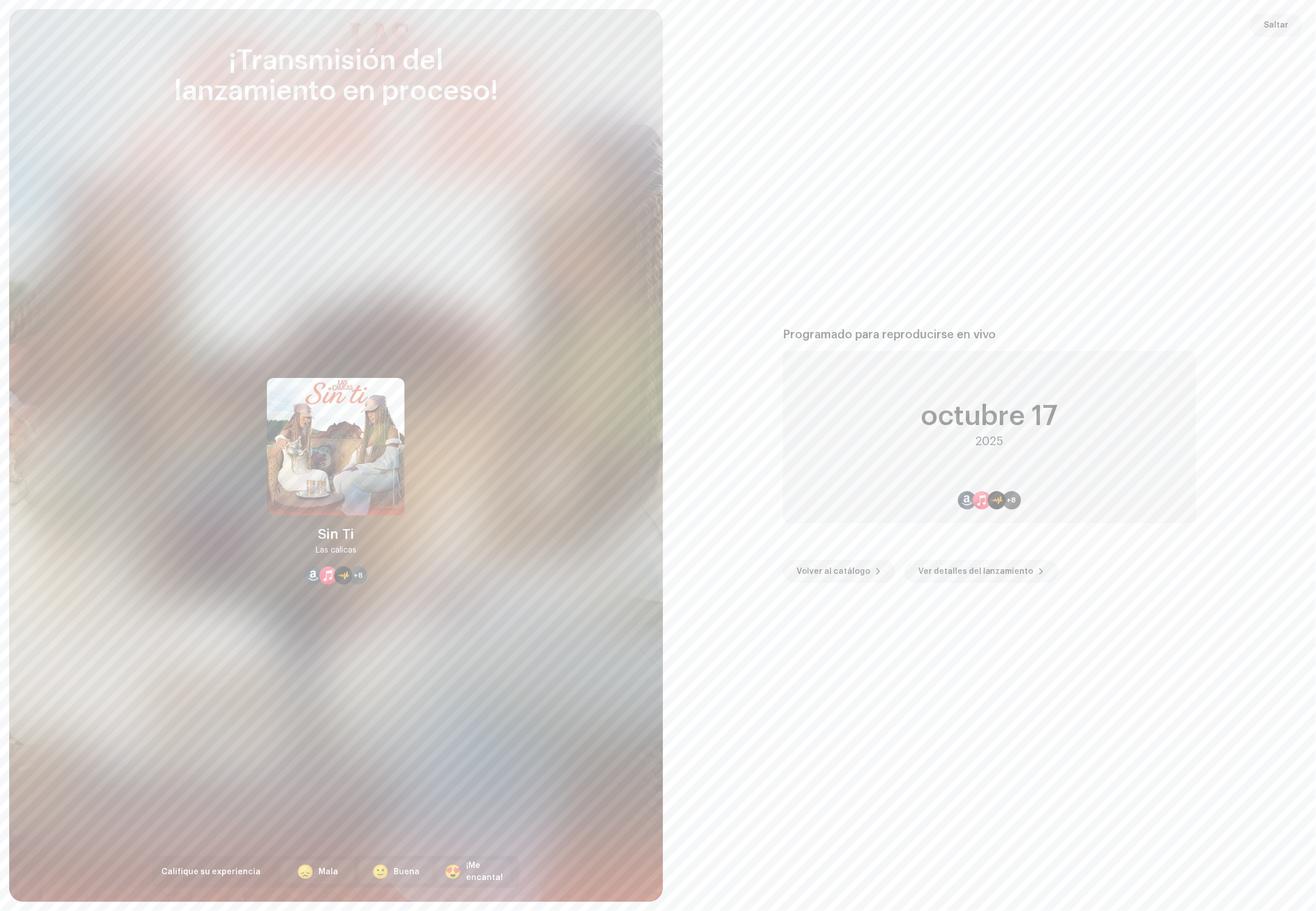
click at [863, 558] on div "Volver al catálogo Ver detalles del lanzamiento" at bounding box center [989, 553] width 413 height 60
click at [862, 565] on span "Volver al catálogo" at bounding box center [833, 571] width 73 height 23
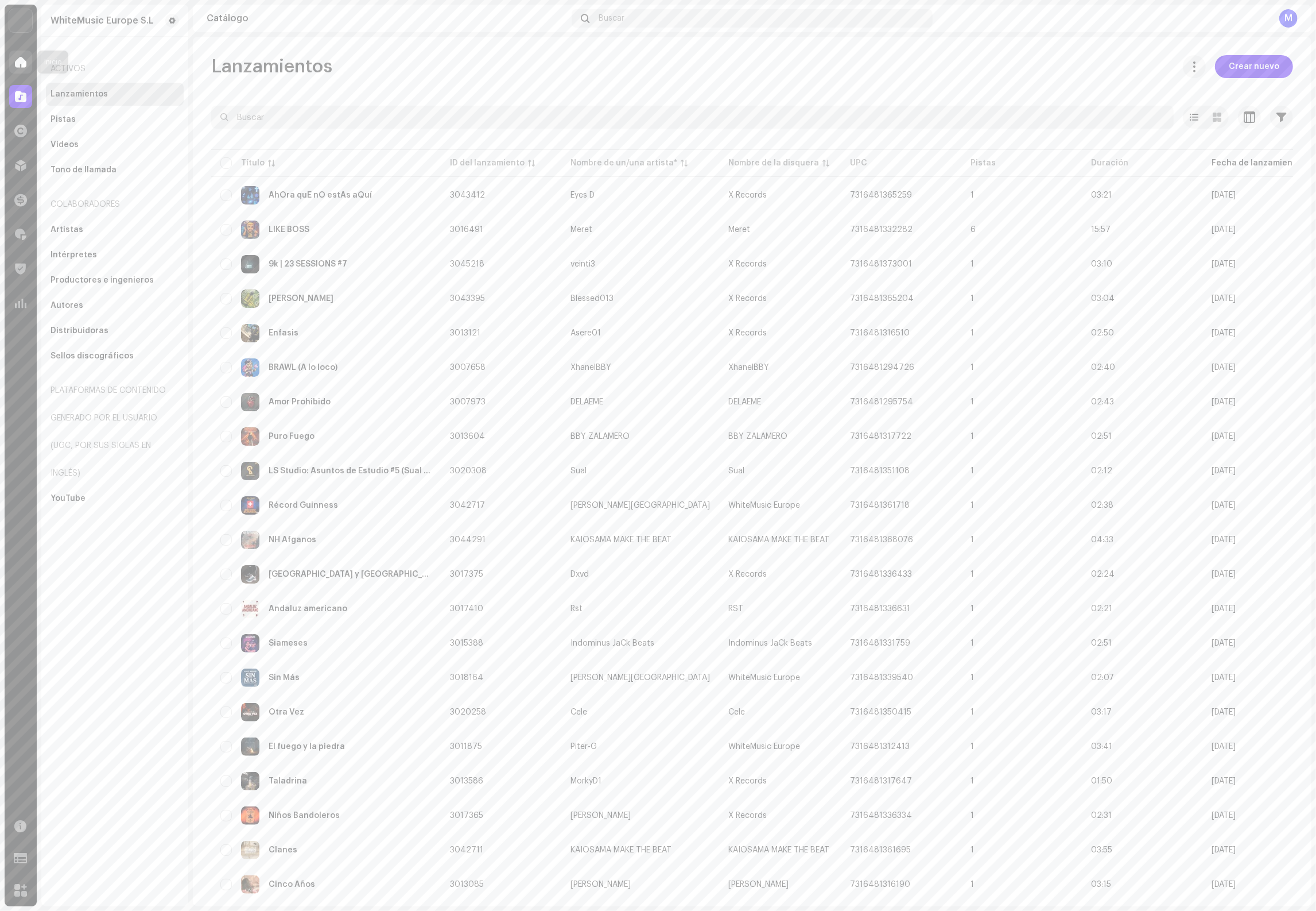
click at [23, 68] on div at bounding box center [20, 62] width 23 height 23
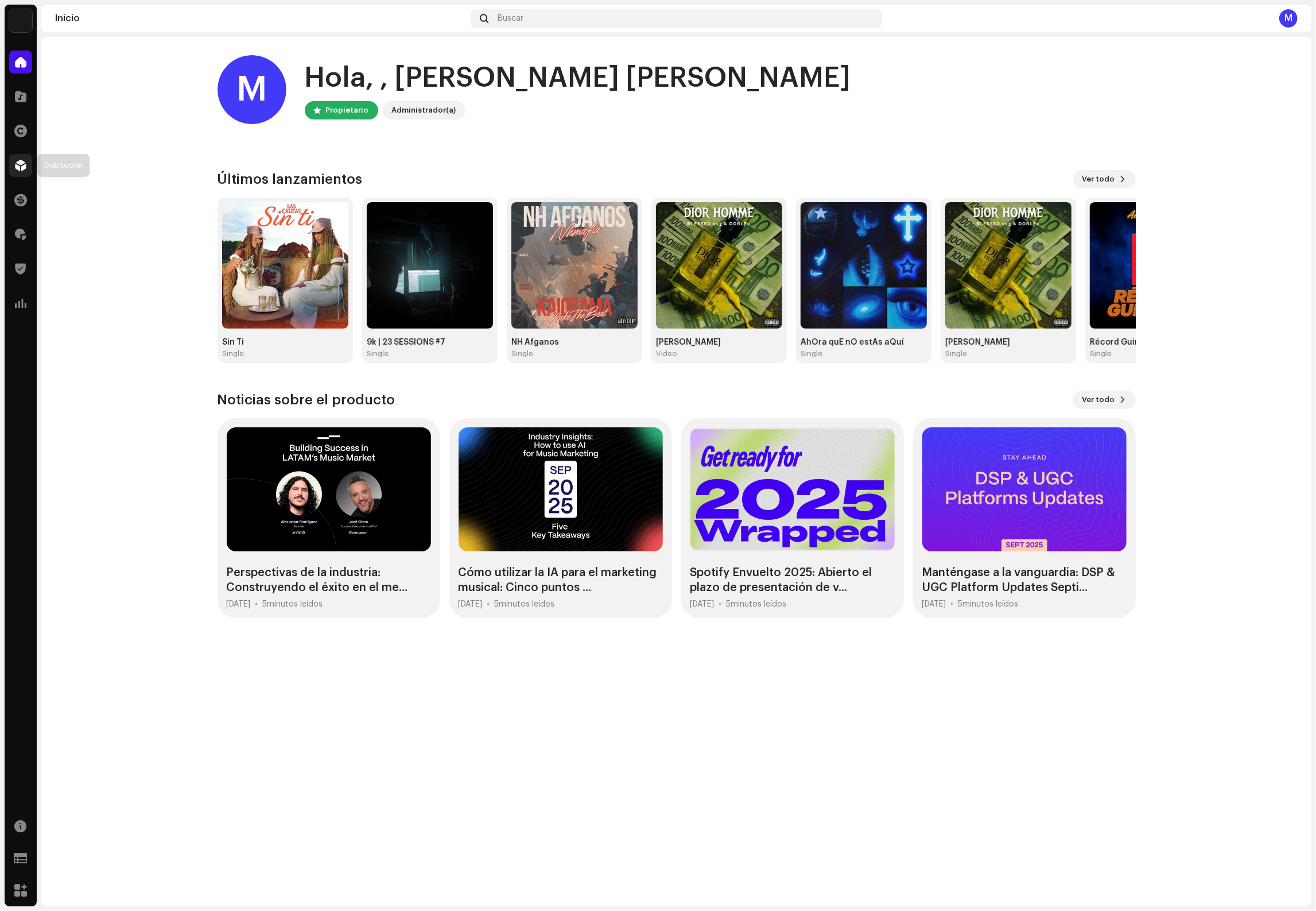
click at [27, 162] on div at bounding box center [20, 165] width 23 height 23
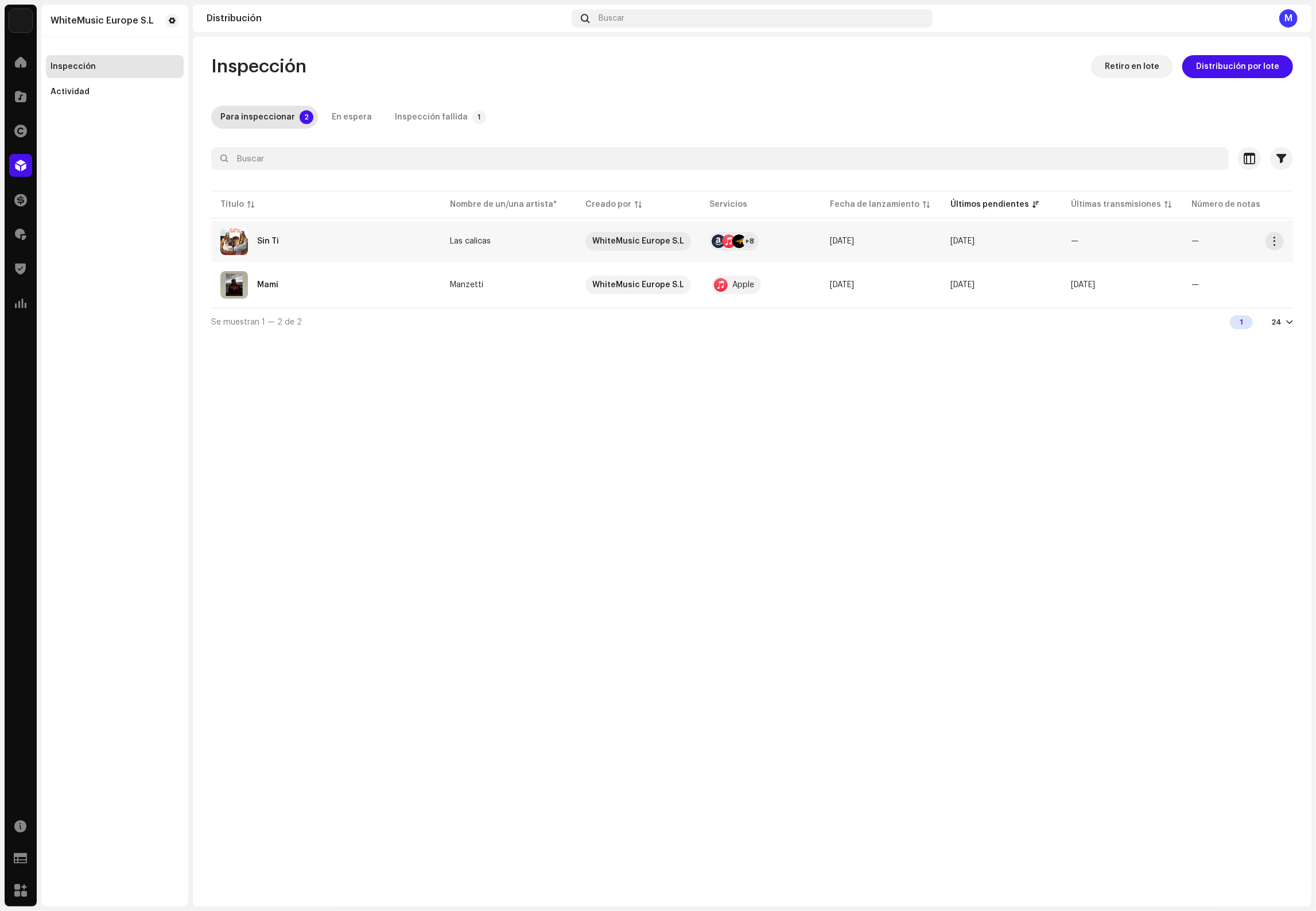
click at [411, 246] on div "Sin Ti" at bounding box center [325, 241] width 211 height 27
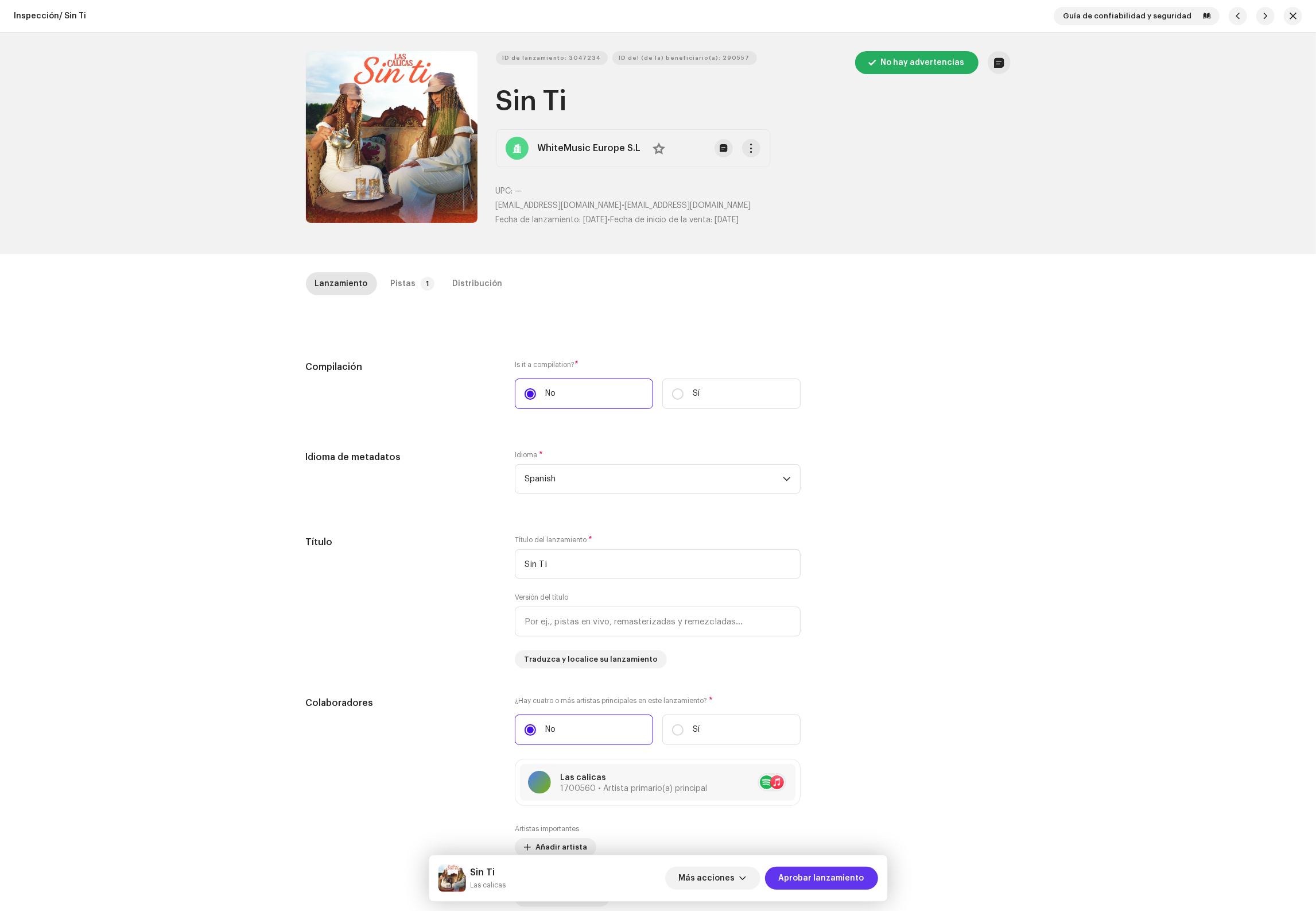
click at [854, 875] on span "Aprobar lanzamiento" at bounding box center [821, 877] width 85 height 23
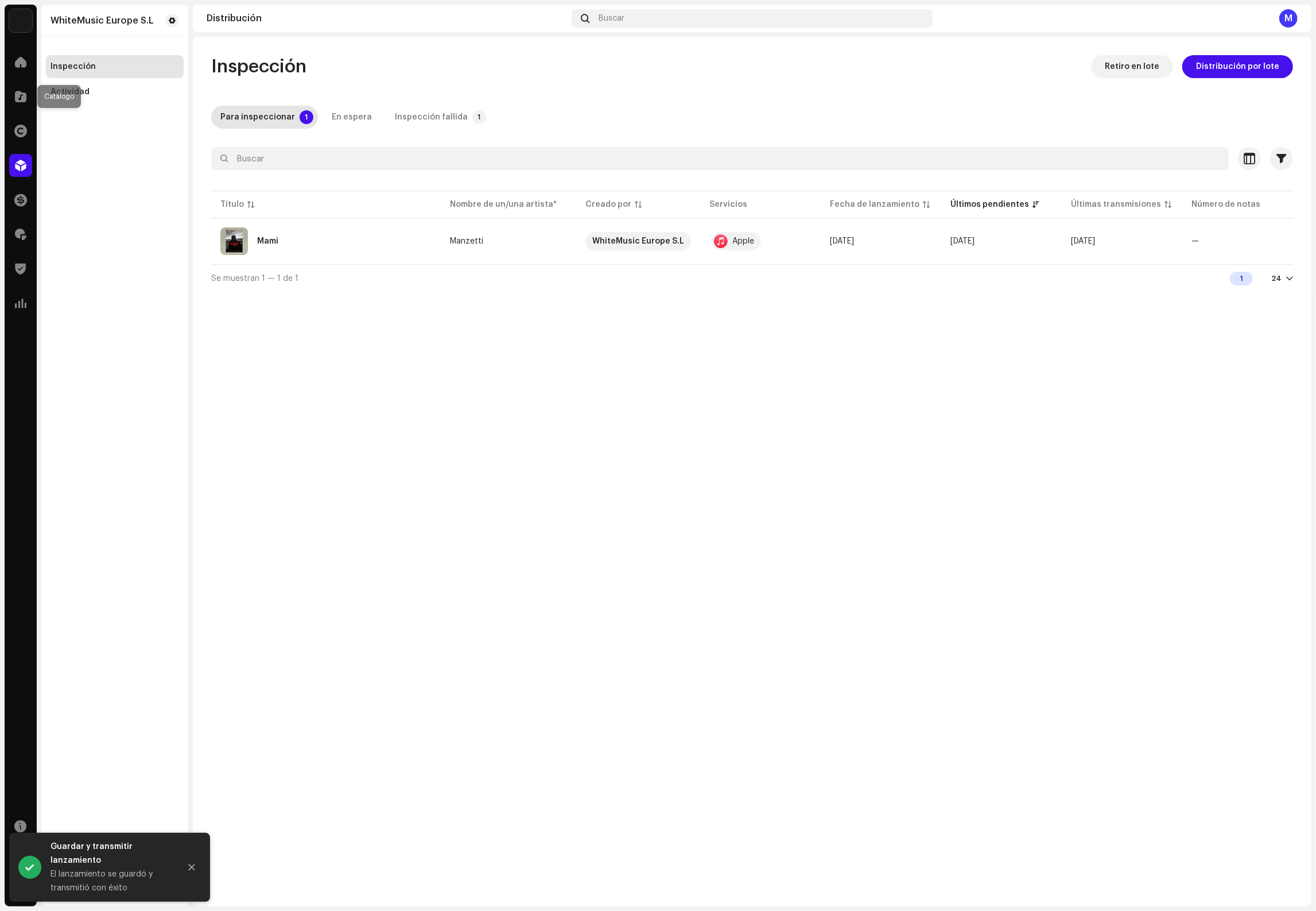
drag, startPoint x: 14, startPoint y: 85, endPoint x: 20, endPoint y: 84, distance: 6.1
click at [14, 85] on div at bounding box center [20, 96] width 23 height 23
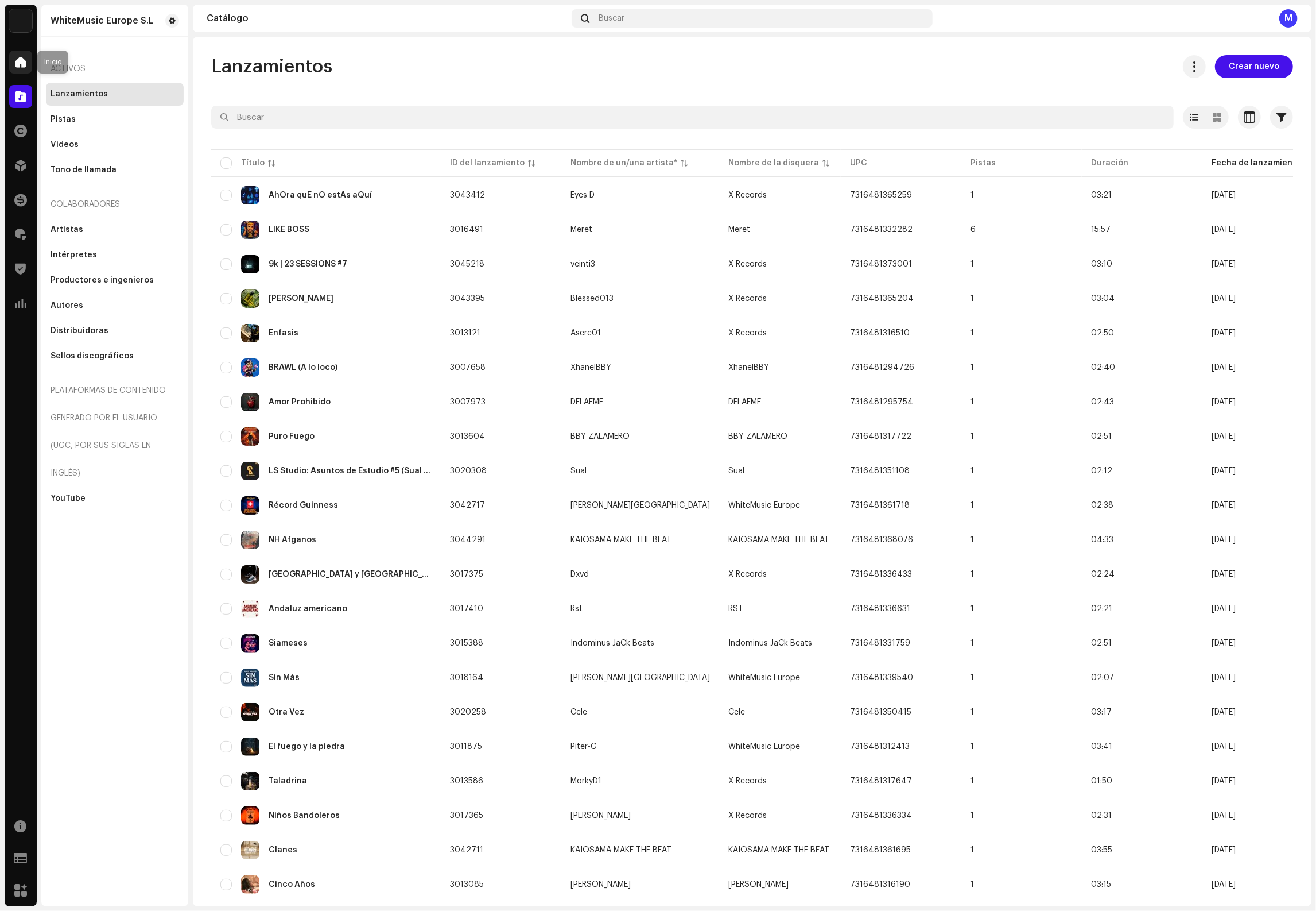
click at [25, 62] on span at bounding box center [20, 62] width 12 height 9
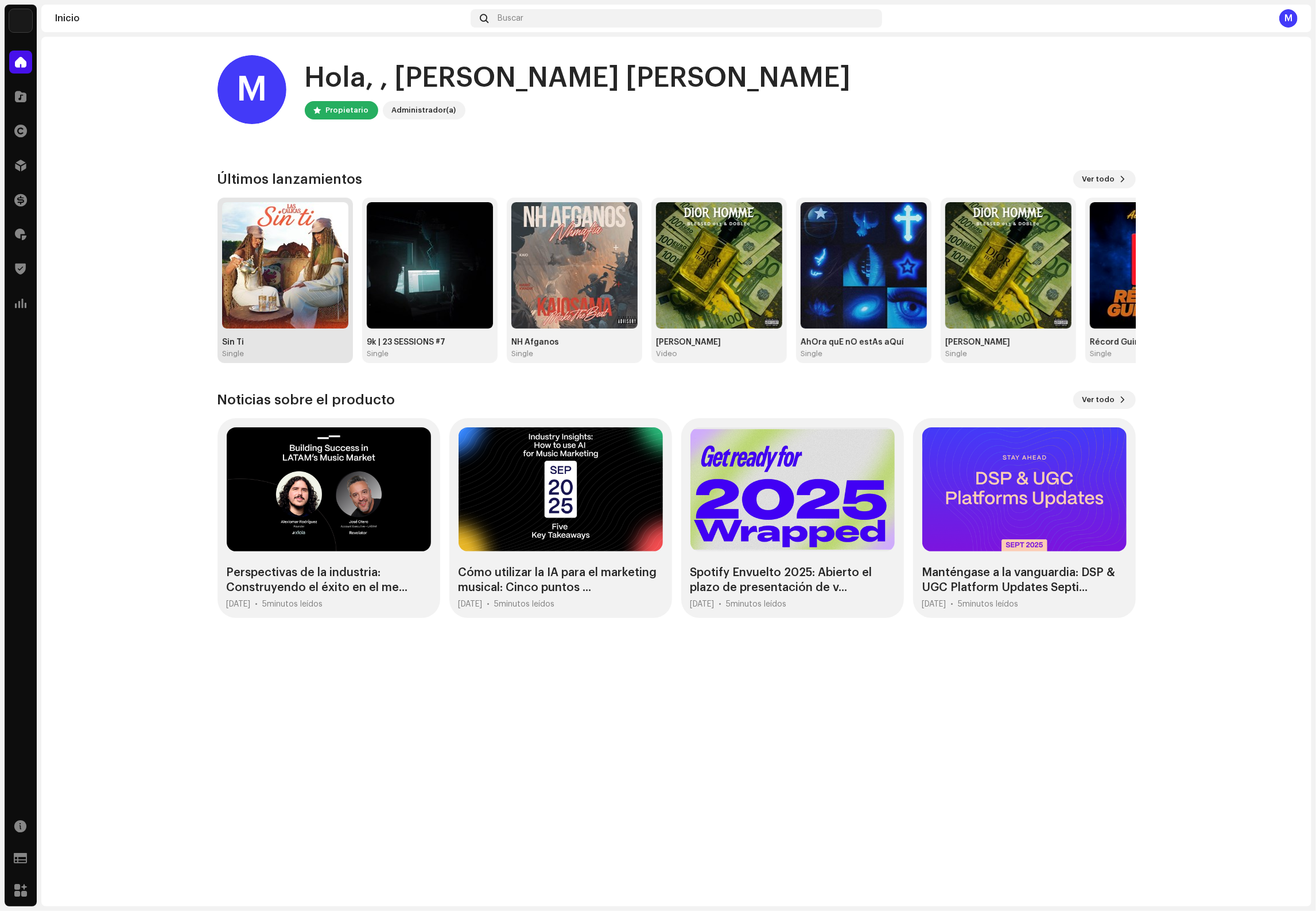
drag, startPoint x: 261, startPoint y: 236, endPoint x: 266, endPoint y: 225, distance: 12.1
click at [262, 228] on img at bounding box center [284, 264] width 126 height 126
click at [243, 289] on img at bounding box center [284, 264] width 126 height 126
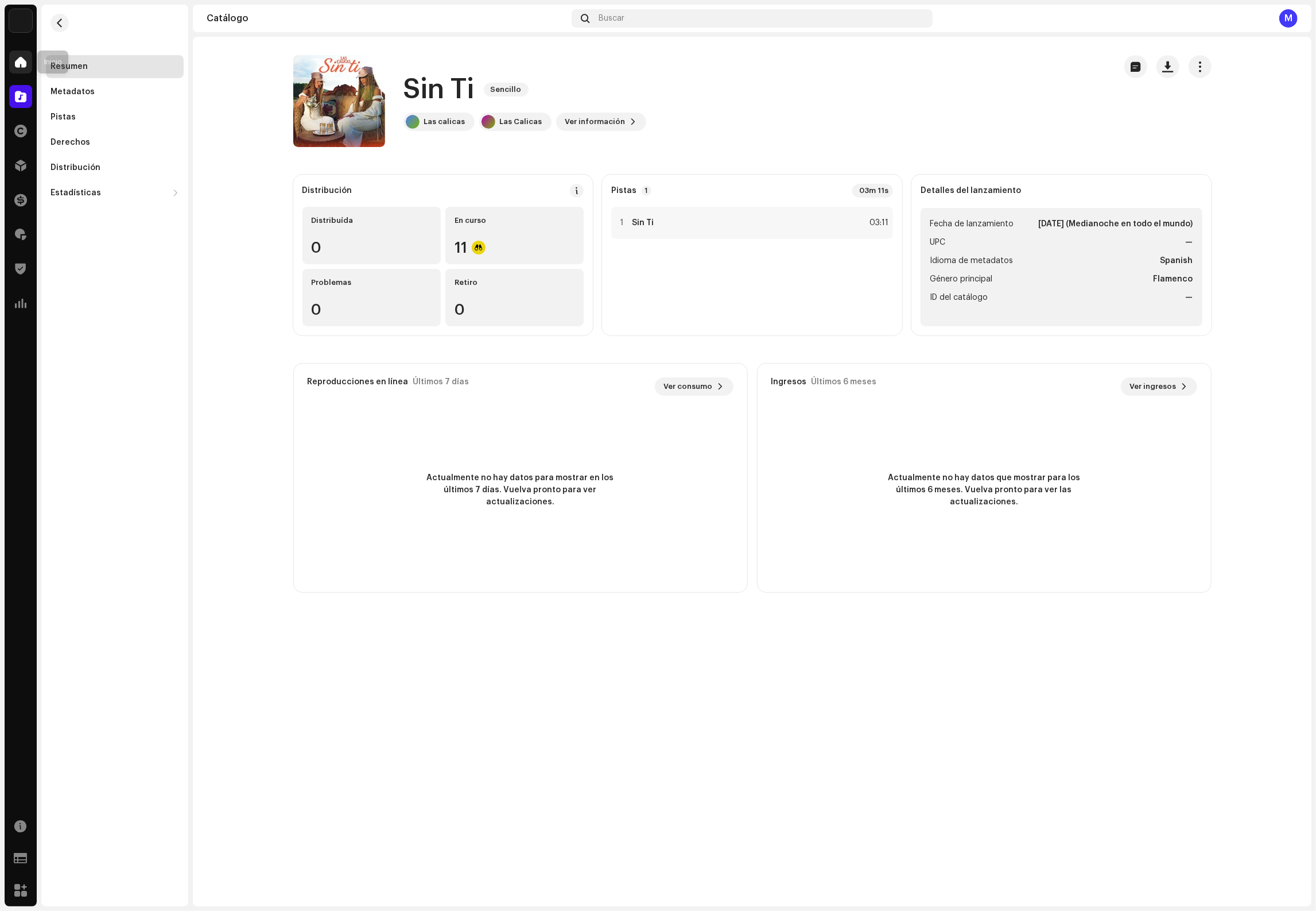
click at [16, 72] on div at bounding box center [20, 62] width 23 height 23
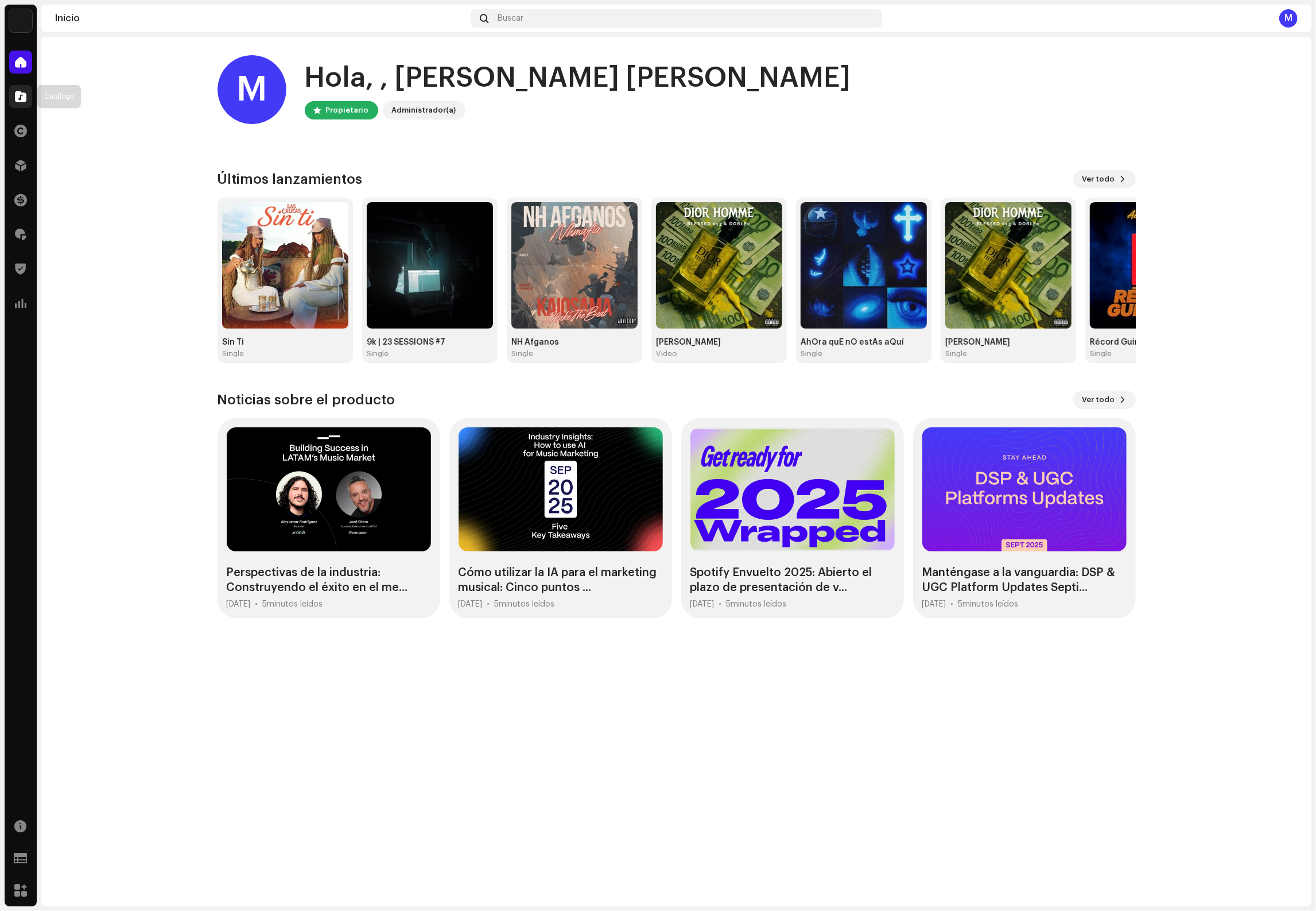
click at [21, 94] on span at bounding box center [20, 96] width 12 height 9
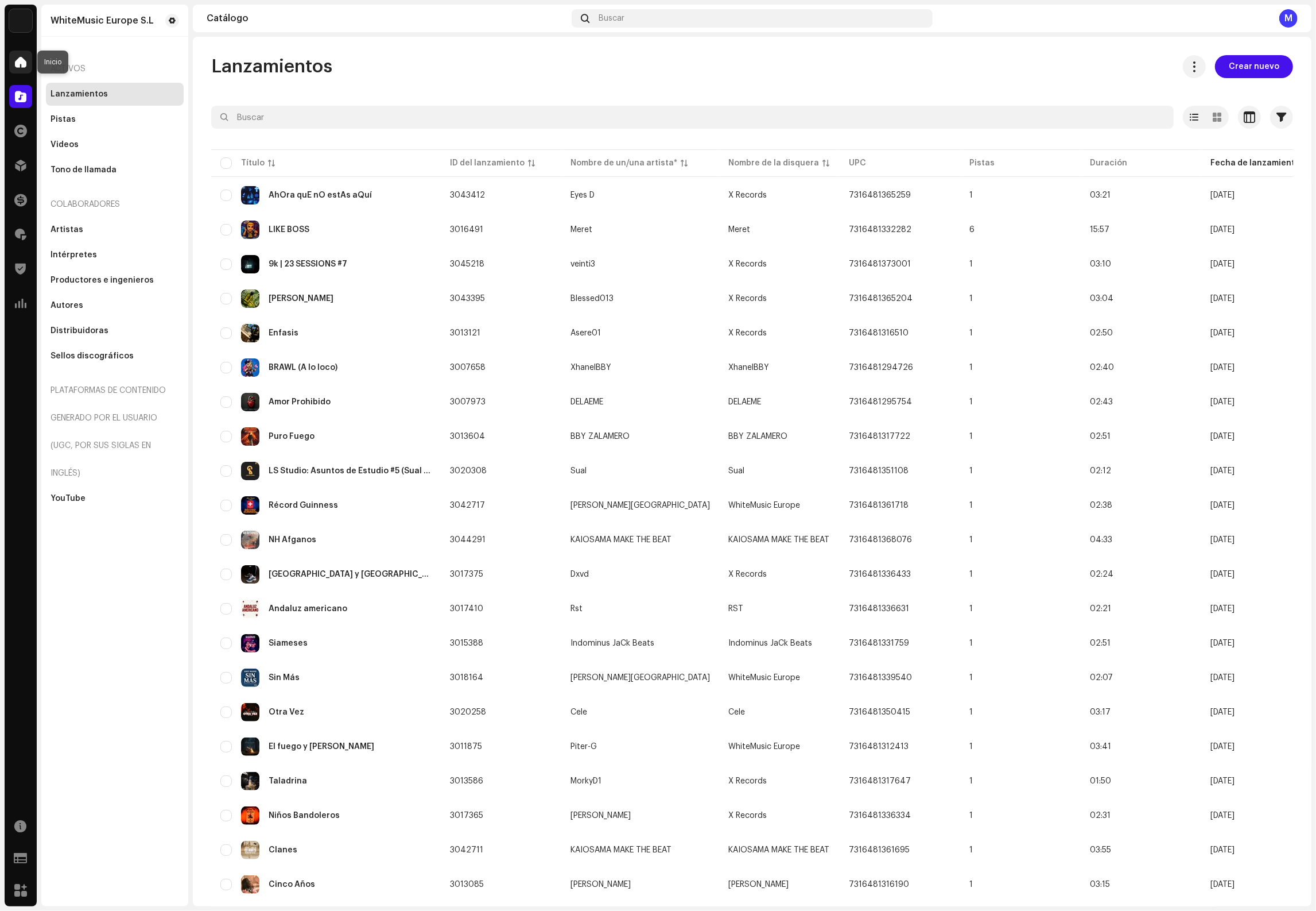
click at [16, 62] on span at bounding box center [20, 62] width 12 height 9
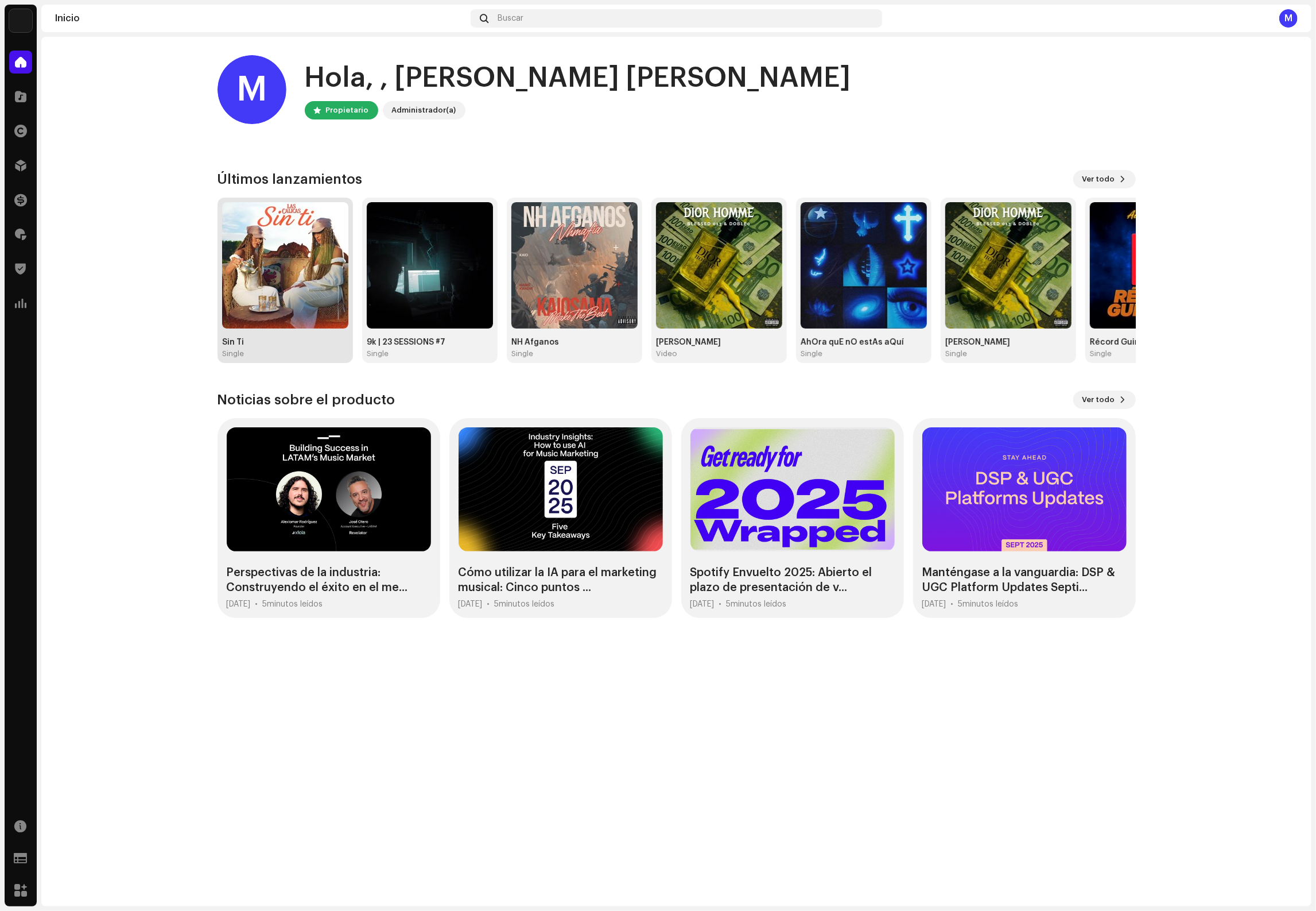
click at [280, 273] on img at bounding box center [284, 264] width 126 height 126
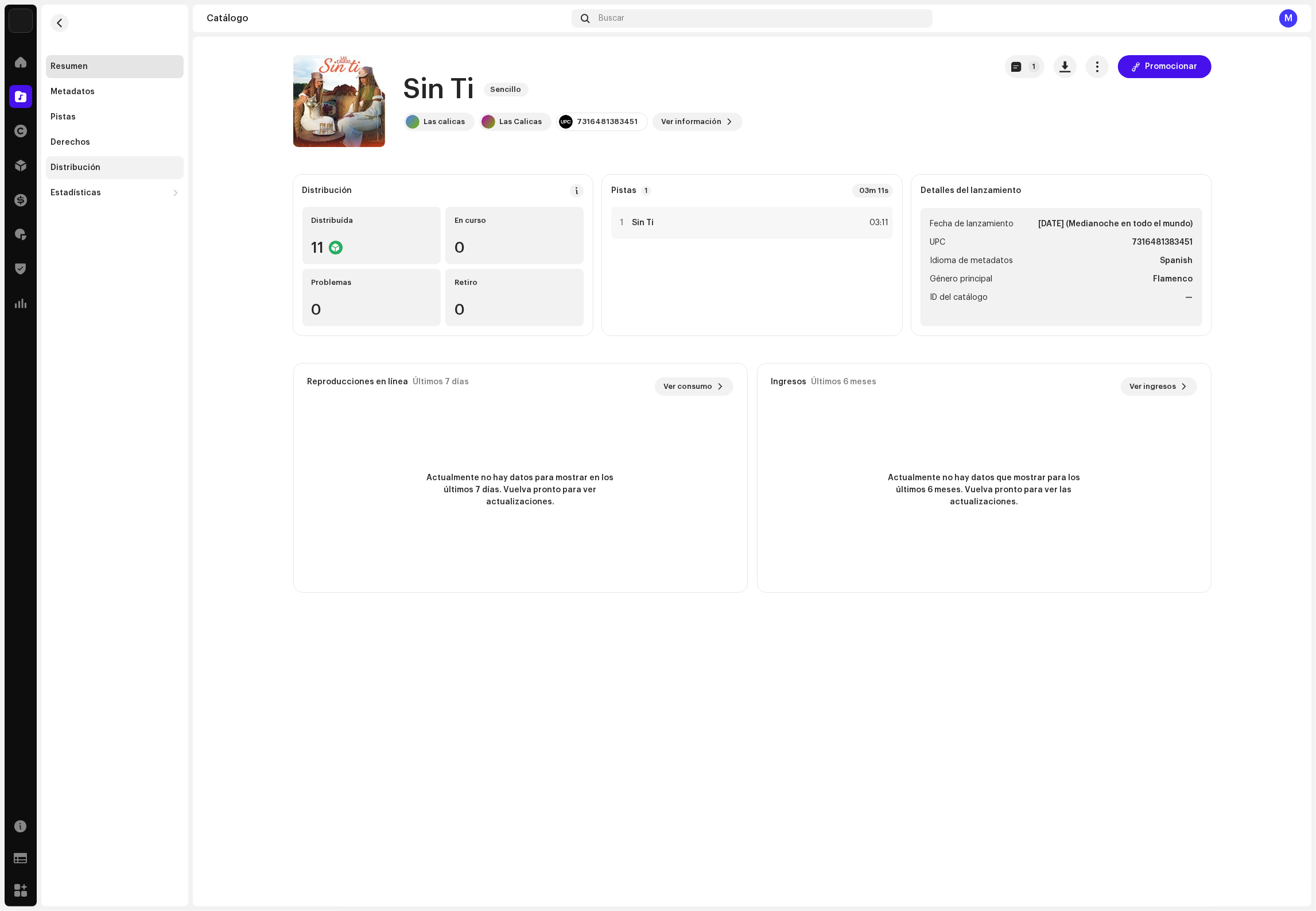
click at [152, 164] on div "Distribución" at bounding box center [115, 168] width 129 height 9
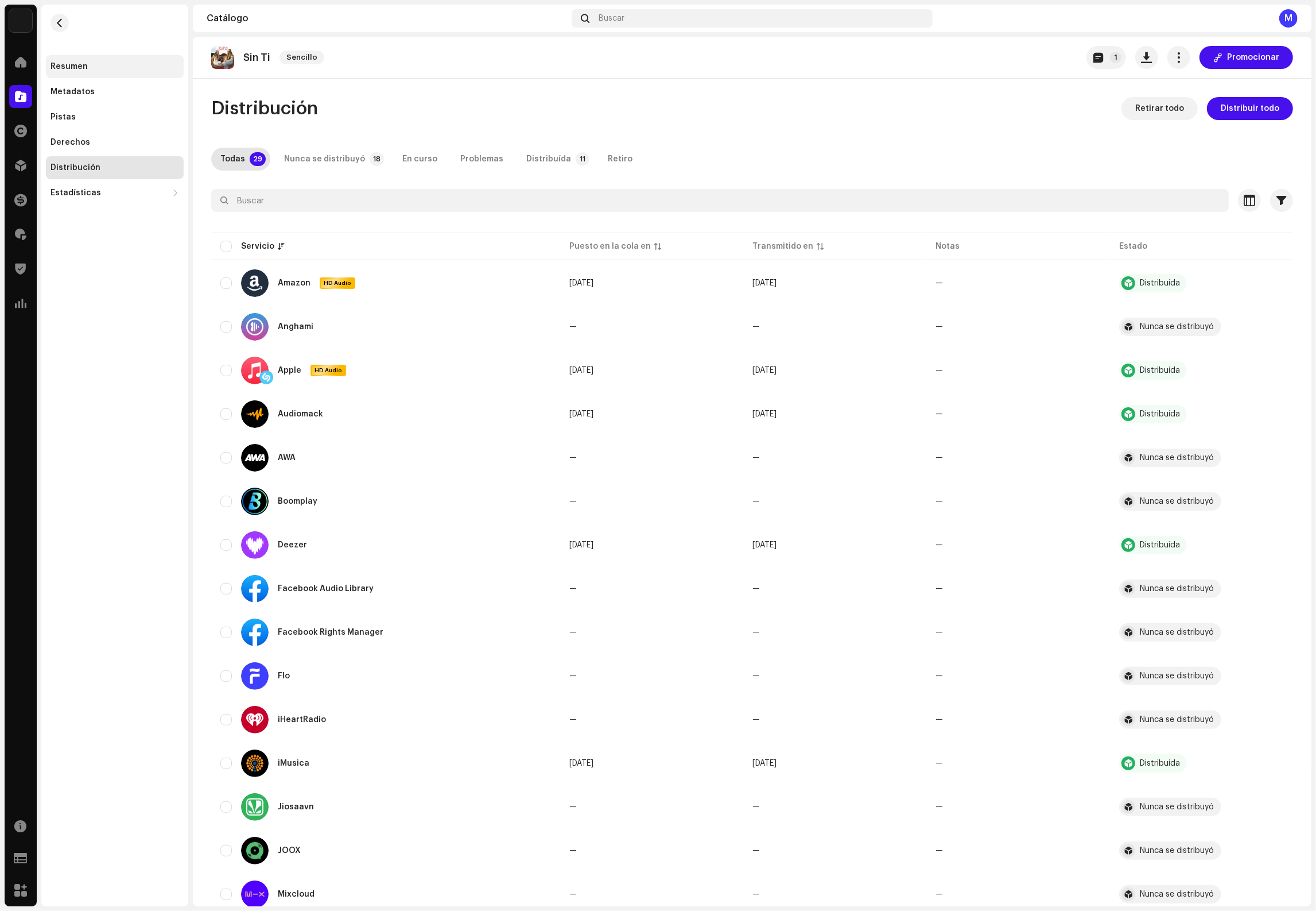
click at [74, 63] on div "Resumen" at bounding box center [69, 66] width 37 height 9
